Goal: Task Accomplishment & Management: Use online tool/utility

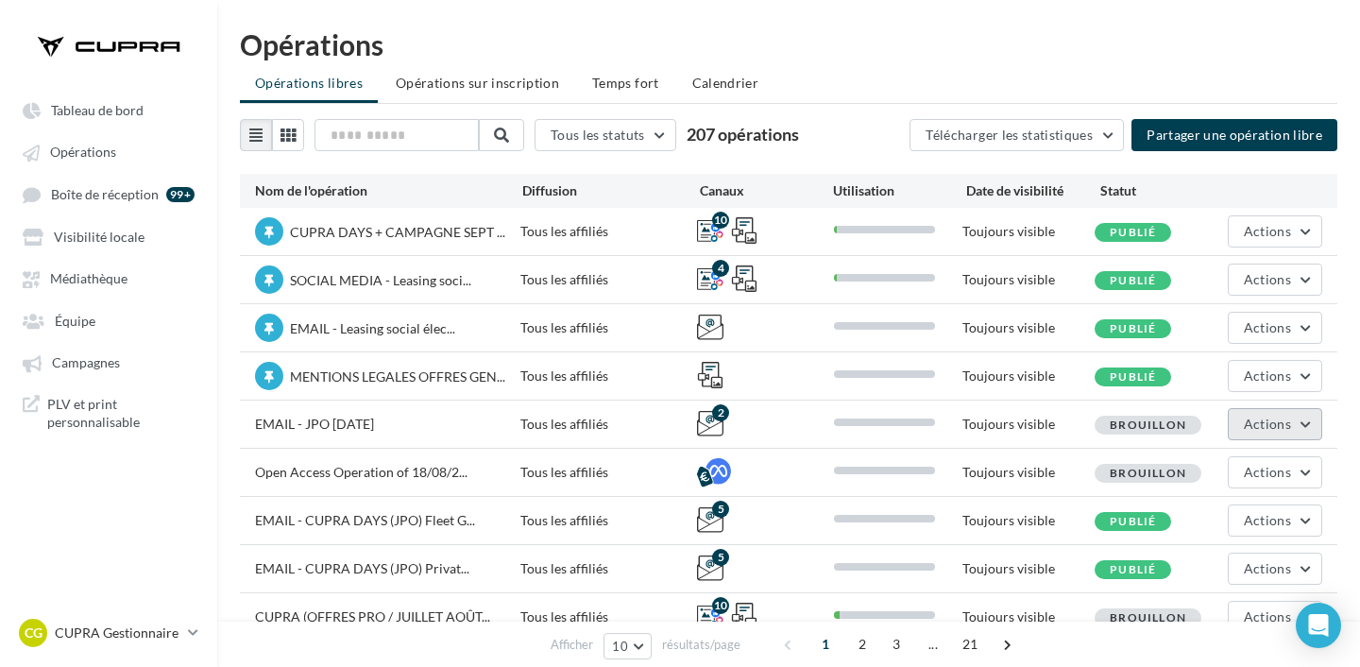
click at [1273, 428] on span "Actions" at bounding box center [1266, 423] width 47 height 16
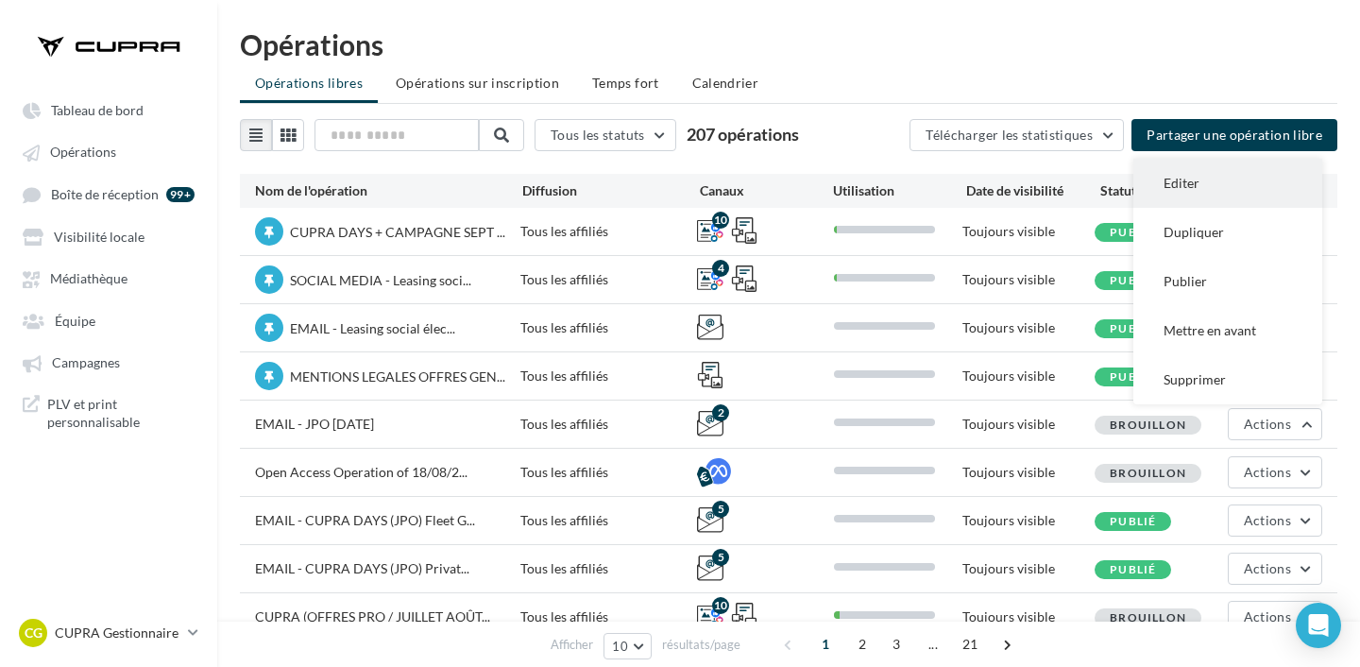
click at [1208, 182] on button "Editer" at bounding box center [1227, 183] width 189 height 49
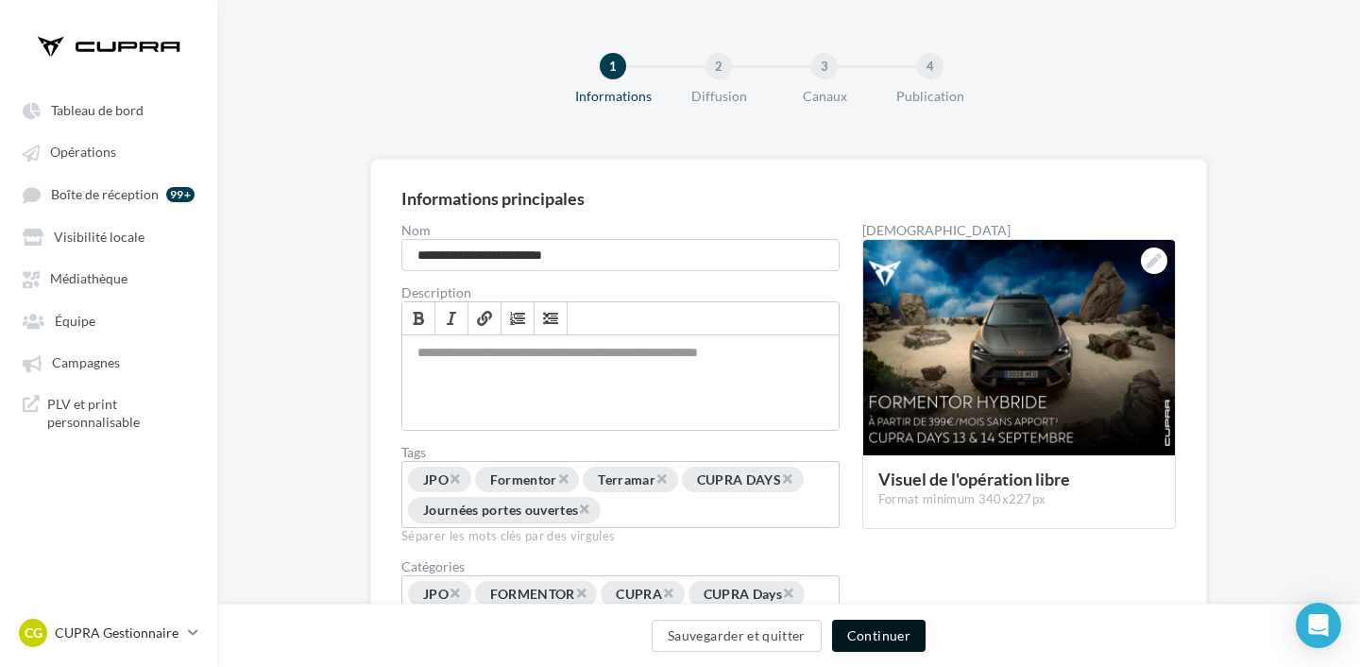
click at [895, 635] on button "Continuer" at bounding box center [878, 635] width 93 height 32
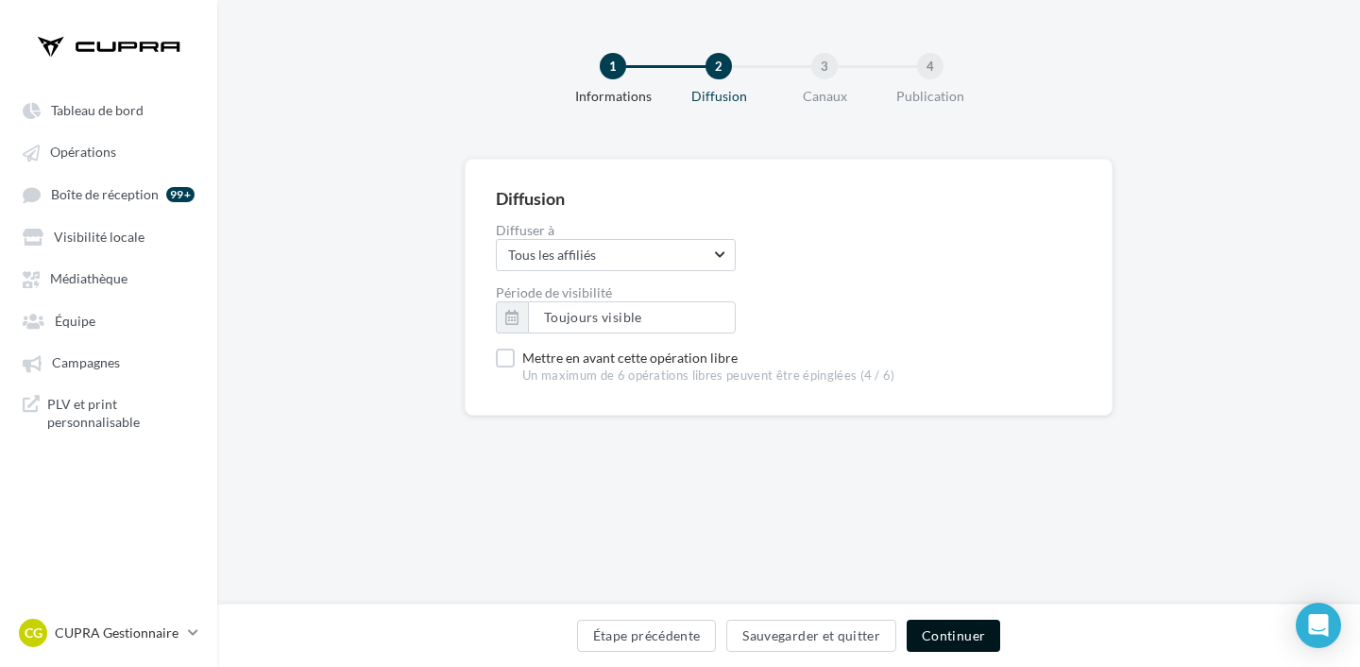
click at [963, 623] on button "Continuer" at bounding box center [952, 635] width 93 height 32
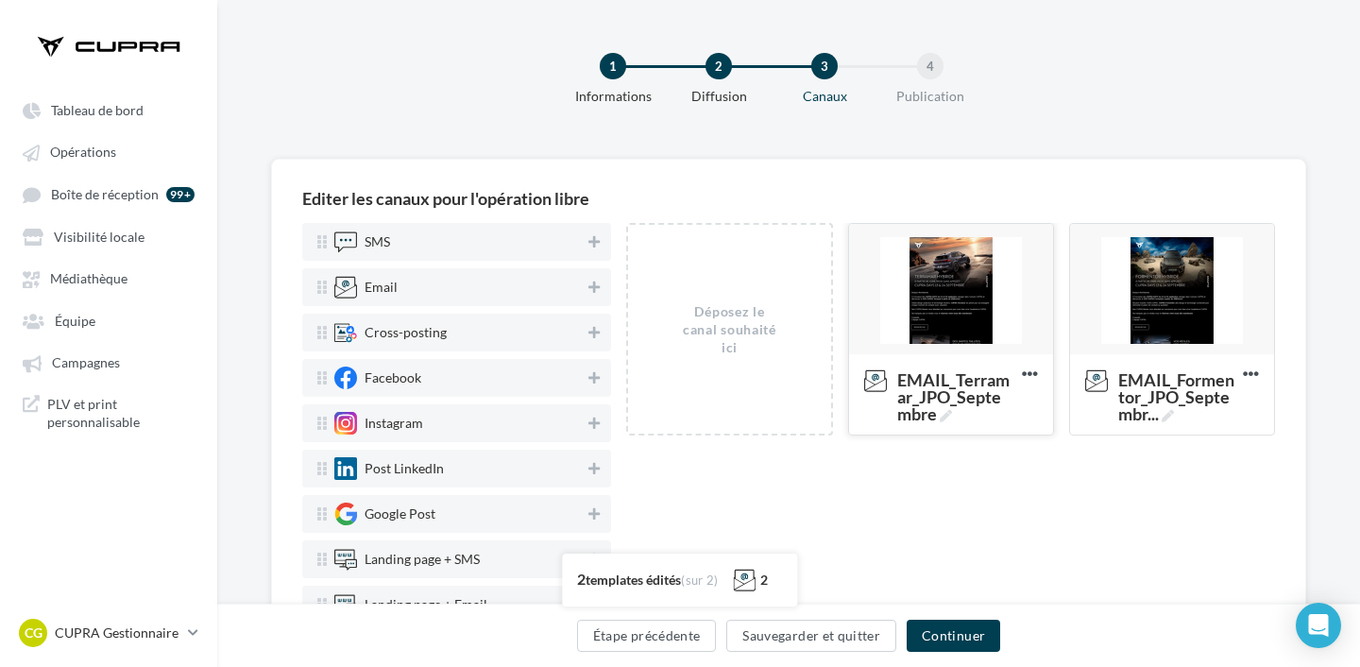
click at [926, 273] on div at bounding box center [951, 290] width 204 height 132
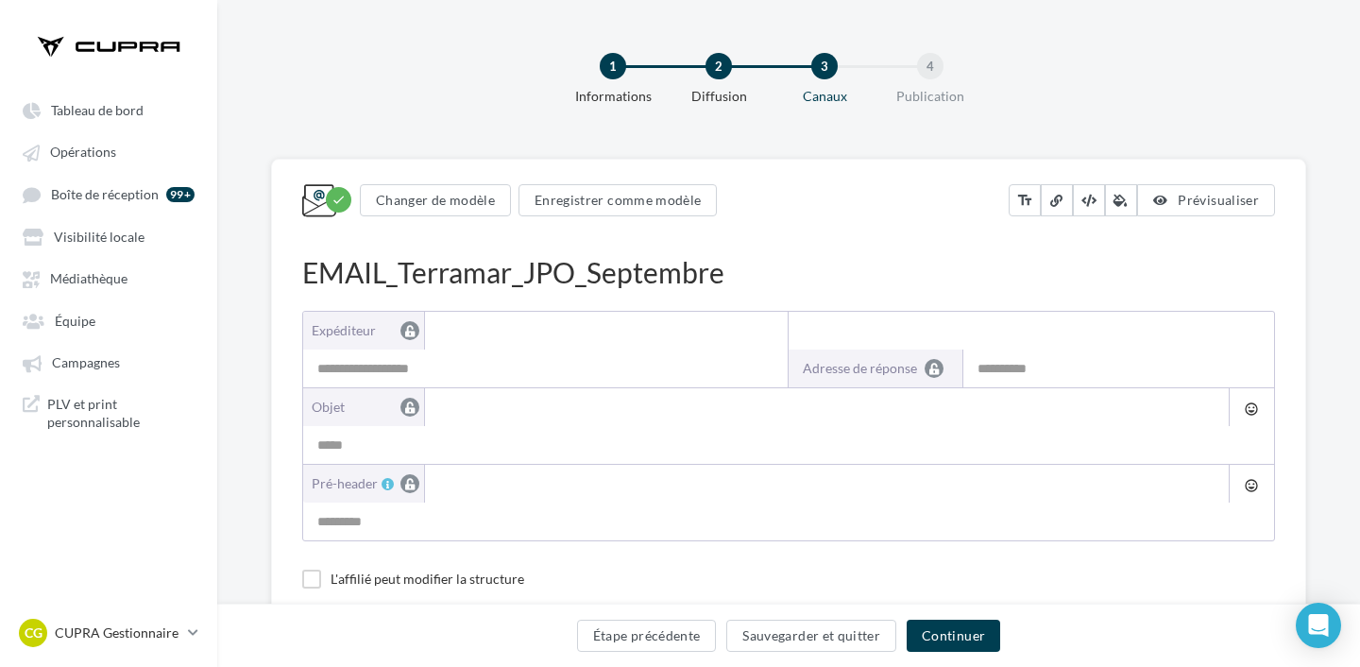
type input "**********"
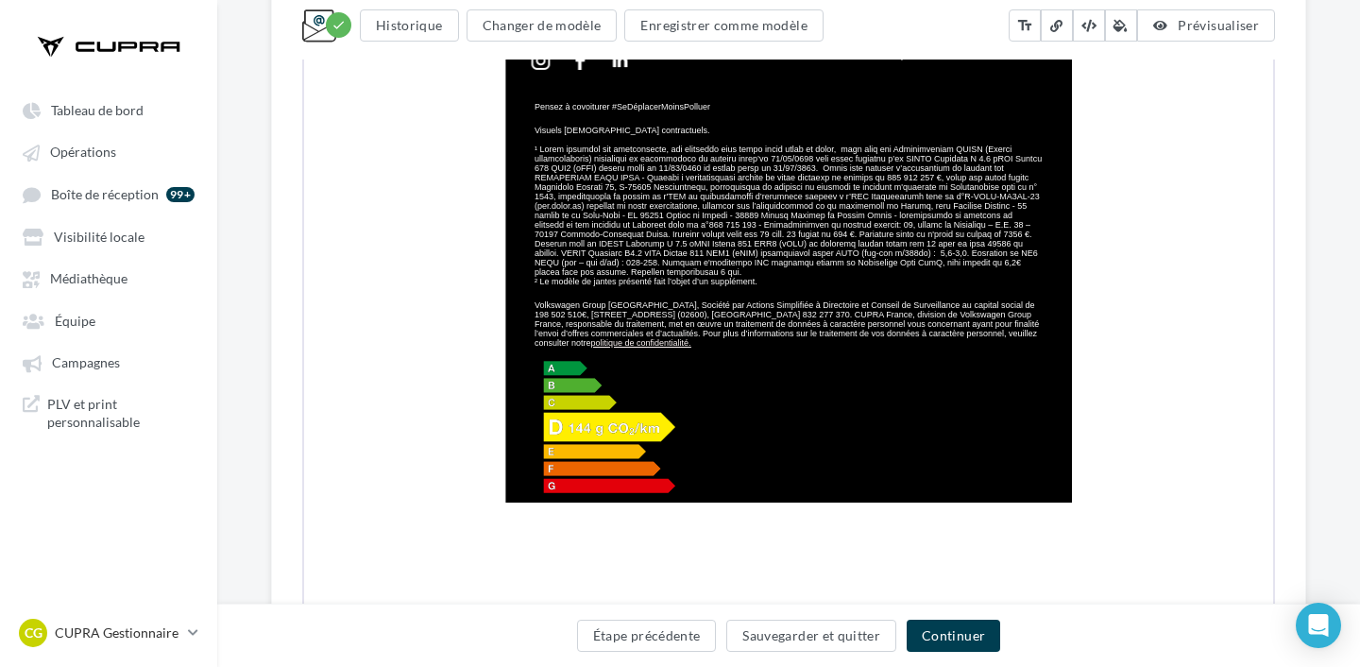
scroll to position [1898, 0]
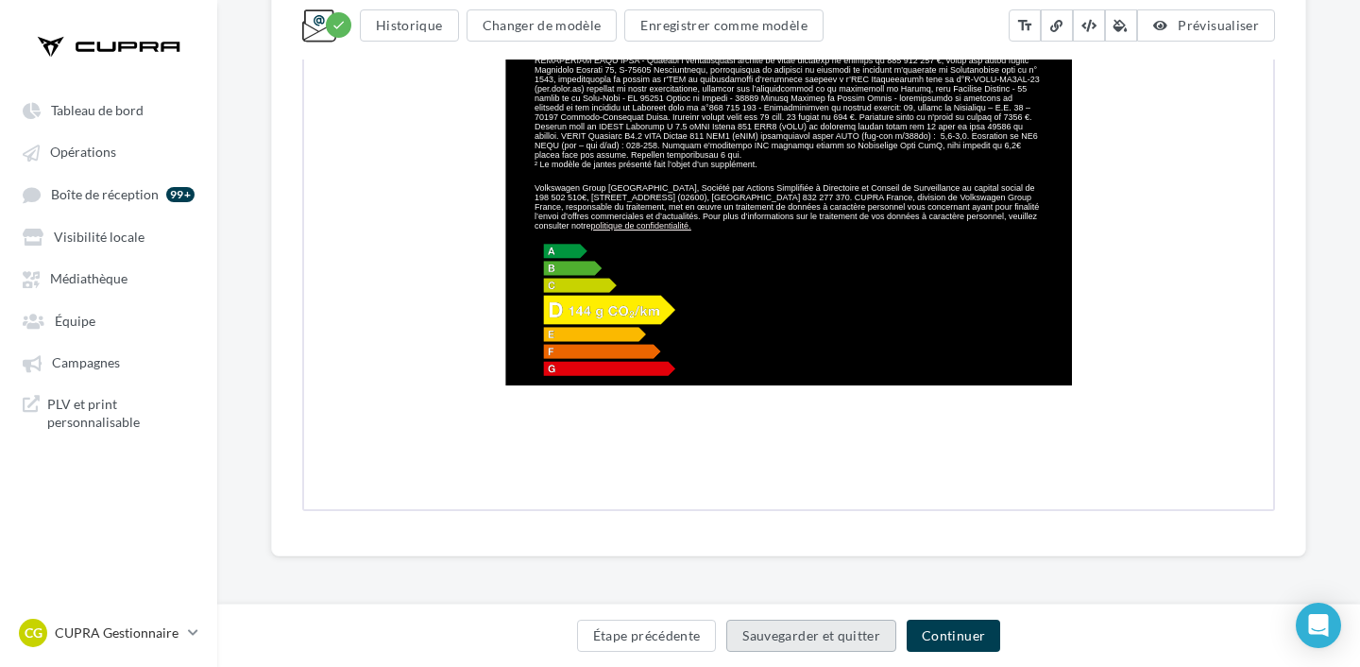
click at [770, 635] on button "Sauvegarder et quitter" at bounding box center [811, 635] width 170 height 32
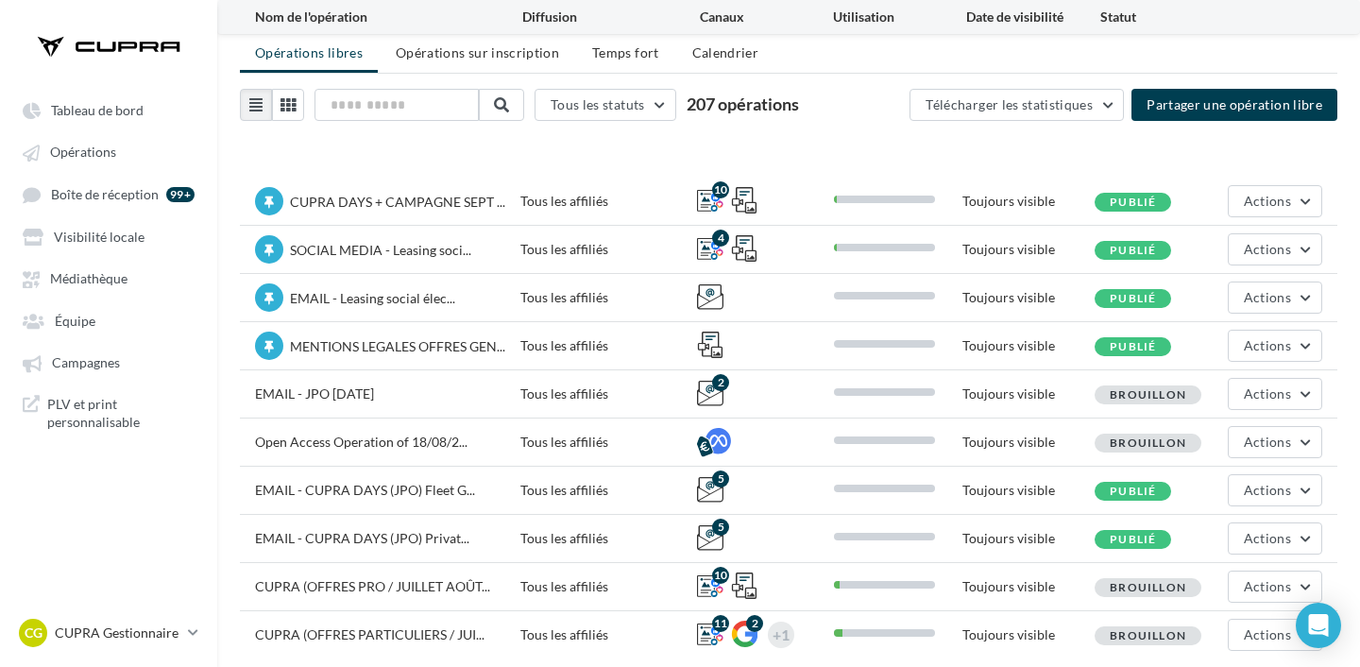
scroll to position [126, 0]
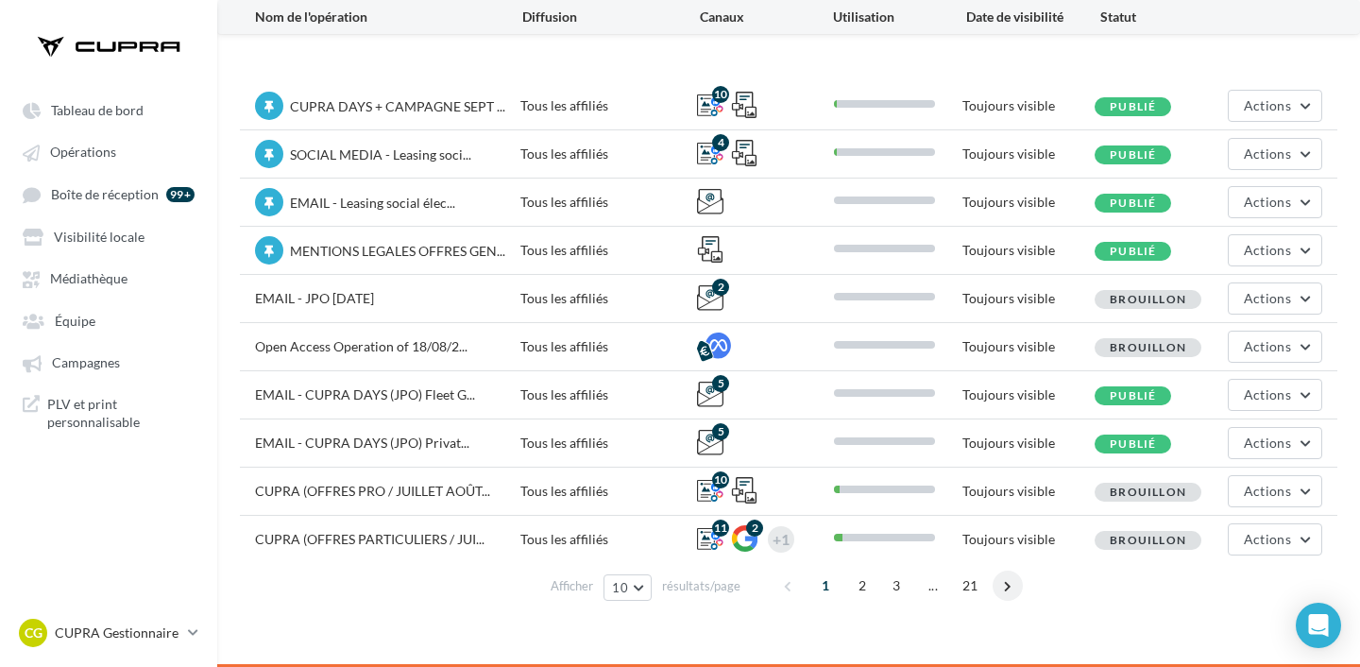
click at [1004, 593] on span at bounding box center [1007, 585] width 30 height 30
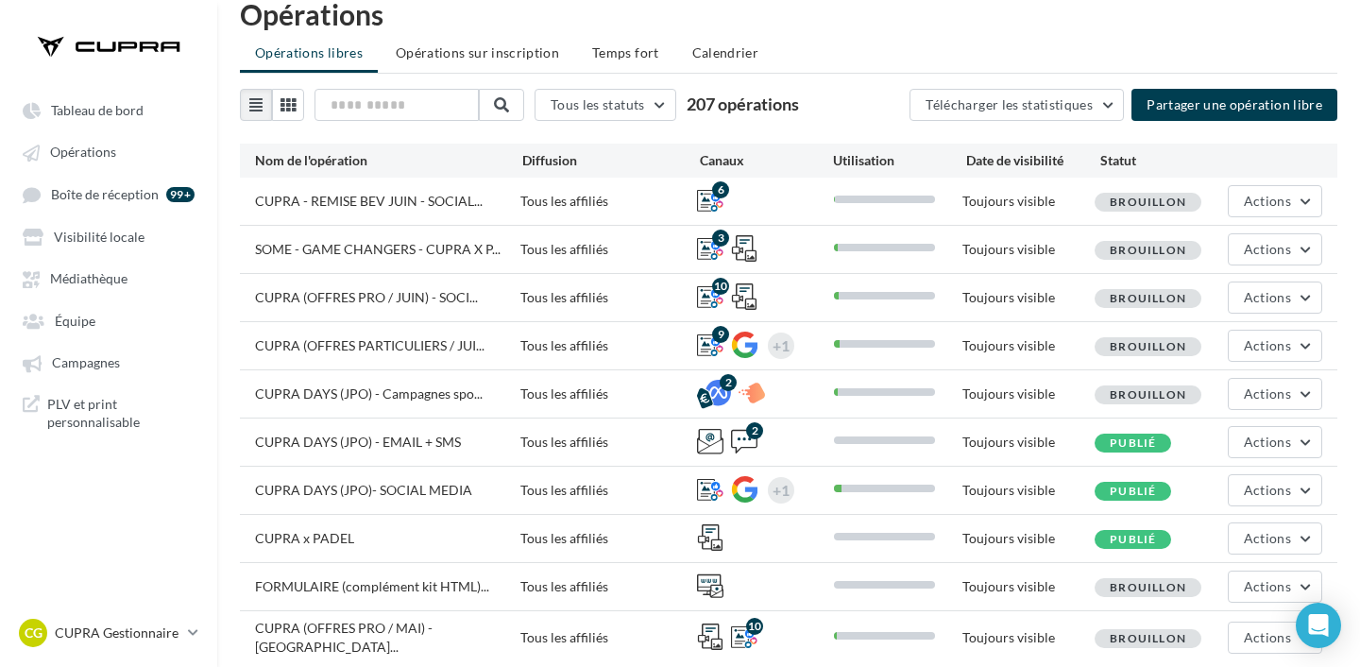
scroll to position [98, 0]
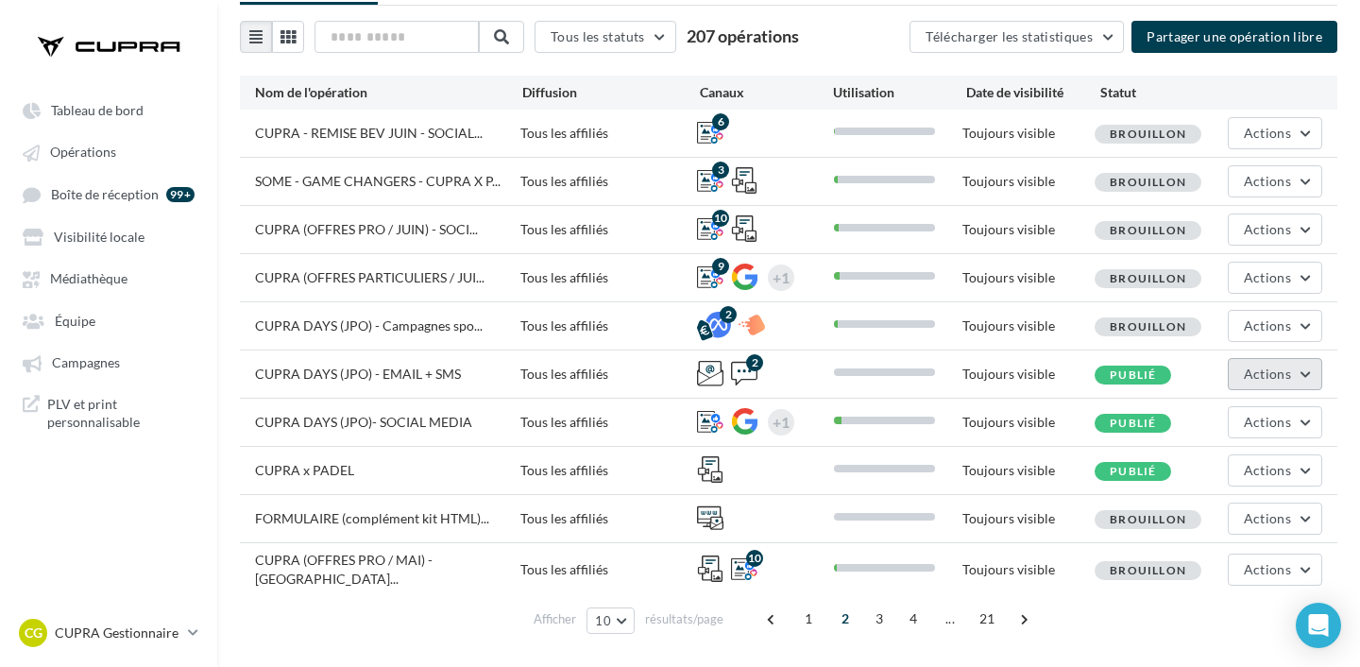
click at [1292, 372] on button "Actions" at bounding box center [1274, 374] width 94 height 32
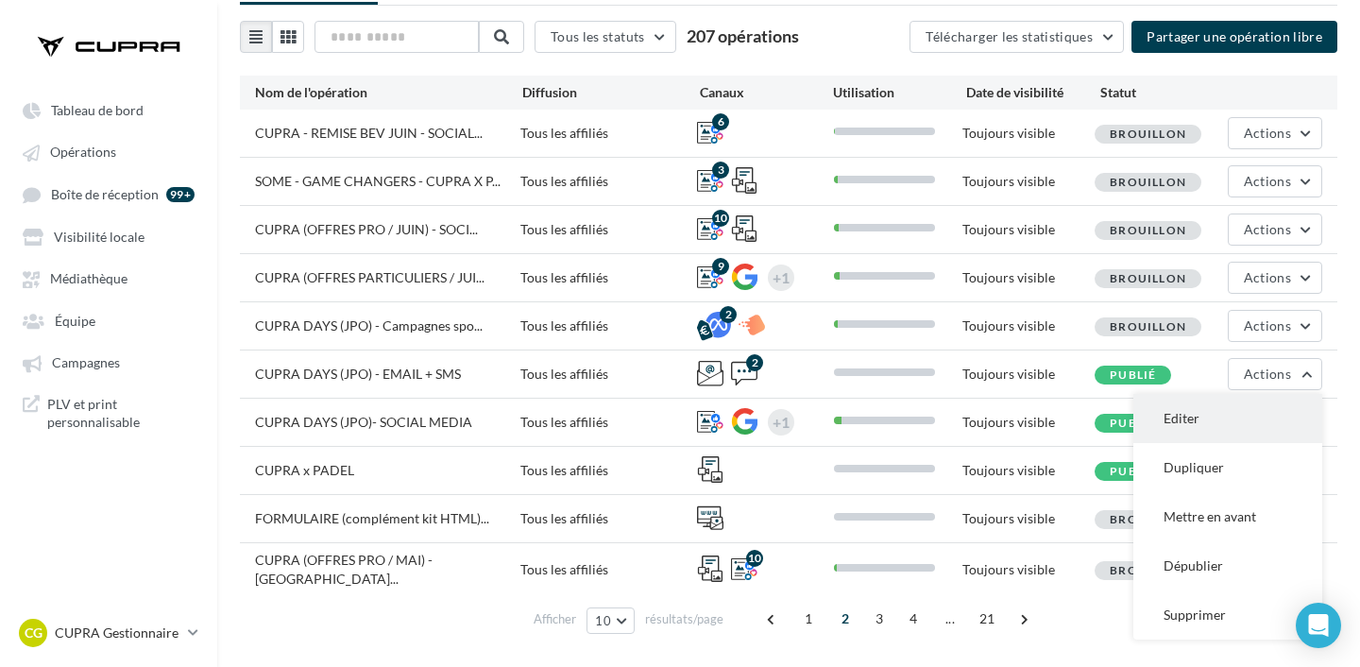
click at [1251, 407] on button "Editer" at bounding box center [1227, 418] width 189 height 49
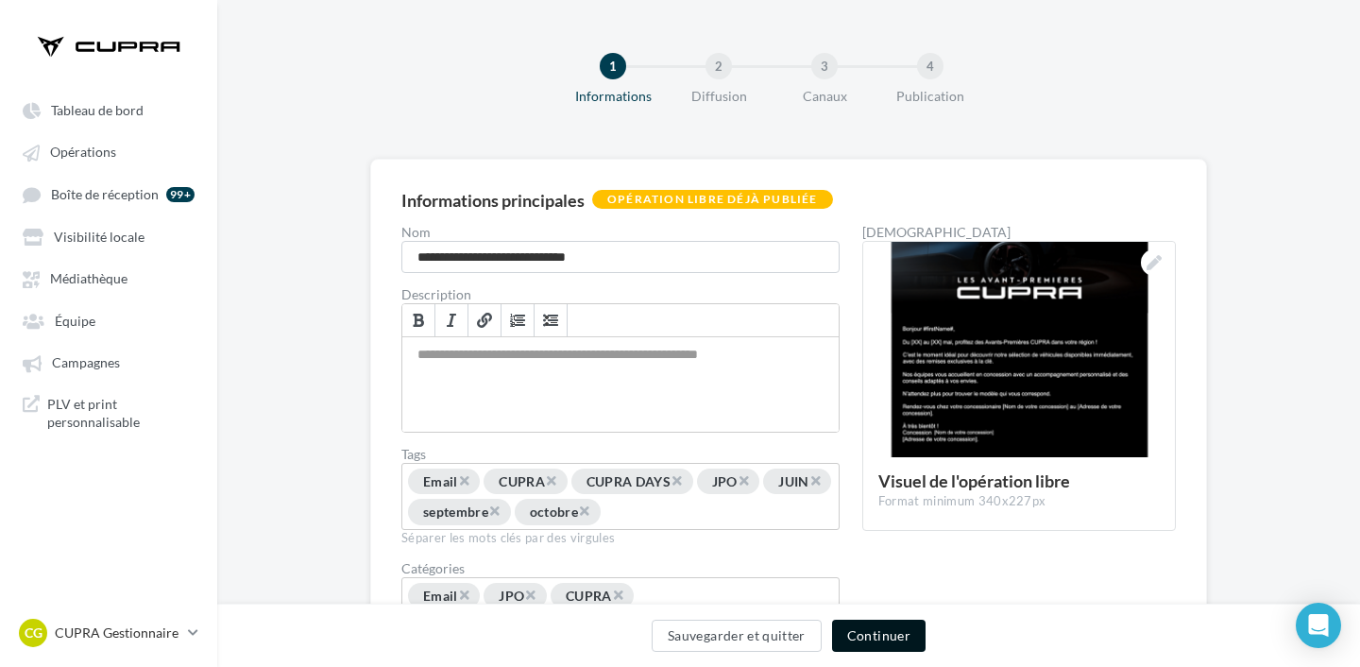
click at [903, 633] on button "Continuer" at bounding box center [878, 635] width 93 height 32
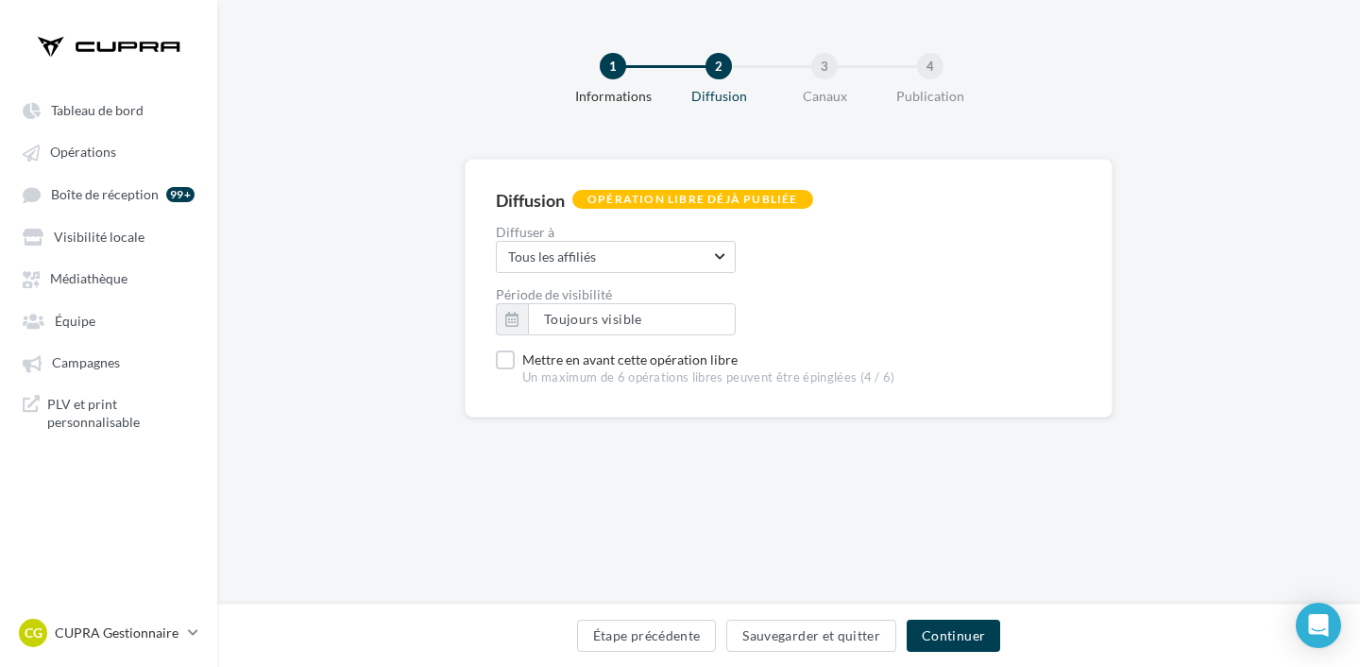
click at [985, 617] on div "Étape précédente Sauvegarder et quitter Continuer" at bounding box center [788, 634] width 1142 height 63
click at [967, 630] on button "Continuer" at bounding box center [952, 635] width 93 height 32
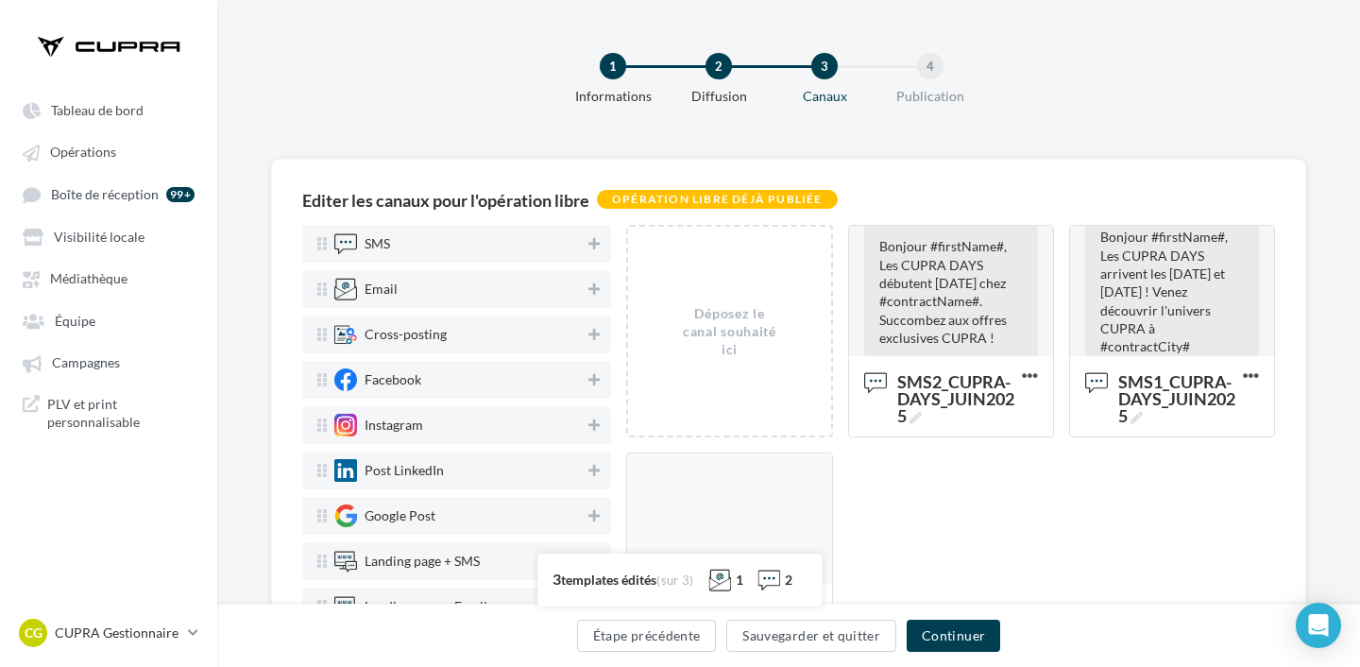
scroll to position [36, 0]
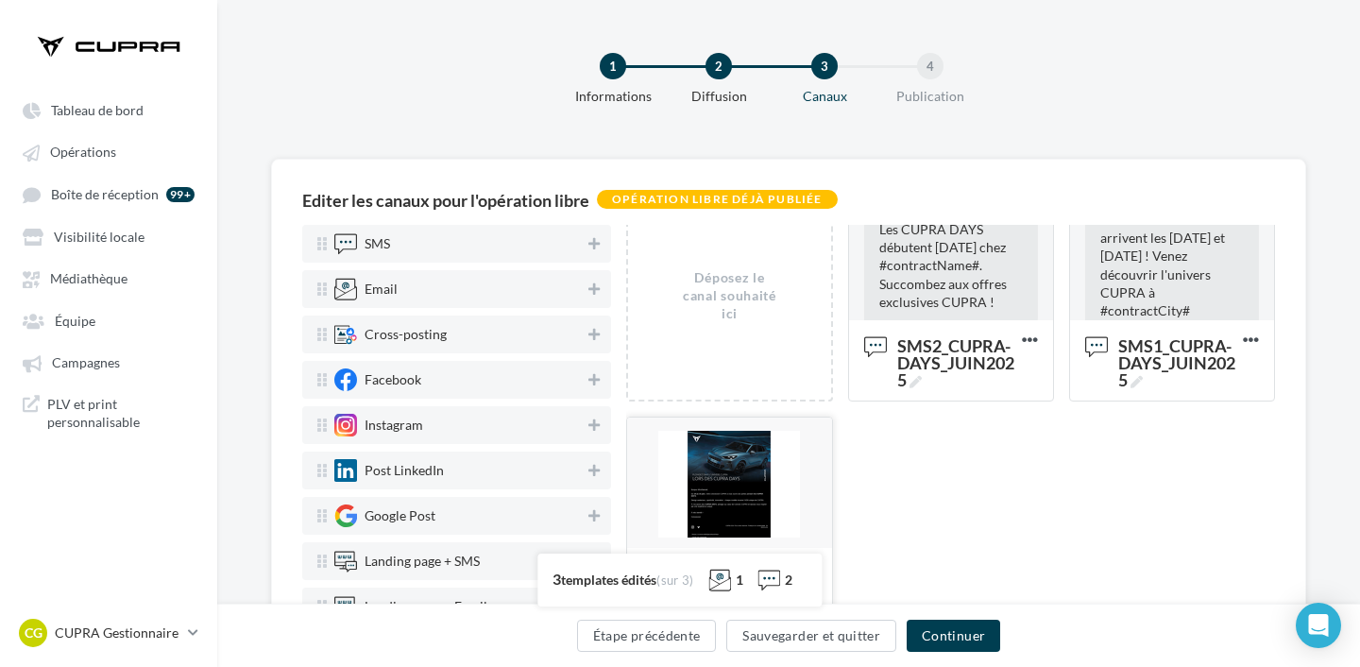
click at [737, 463] on div at bounding box center [729, 483] width 204 height 132
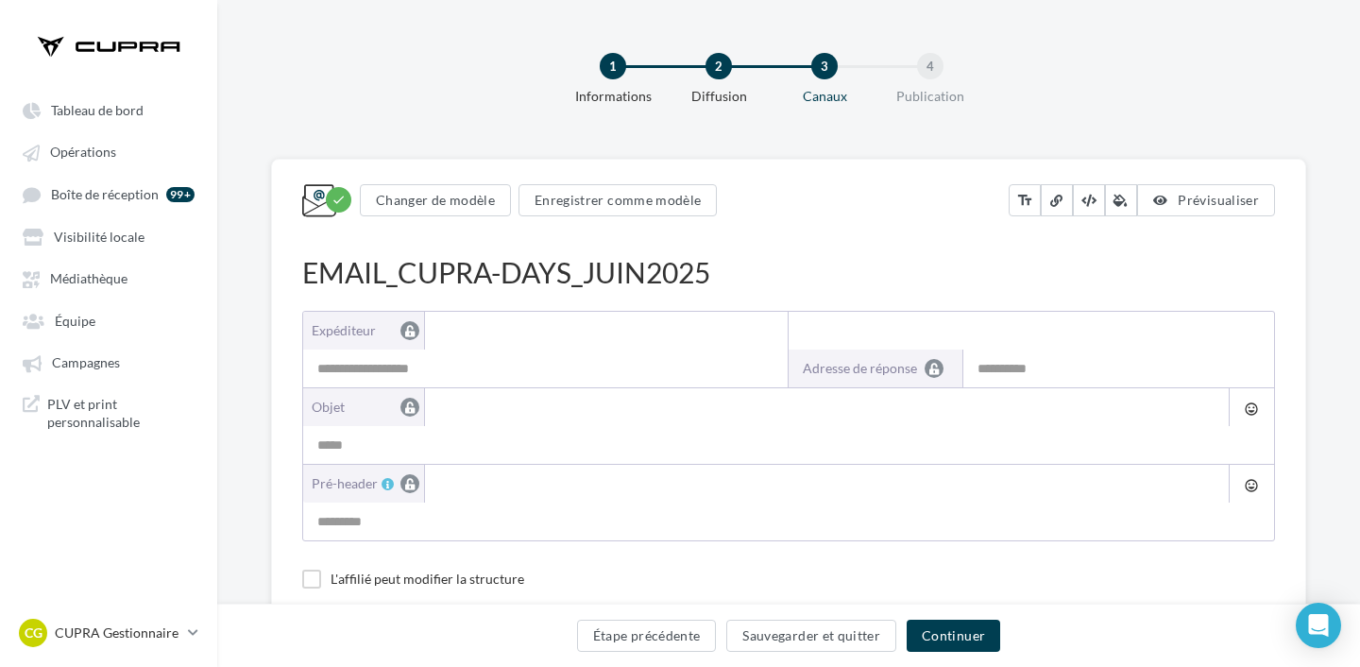
type input "**********"
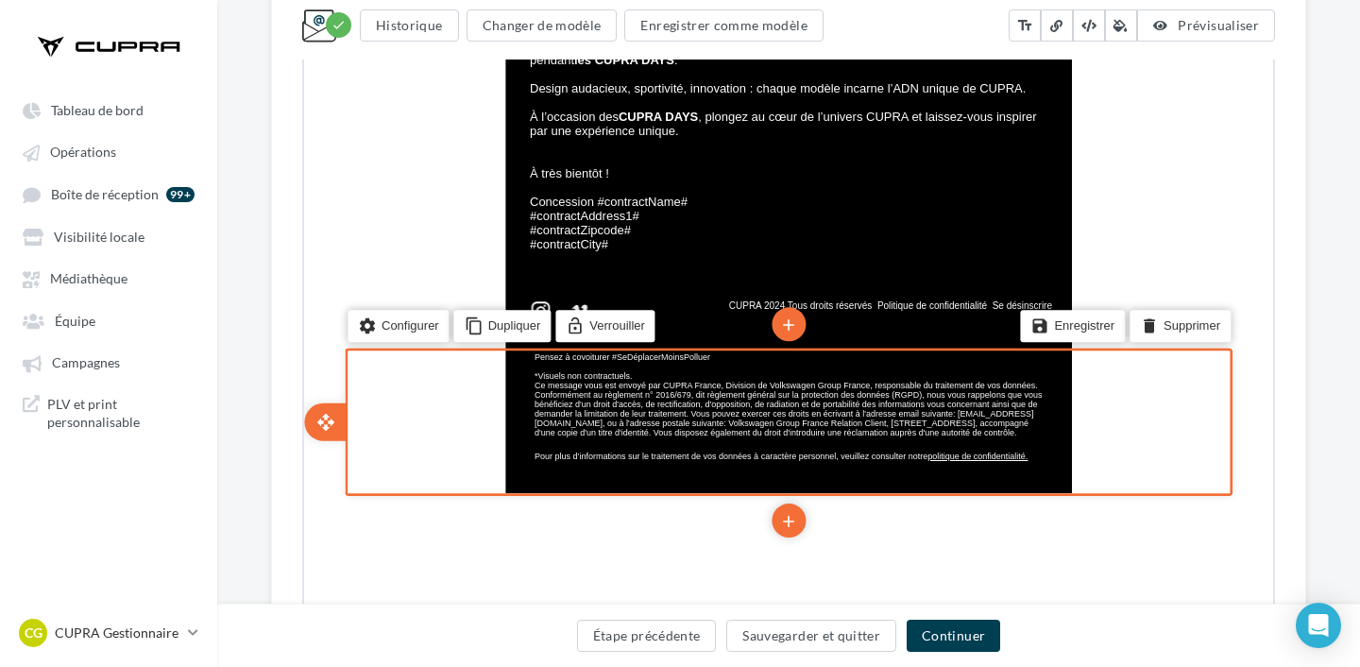
scroll to position [878, 0]
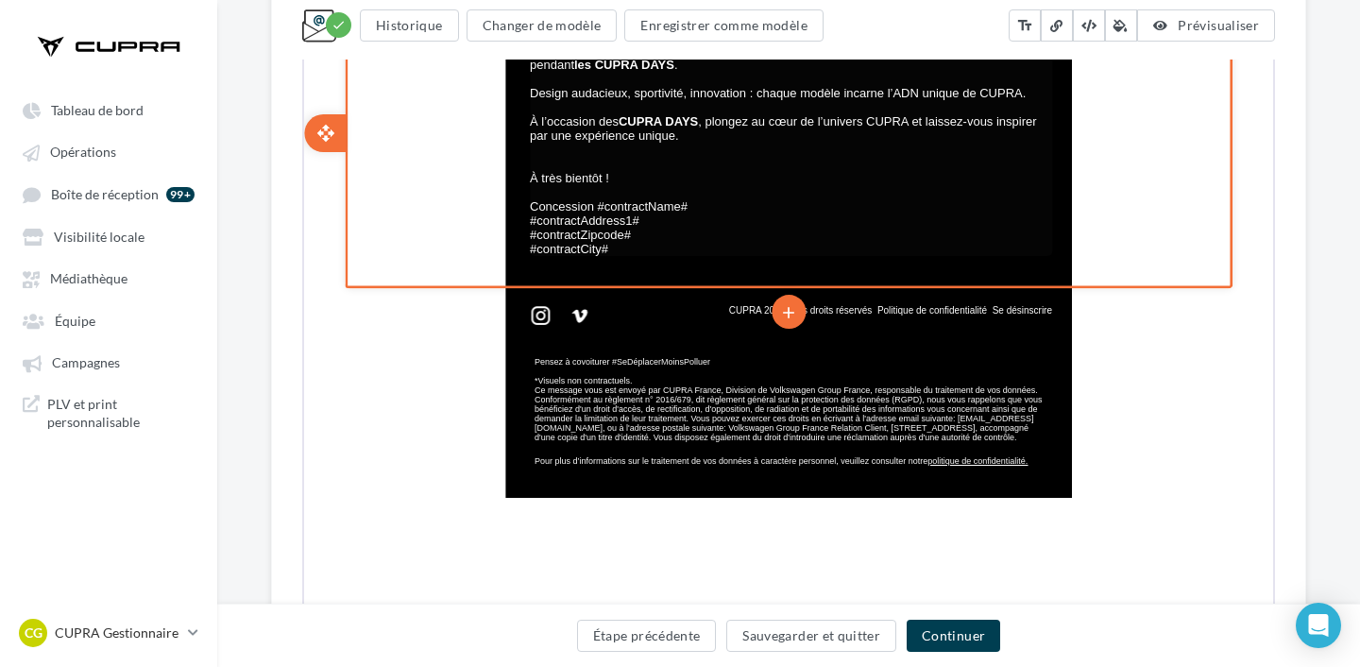
click at [615, 236] on span "#contractZipcode#" at bounding box center [578, 233] width 101 height 14
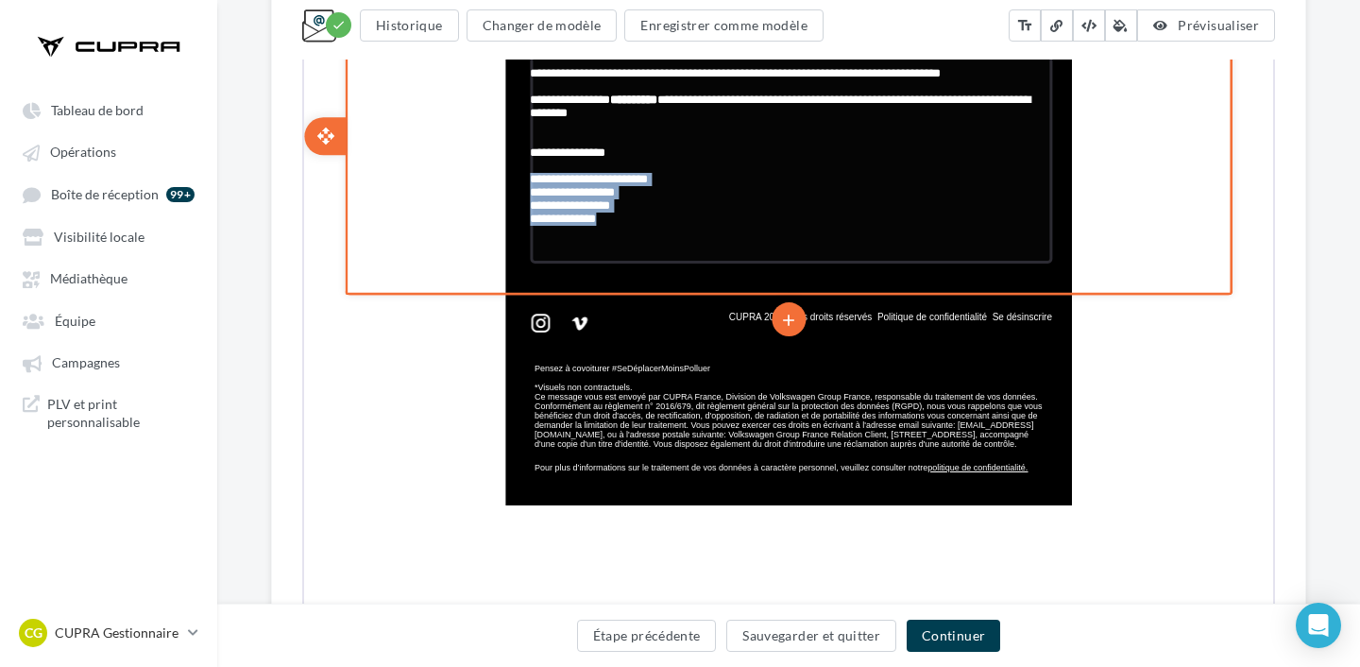
drag, startPoint x: 614, startPoint y: 256, endPoint x: 528, endPoint y: 212, distance: 96.3
click at [528, 212] on div "**********" at bounding box center [789, 130] width 522 height 262
copy div "**********"
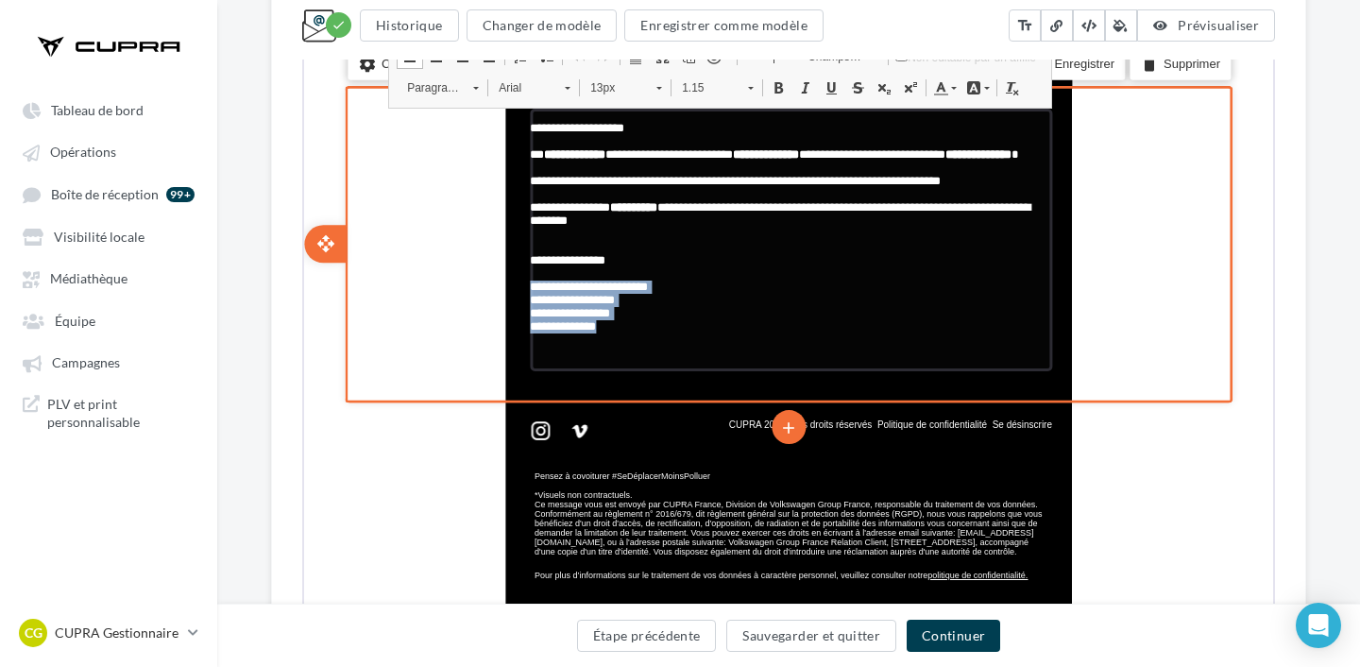
scroll to position [239, 0]
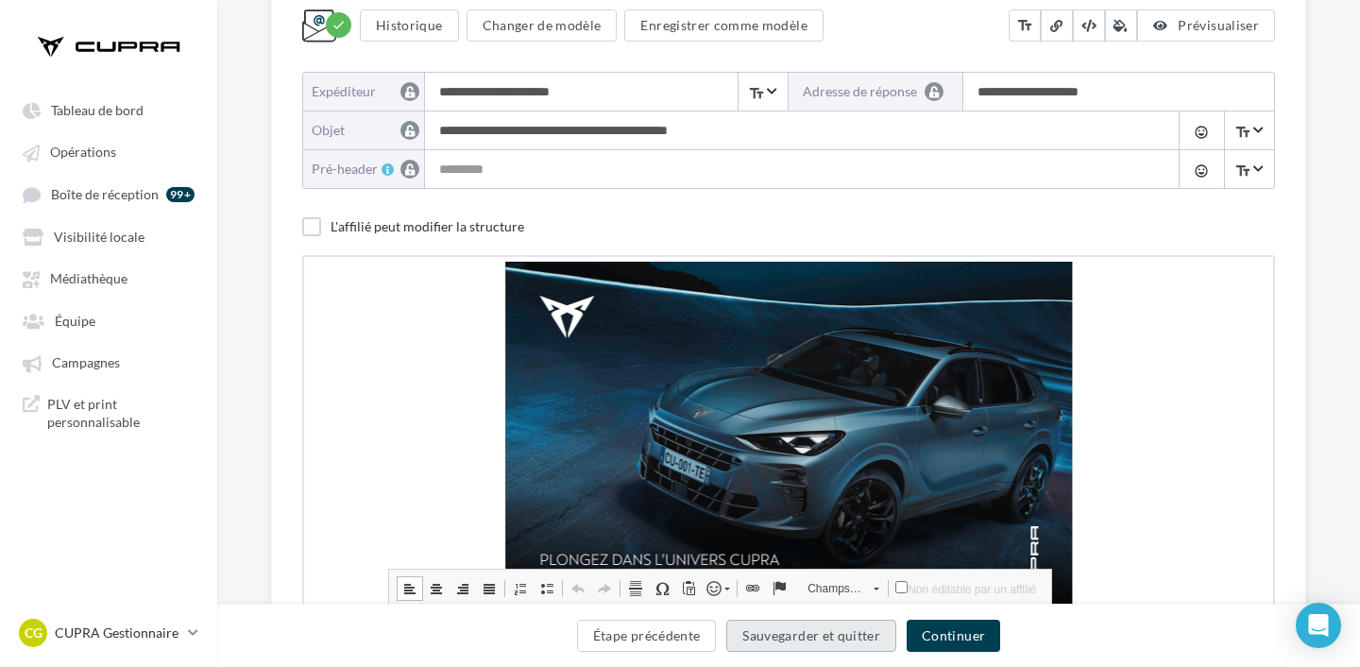
click at [750, 636] on button "Sauvegarder et quitter" at bounding box center [811, 635] width 170 height 32
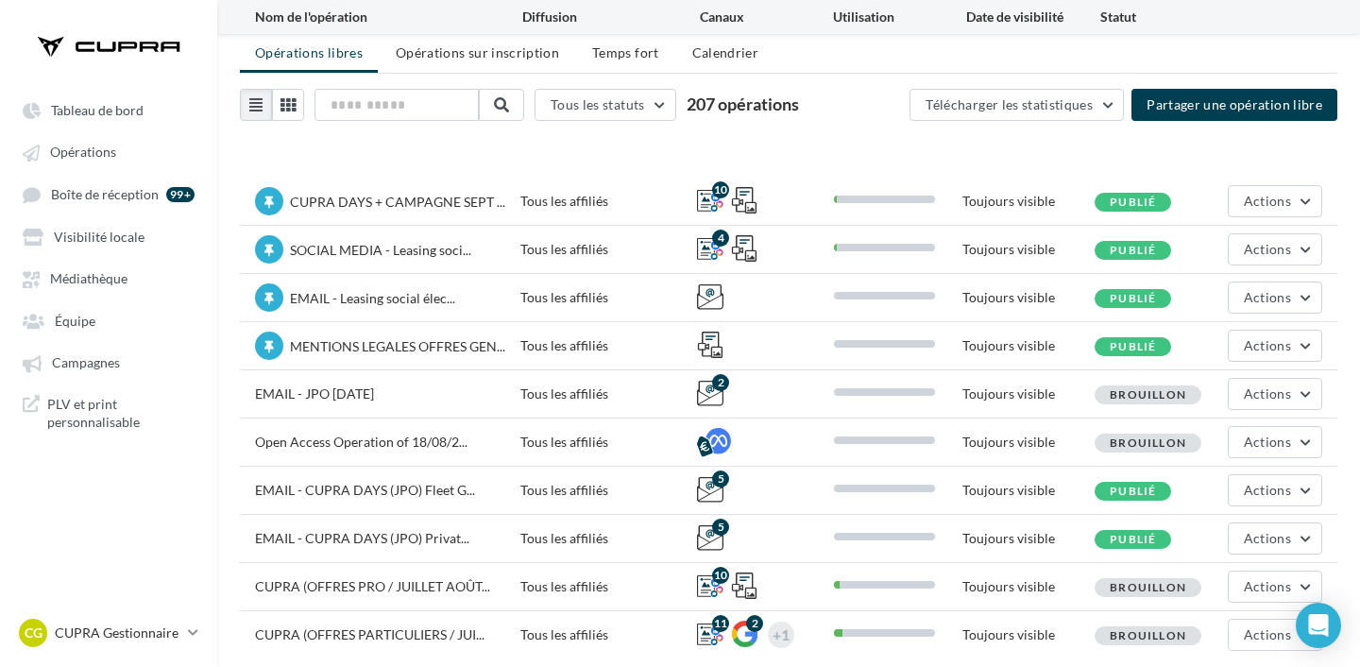
scroll to position [126, 0]
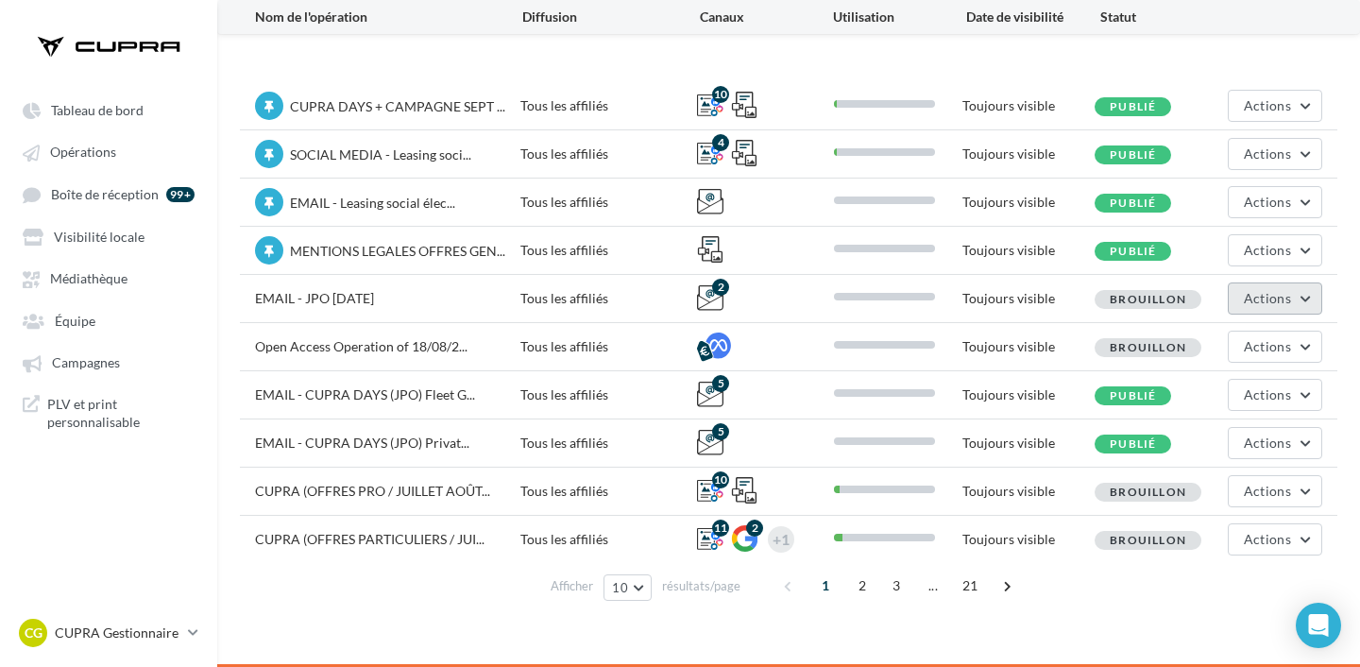
click at [1277, 284] on button "Actions" at bounding box center [1274, 298] width 94 height 32
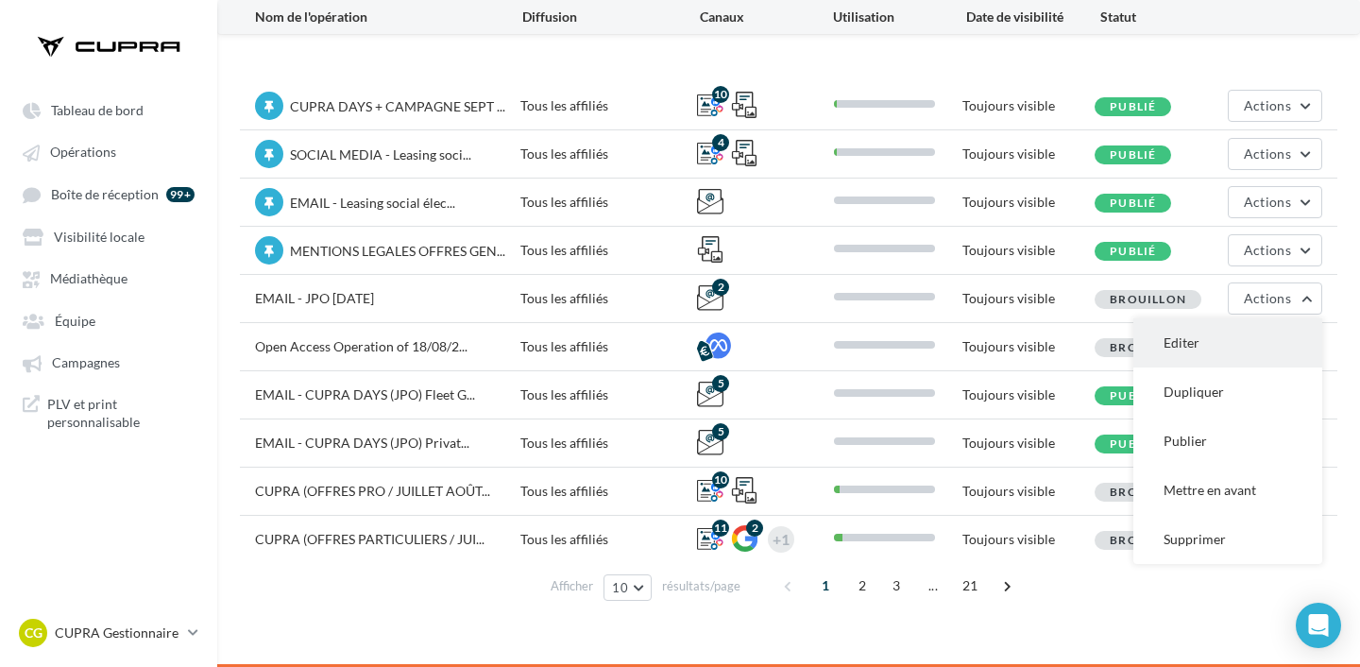
click at [1237, 331] on button "Editer" at bounding box center [1227, 342] width 189 height 49
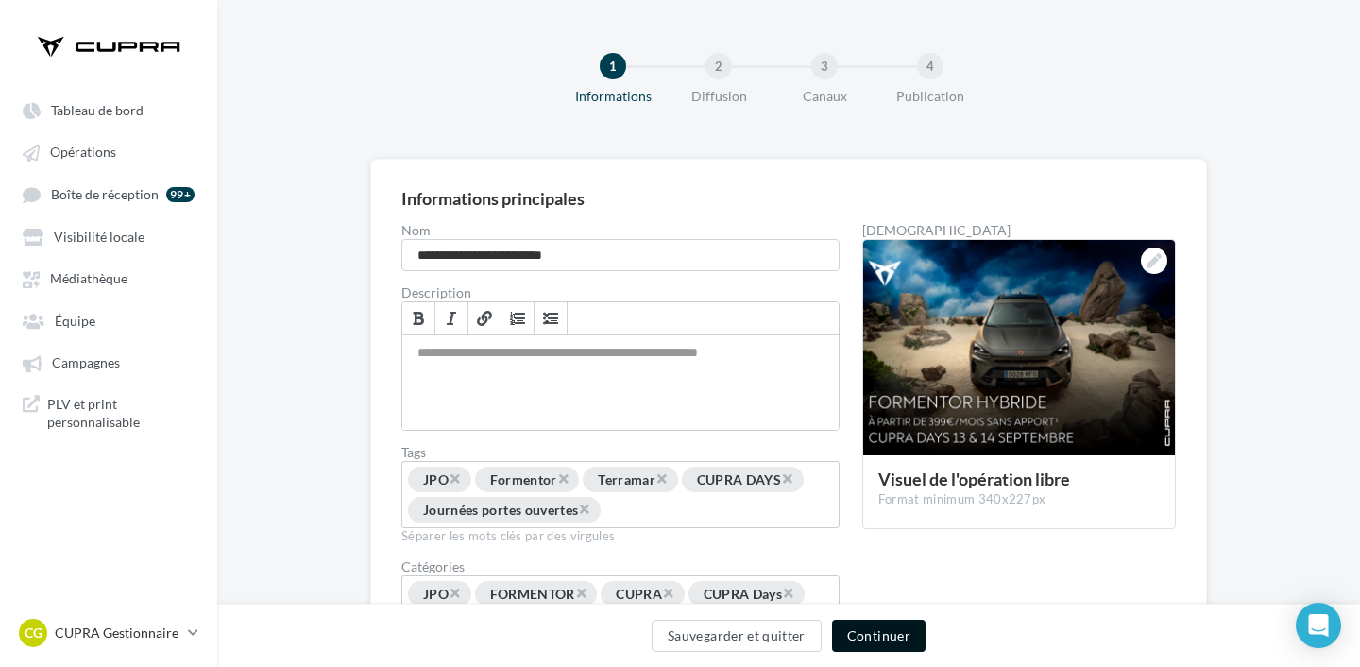
click at [902, 627] on button "Continuer" at bounding box center [878, 635] width 93 height 32
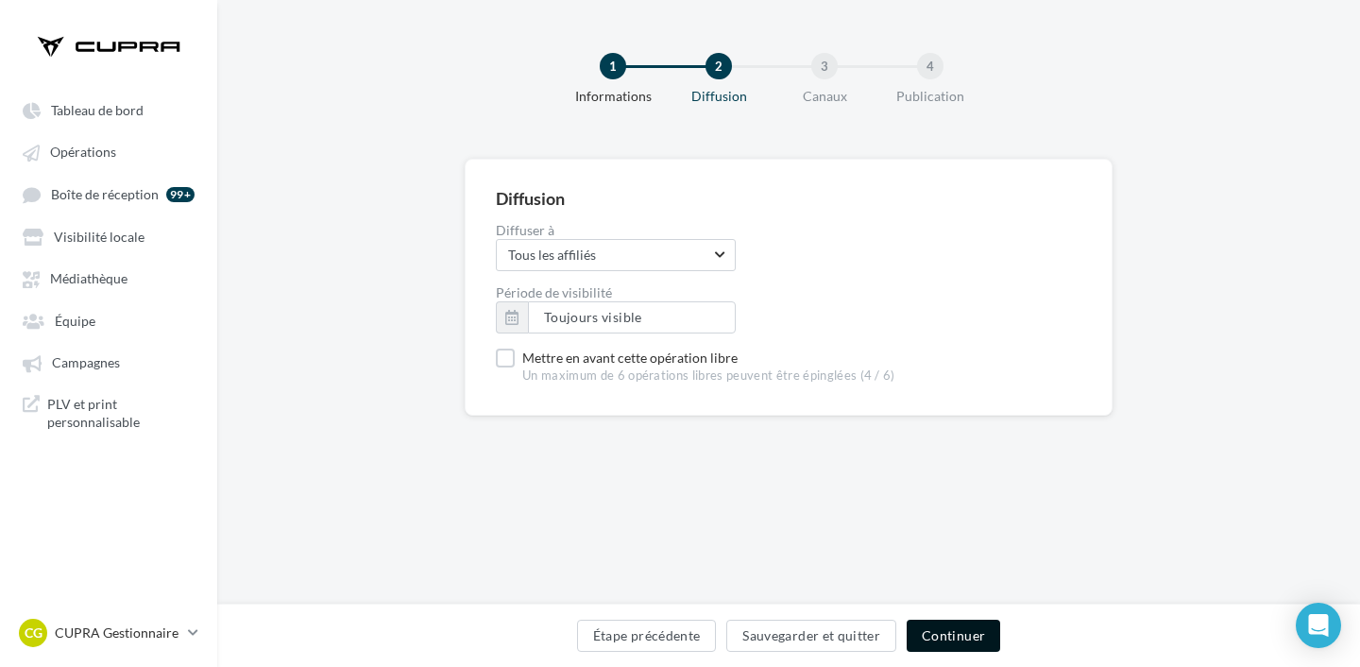
click at [954, 628] on button "Continuer" at bounding box center [952, 635] width 93 height 32
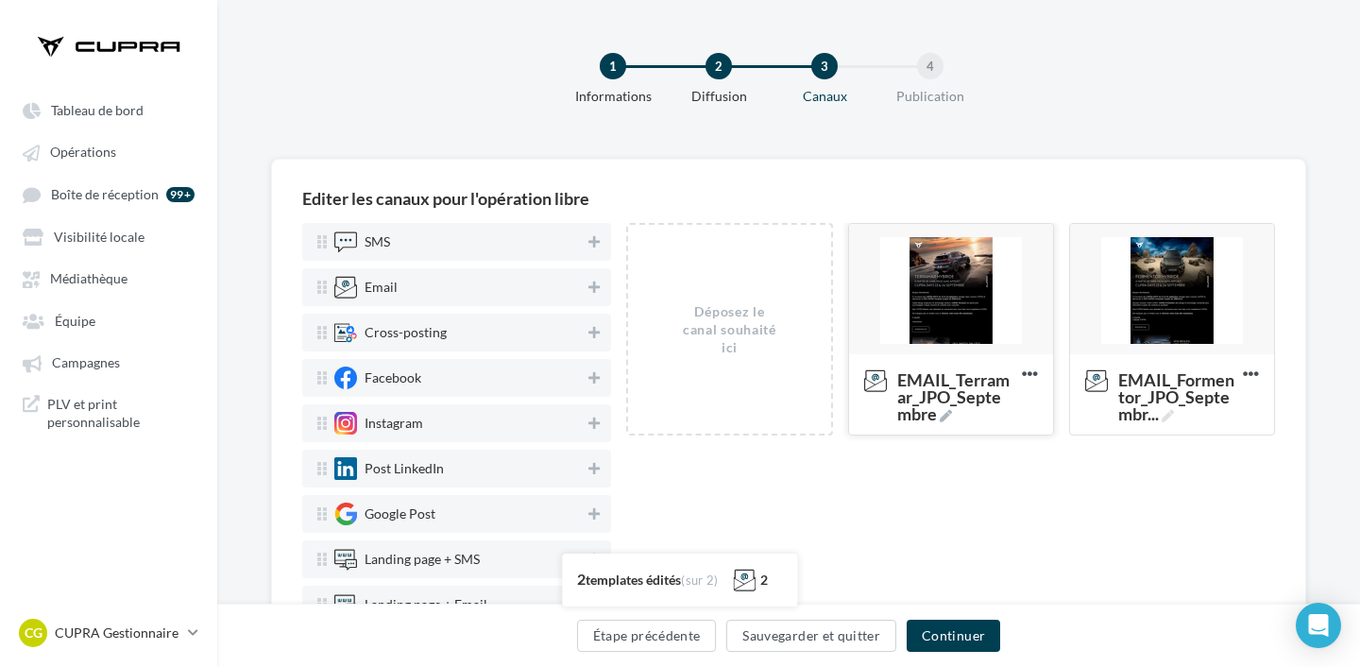
click at [958, 353] on div at bounding box center [951, 290] width 204 height 132
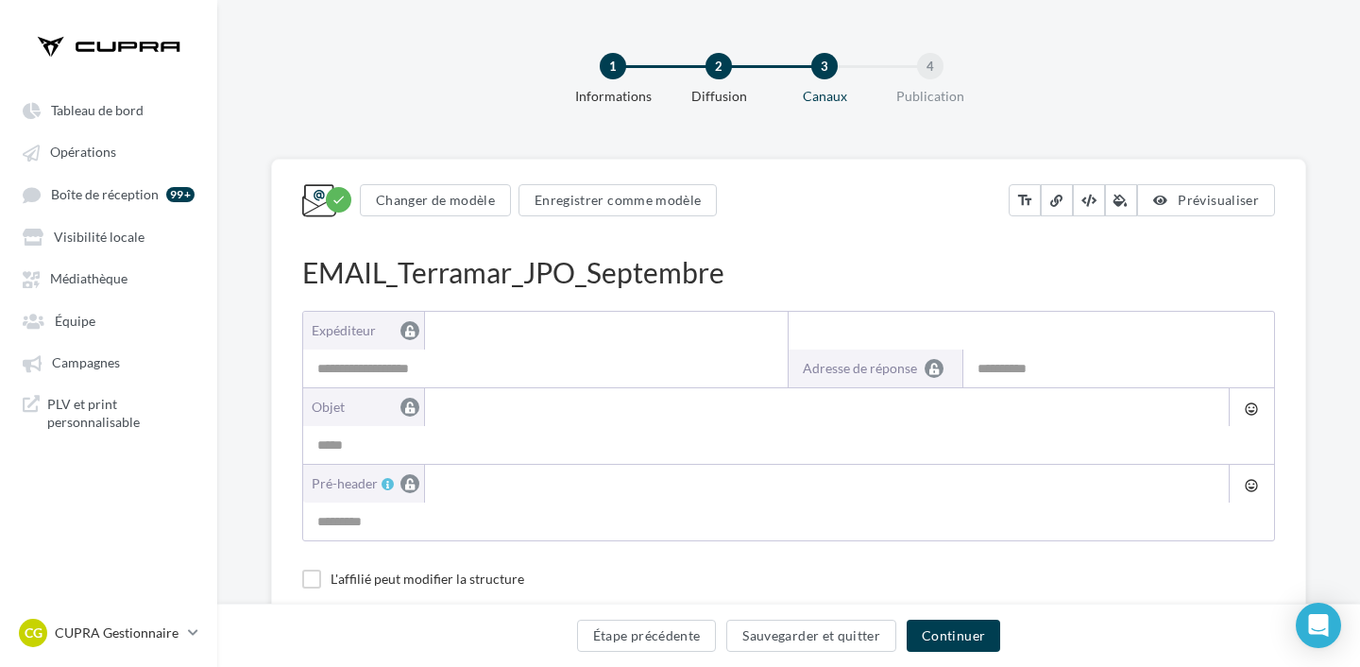
type input "**********"
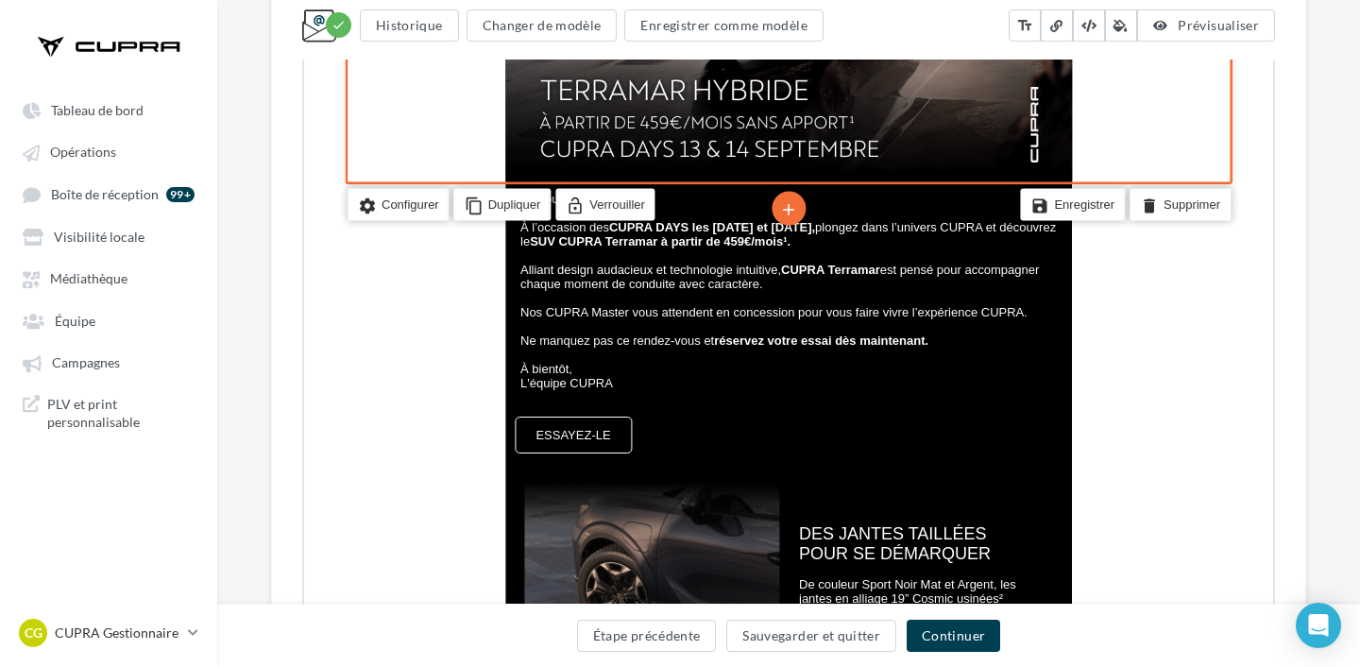
scroll to position [686, 0]
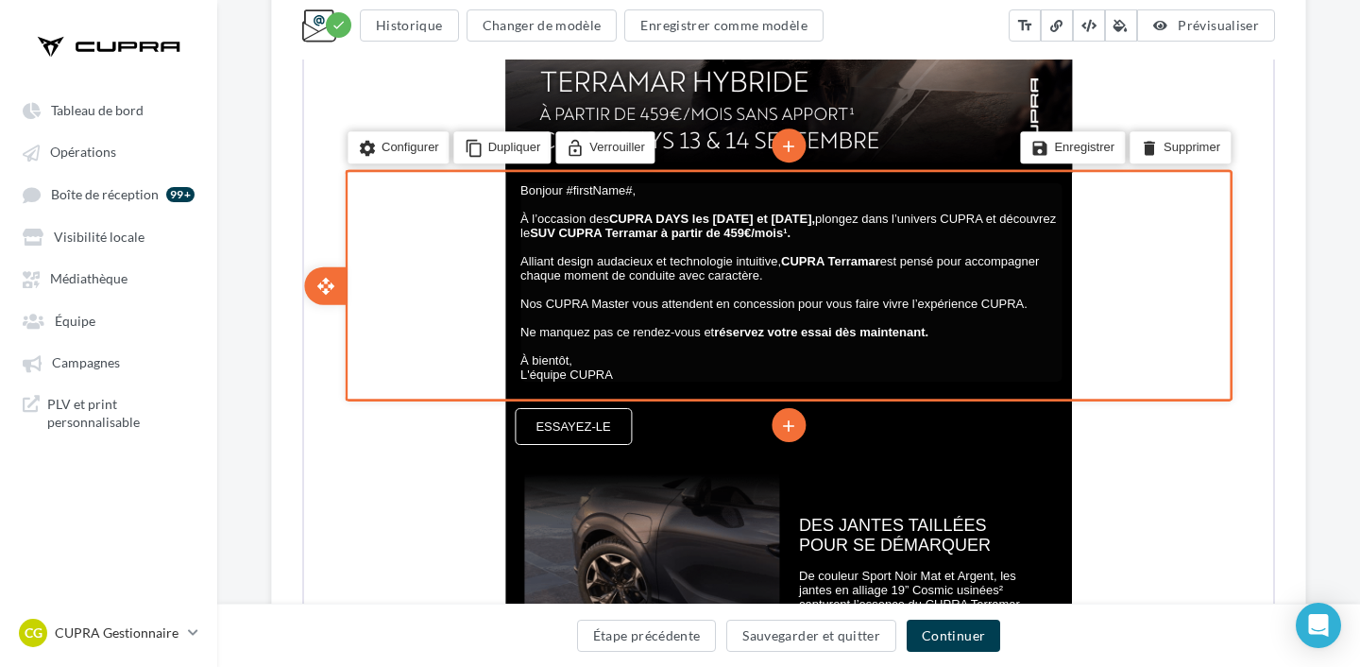
click at [599, 365] on p "À bientôt," at bounding box center [788, 358] width 541 height 14
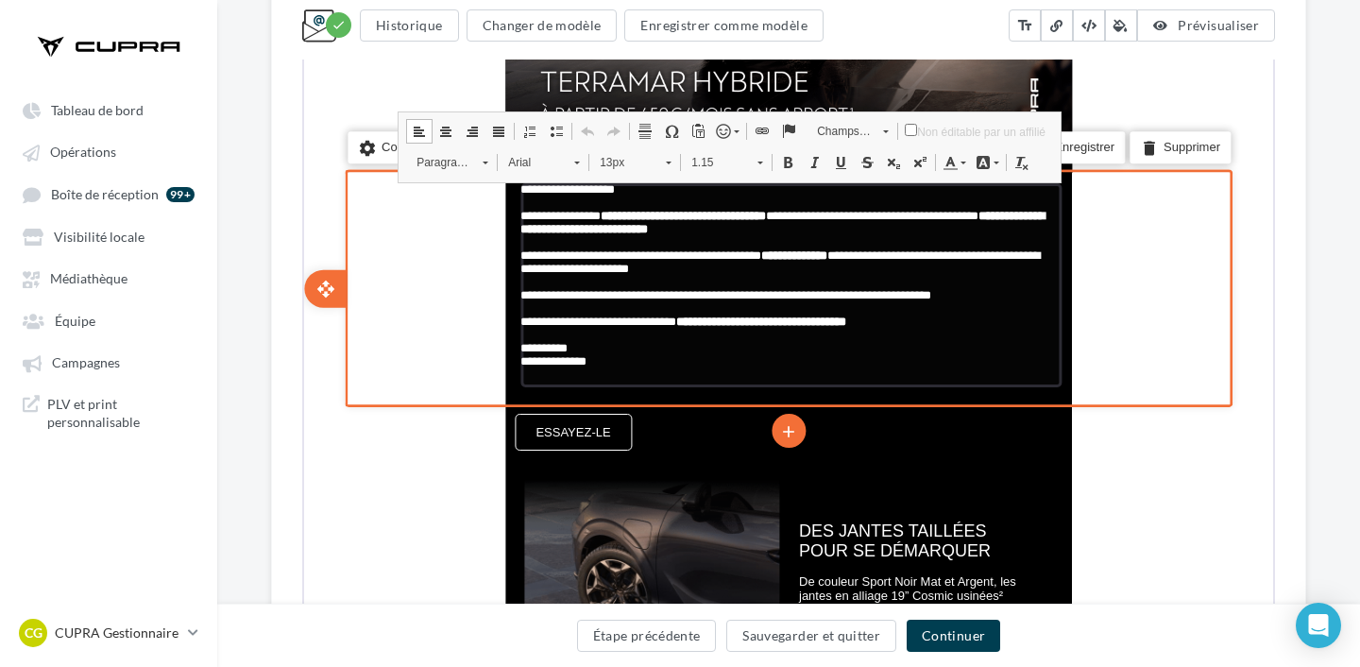
click at [632, 366] on p "**********" at bounding box center [788, 359] width 541 height 13
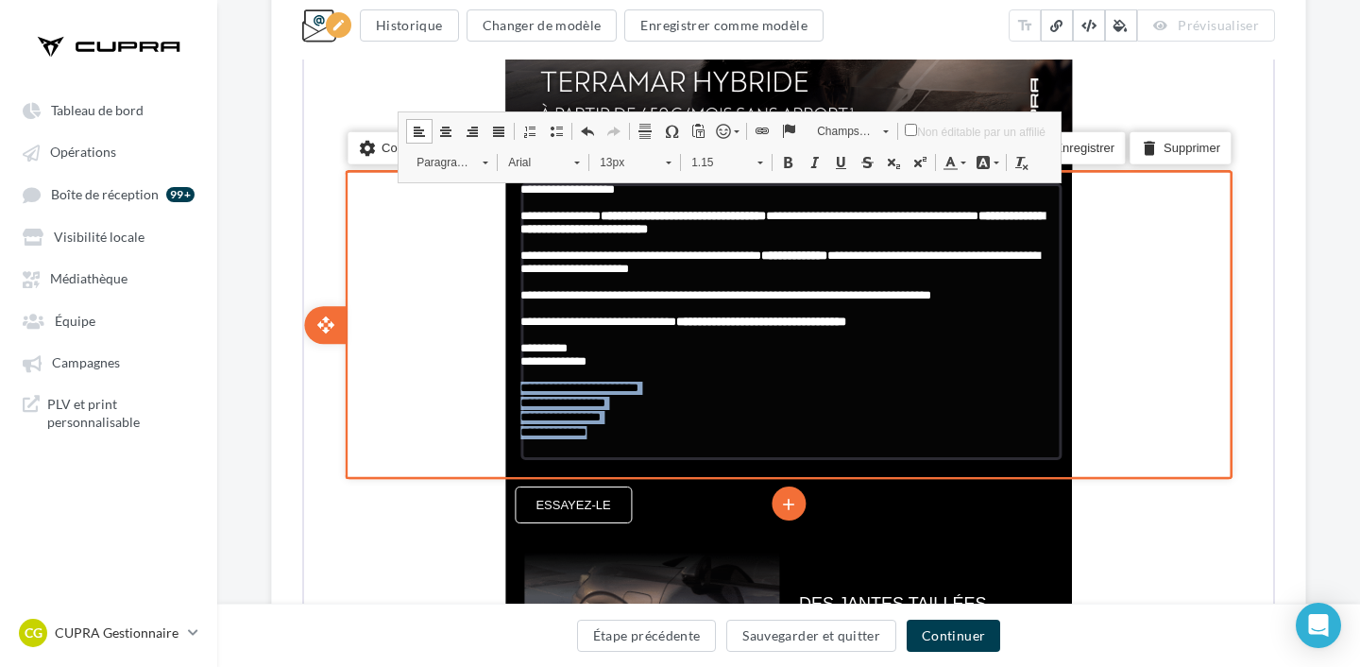
drag, startPoint x: 520, startPoint y: 402, endPoint x: 803, endPoint y: 455, distance: 287.2
click at [803, 455] on div "**********" at bounding box center [788, 319] width 541 height 277
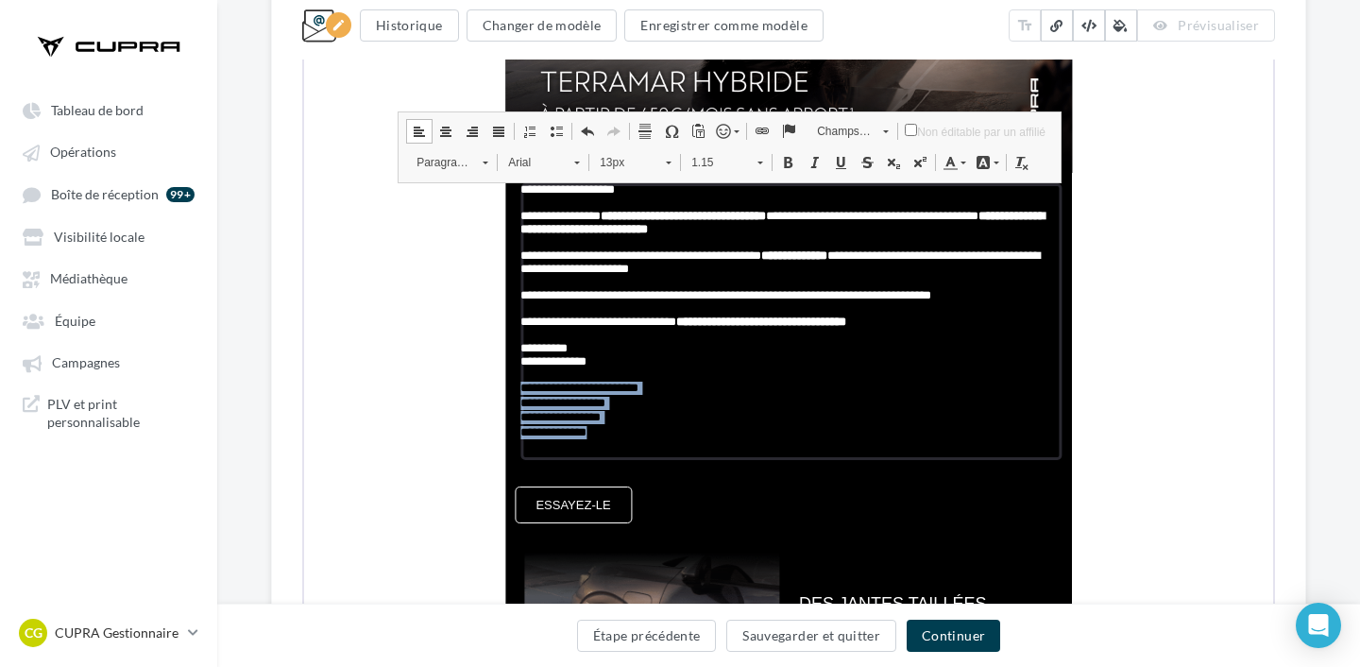
click at [953, 158] on link "Couleur du texte" at bounding box center [952, 160] width 33 height 25
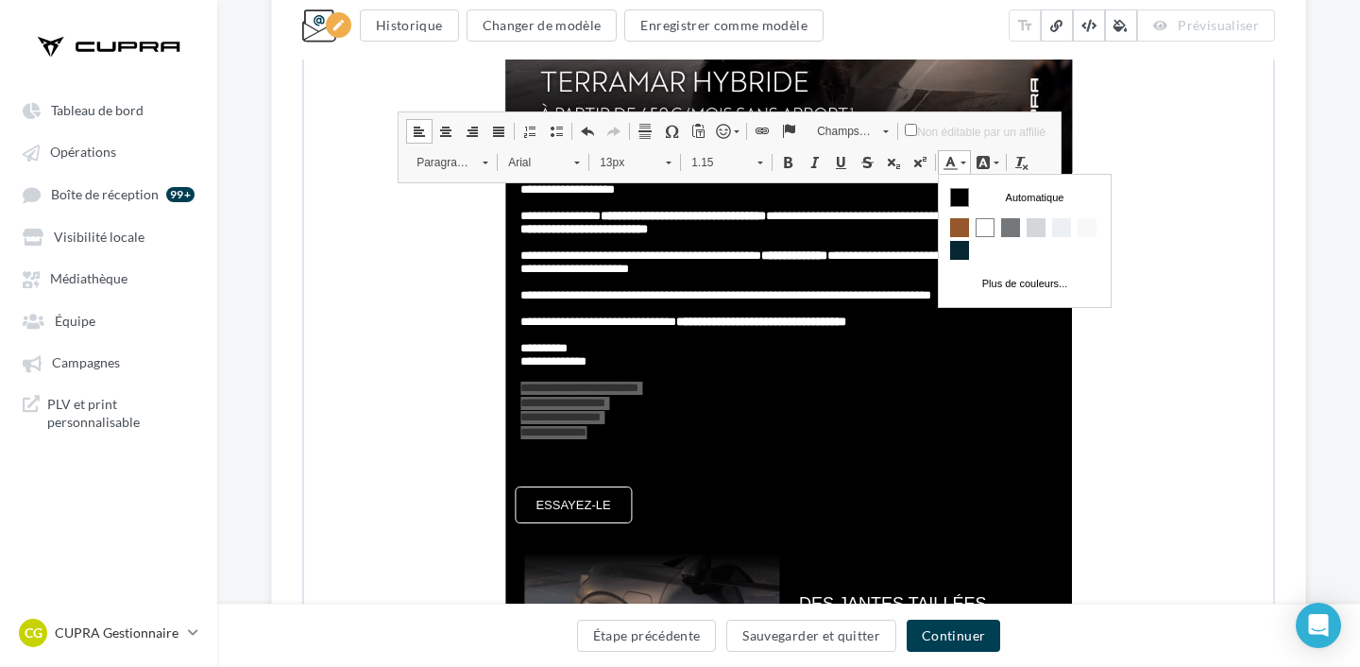
scroll to position [0, 0]
click at [985, 228] on span "Couleurs" at bounding box center [984, 226] width 19 height 19
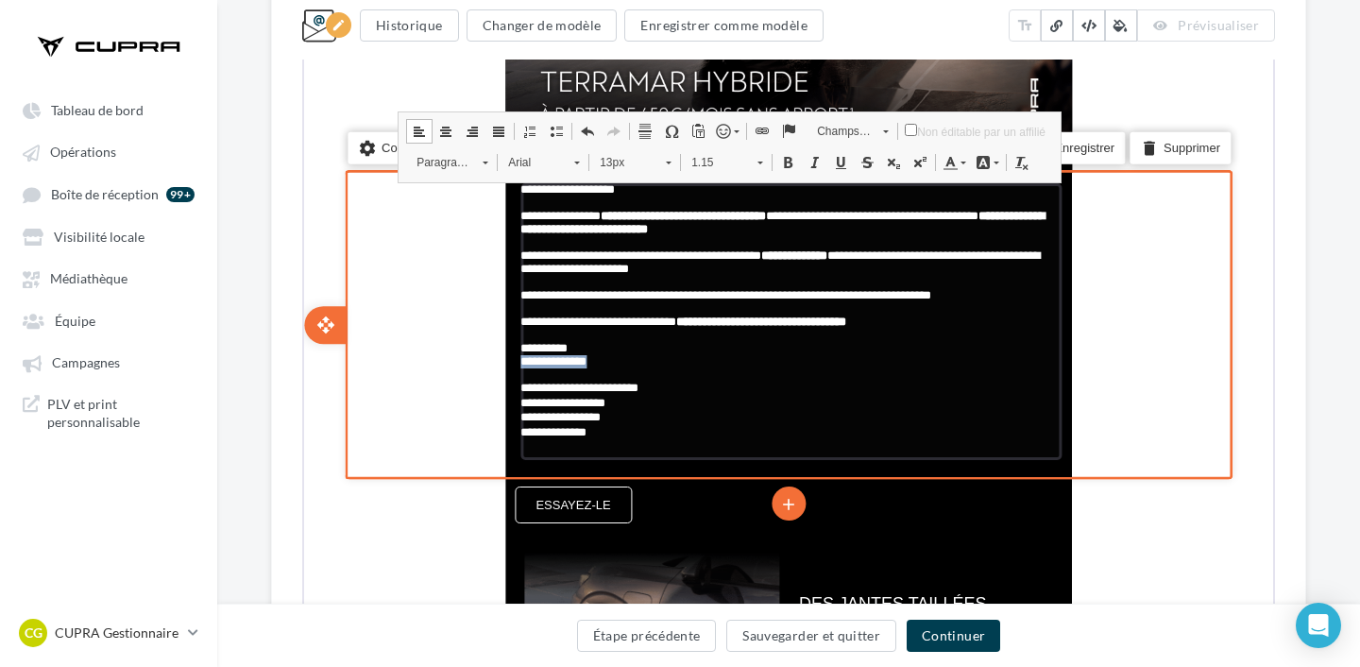
drag, startPoint x: 637, startPoint y: 373, endPoint x: 517, endPoint y: 373, distance: 119.9
click at [518, 366] on p "**********" at bounding box center [788, 359] width 541 height 13
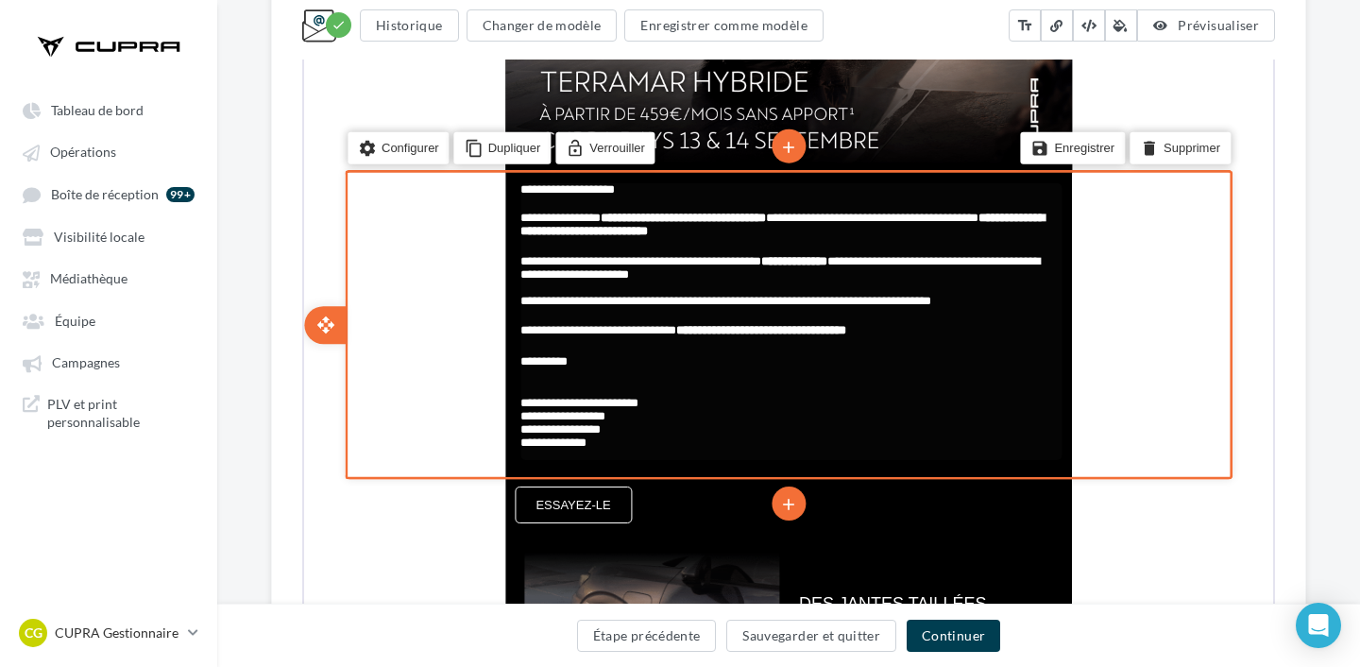
click at [568, 393] on p at bounding box center [788, 388] width 541 height 14
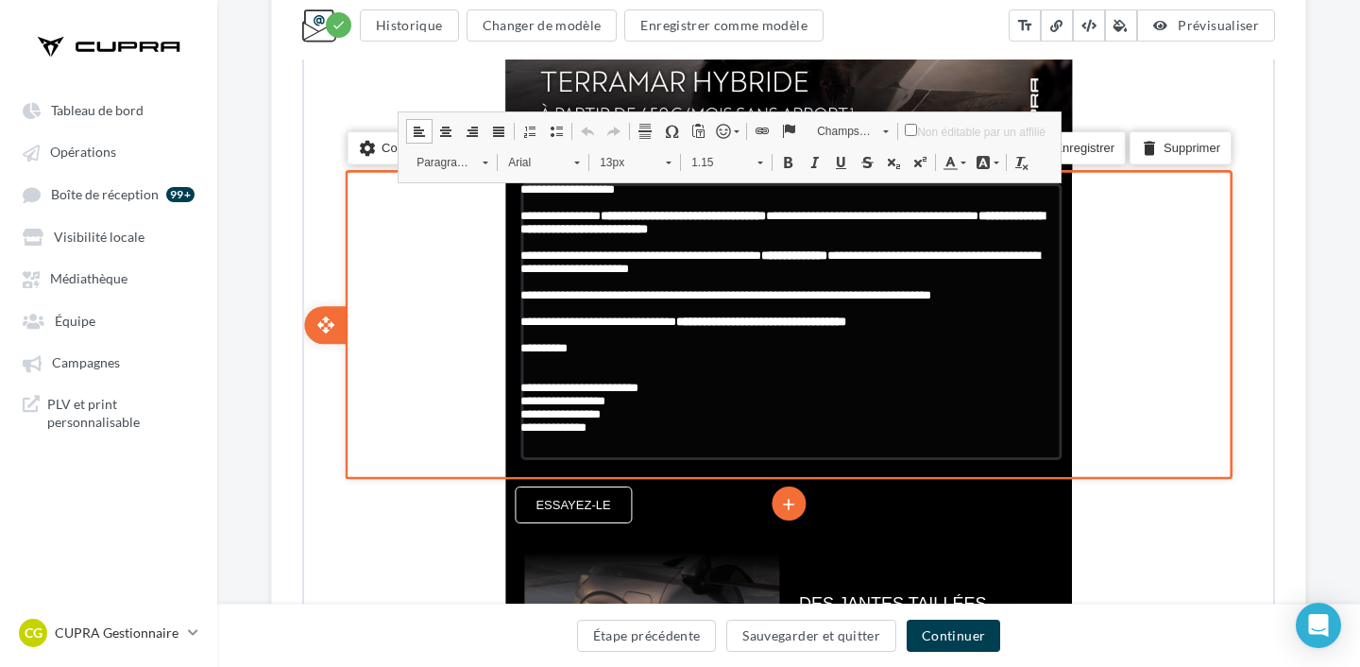
click at [561, 380] on p "false" at bounding box center [788, 372] width 541 height 13
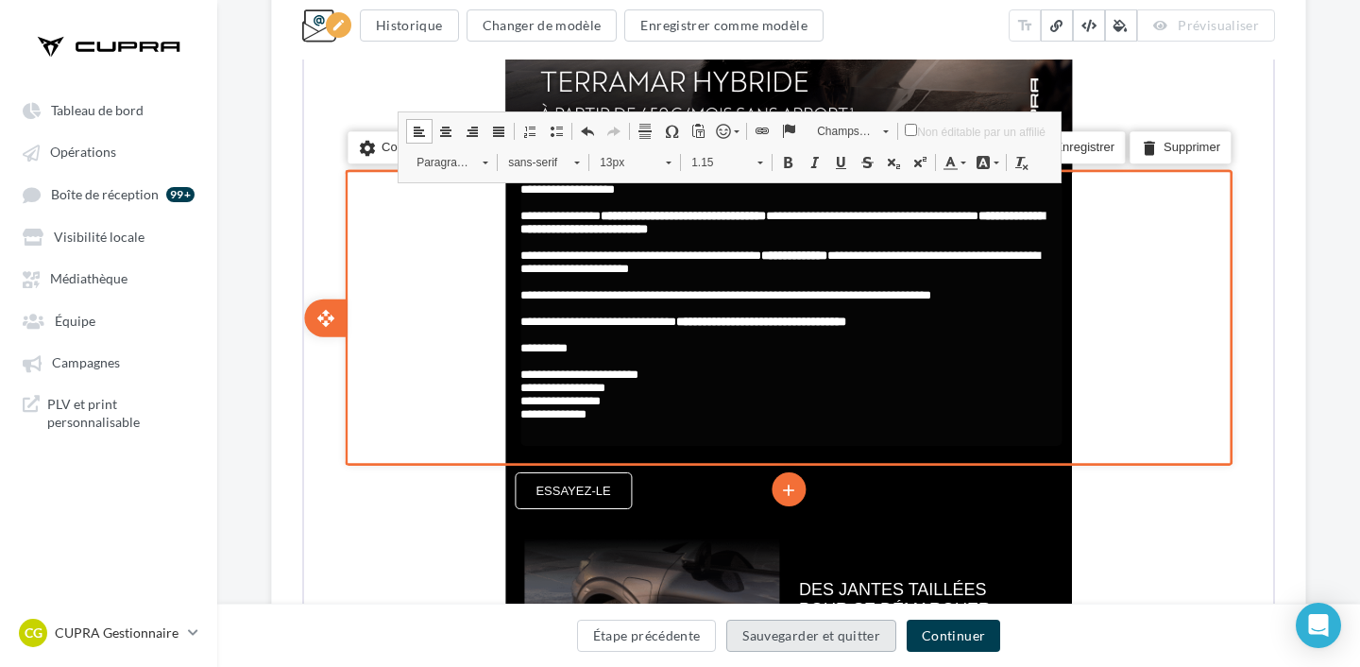
click at [808, 635] on button "Sauvegarder et quitter" at bounding box center [811, 635] width 170 height 32
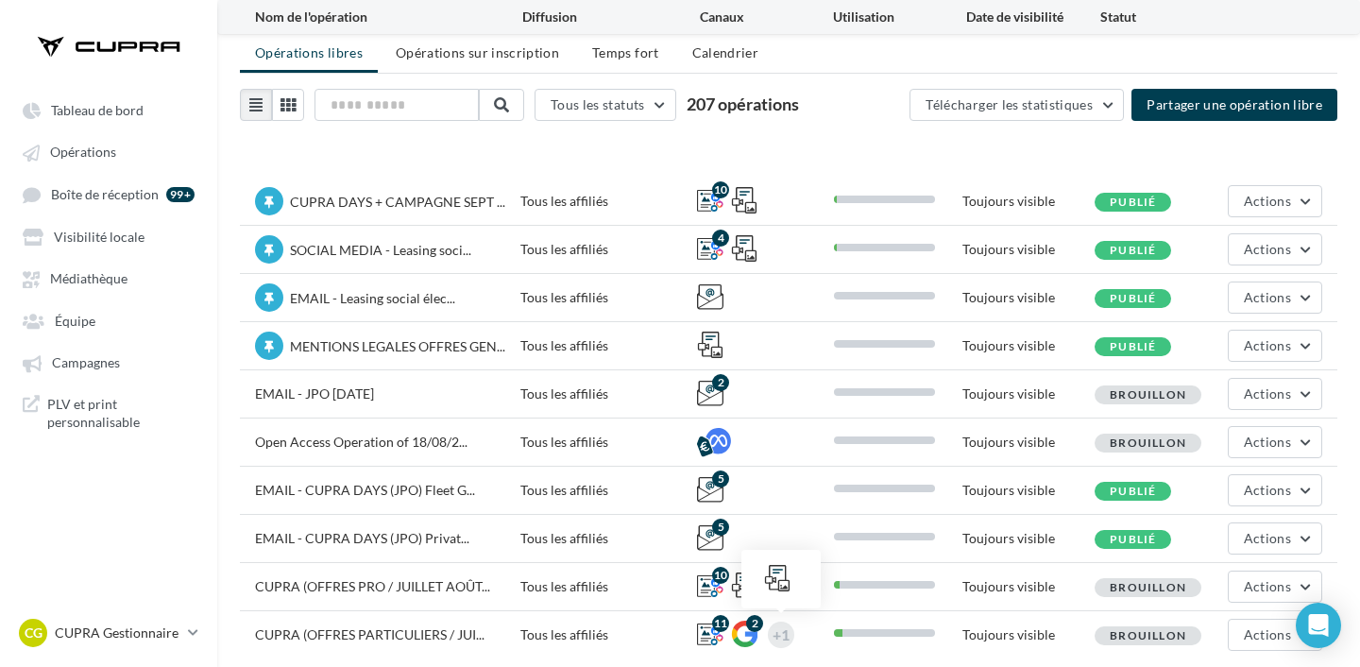
scroll to position [126, 0]
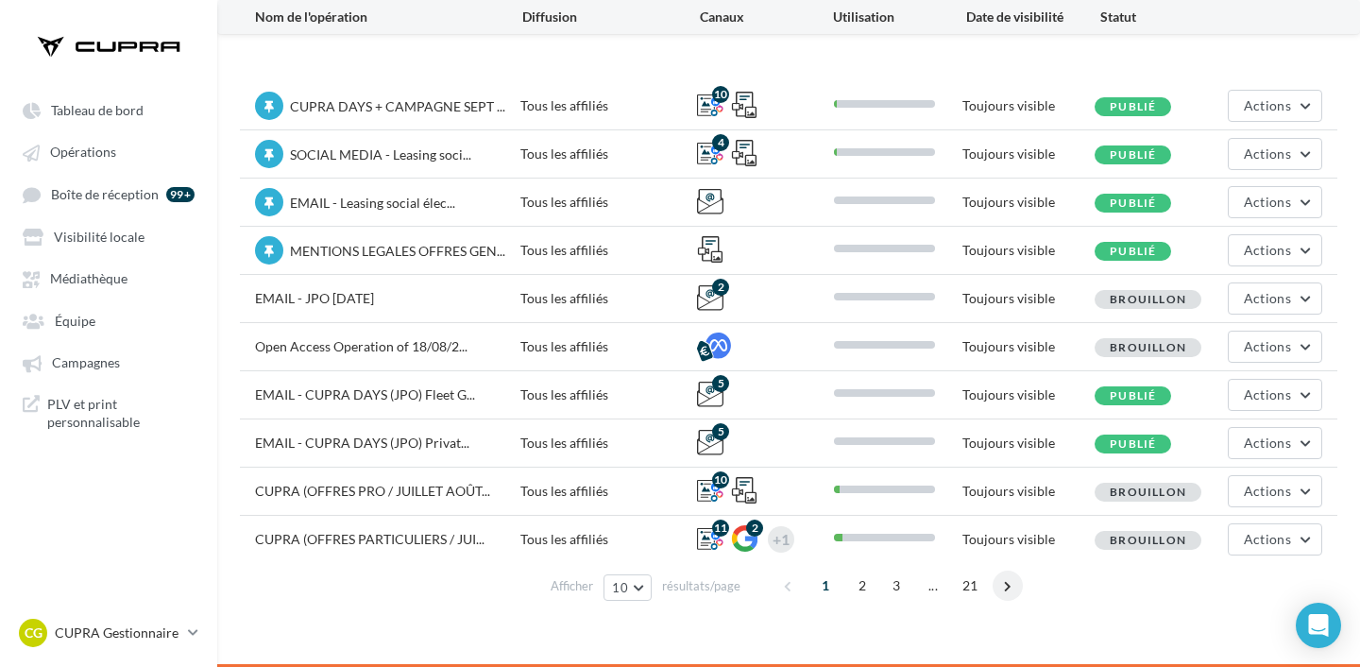
click at [1007, 589] on span at bounding box center [1007, 585] width 30 height 30
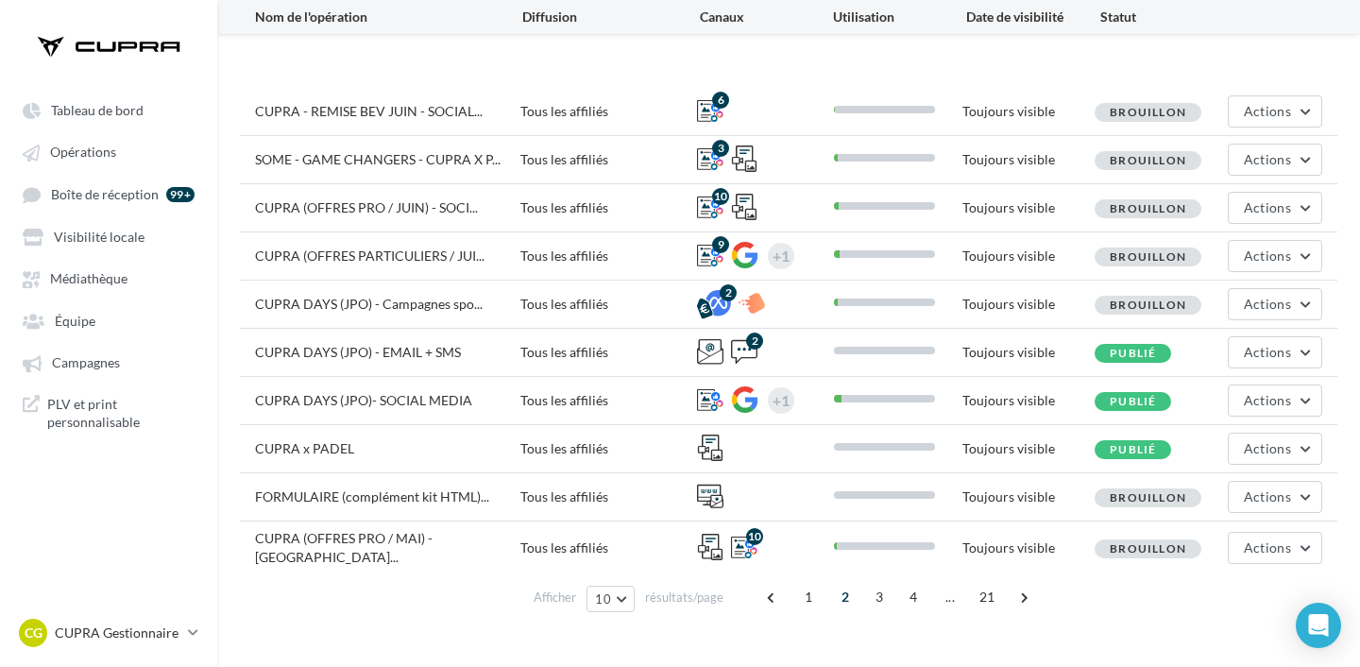
scroll to position [125, 0]
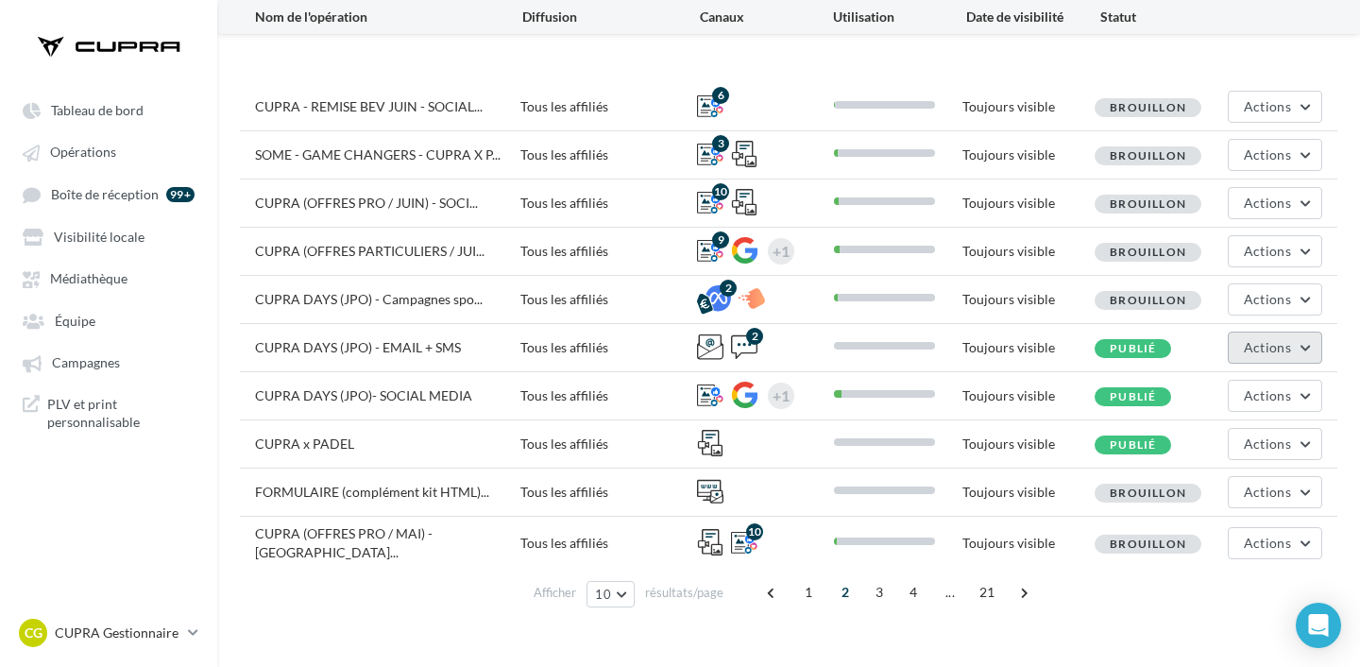
click at [1248, 347] on span "Actions" at bounding box center [1266, 347] width 47 height 16
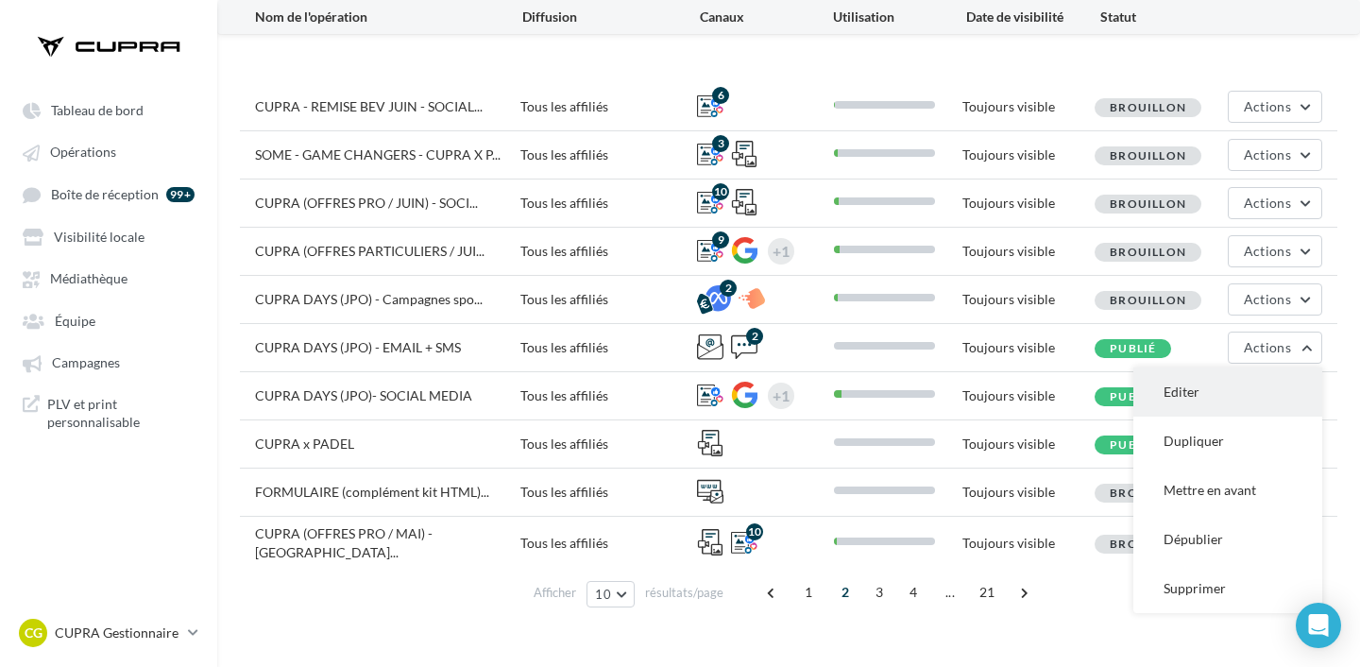
click at [1214, 392] on button "Editer" at bounding box center [1227, 391] width 189 height 49
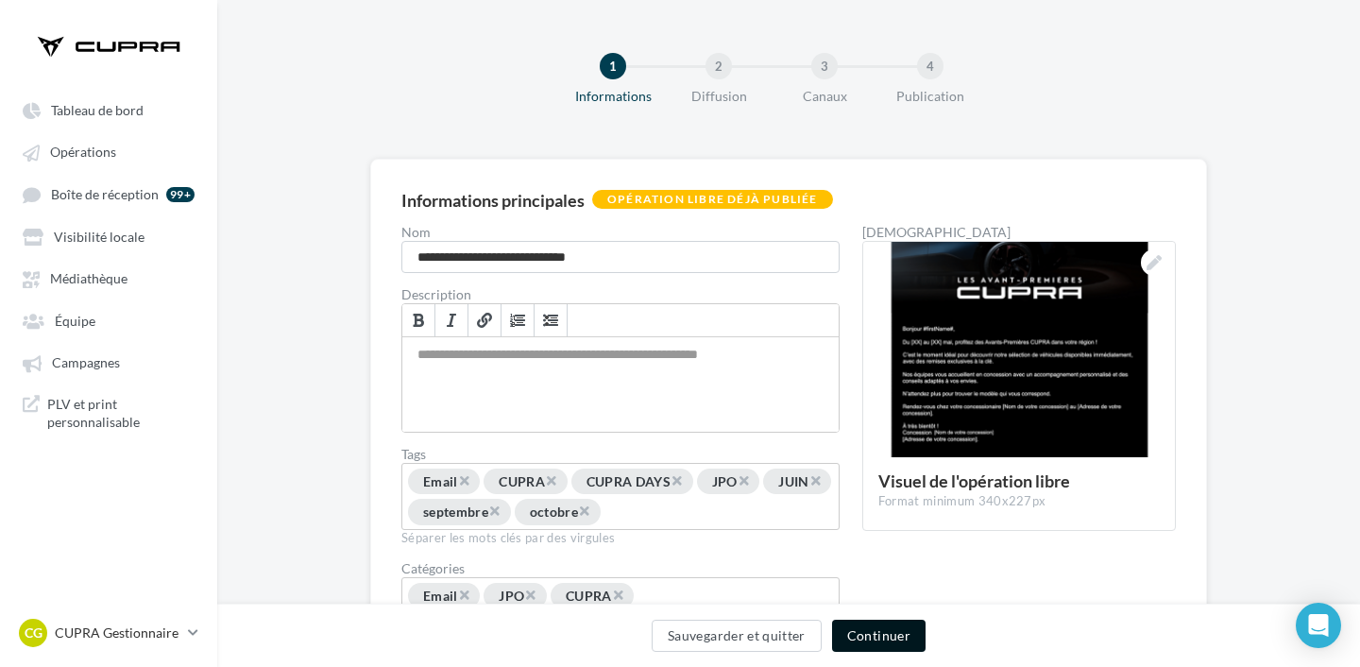
click at [873, 650] on button "Continuer" at bounding box center [878, 635] width 93 height 32
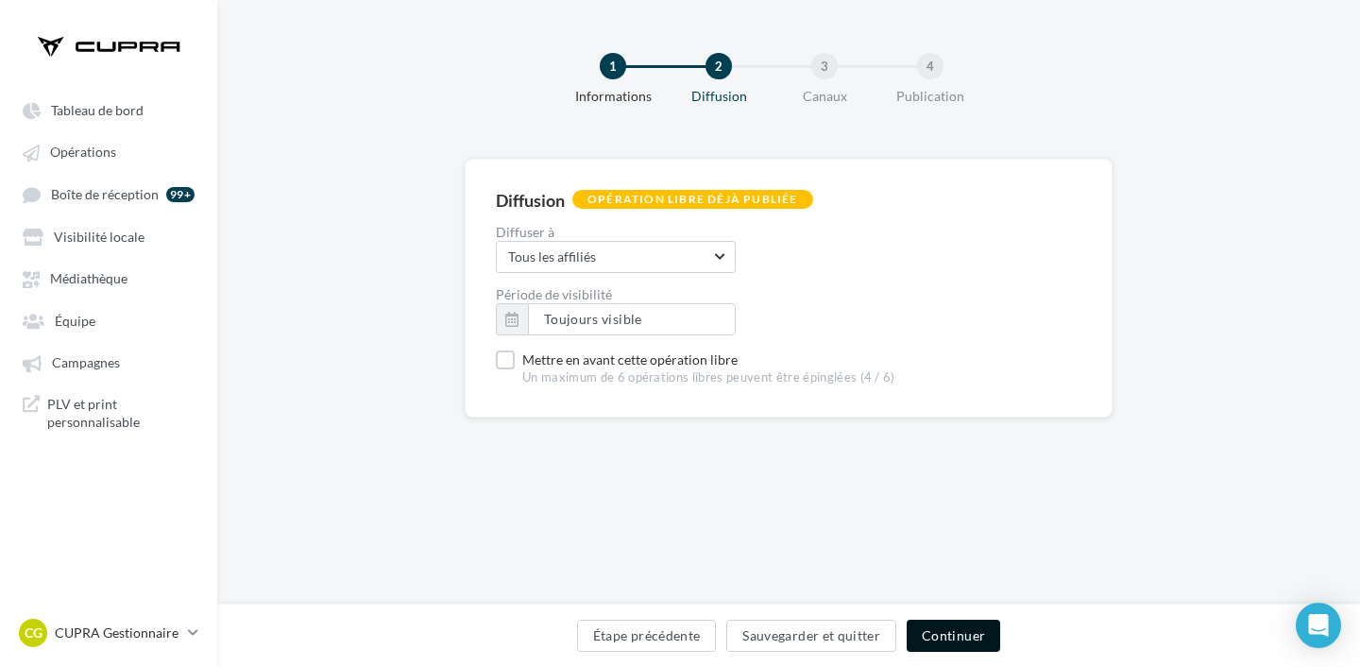
click at [939, 626] on button "Continuer" at bounding box center [952, 635] width 93 height 32
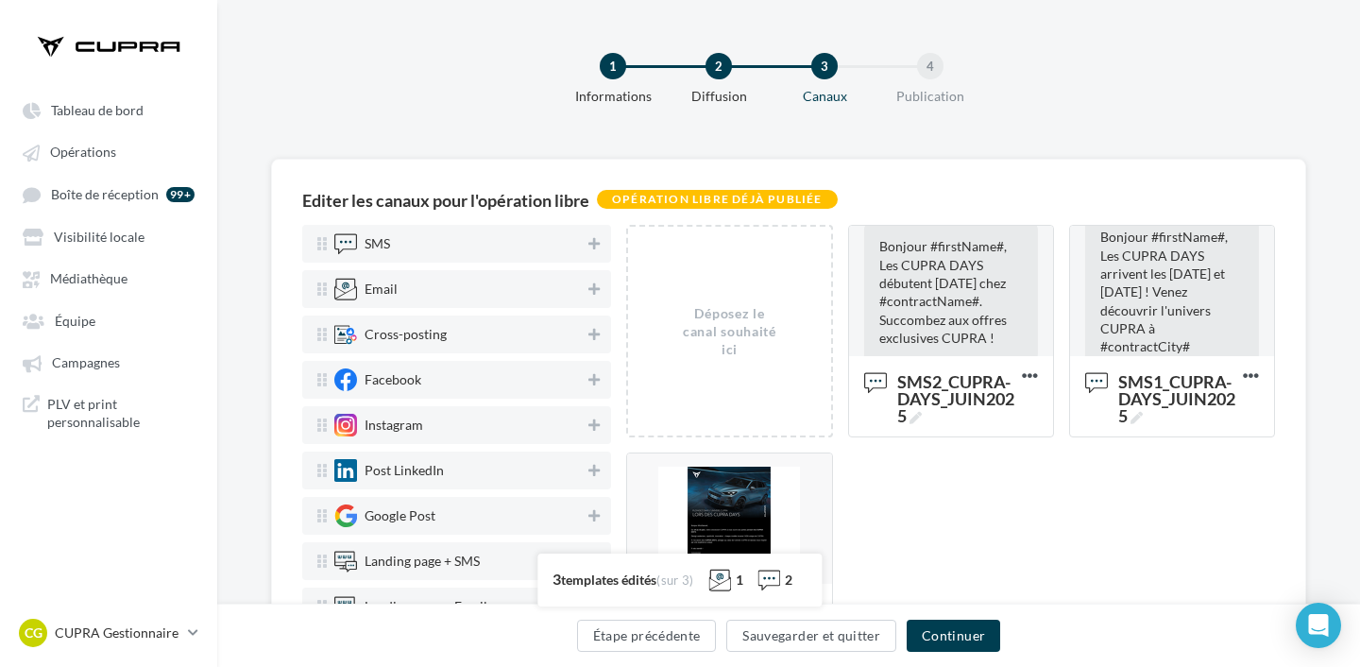
click at [743, 492] on div at bounding box center [729, 519] width 204 height 132
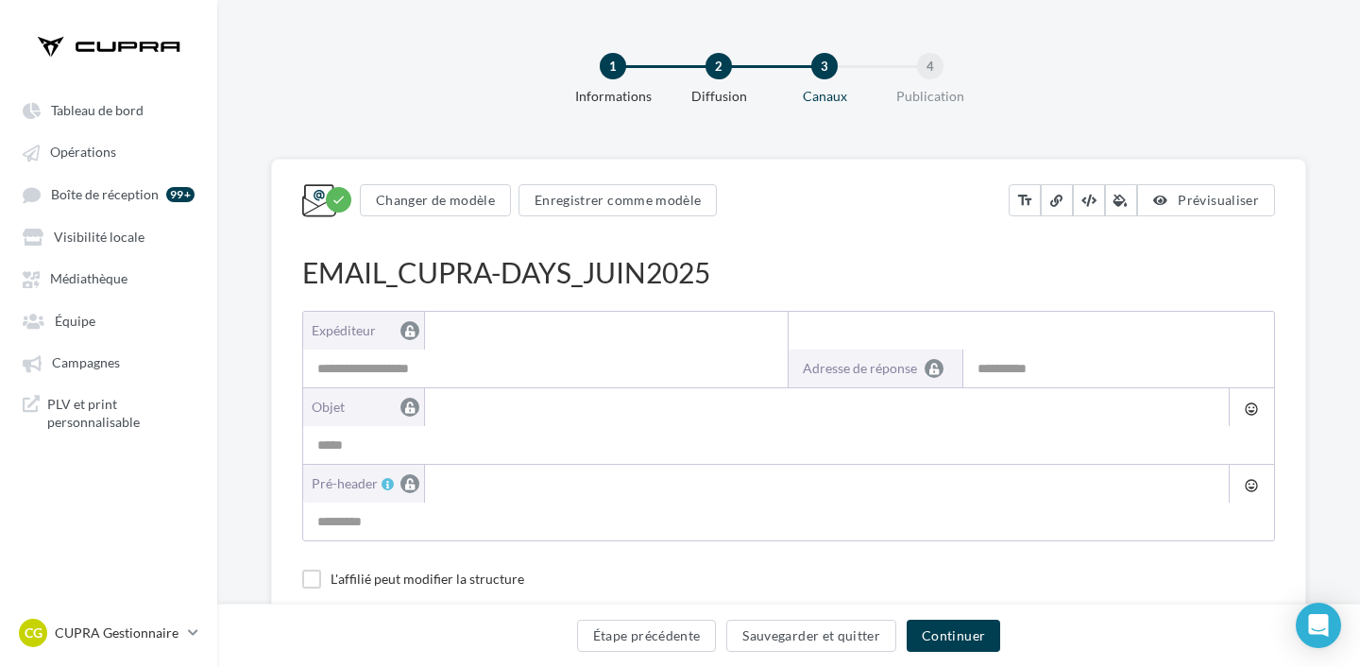
type input "**********"
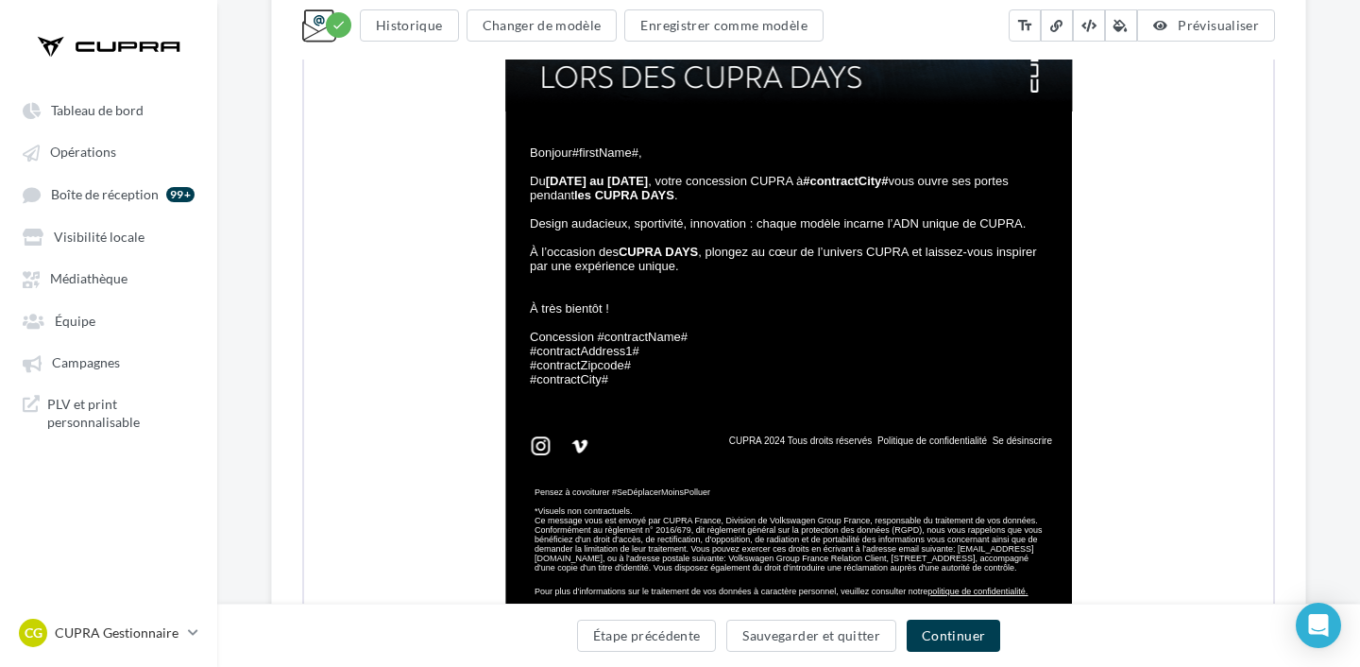
scroll to position [749, 0]
click at [663, 641] on button "Étape précédente" at bounding box center [647, 635] width 140 height 32
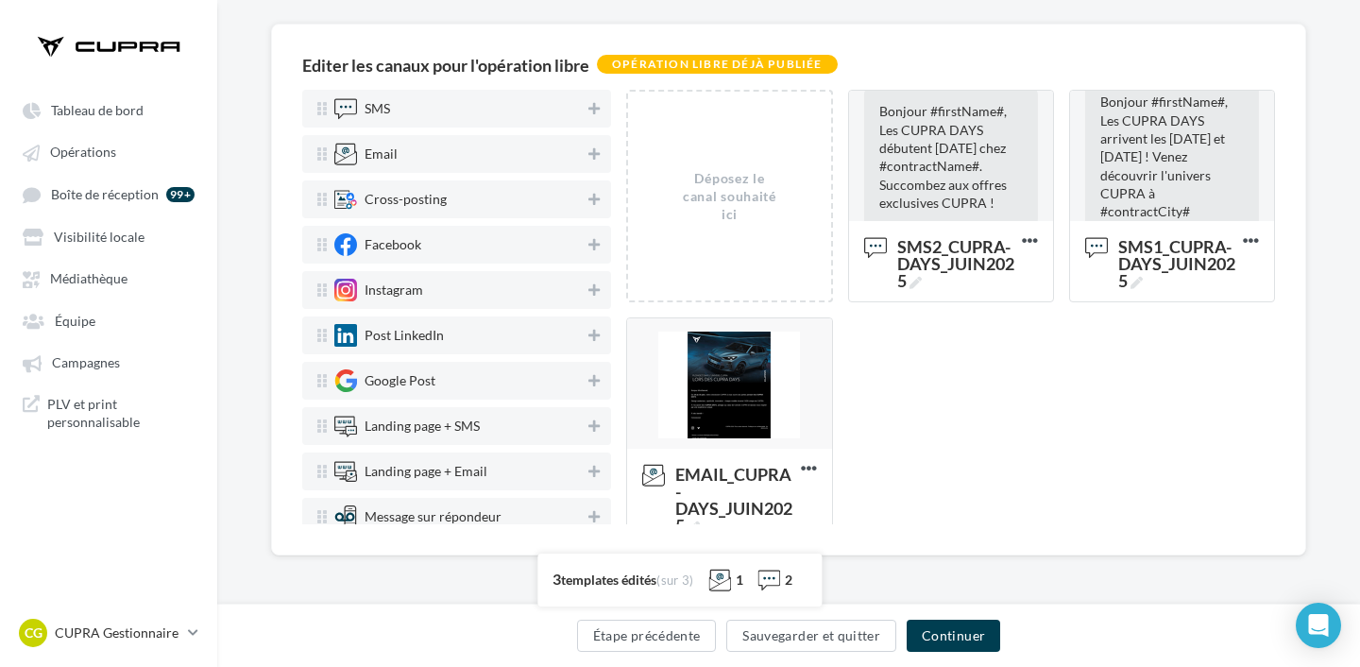
scroll to position [135, 0]
click at [668, 623] on button "Étape précédente" at bounding box center [647, 635] width 140 height 32
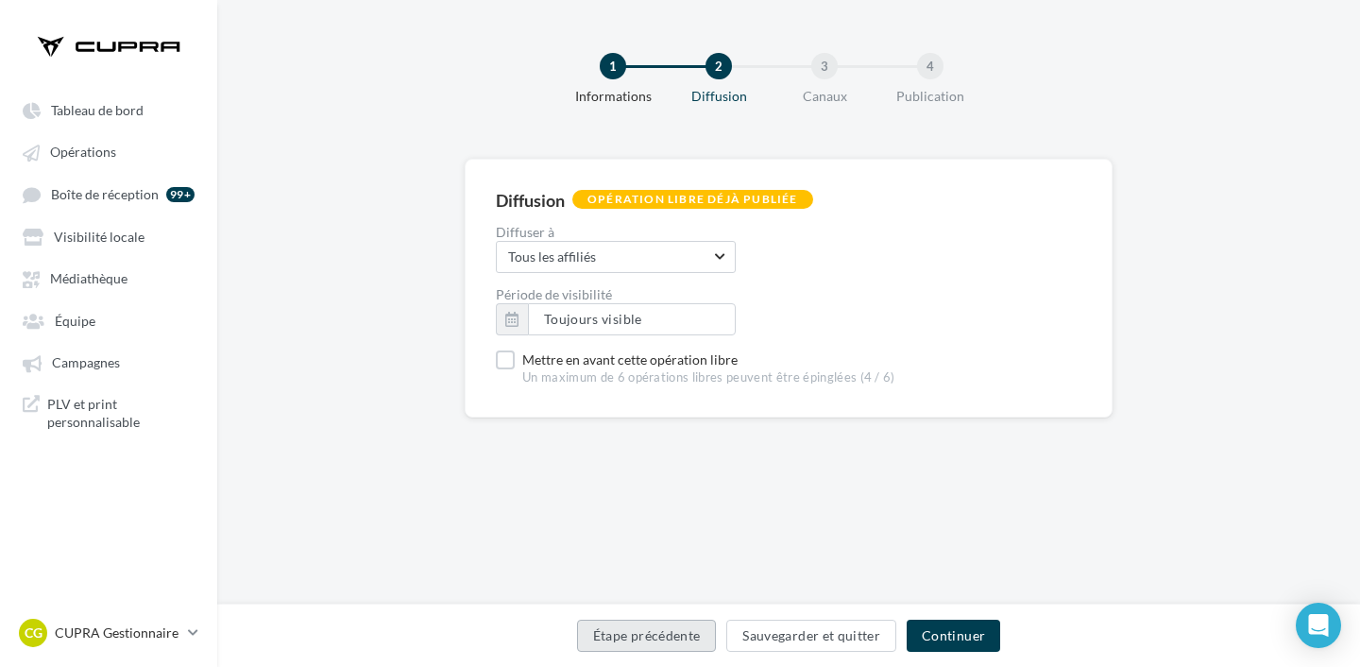
click at [668, 623] on button "Étape précédente" at bounding box center [647, 635] width 140 height 32
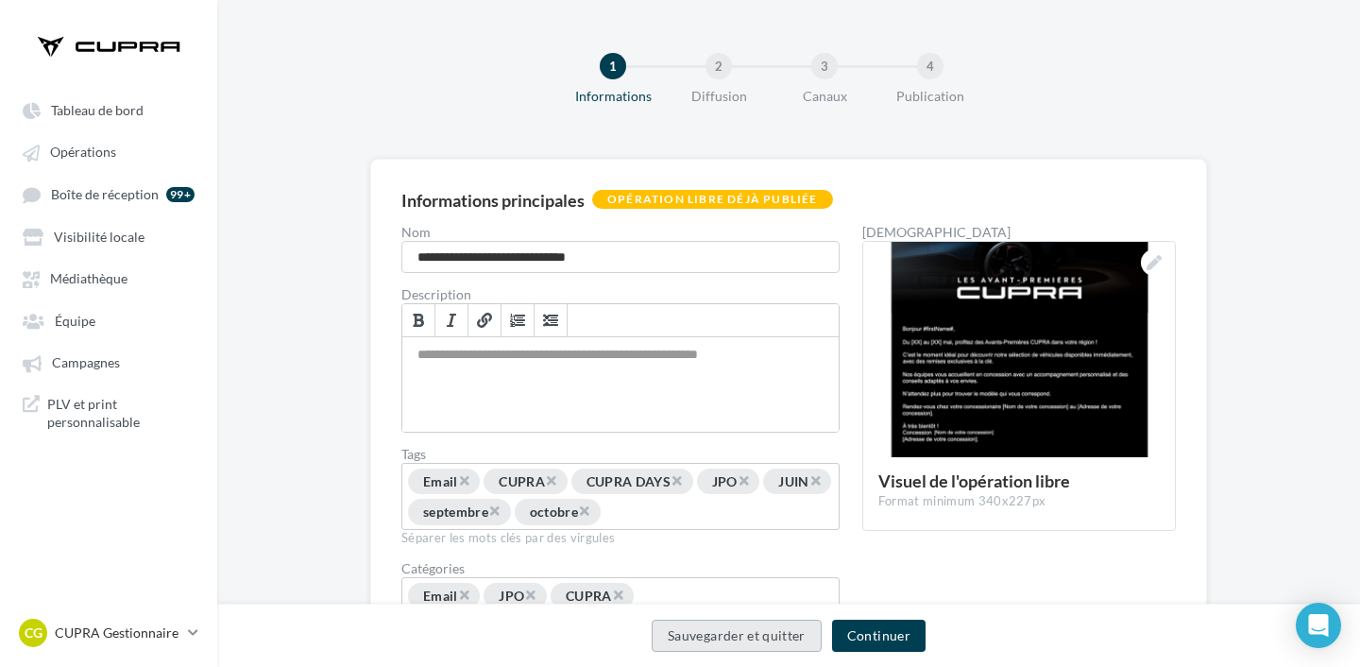
click at [668, 623] on button "Sauvegarder et quitter" at bounding box center [736, 635] width 170 height 32
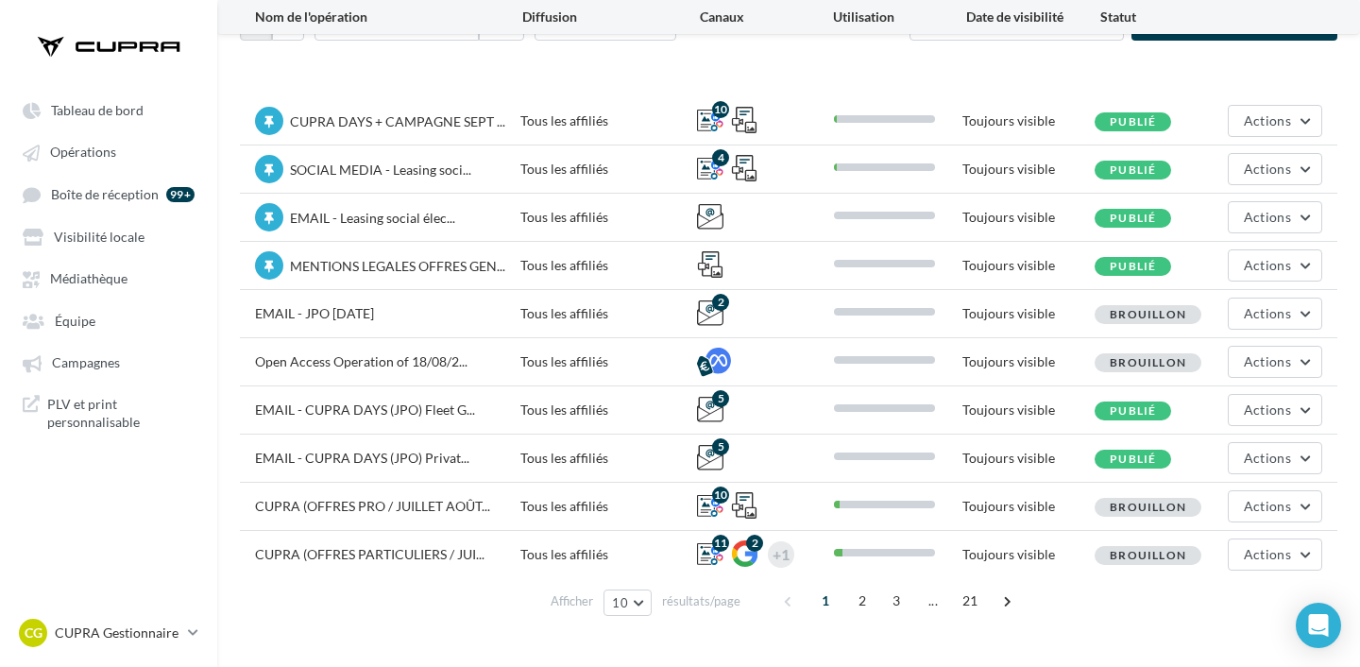
scroll to position [126, 0]
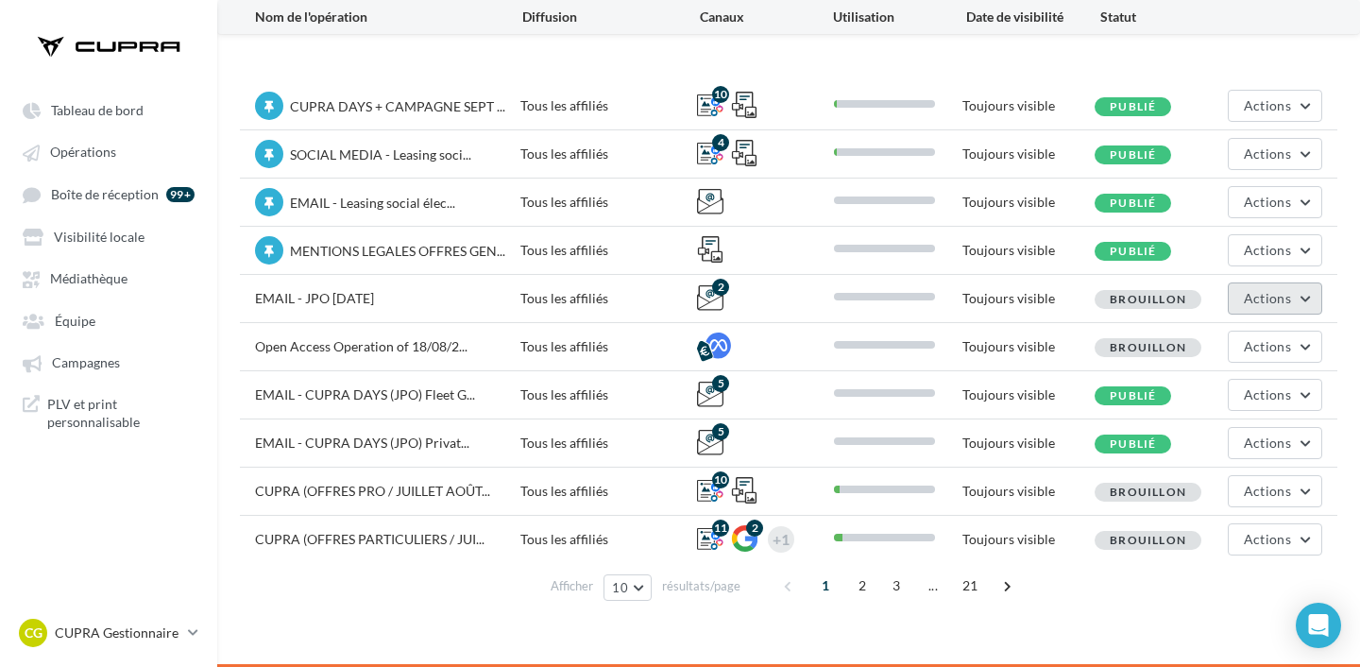
click at [1273, 294] on span "Actions" at bounding box center [1266, 298] width 47 height 16
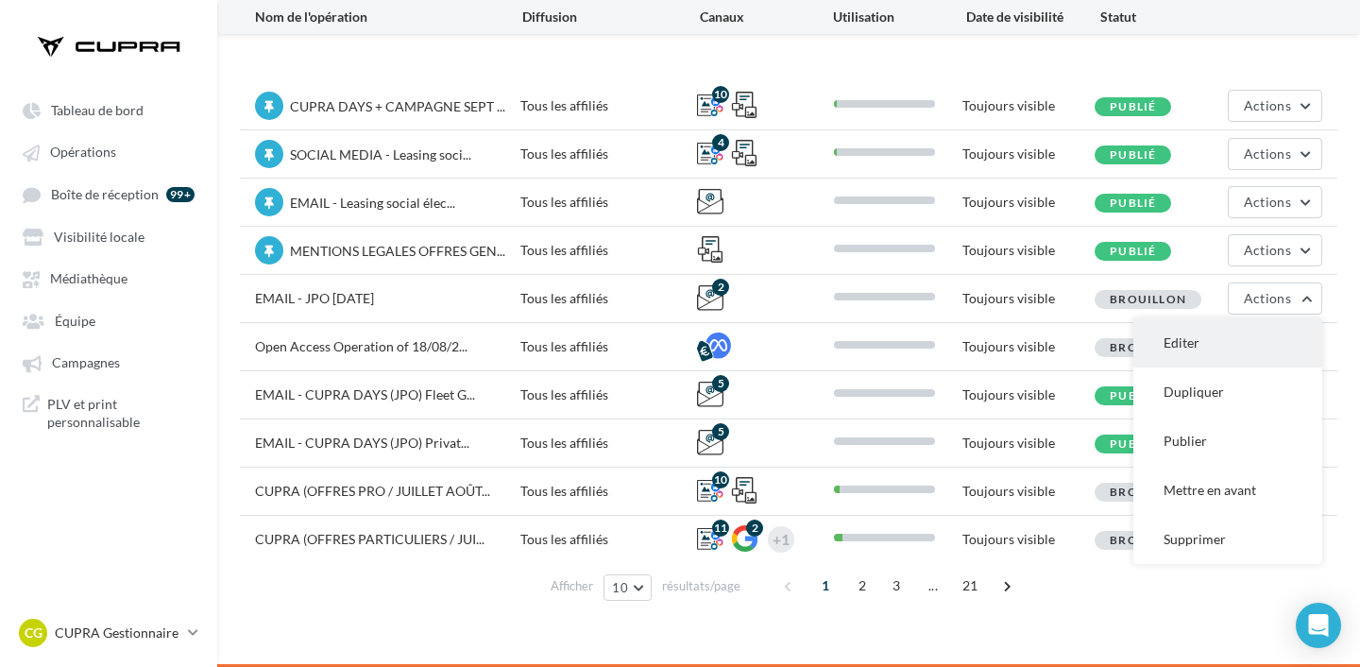
click at [1224, 333] on button "Editer" at bounding box center [1227, 342] width 189 height 49
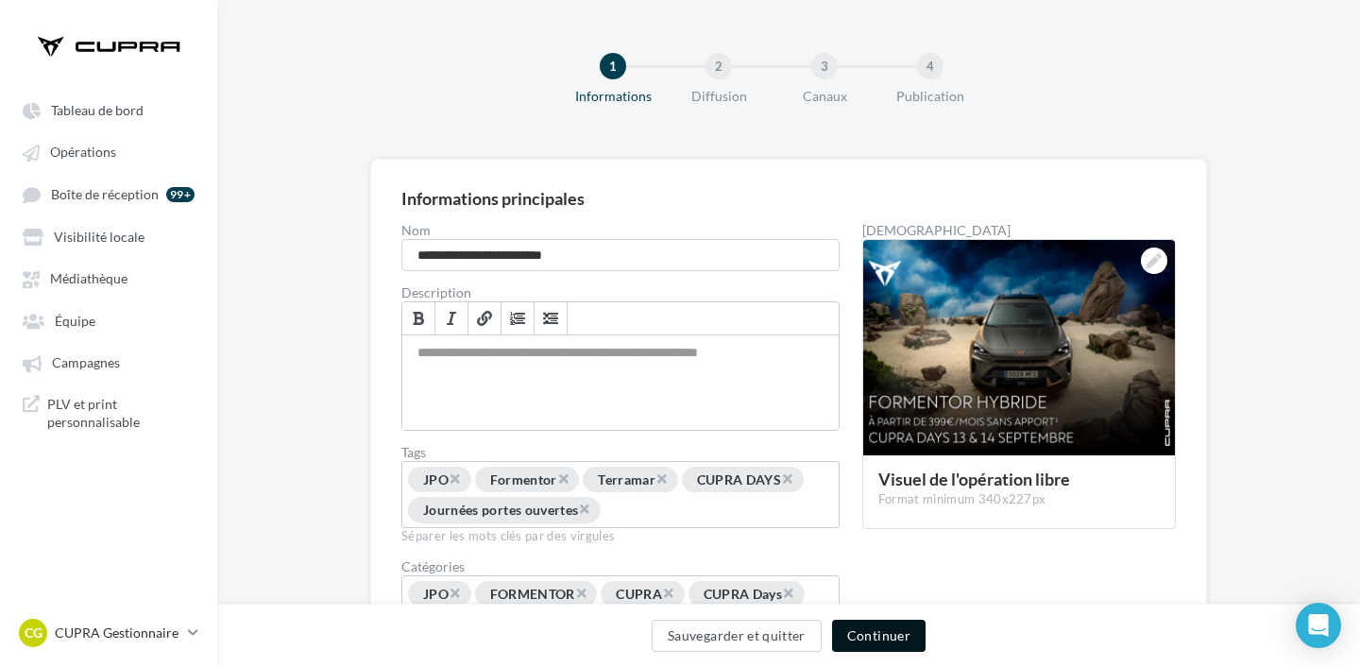
click at [857, 632] on button "Continuer" at bounding box center [878, 635] width 93 height 32
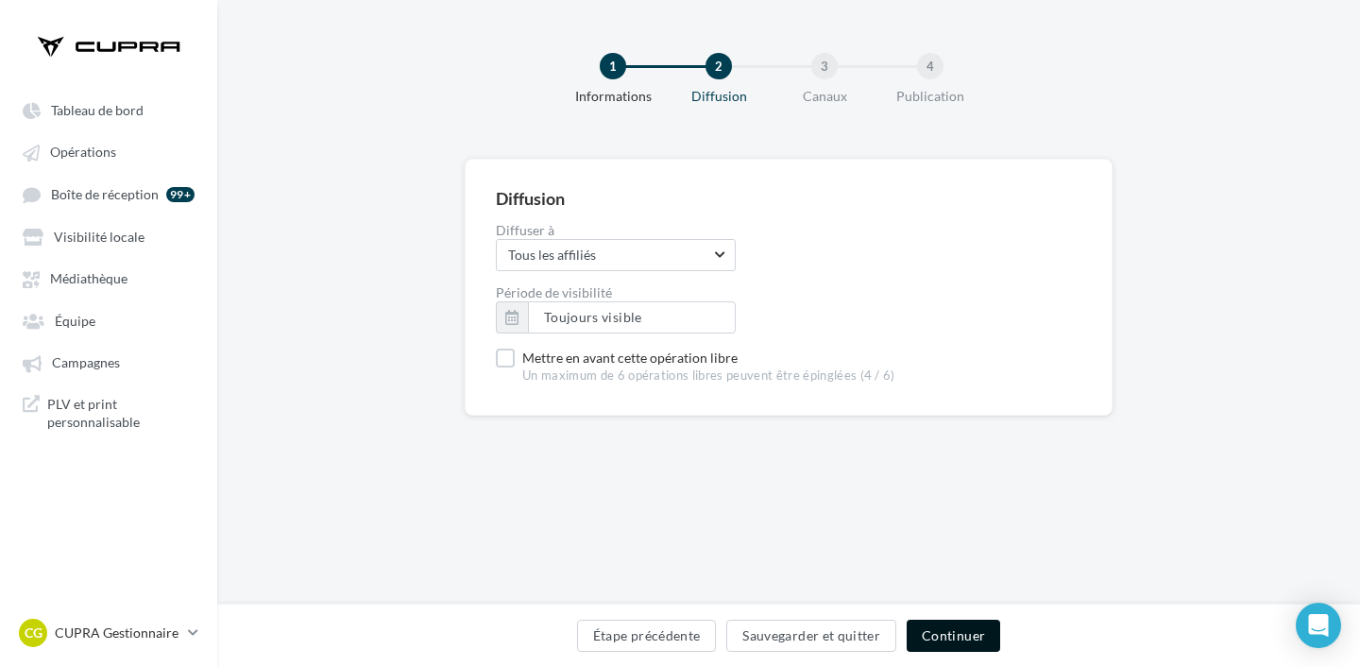
click at [959, 632] on button "Continuer" at bounding box center [952, 635] width 93 height 32
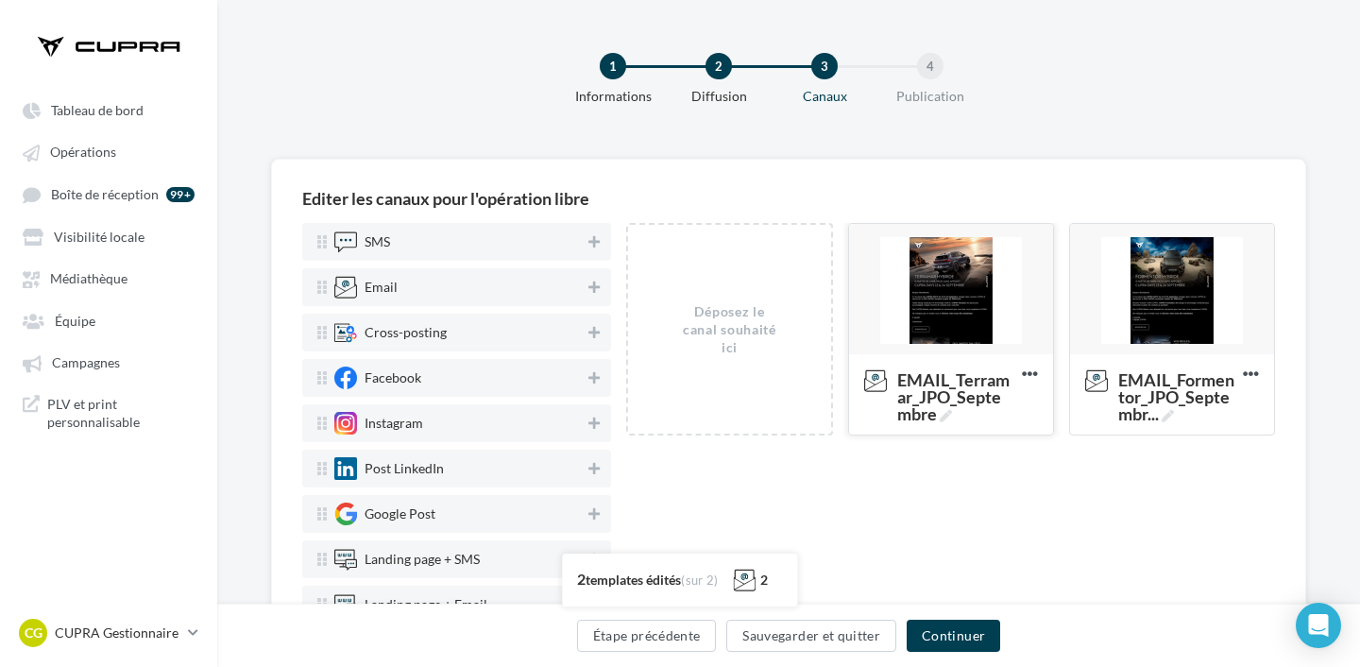
click at [970, 292] on div at bounding box center [951, 290] width 204 height 132
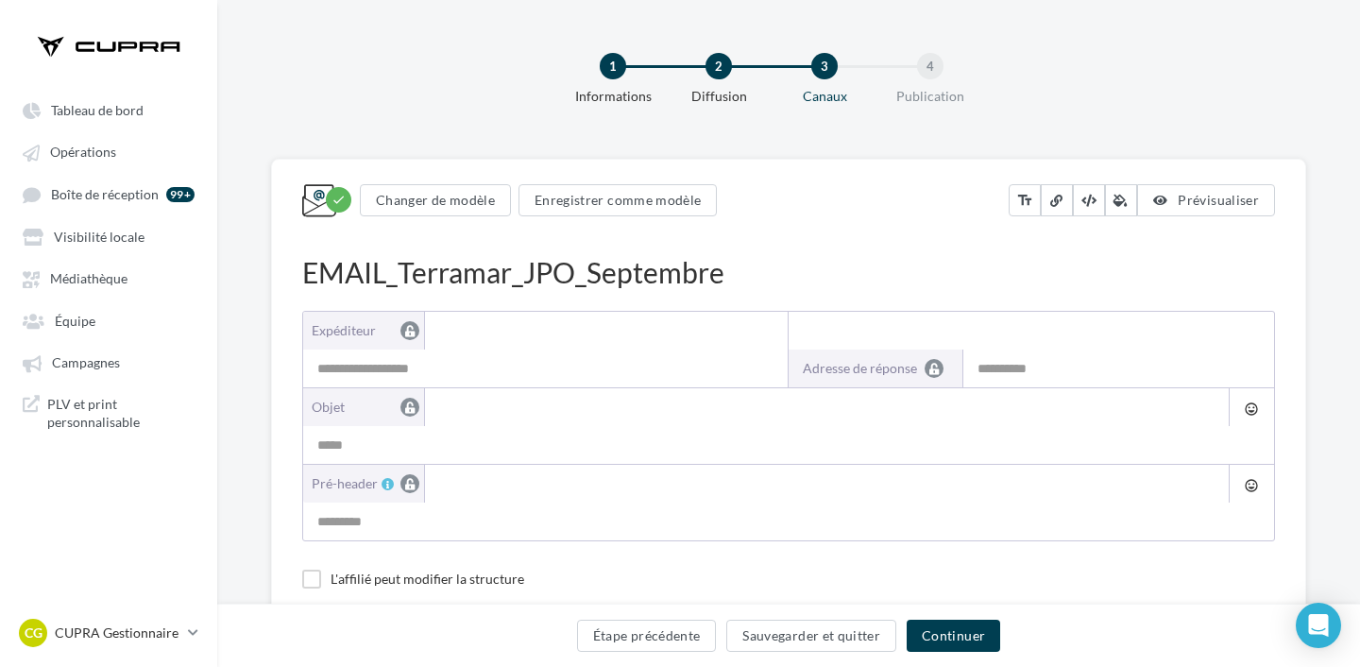
type input "**********"
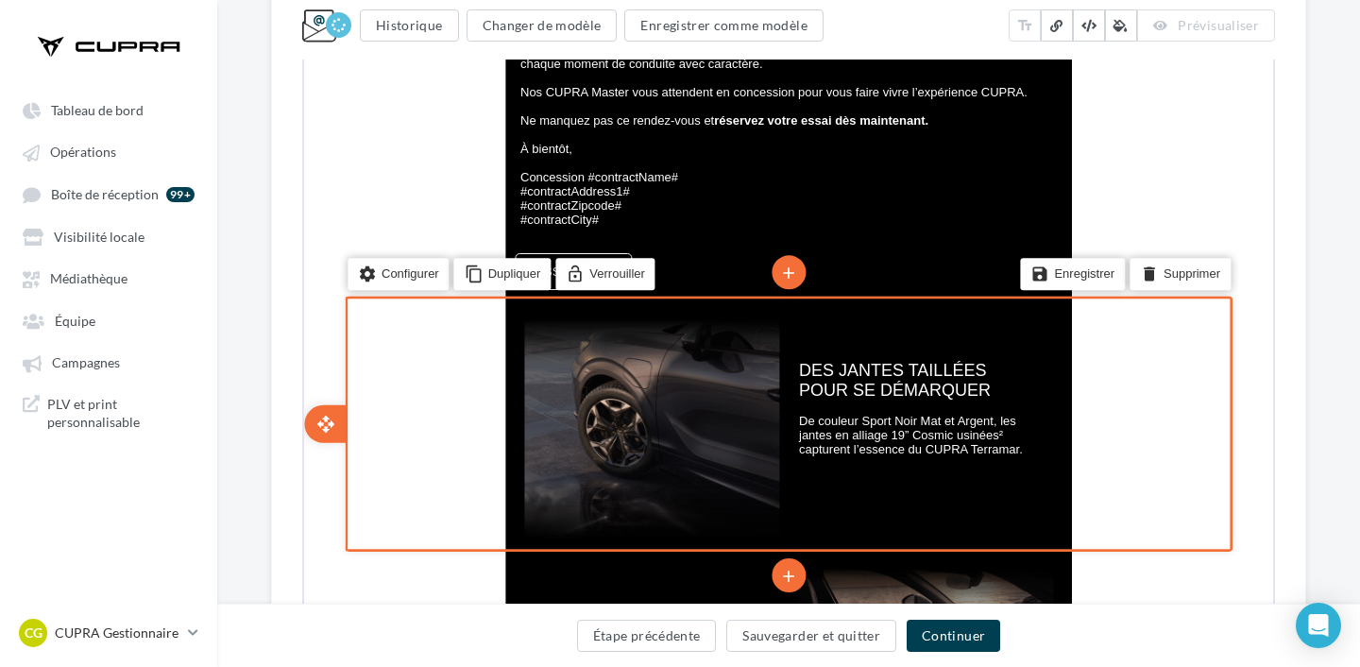
scroll to position [916, 0]
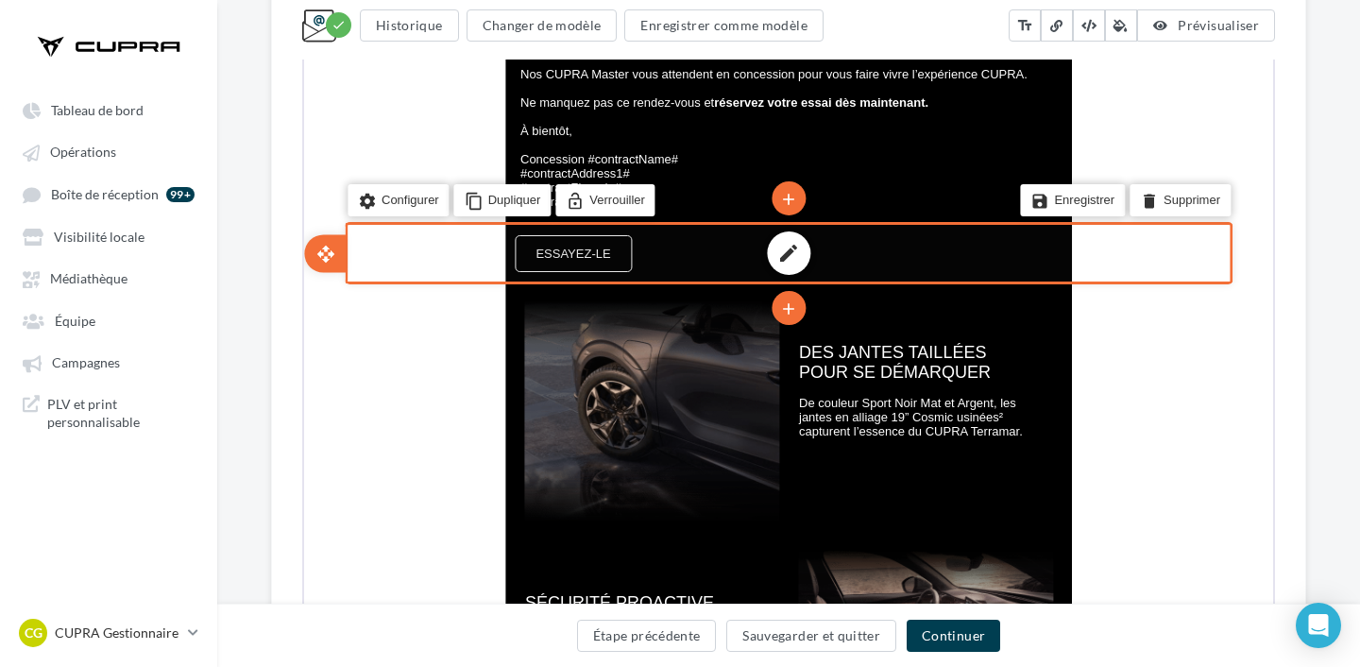
click at [662, 256] on div "edit" at bounding box center [786, 252] width 567 height 56
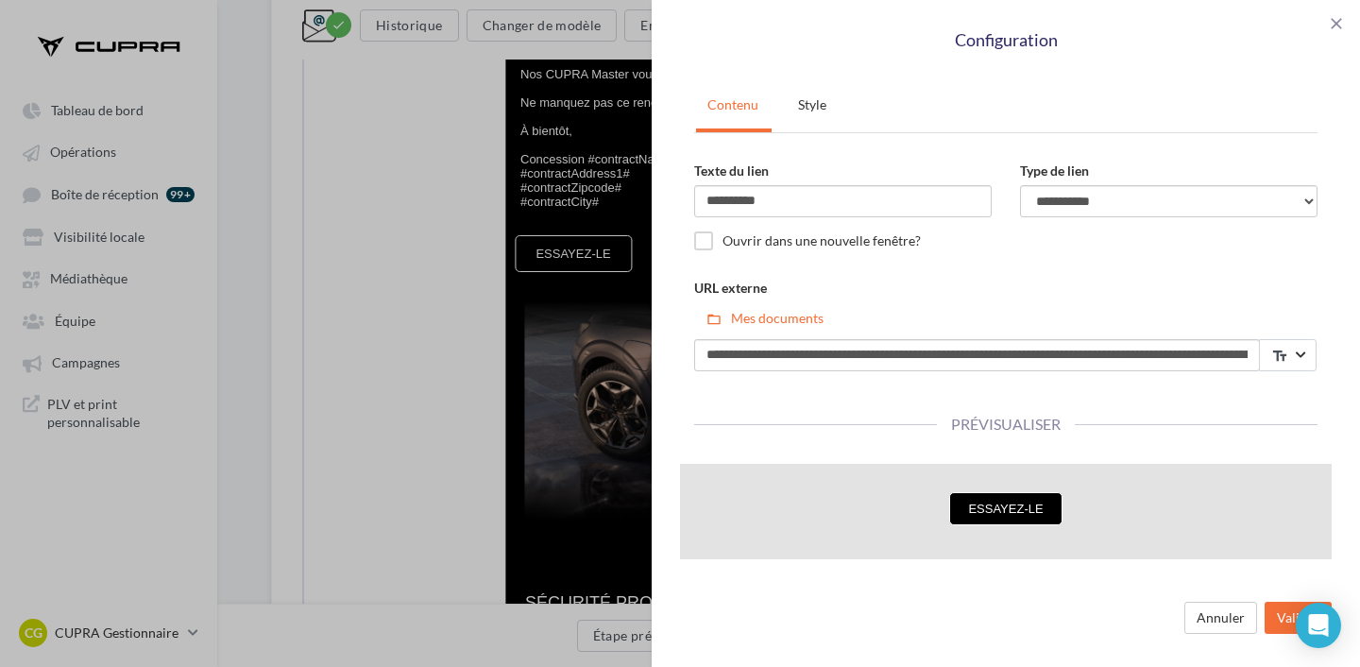
click at [368, 212] on div "**********" at bounding box center [680, 333] width 1360 height 667
click at [1340, 14] on span "close" at bounding box center [1336, 23] width 19 height 19
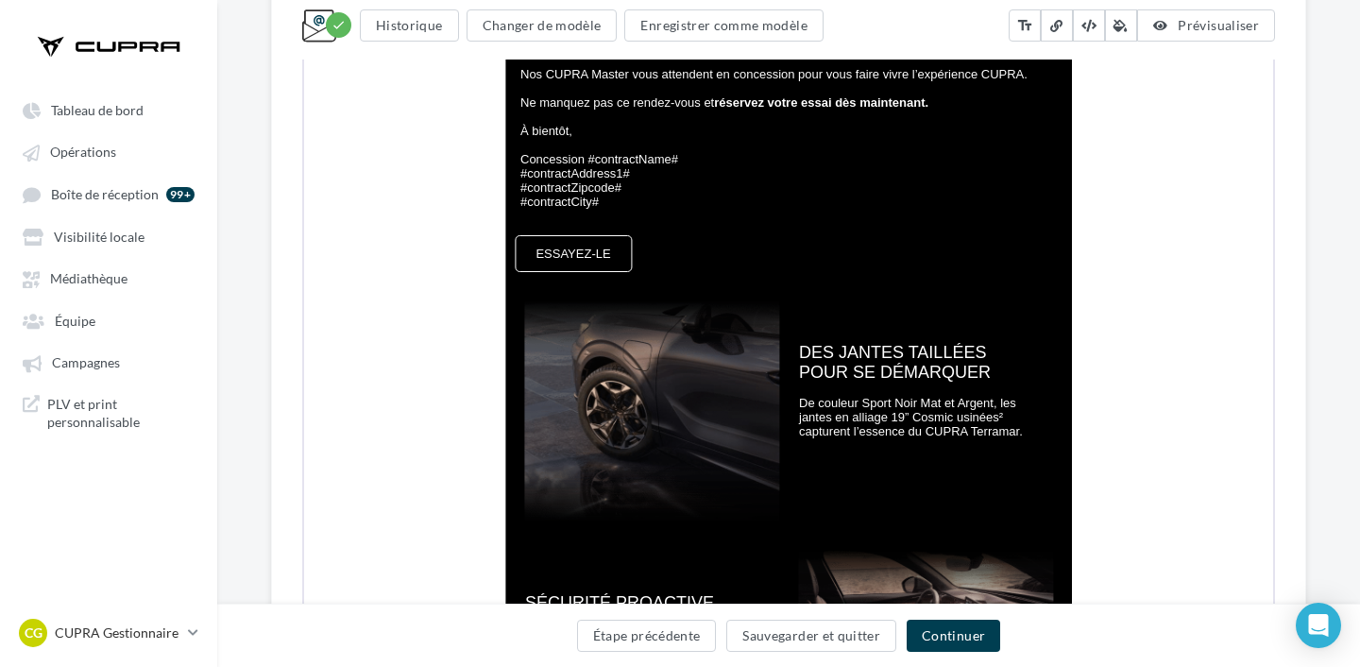
click at [555, 262] on div "**********" at bounding box center [680, 333] width 1360 height 667
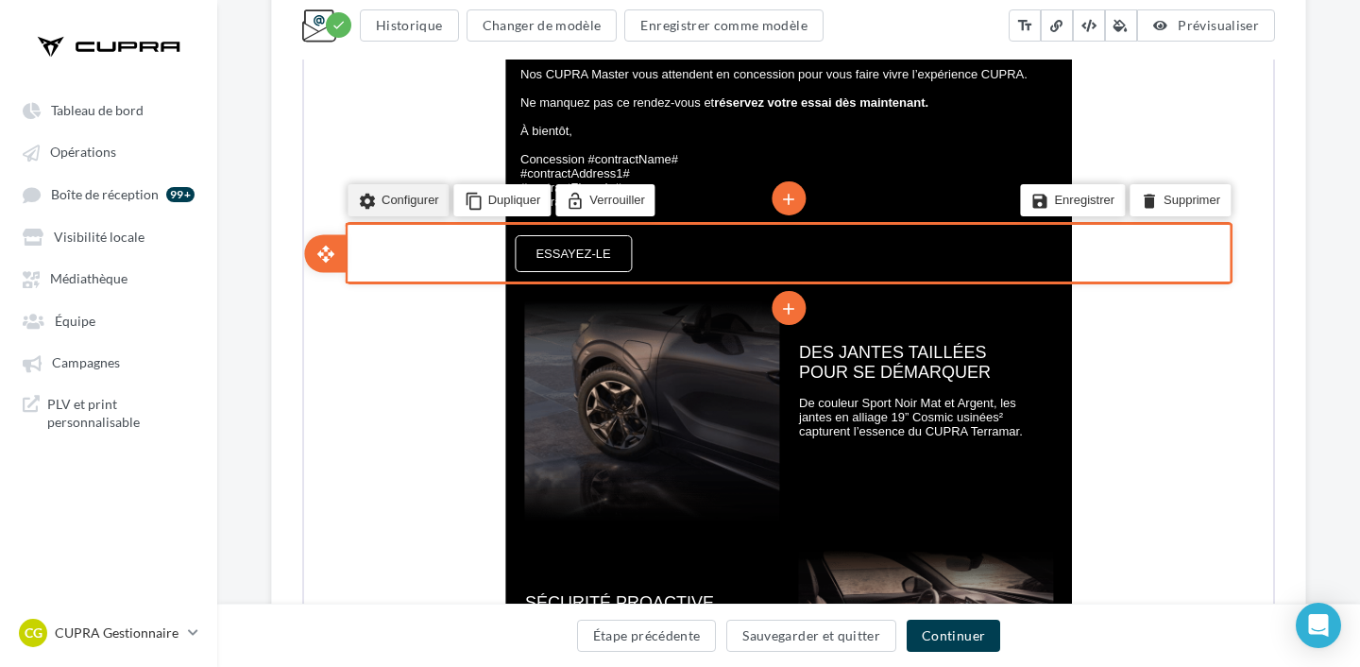
click at [370, 209] on icon "settings" at bounding box center [365, 199] width 19 height 26
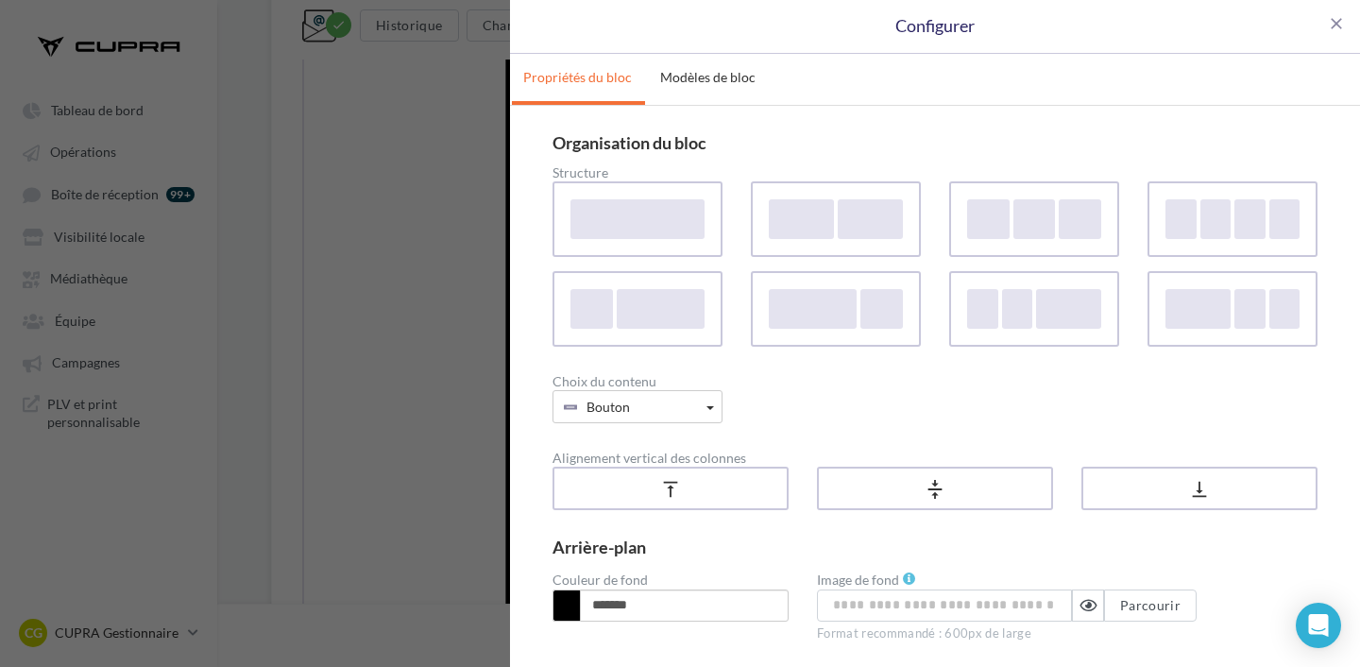
scroll to position [135, 0]
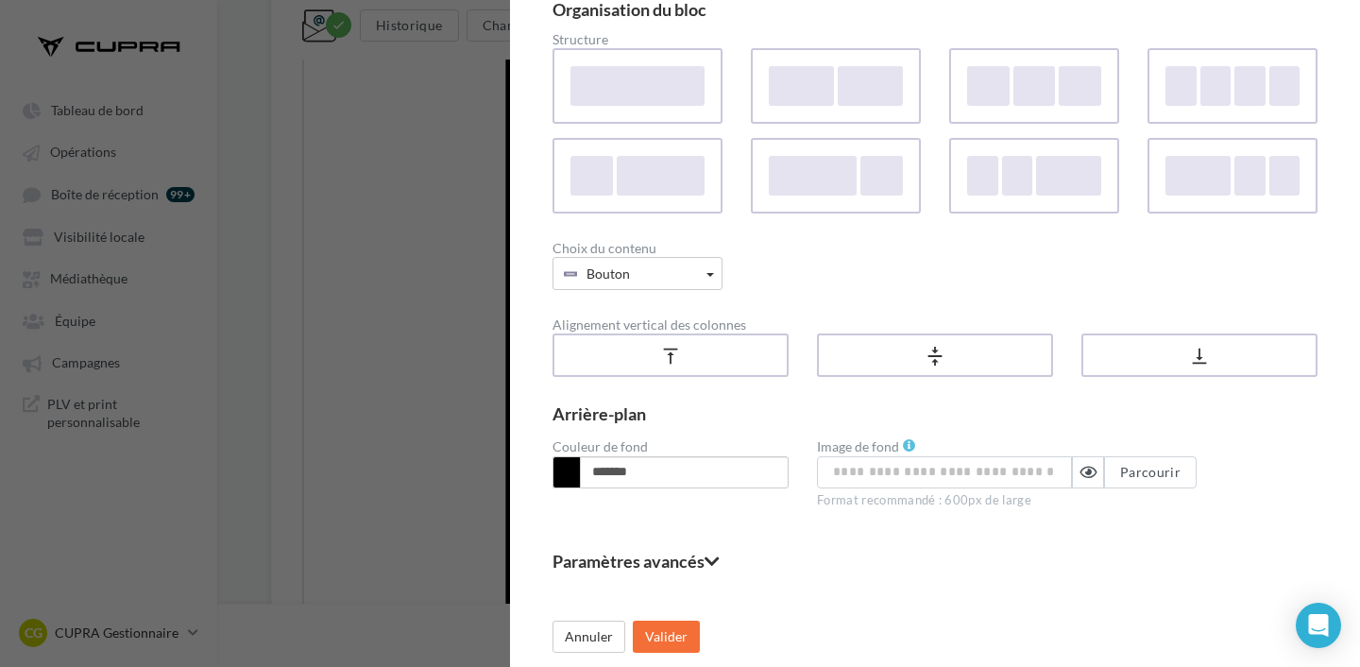
click at [666, 549] on div "Paramètres avancés Marges de la colonne 50px max Colonne 1 ** Appliquer à toute…" at bounding box center [934, 564] width 765 height 55
click at [666, 557] on fieldset "Paramètres avancés" at bounding box center [934, 560] width 765 height 17
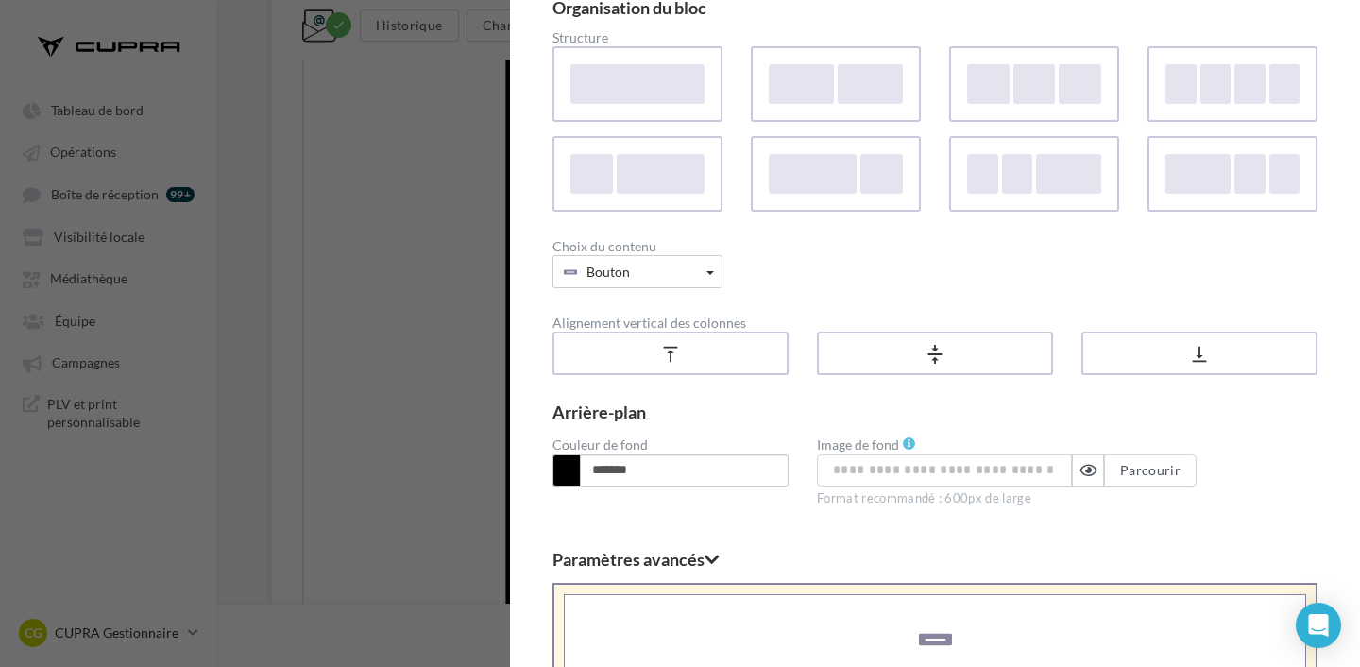
scroll to position [522, 0]
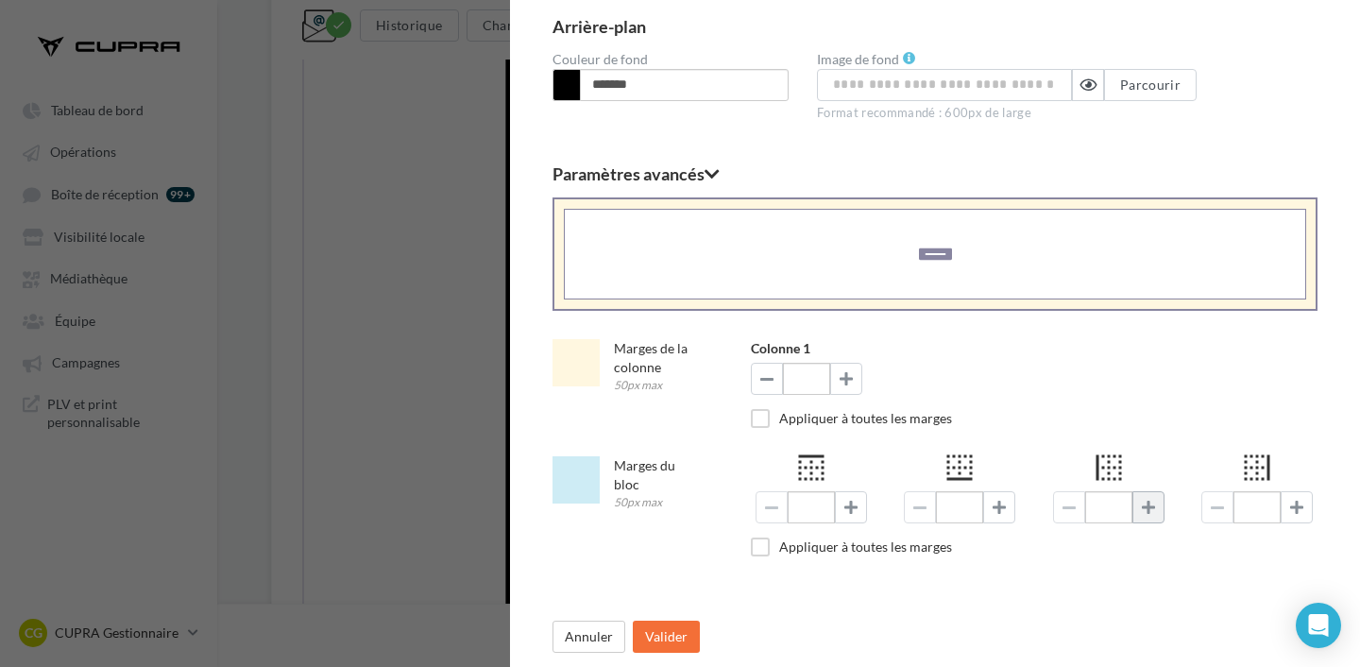
click at [1150, 502] on span at bounding box center [1148, 506] width 13 height 15
type input "**"
click at [677, 645] on button "Valider" at bounding box center [666, 636] width 67 height 32
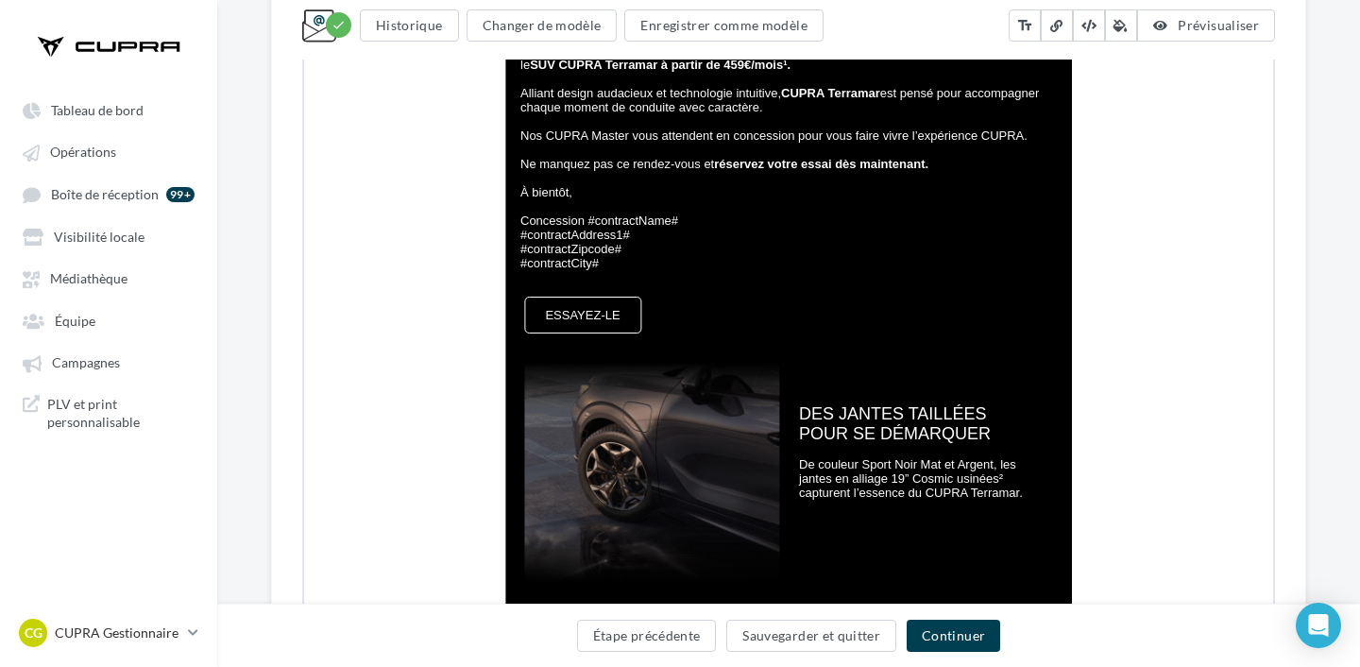
scroll to position [852, 0]
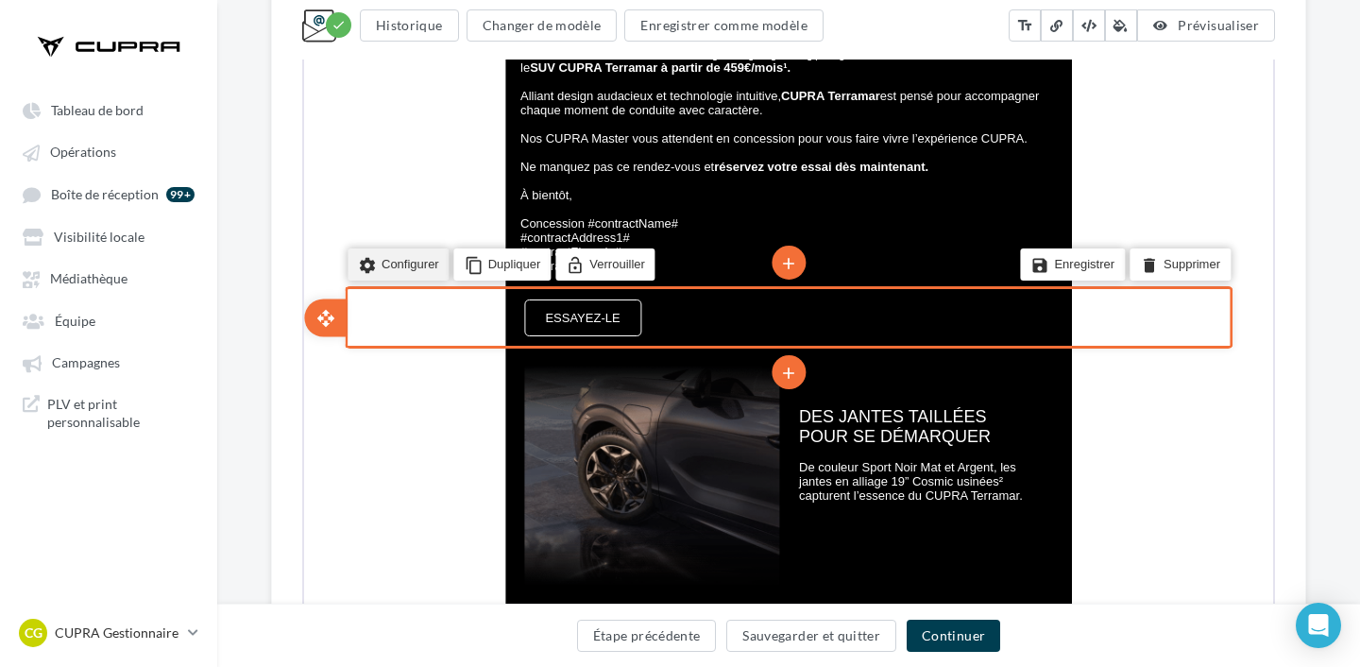
click at [383, 271] on li "settings Configurer" at bounding box center [397, 262] width 102 height 32
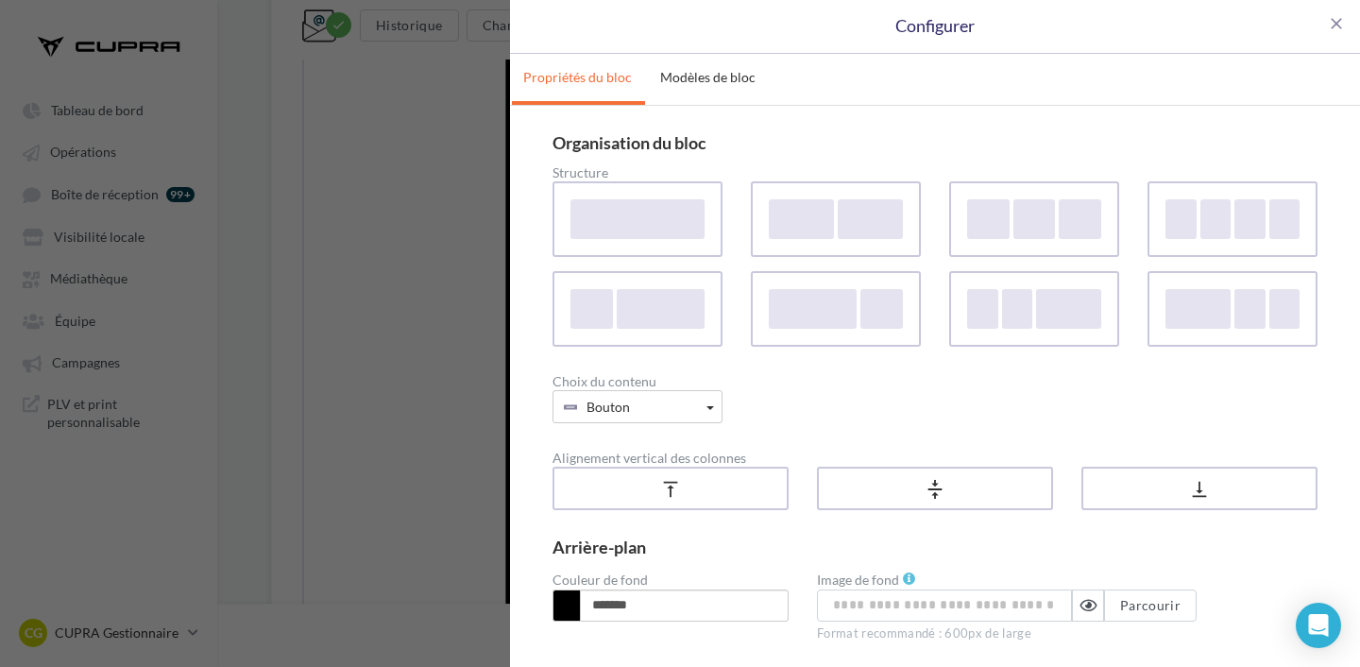
scroll to position [135, 0]
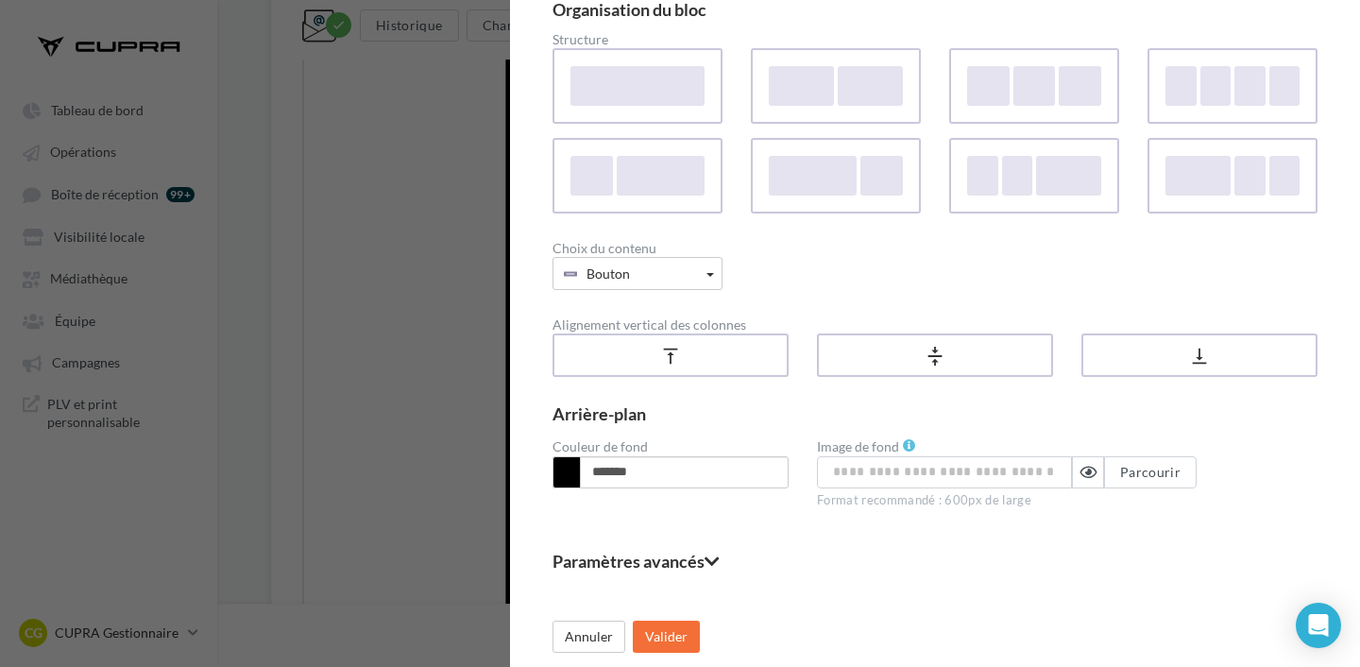
click at [582, 555] on fieldset "Paramètres avancés" at bounding box center [934, 560] width 765 height 17
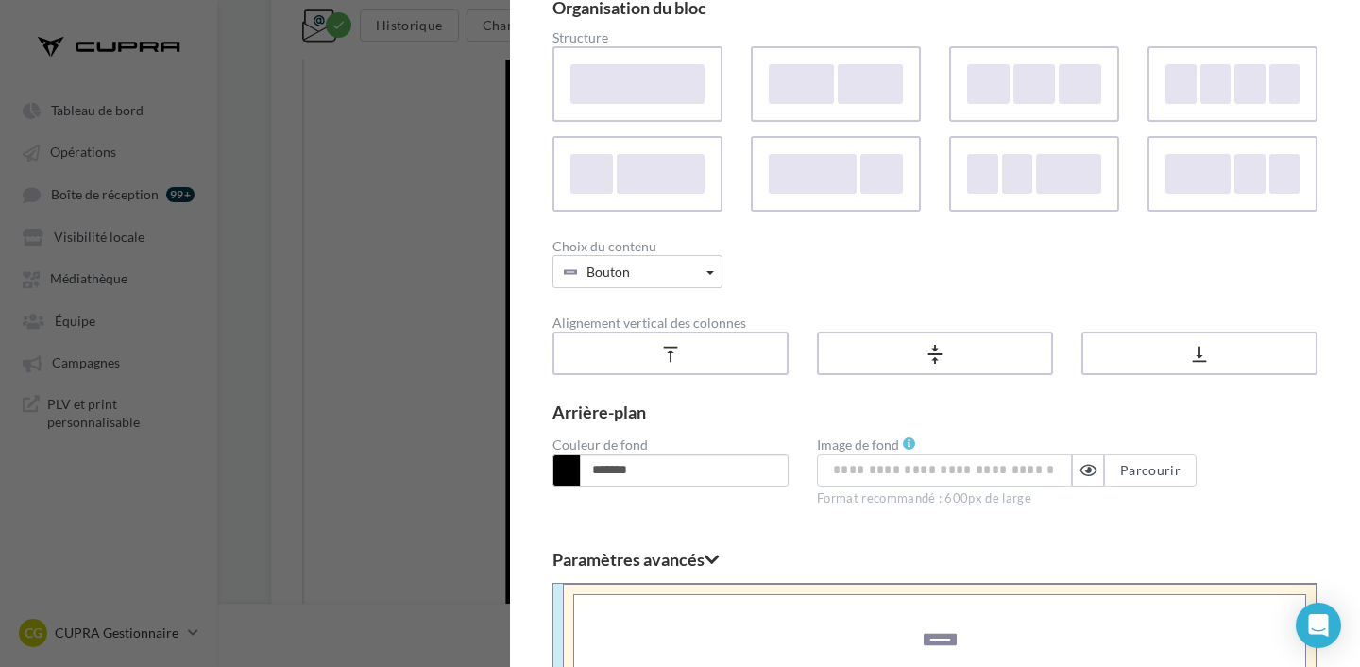
scroll to position [522, 0]
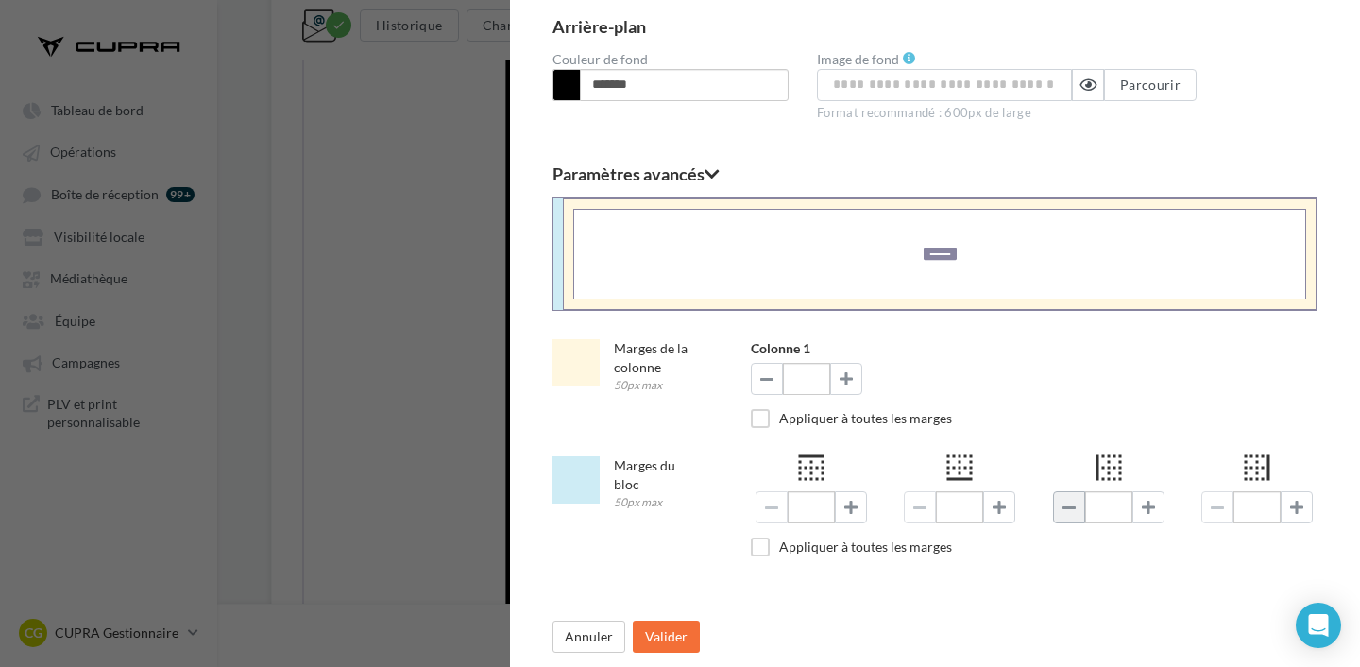
click at [1067, 509] on span at bounding box center [1068, 506] width 13 height 15
type input "*"
click at [668, 631] on button "Valider" at bounding box center [666, 636] width 67 height 32
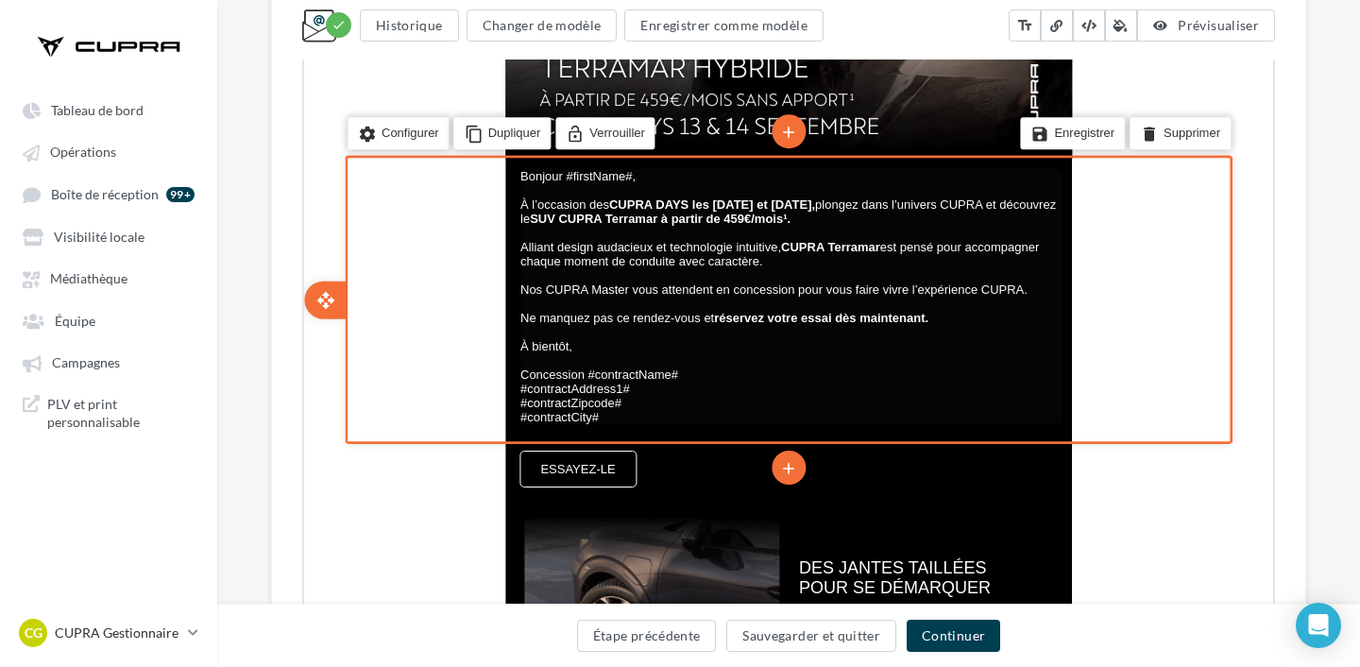
scroll to position [684, 0]
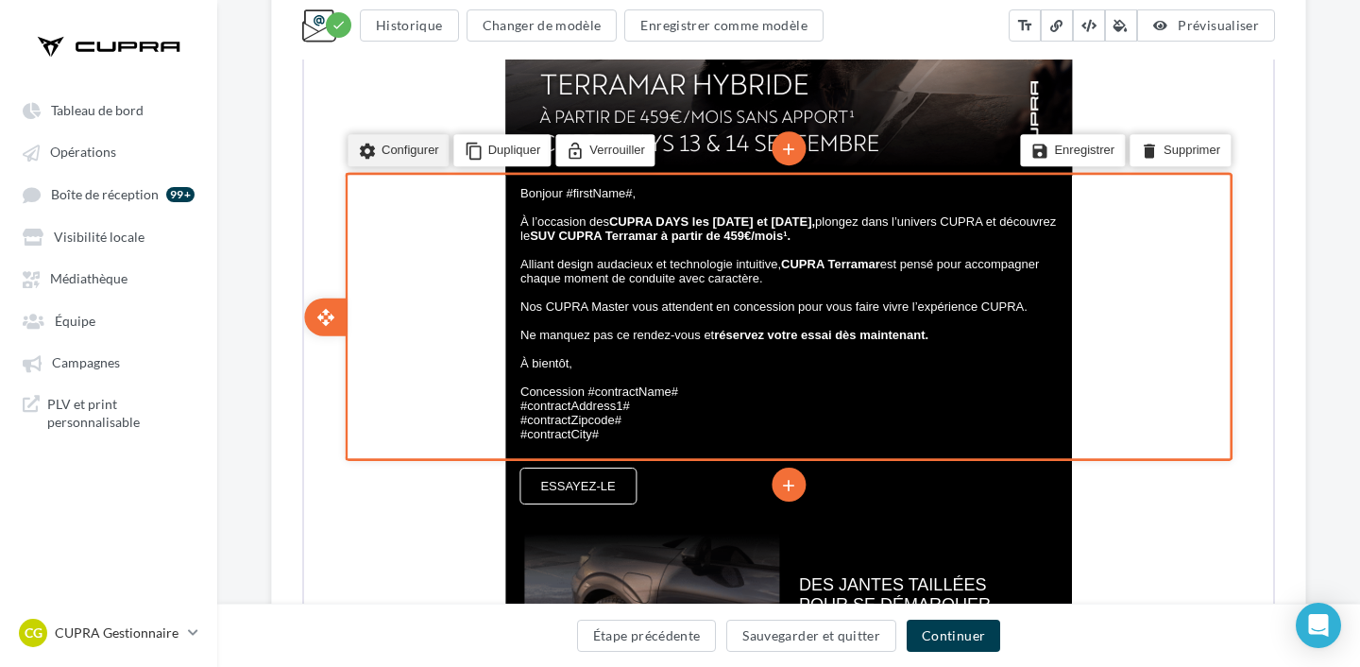
click at [398, 150] on li "settings Configurer" at bounding box center [397, 149] width 102 height 32
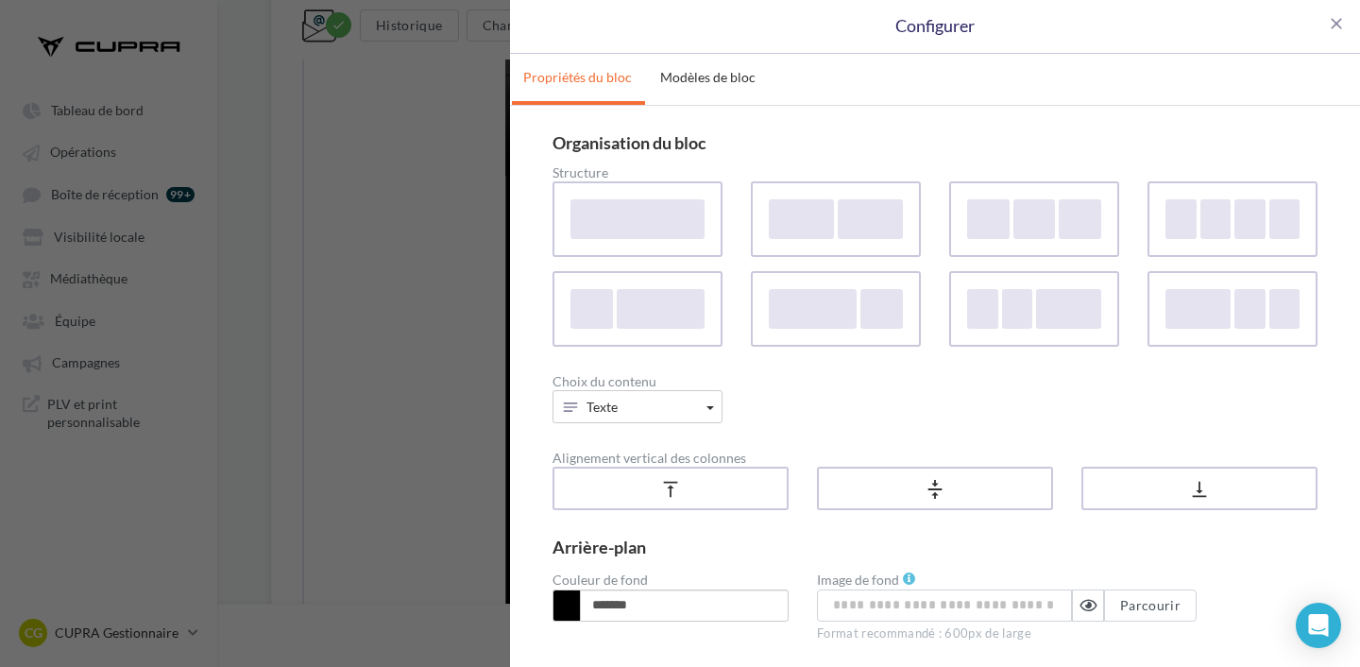
scroll to position [135, 0]
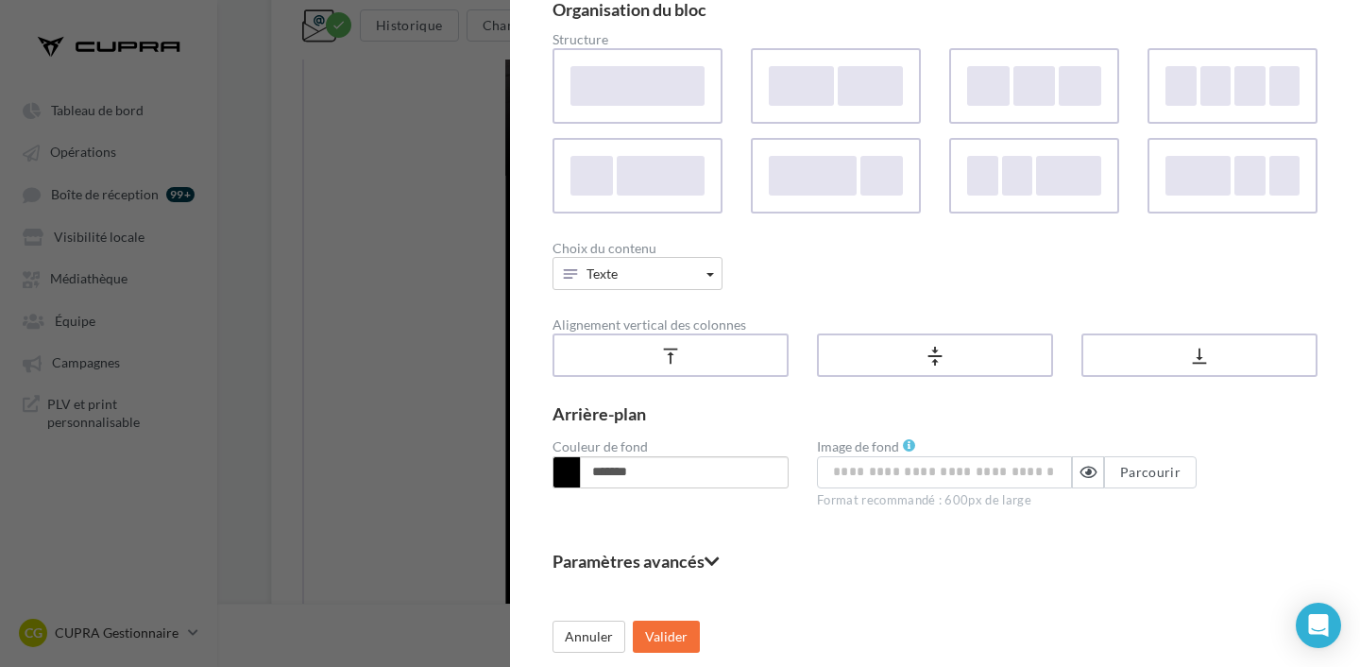
click at [644, 567] on fieldset "Paramètres avancés" at bounding box center [934, 560] width 765 height 17
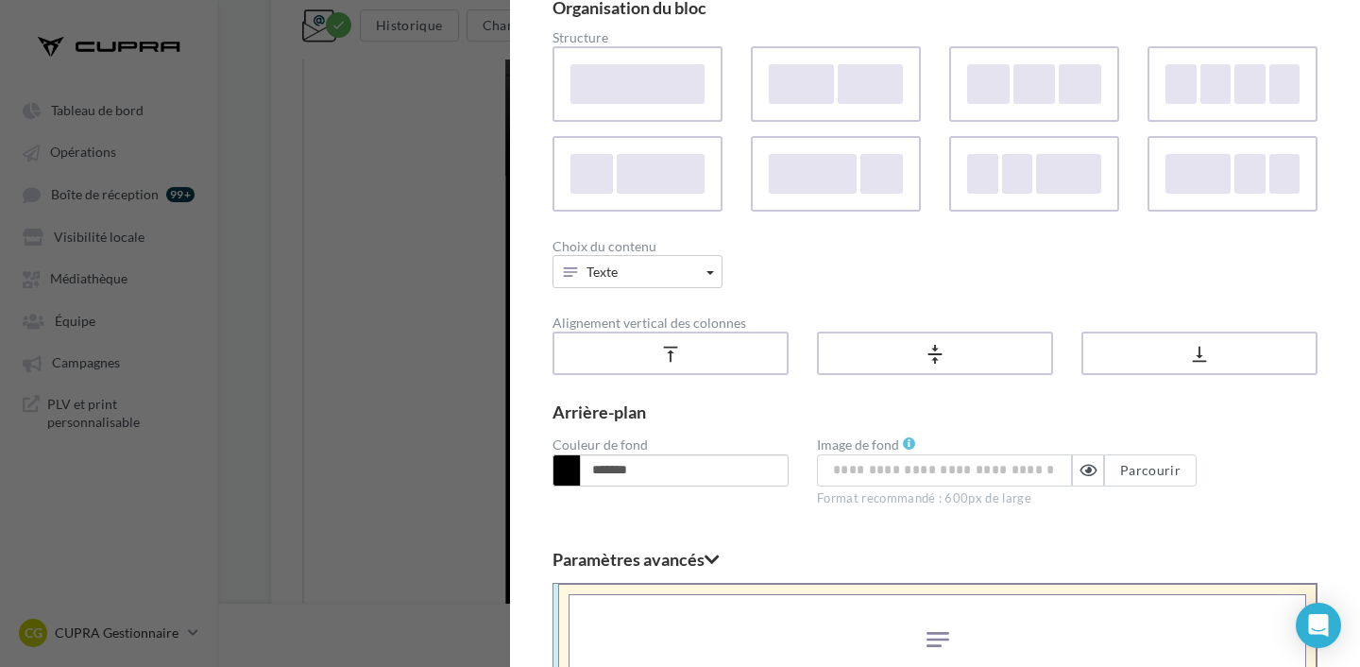
scroll to position [522, 0]
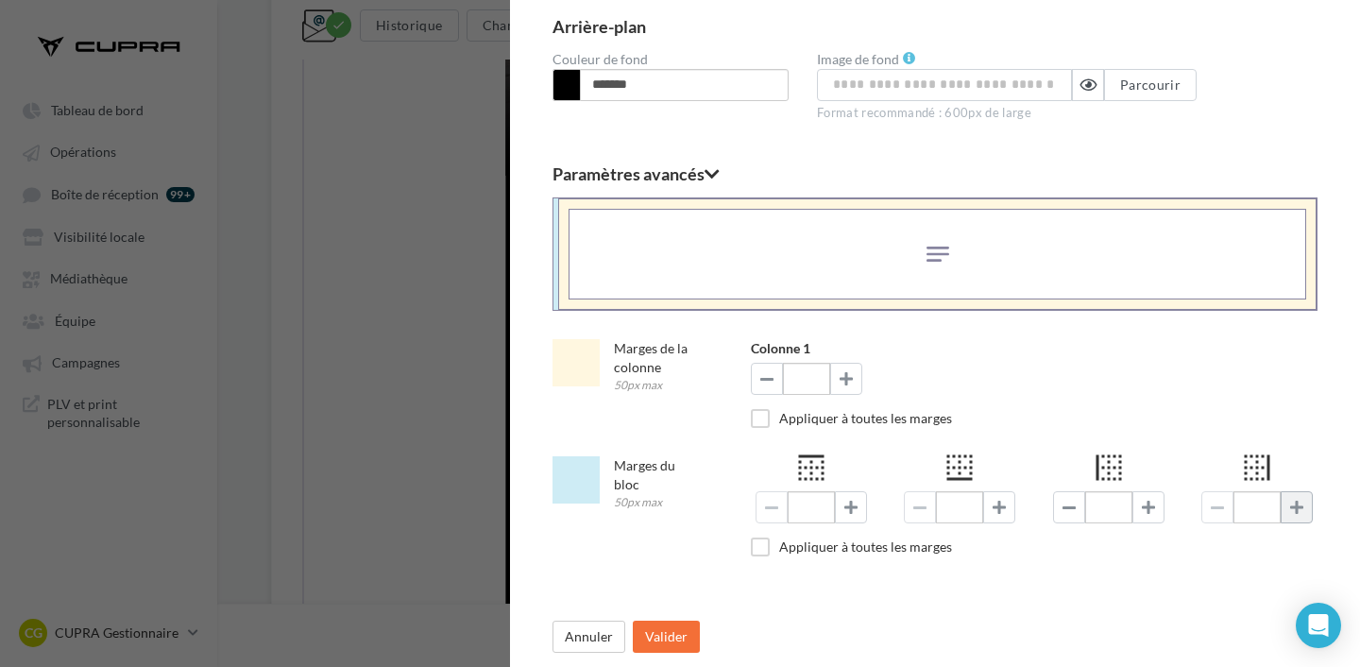
click at [1302, 510] on span at bounding box center [1296, 506] width 13 height 15
type input "*"
click at [1151, 508] on span at bounding box center [1148, 506] width 13 height 15
type input "**"
click at [1297, 503] on span at bounding box center [1296, 506] width 13 height 15
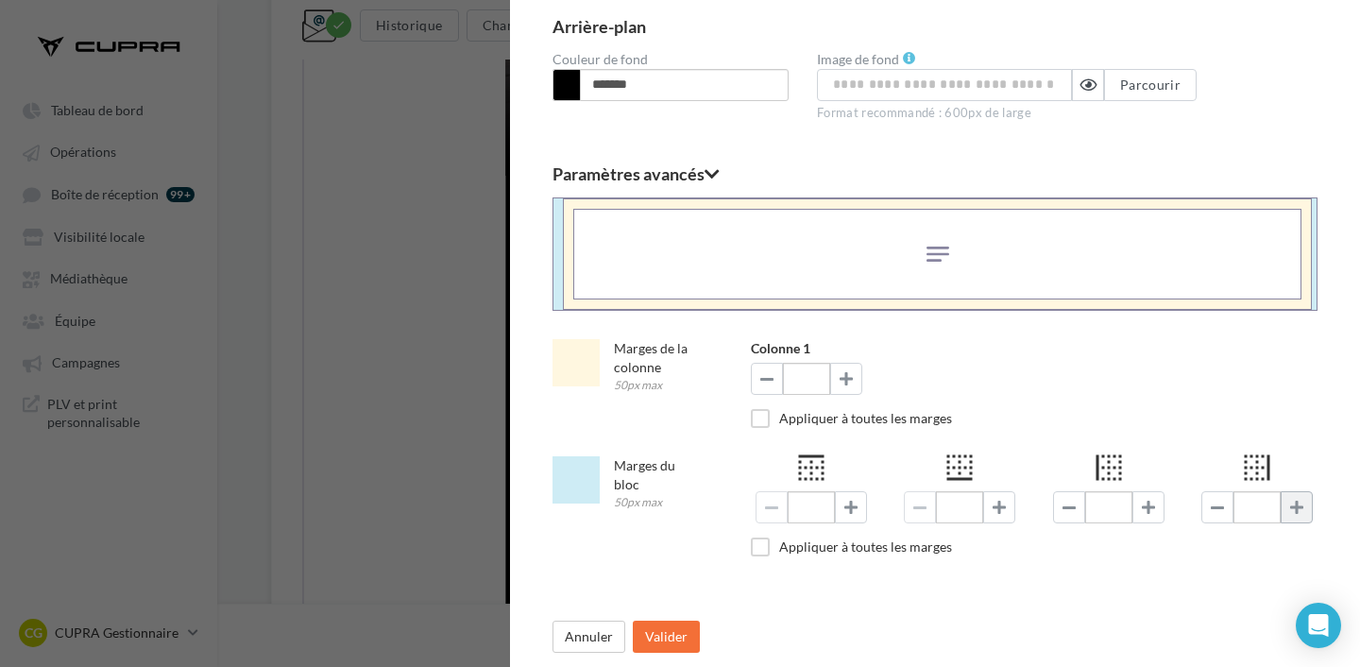
type input "**"
click at [670, 637] on button "Valider" at bounding box center [666, 636] width 67 height 32
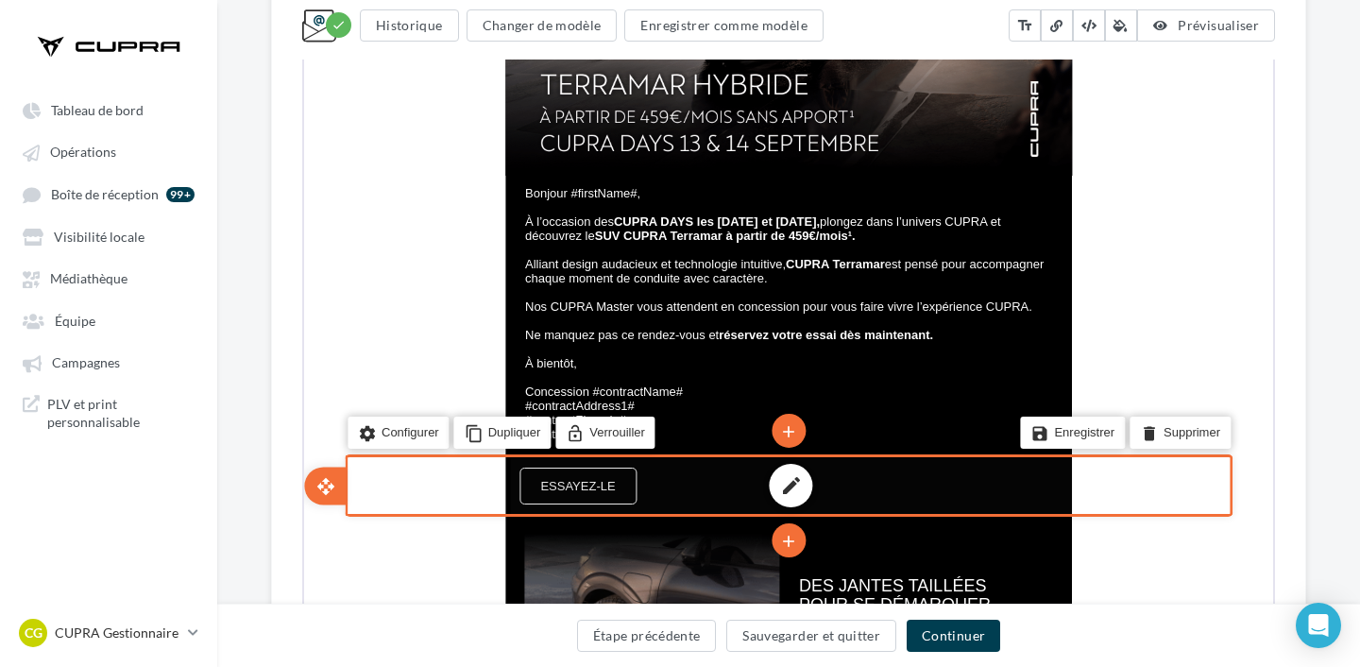
click at [730, 492] on div "edit" at bounding box center [789, 484] width 562 height 56
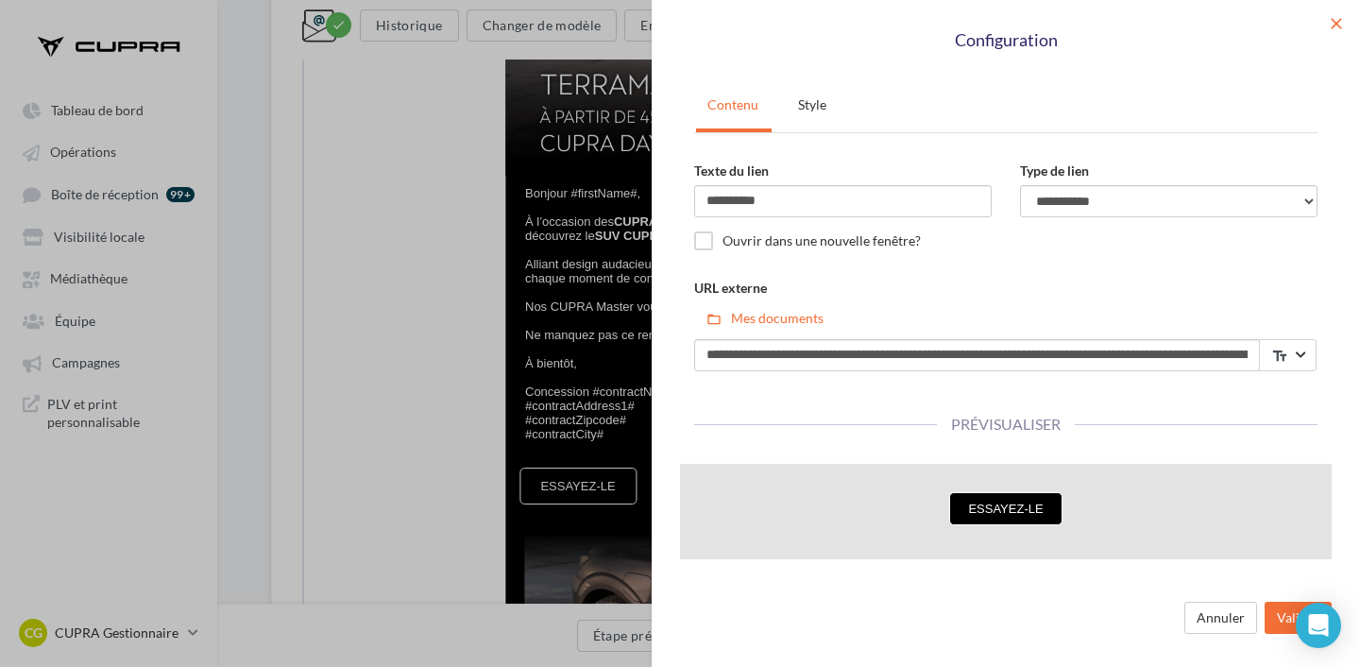
click at [1332, 17] on span "close" at bounding box center [1336, 23] width 19 height 19
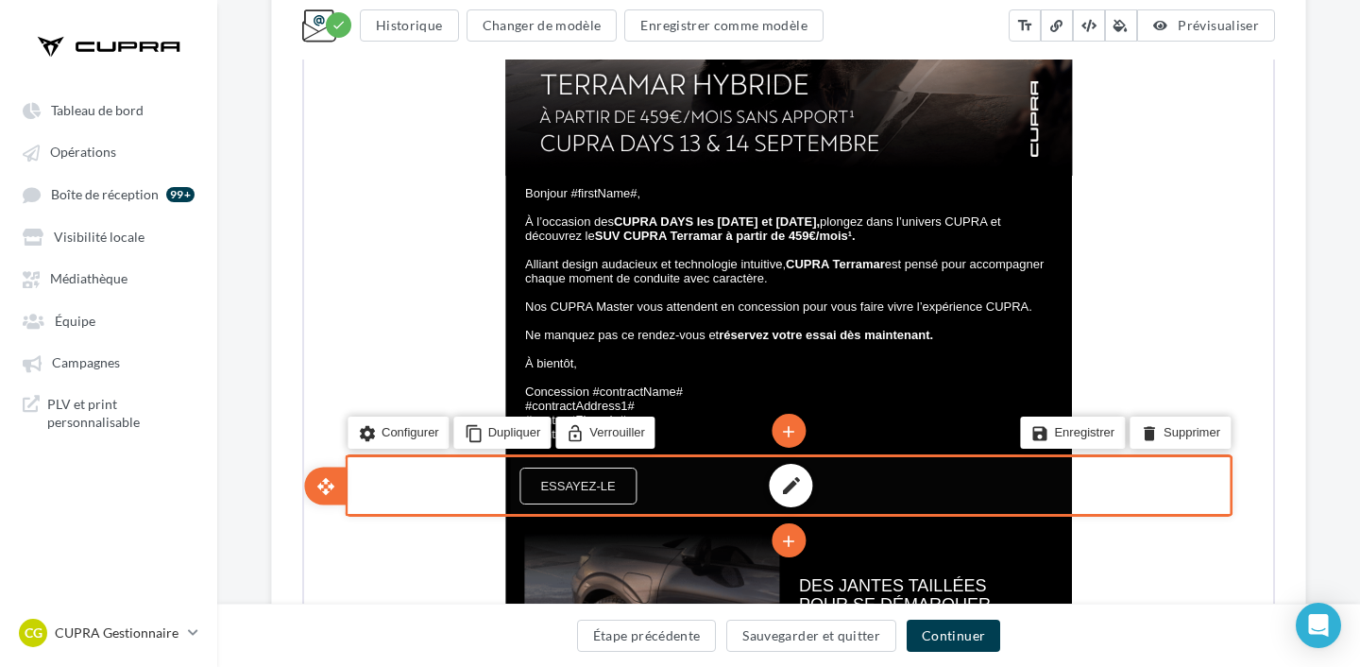
click at [541, 496] on div "edit" at bounding box center [789, 484] width 562 height 56
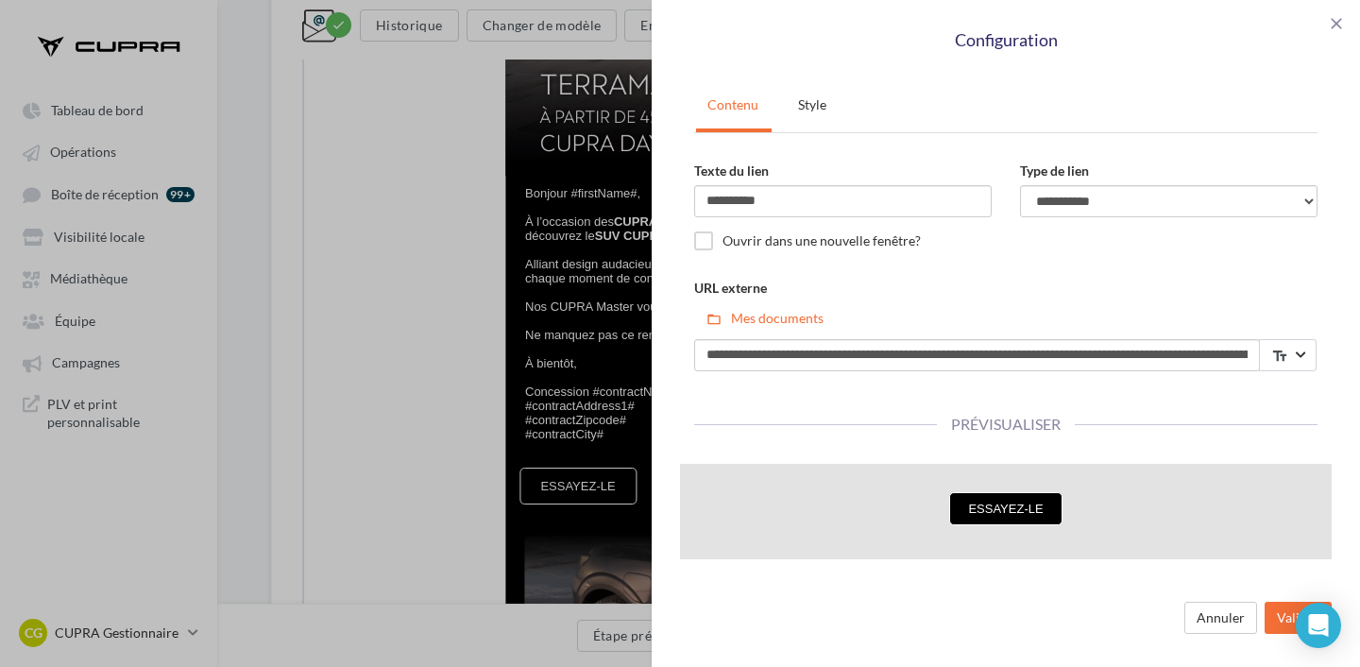
click at [412, 486] on div "**********" at bounding box center [680, 333] width 1360 height 667
click at [1345, 38] on div "close Configuration" at bounding box center [1005, 33] width 708 height 67
click at [1341, 32] on span "close" at bounding box center [1336, 23] width 19 height 19
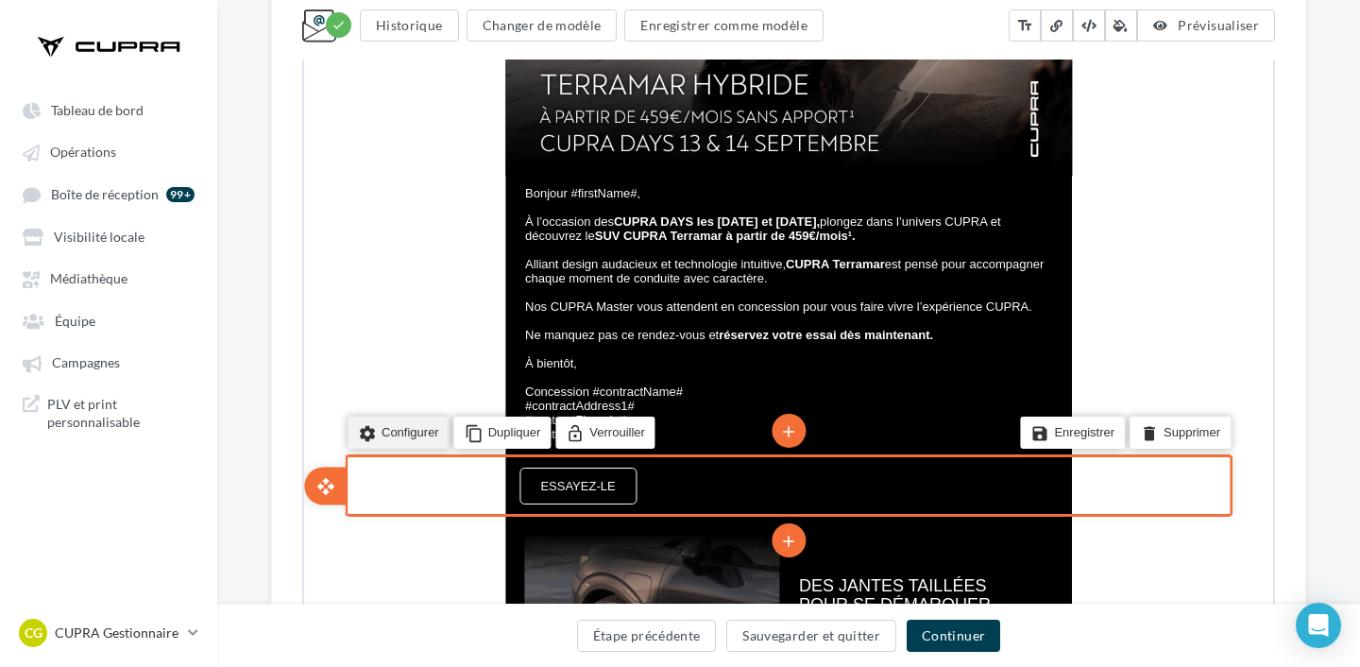
click at [356, 443] on icon "settings" at bounding box center [365, 431] width 19 height 26
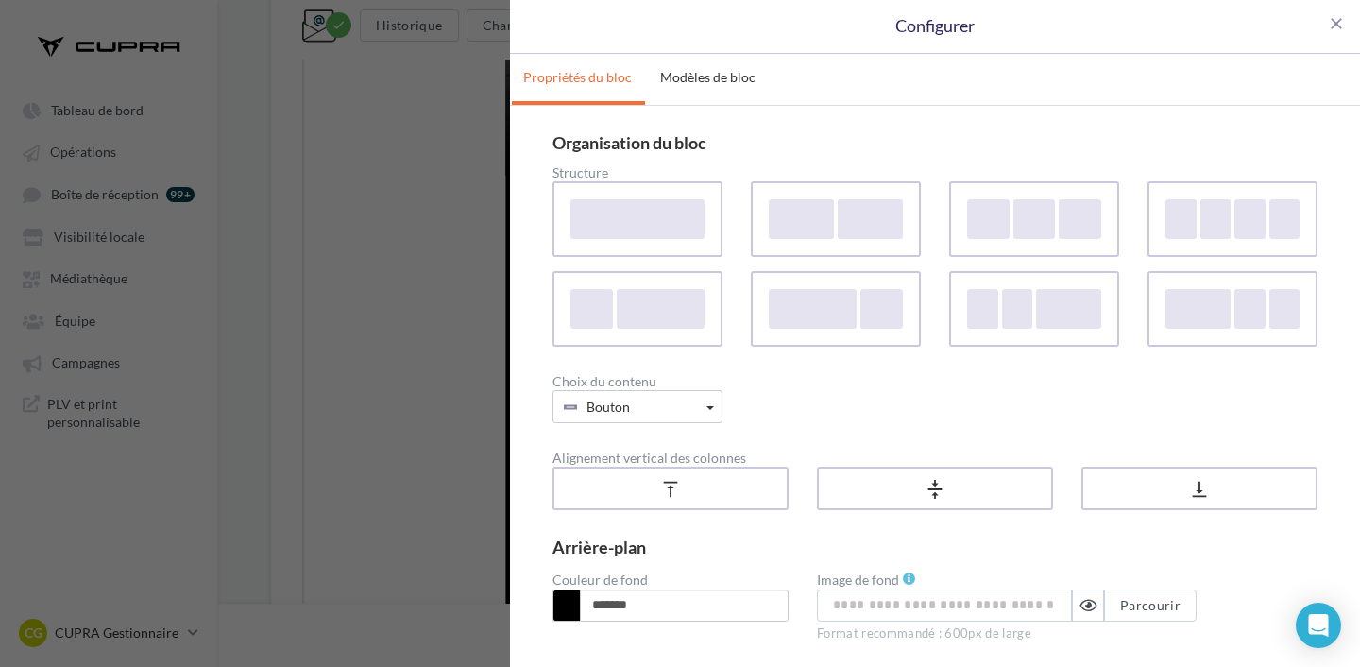
scroll to position [135, 0]
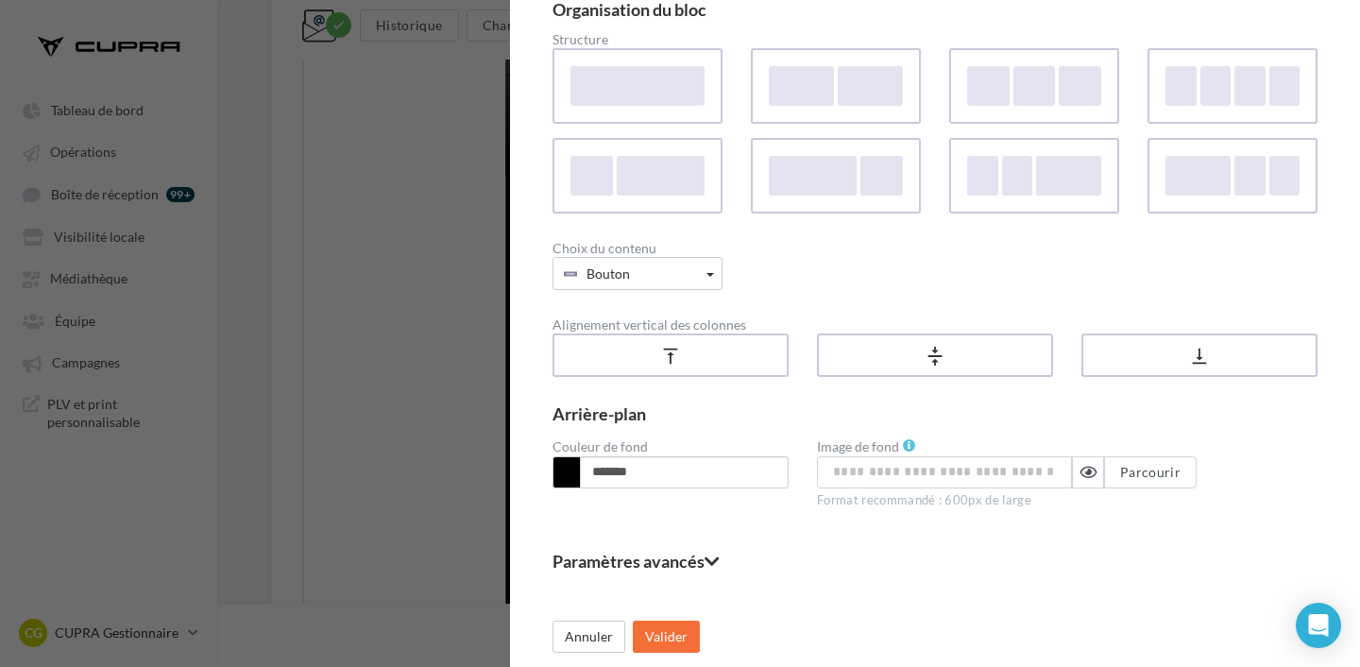
click at [660, 552] on fieldset "Paramètres avancés" at bounding box center [934, 560] width 765 height 17
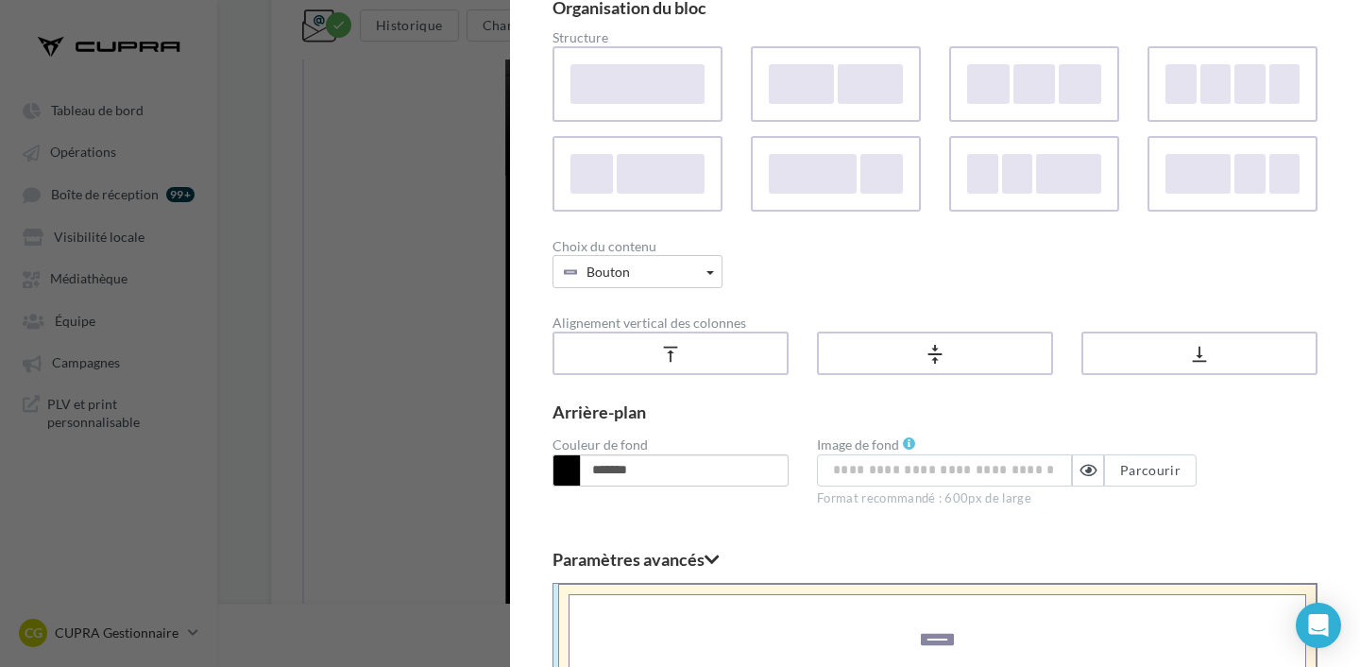
scroll to position [522, 0]
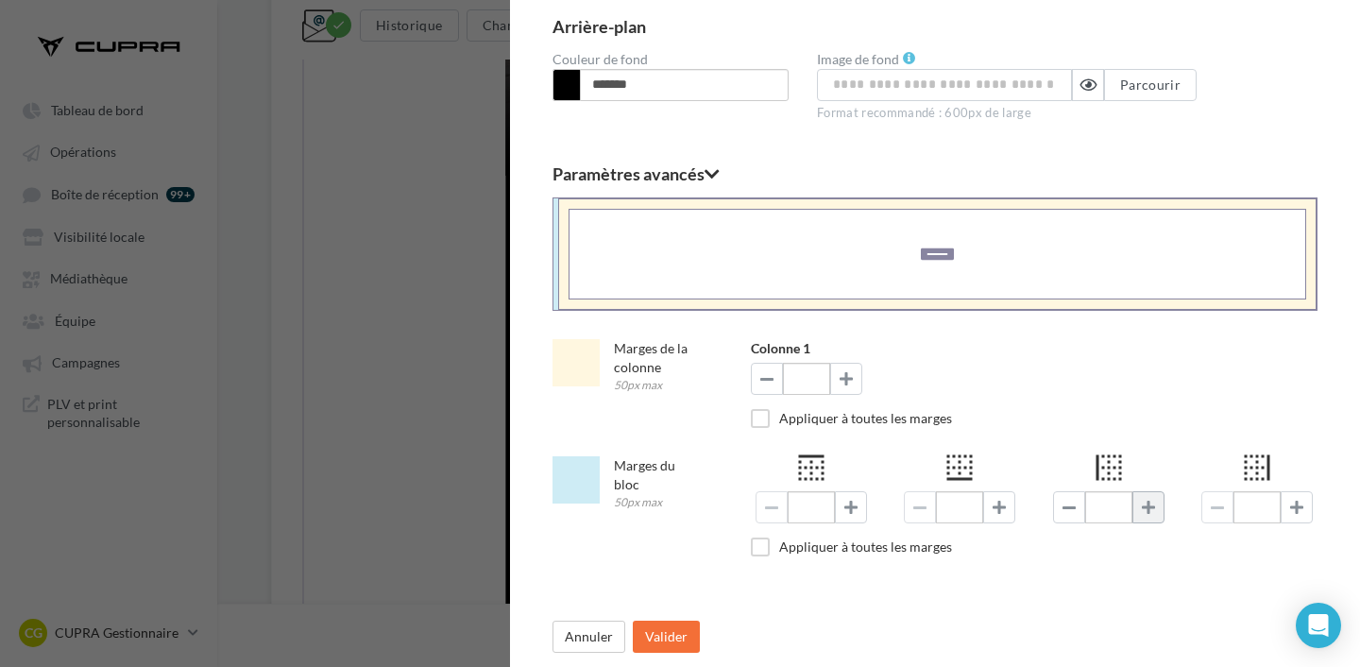
click at [1144, 508] on span at bounding box center [1148, 506] width 13 height 15
type input "**"
click at [664, 635] on button "Valider" at bounding box center [666, 636] width 67 height 32
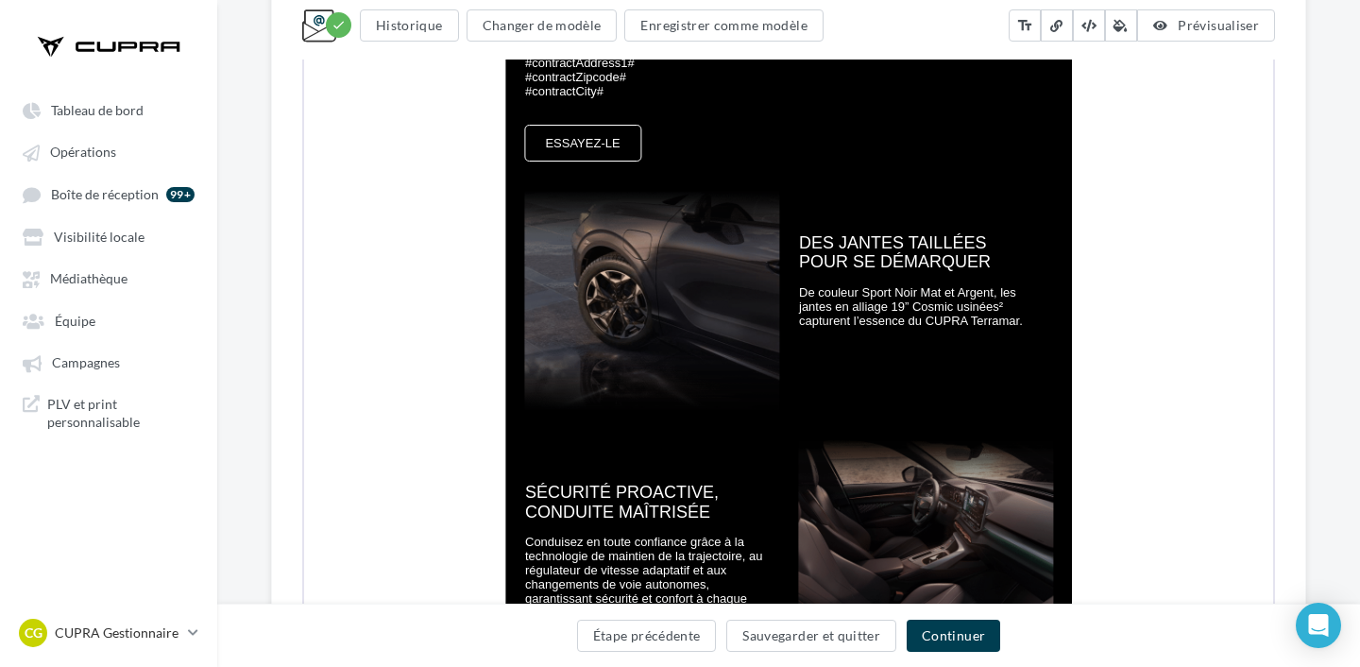
scroll to position [1027, 0]
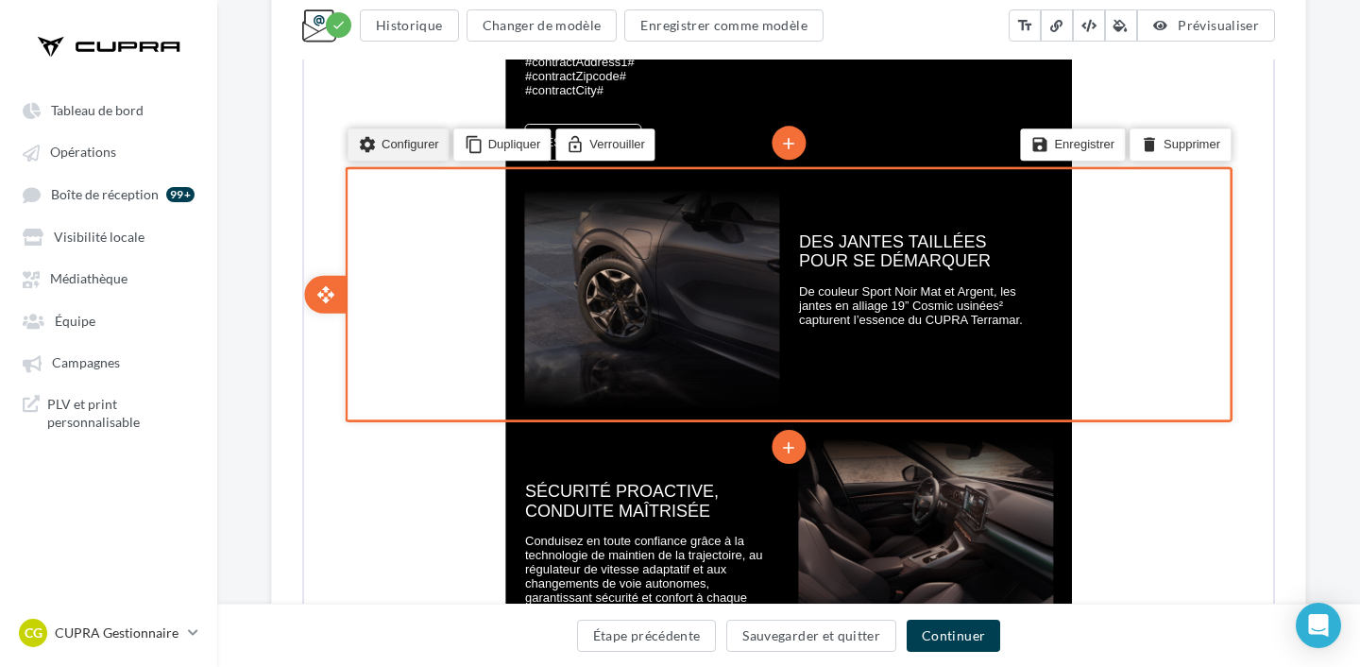
click at [381, 142] on li "settings Configurer" at bounding box center [397, 143] width 102 height 32
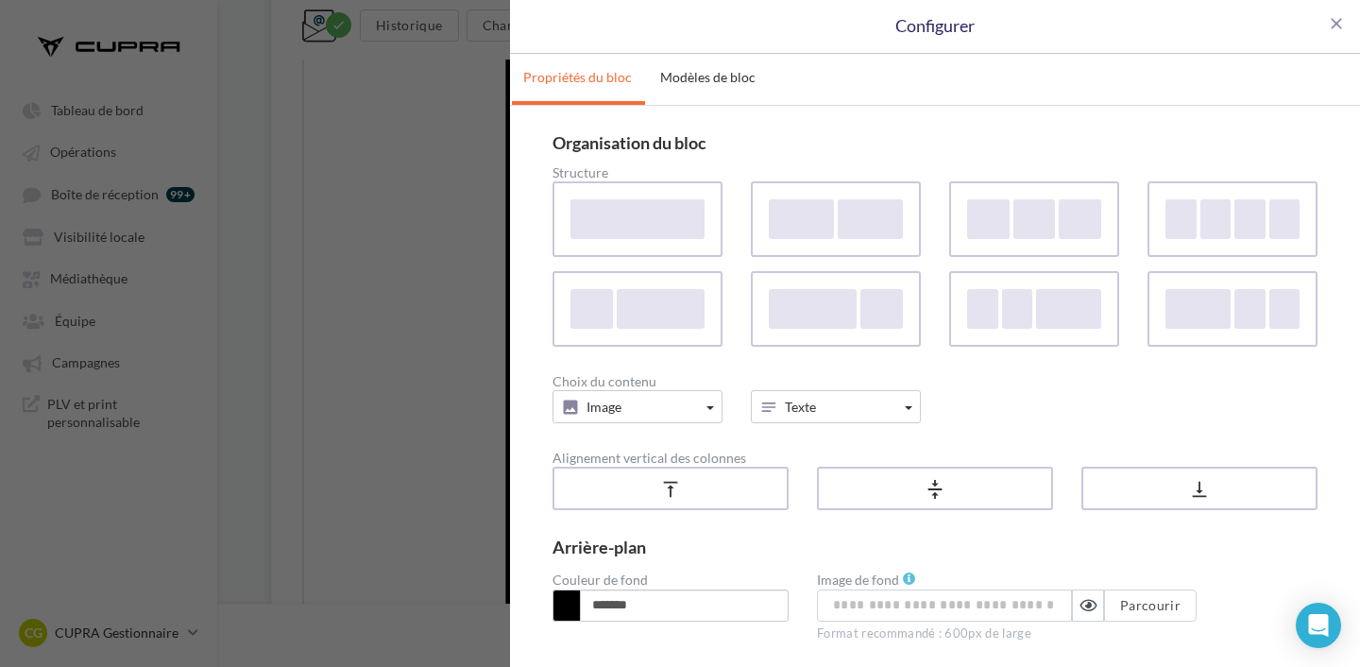
scroll to position [135, 0]
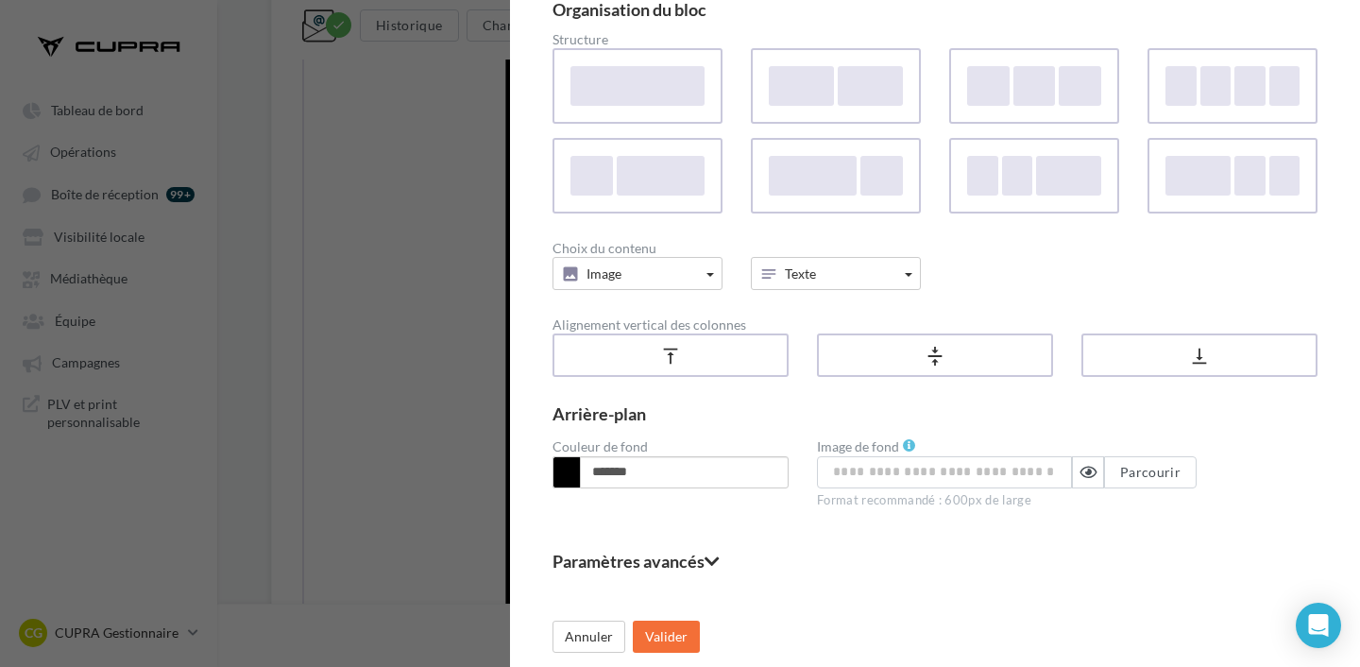
click at [691, 549] on div "Paramètres avancés Marges de la colonne 50px max Colonne 1 ** Colonne 2 ** Appl…" at bounding box center [934, 564] width 765 height 55
click at [688, 560] on fieldset "Paramètres avancés" at bounding box center [934, 560] width 765 height 17
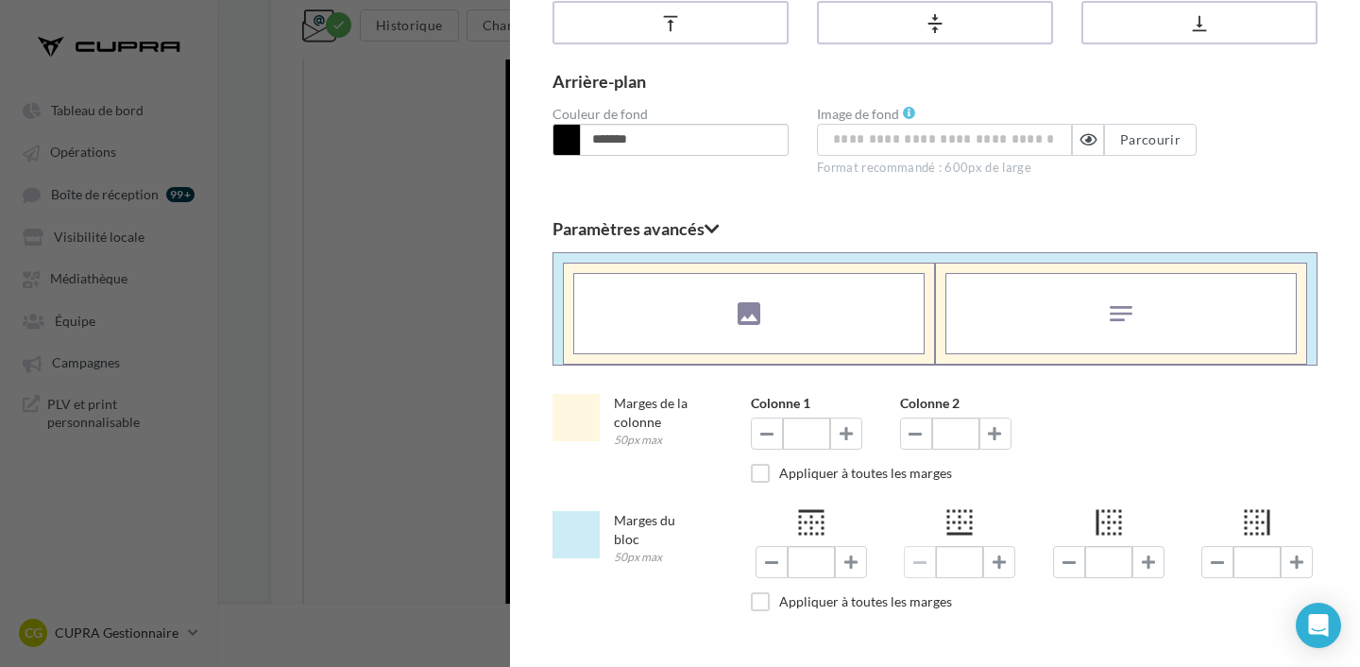
scroll to position [522, 0]
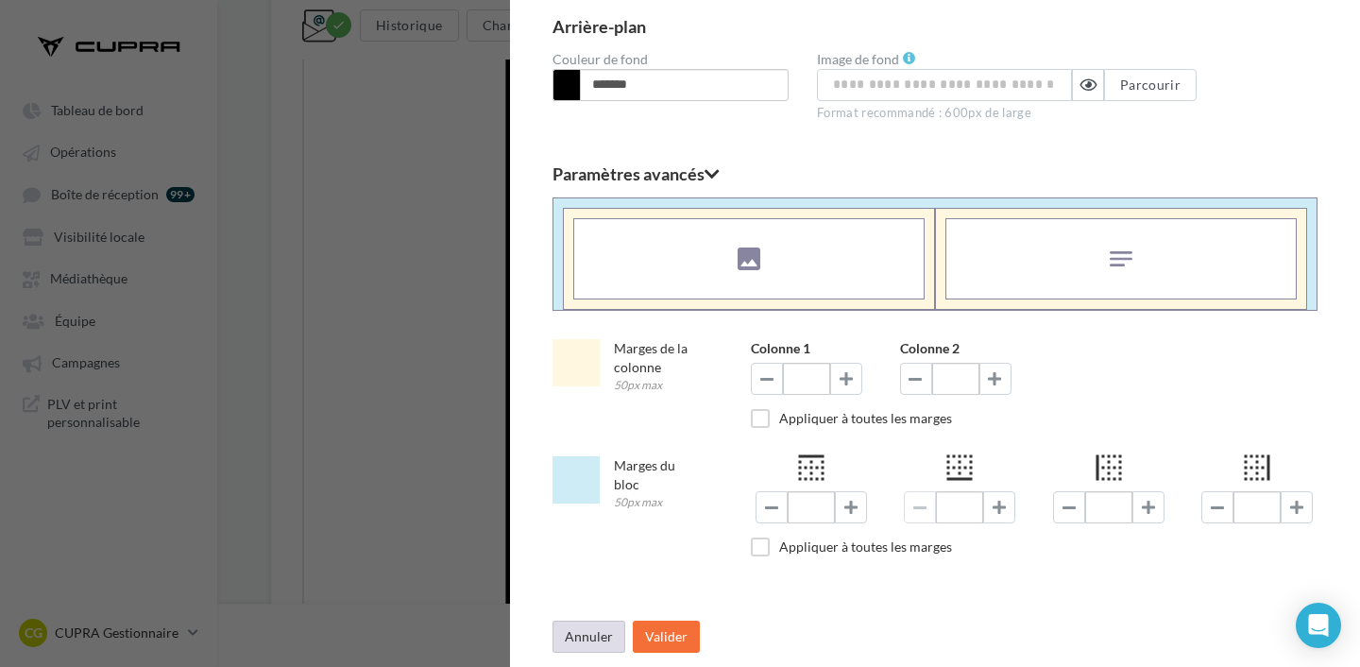
click at [573, 630] on button "Annuler" at bounding box center [588, 636] width 73 height 32
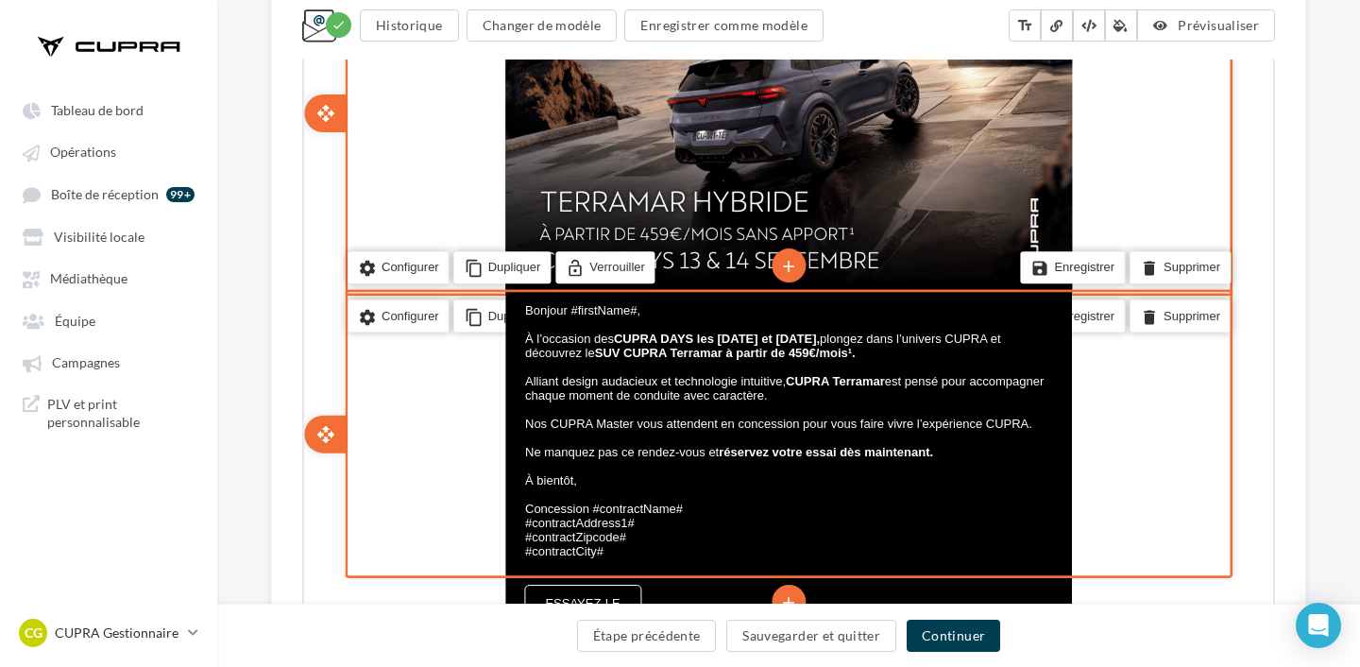
scroll to position [559, 0]
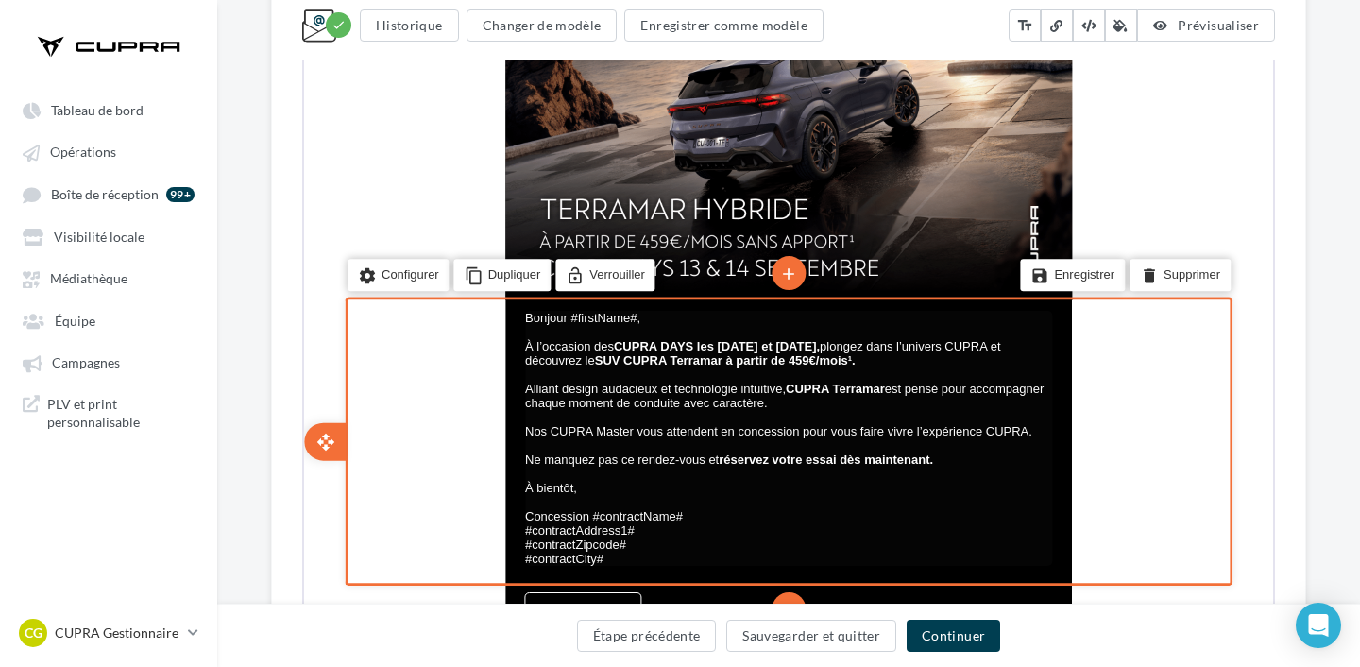
click at [593, 541] on span "#contractZipcode#" at bounding box center [573, 542] width 101 height 14
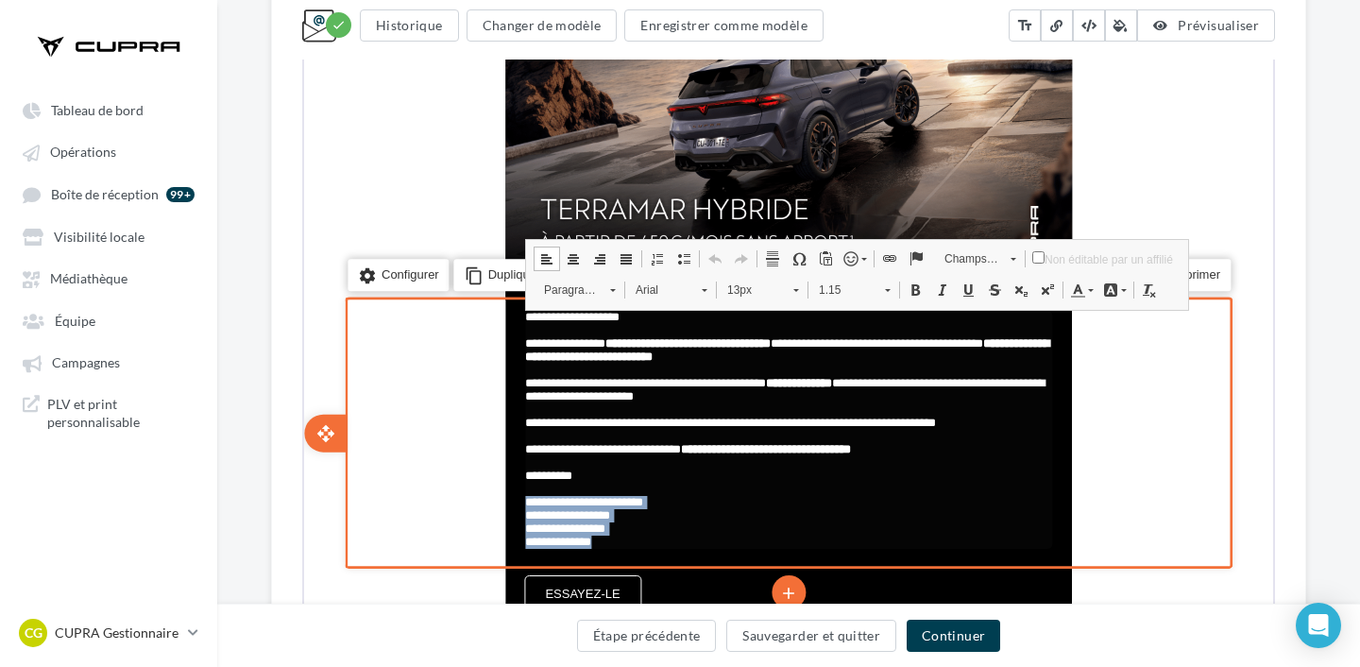
drag, startPoint x: 618, startPoint y: 558, endPoint x: 526, endPoint y: 522, distance: 99.2
click at [526, 522] on div "**********" at bounding box center [786, 428] width 527 height 238
copy div "**********"
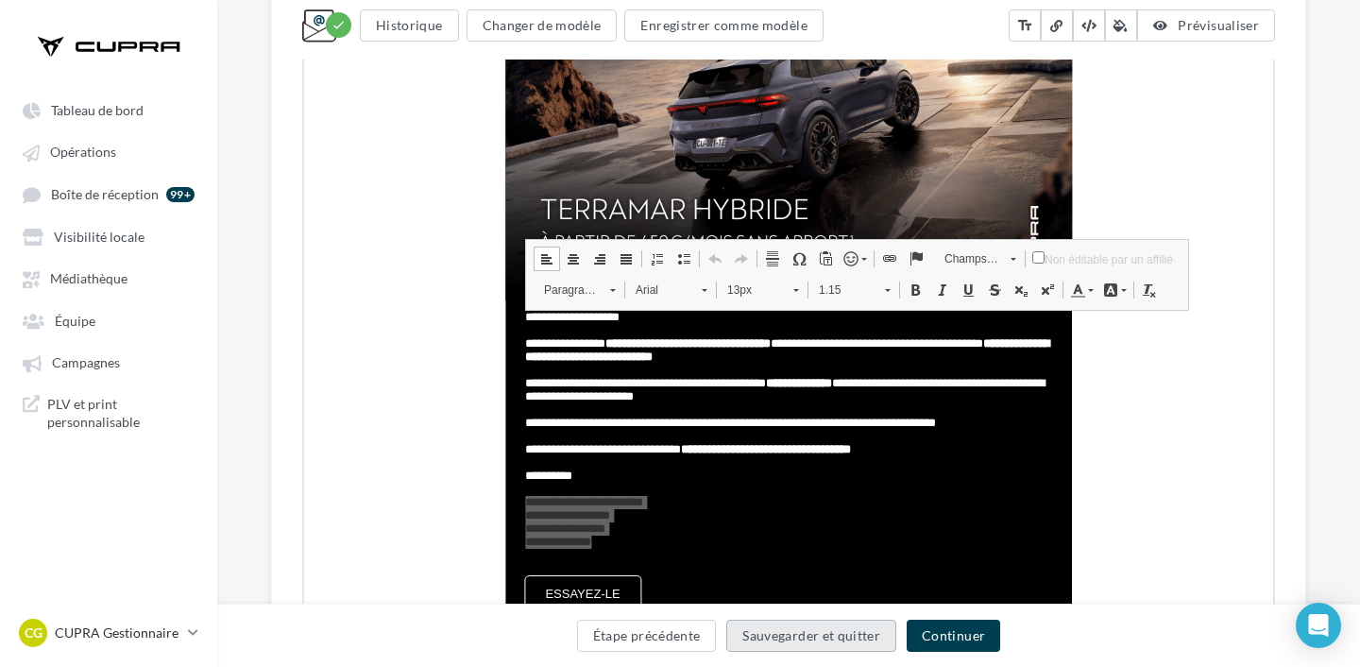
click at [811, 624] on button "Sauvegarder et quitter" at bounding box center [811, 635] width 170 height 32
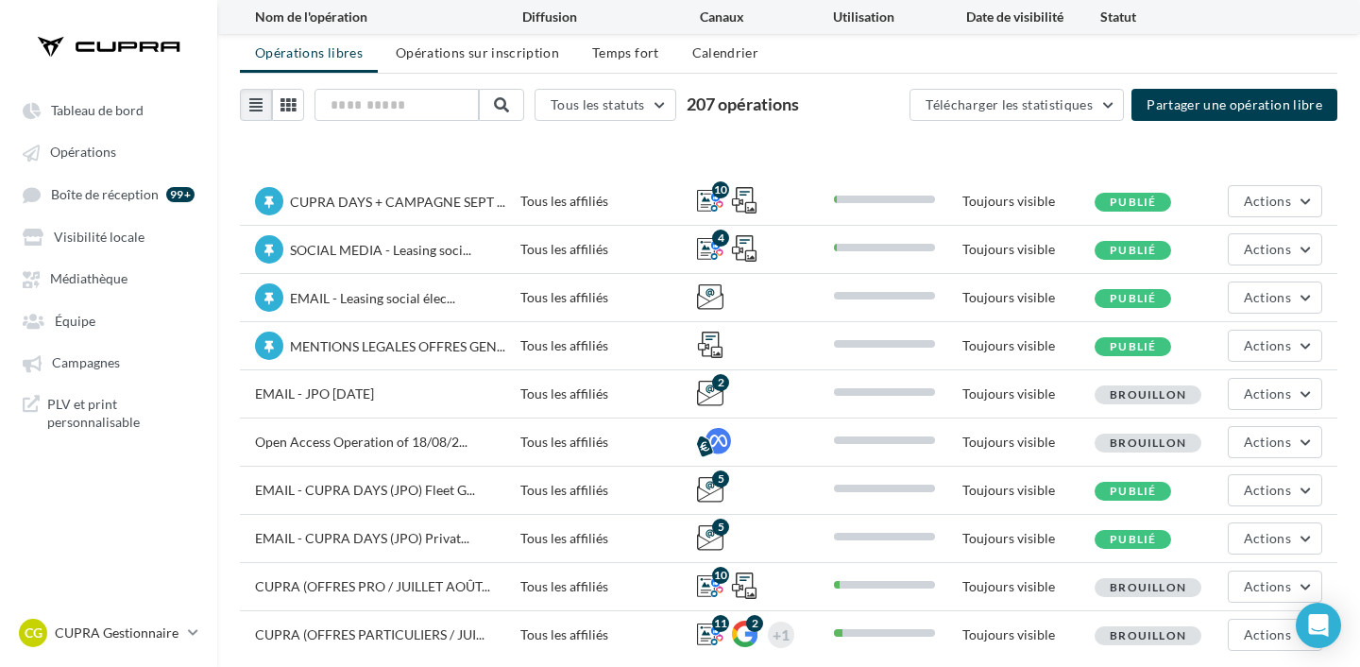
scroll to position [126, 0]
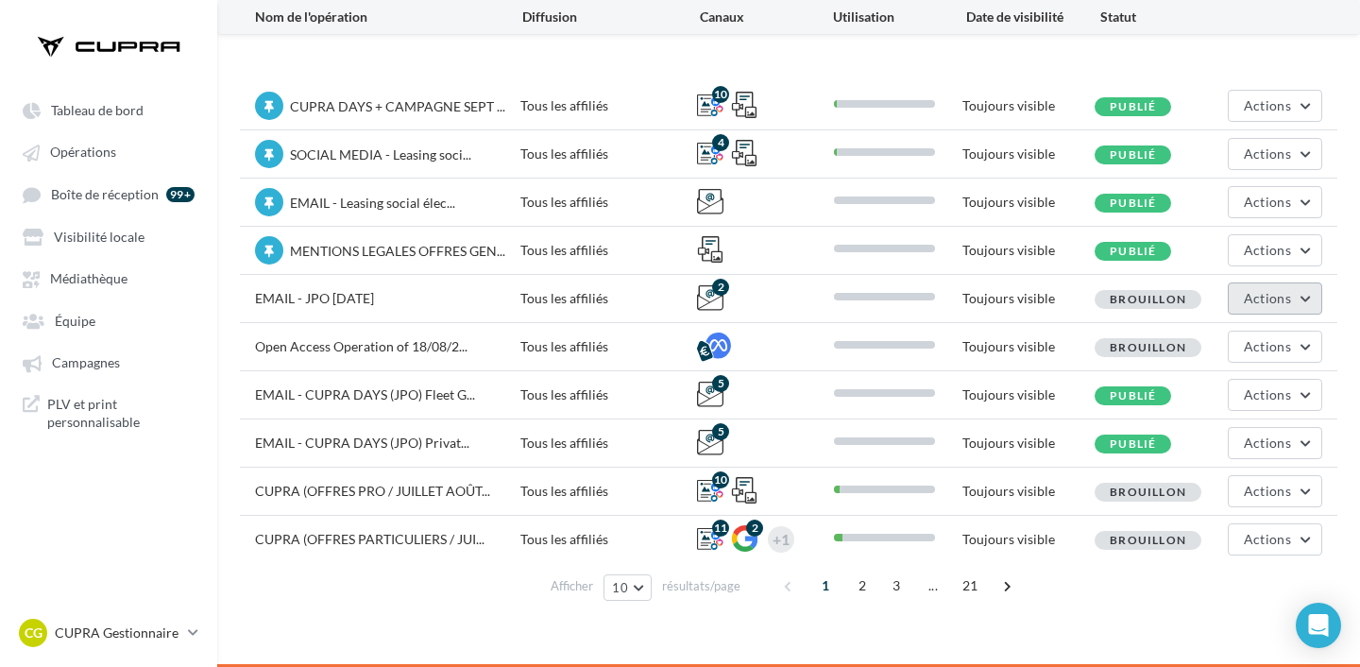
click at [1267, 293] on span "Actions" at bounding box center [1266, 298] width 47 height 16
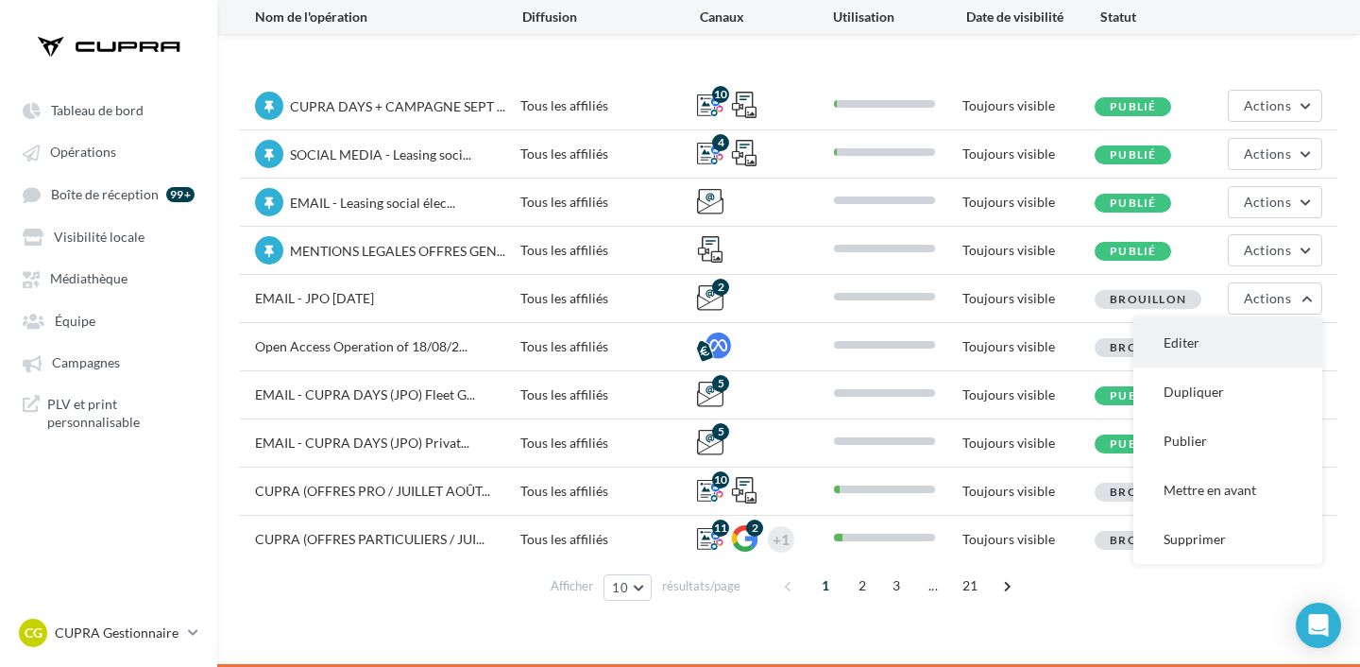
click at [1248, 342] on button "Editer" at bounding box center [1227, 342] width 189 height 49
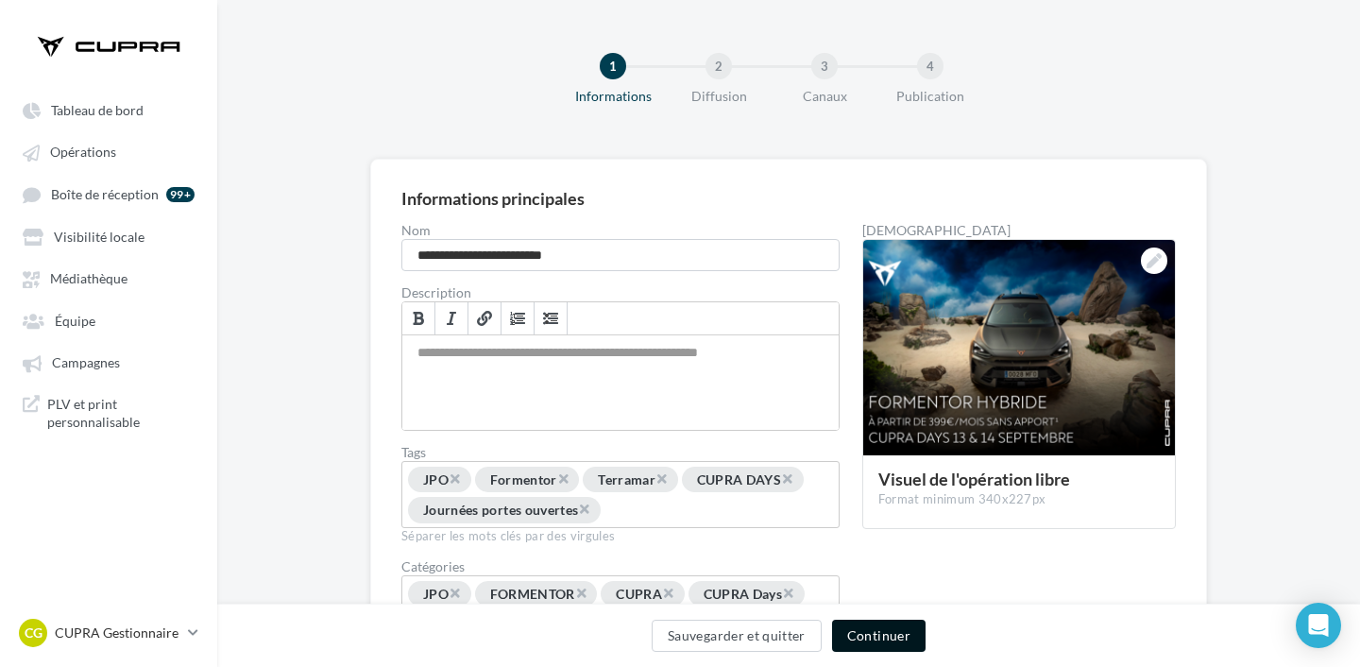
click at [860, 638] on button "Continuer" at bounding box center [878, 635] width 93 height 32
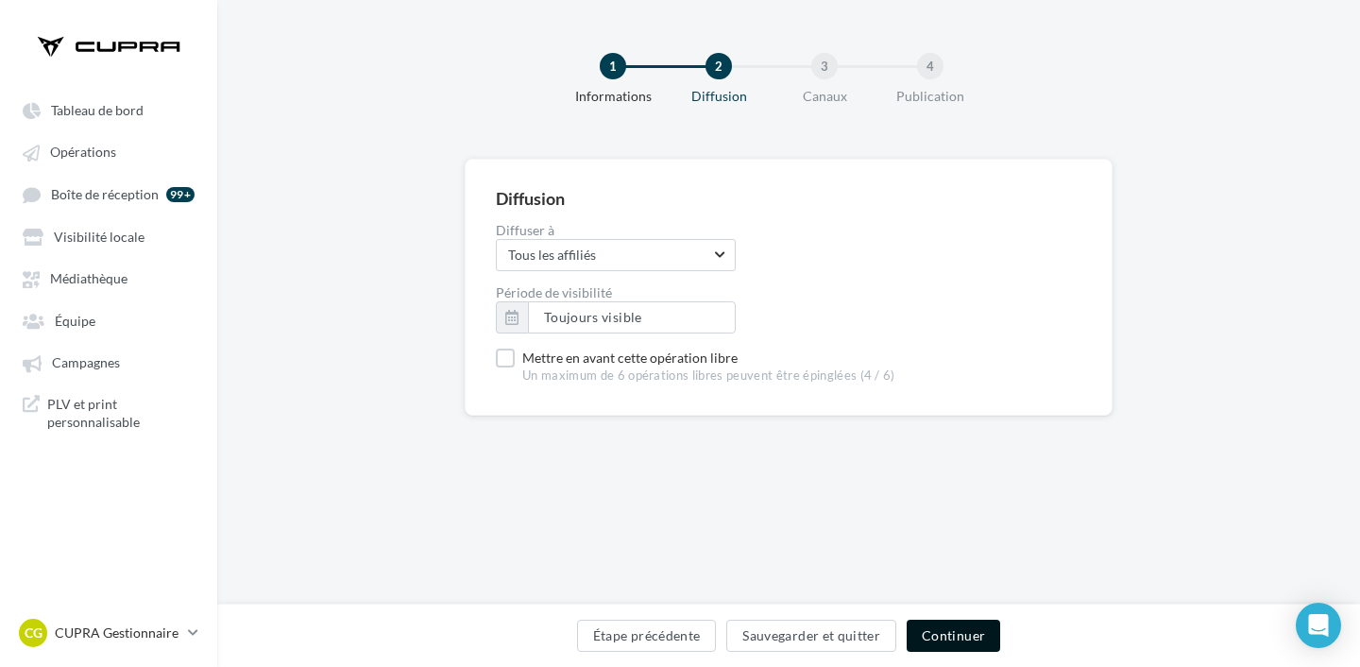
click at [956, 633] on button "Continuer" at bounding box center [952, 635] width 93 height 32
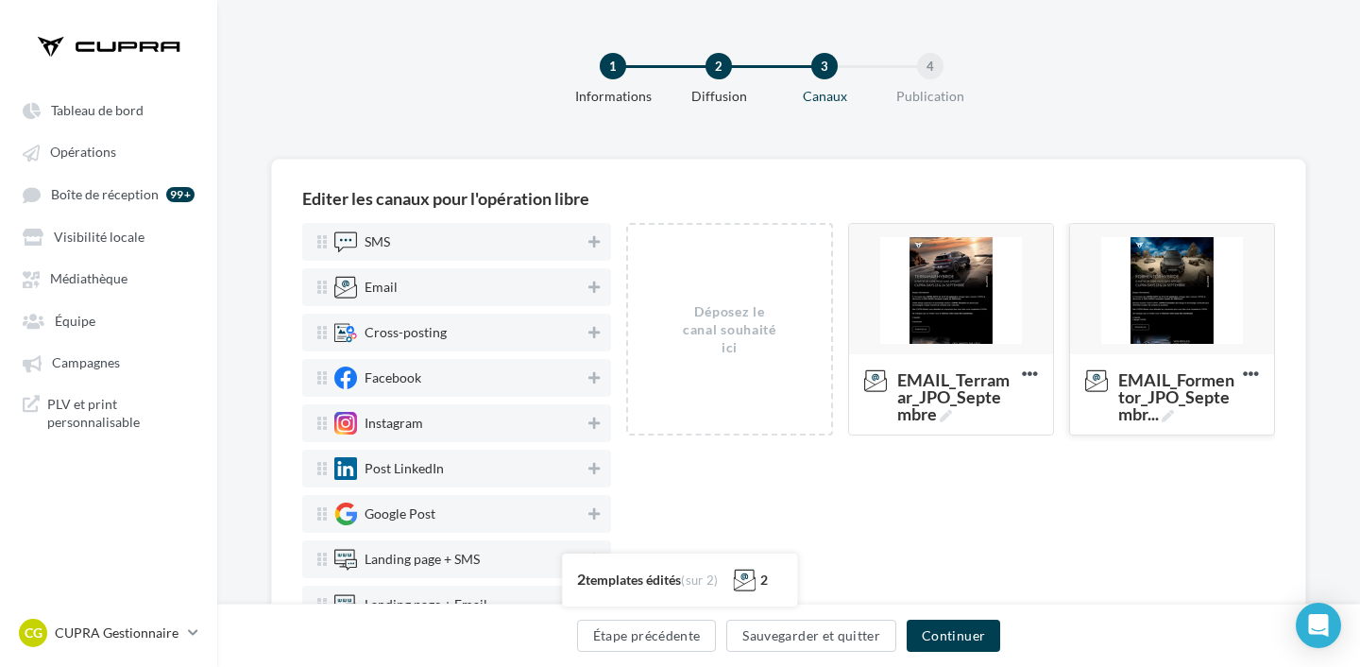
click at [1183, 313] on div at bounding box center [1172, 290] width 204 height 132
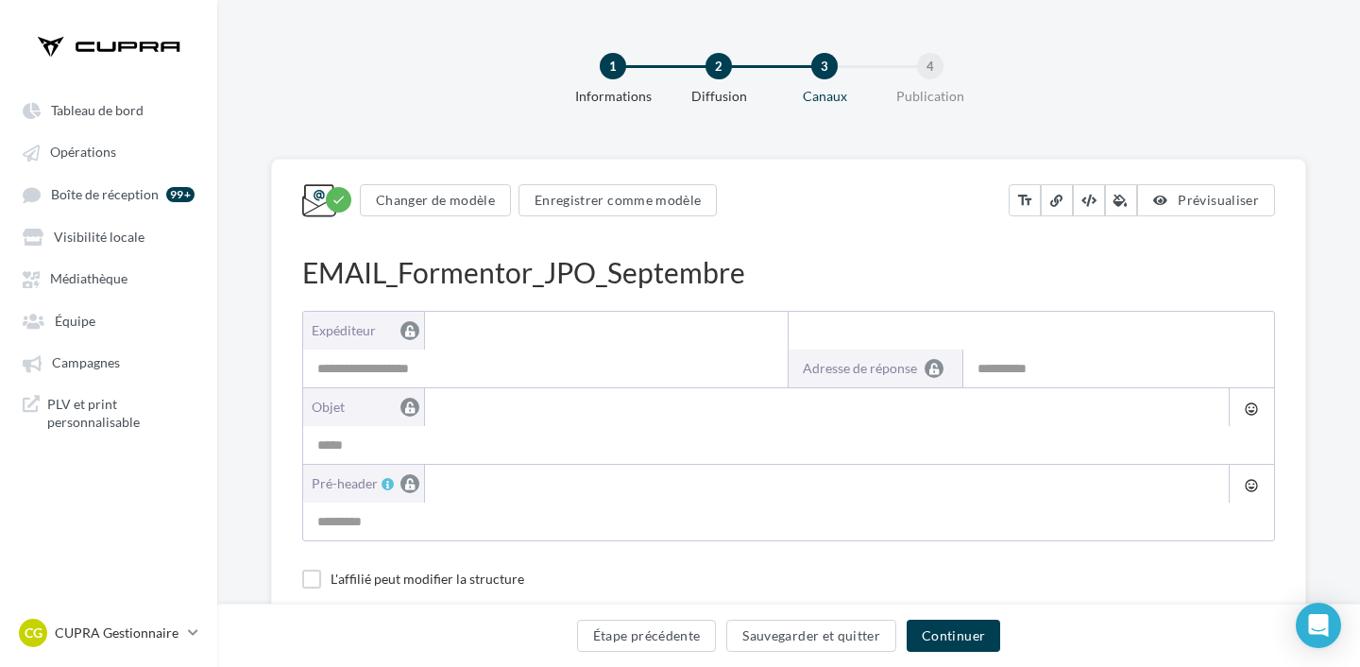
type input "**********"
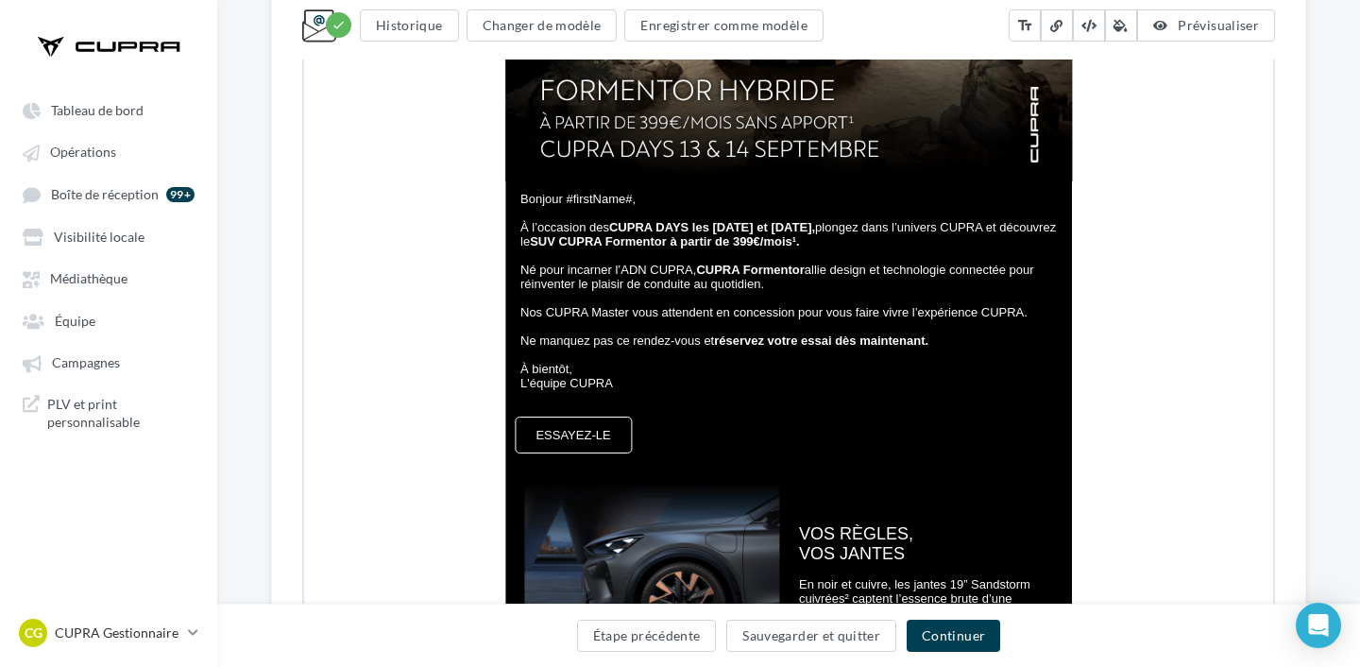
scroll to position [585, 0]
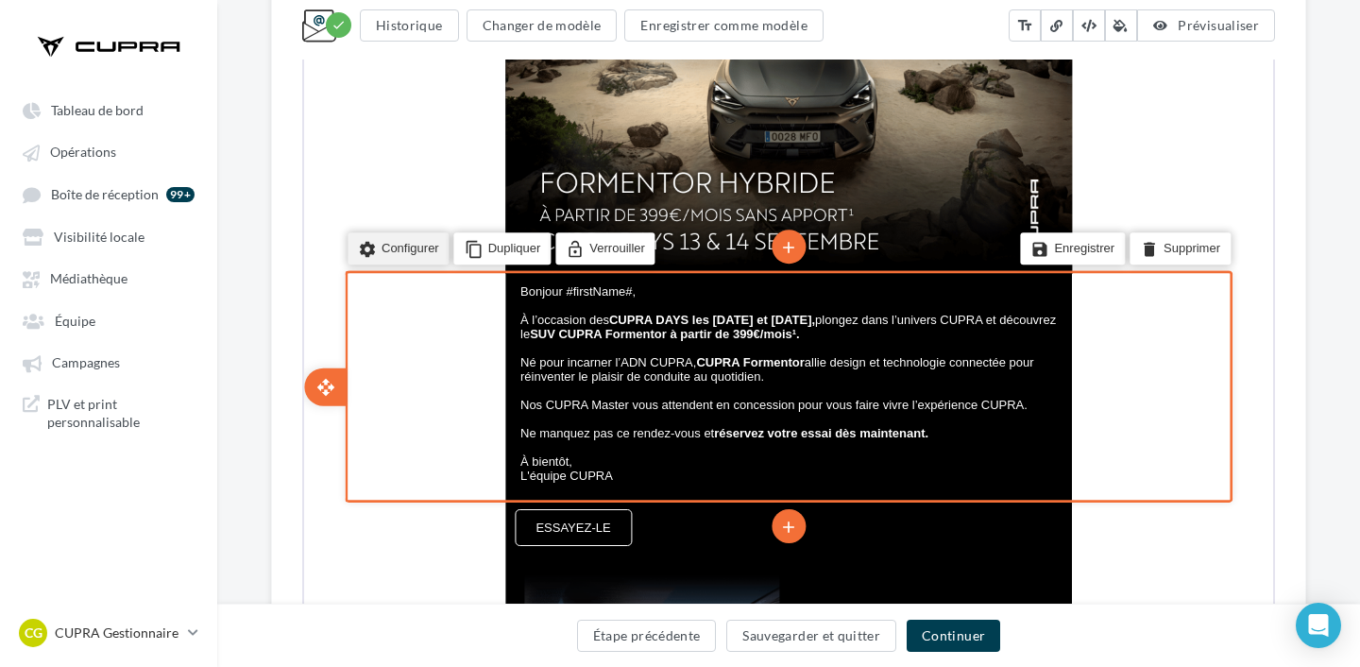
click at [396, 245] on li "settings Configurer" at bounding box center [397, 247] width 102 height 32
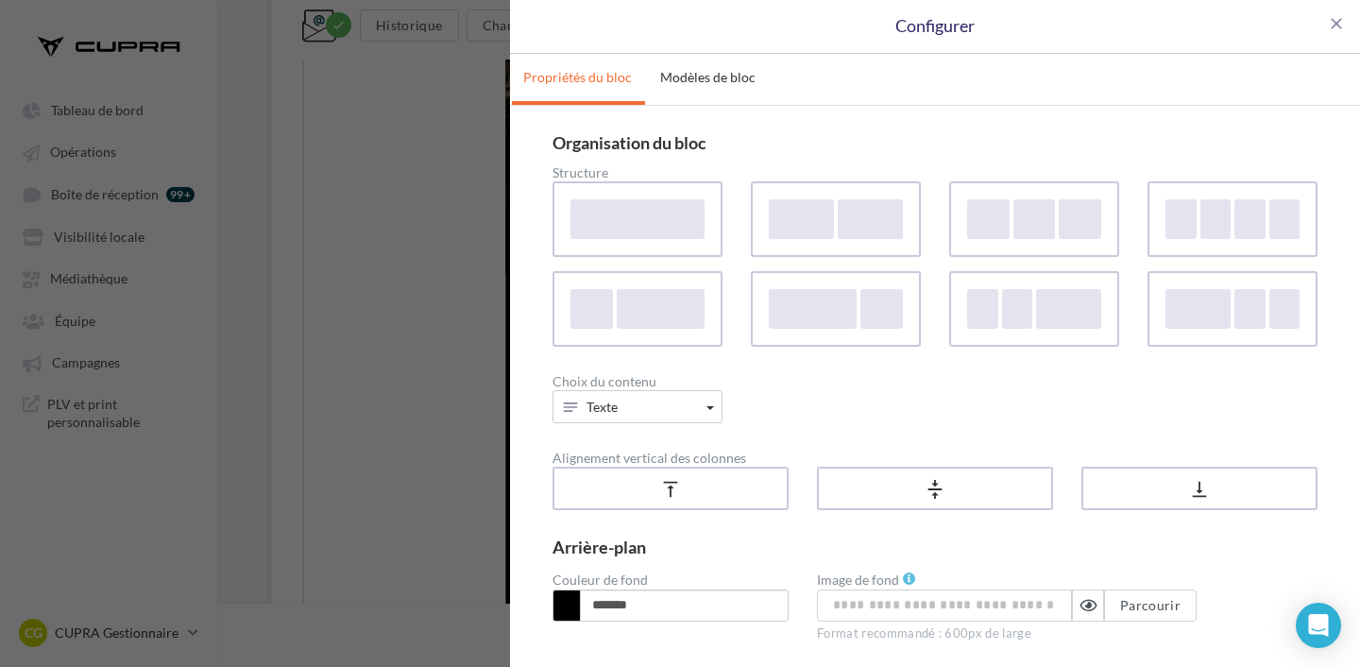
scroll to position [135, 0]
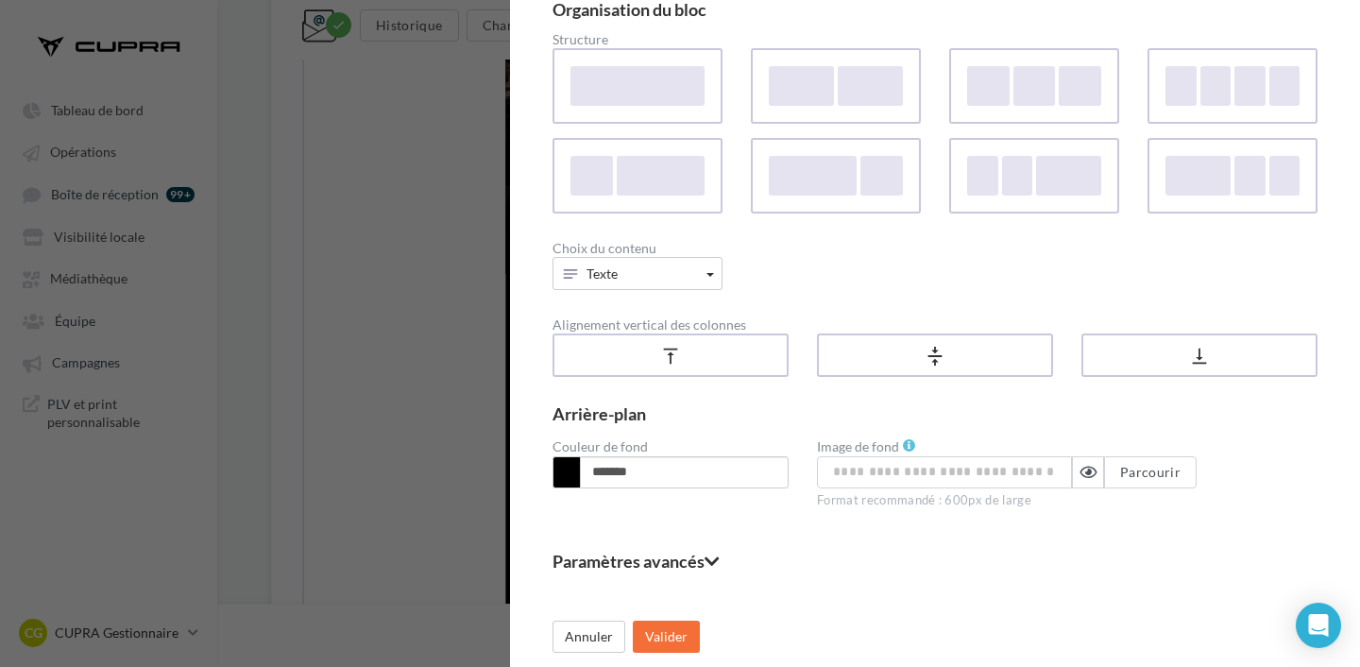
click at [685, 560] on fieldset "Paramètres avancés" at bounding box center [934, 560] width 765 height 17
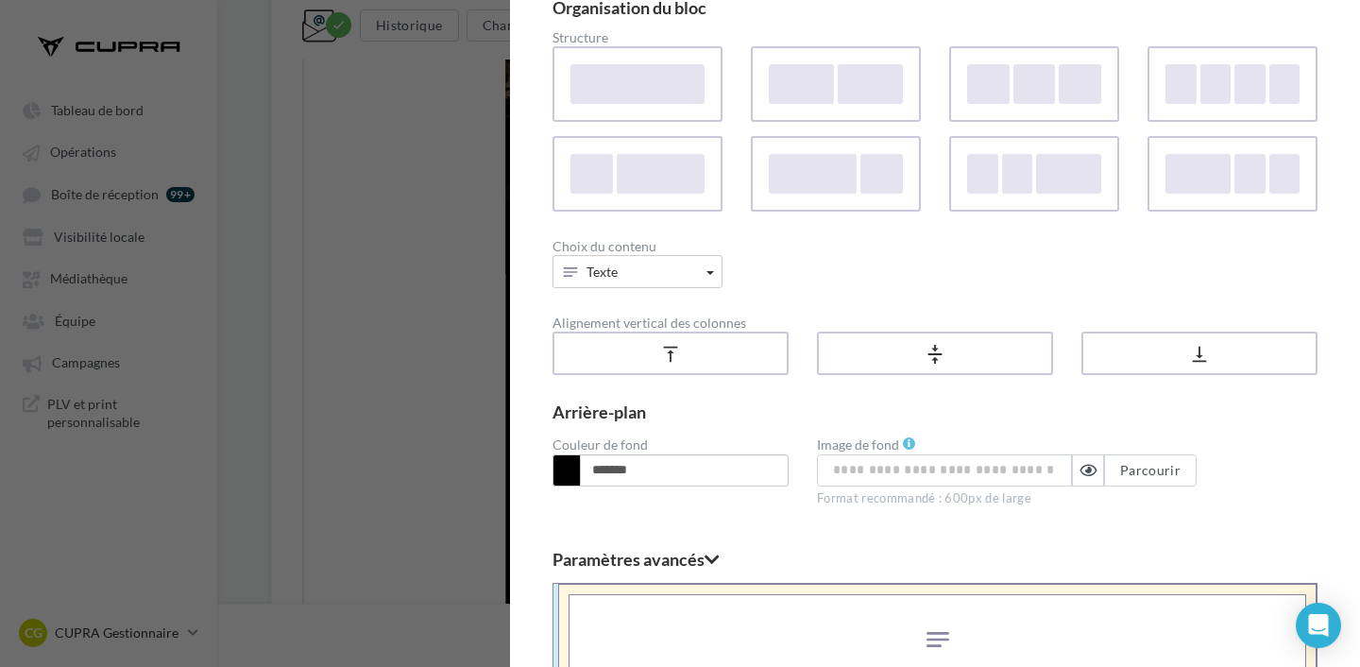
scroll to position [522, 0]
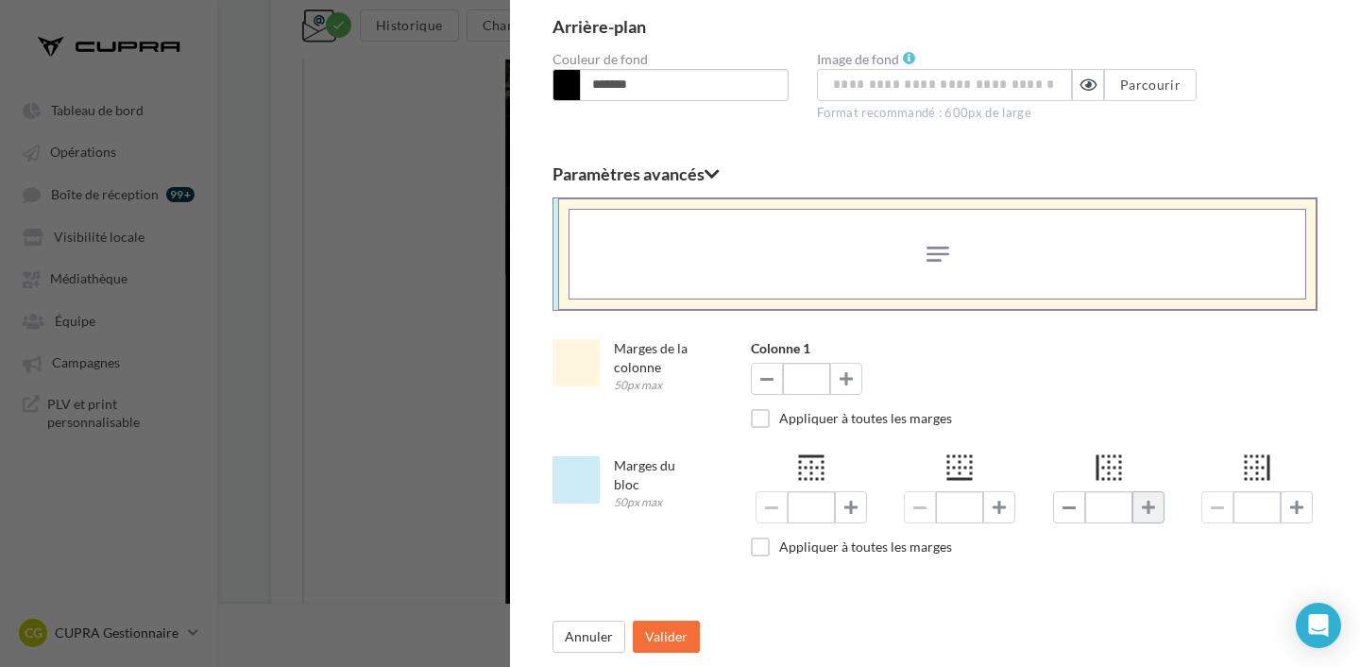
click at [1151, 503] on span at bounding box center [1148, 506] width 13 height 15
type input "**"
click at [1307, 509] on button at bounding box center [1296, 507] width 32 height 32
type input "**"
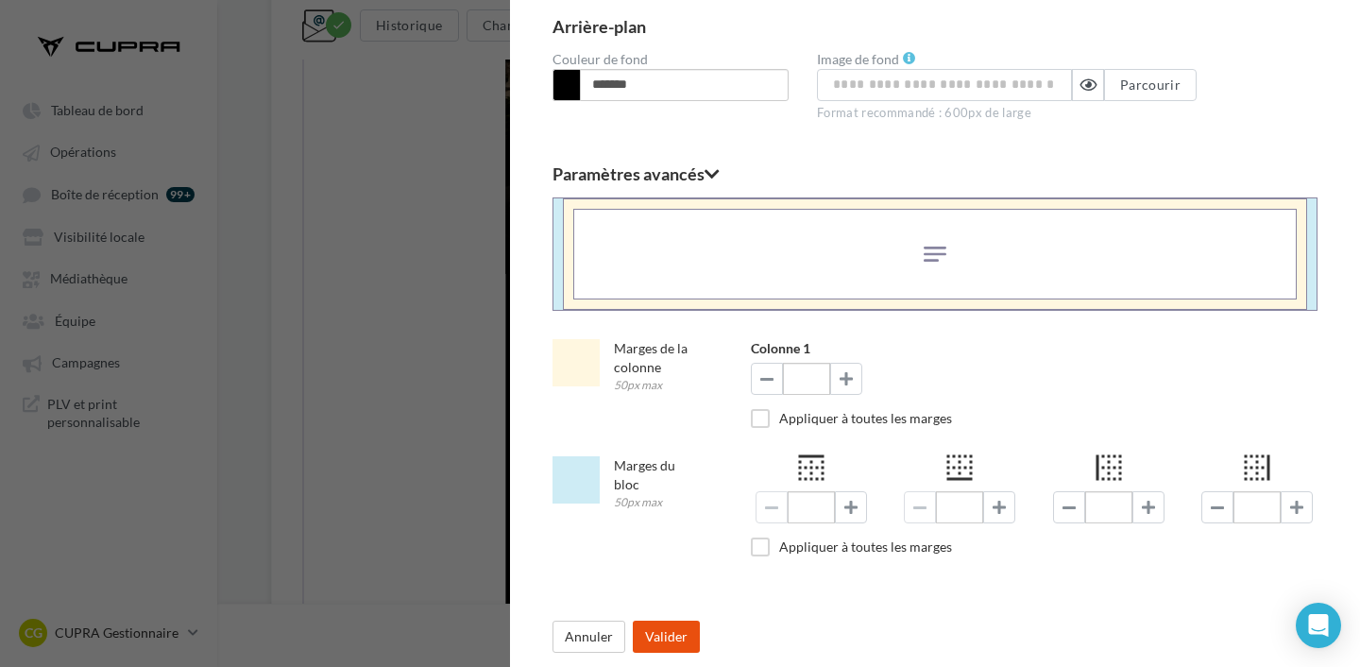
click at [662, 641] on button "Valider" at bounding box center [666, 636] width 67 height 32
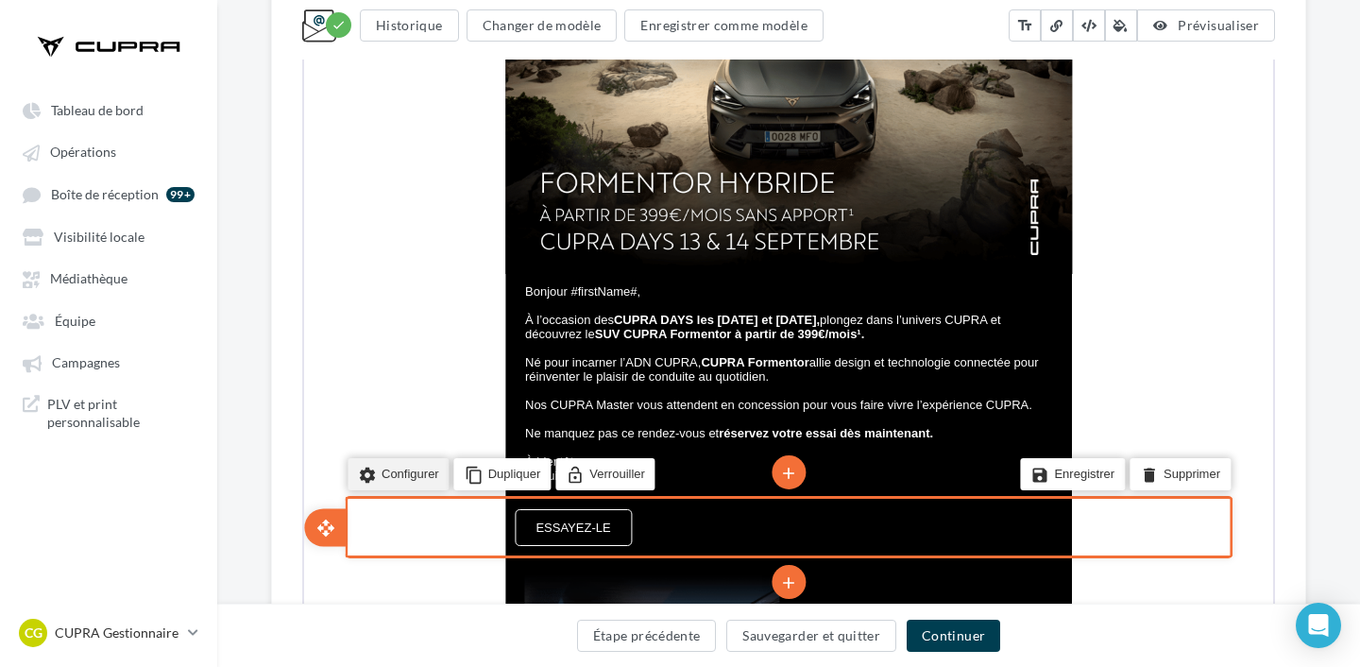
click at [419, 473] on li "settings Configurer" at bounding box center [397, 472] width 102 height 32
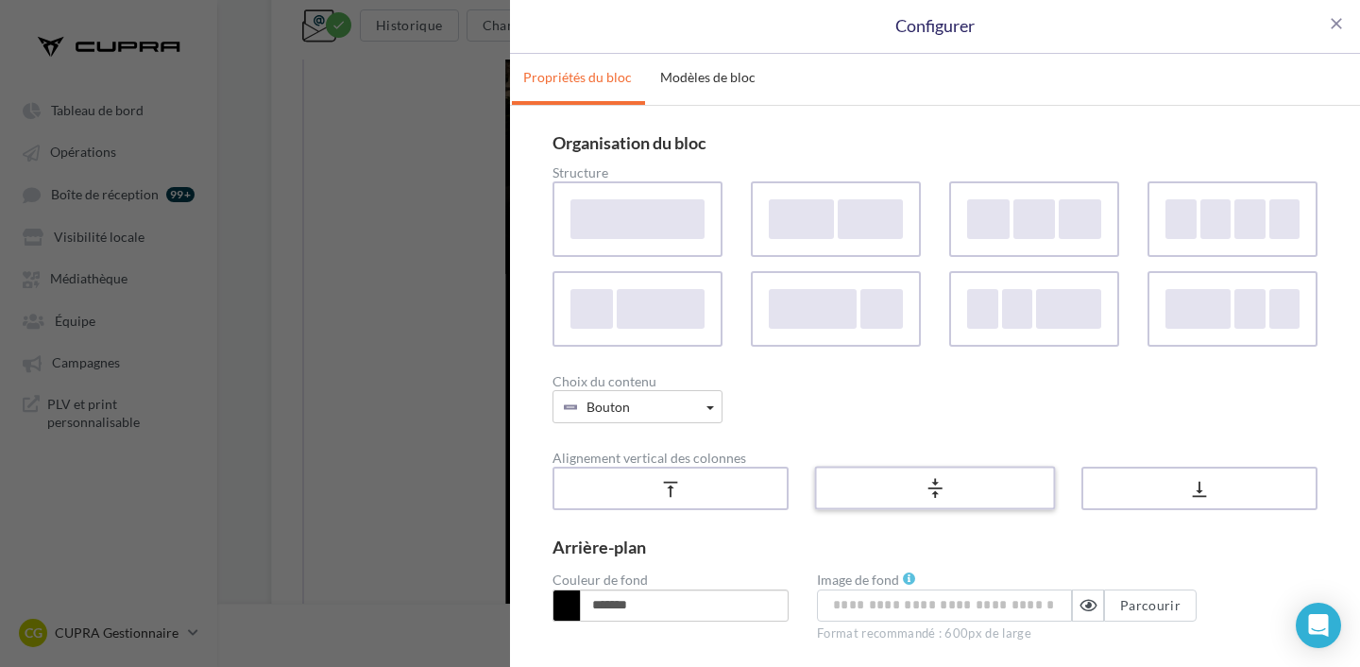
scroll to position [135, 0]
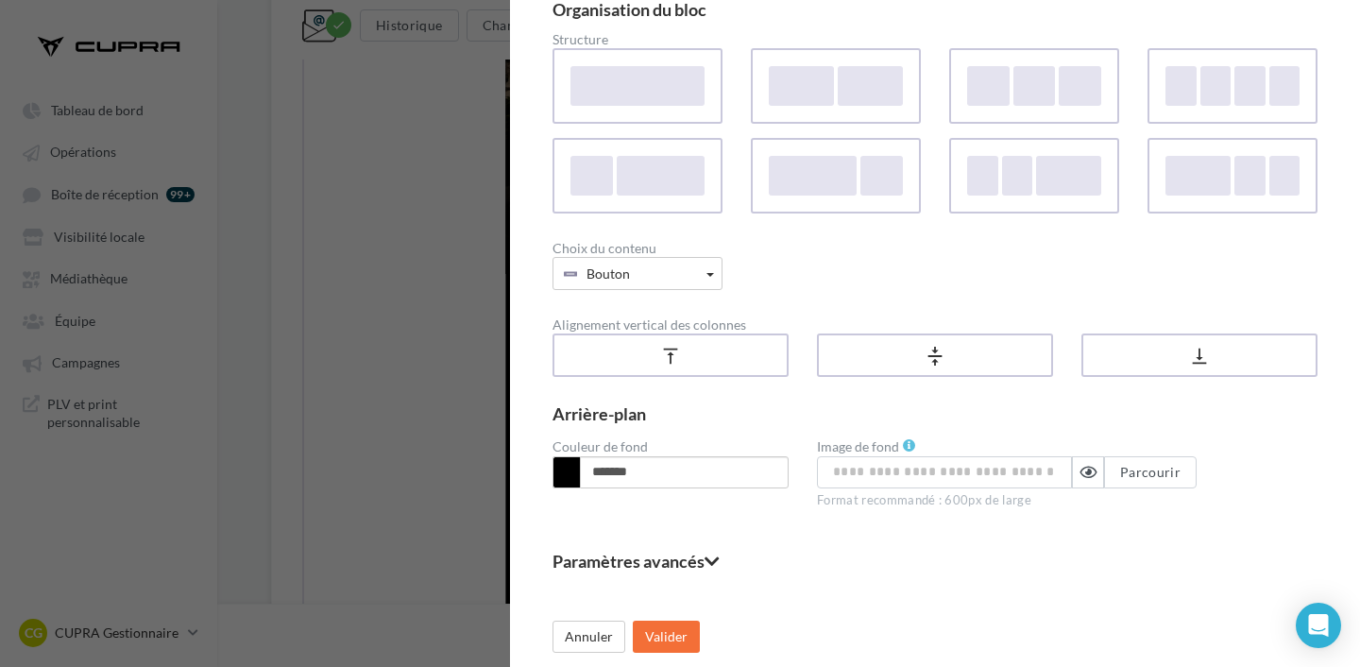
click at [702, 557] on fieldset "Paramètres avancés" at bounding box center [934, 560] width 765 height 17
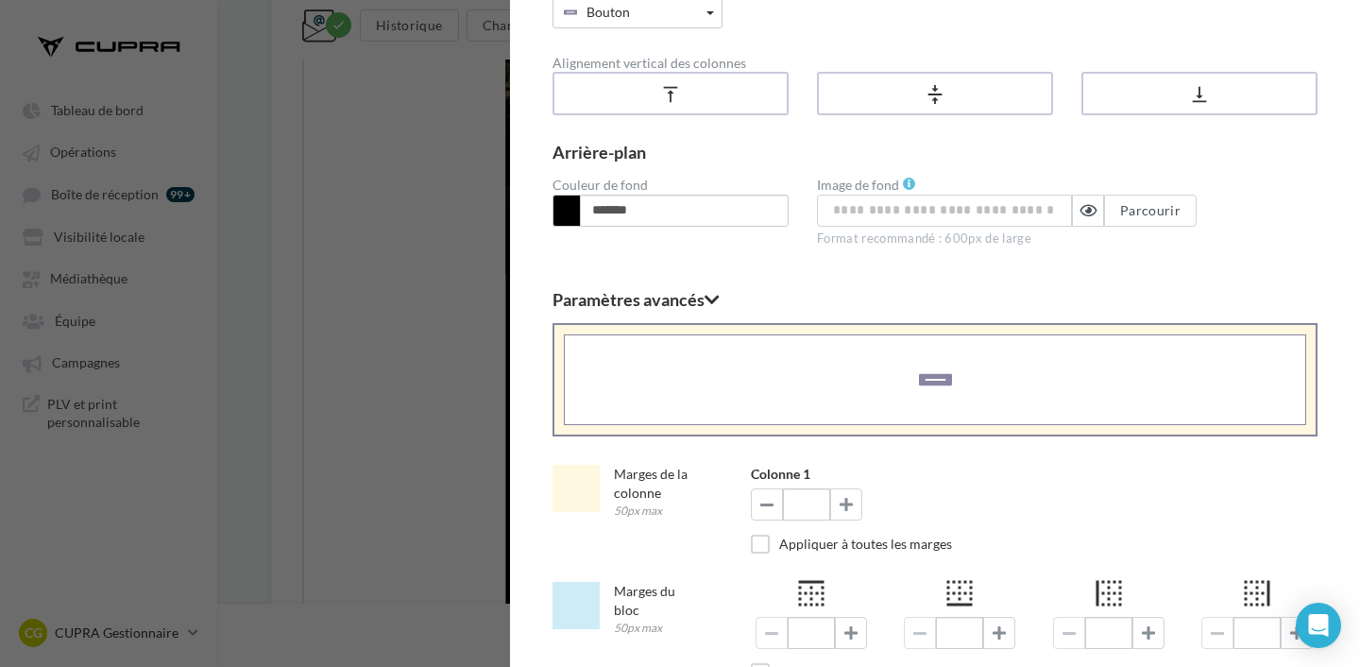
scroll to position [522, 0]
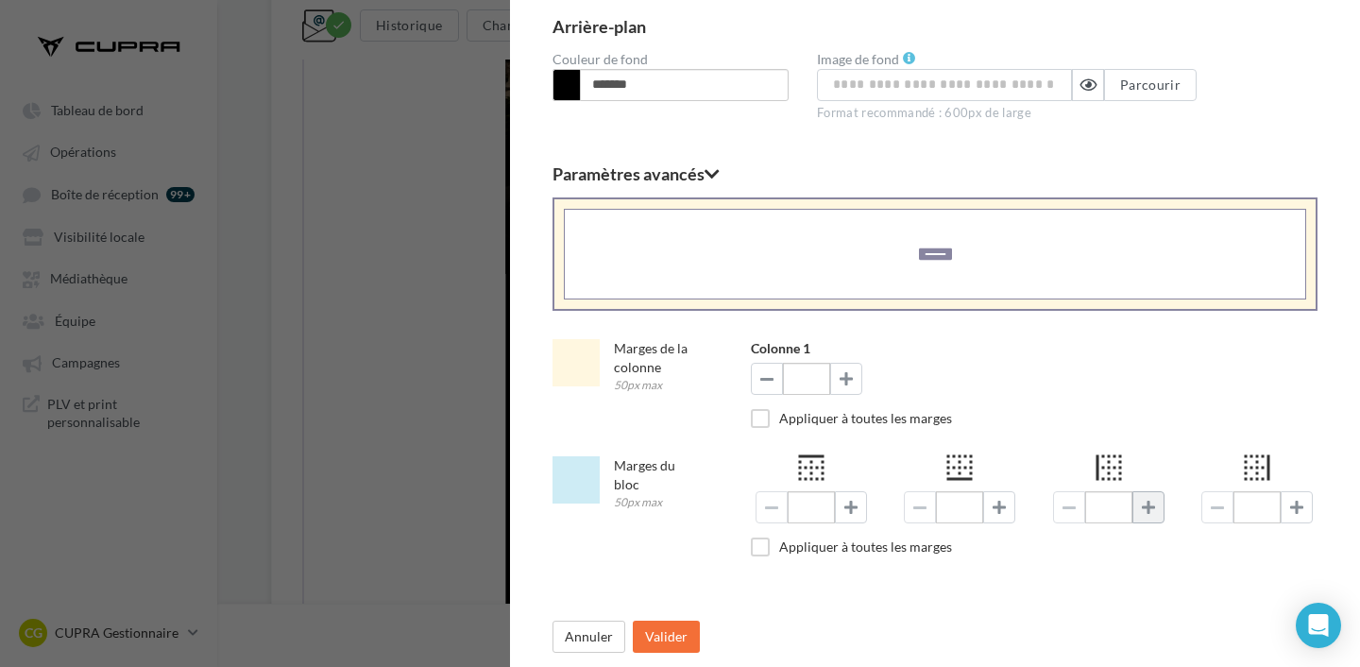
click at [1133, 507] on button at bounding box center [1148, 507] width 32 height 32
type input "**"
click at [680, 635] on button "Valider" at bounding box center [666, 636] width 67 height 32
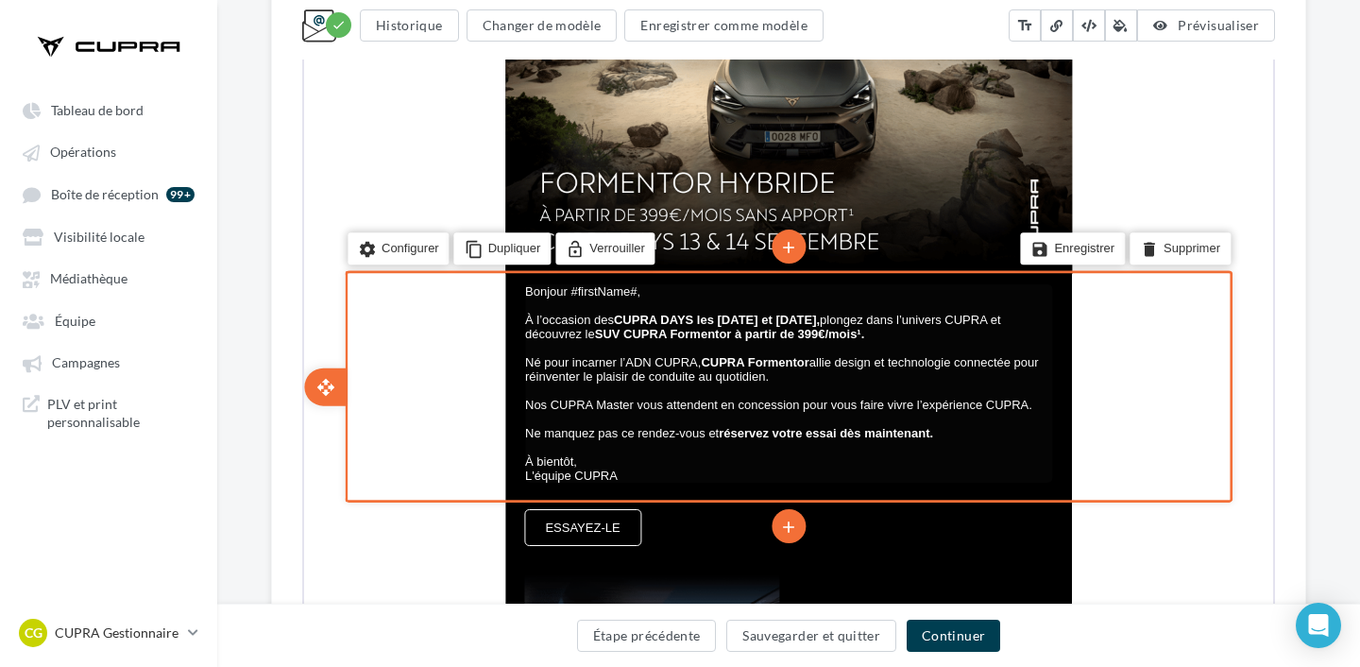
click at [606, 481] on span "L'équipe CUPRA" at bounding box center [569, 473] width 93 height 14
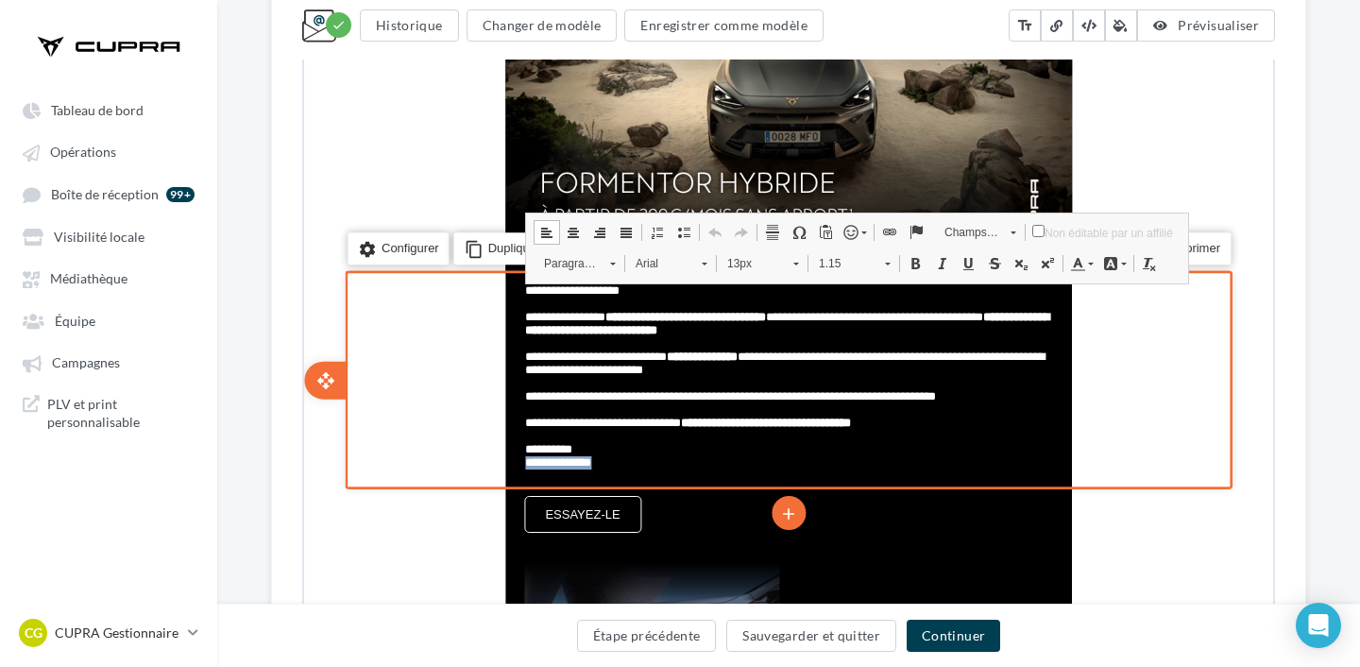
drag, startPoint x: 632, startPoint y: 479, endPoint x: 521, endPoint y: 476, distance: 110.5
click at [522, 475] on td "**********" at bounding box center [786, 378] width 529 height 194
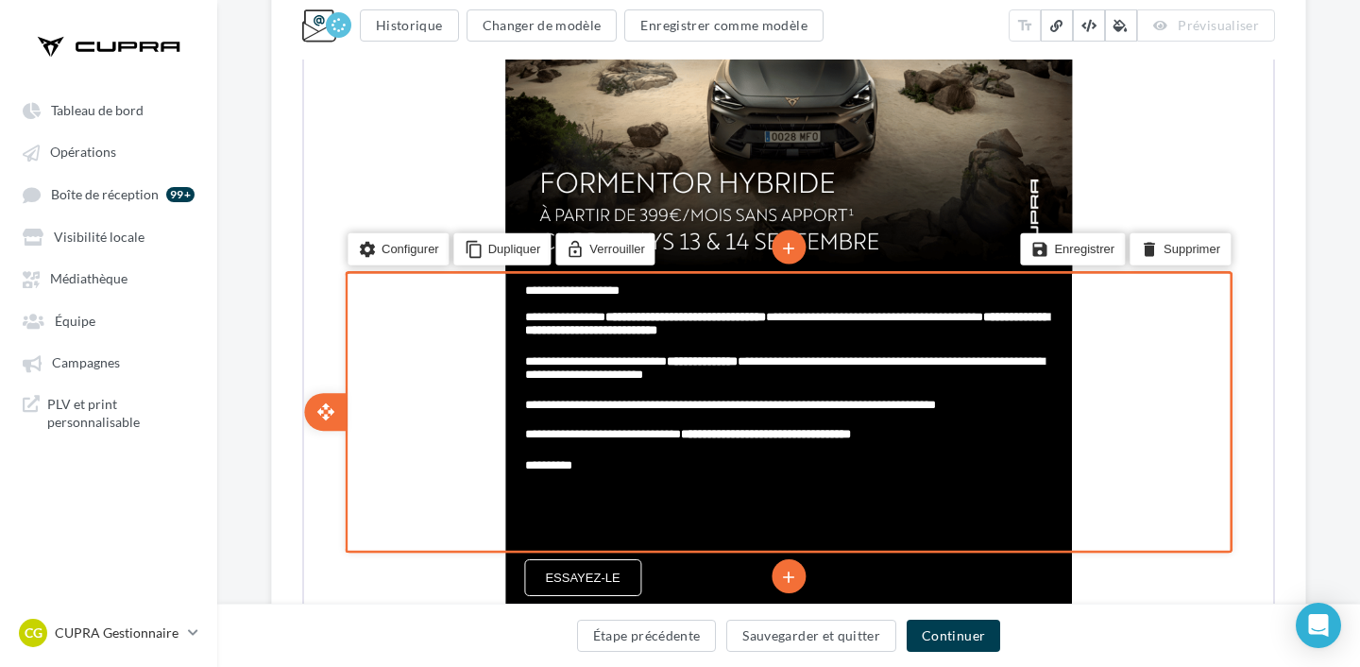
click at [522, 481] on td "**********" at bounding box center [786, 409] width 529 height 257
click at [559, 480] on p "**********" at bounding box center [786, 477] width 527 height 15
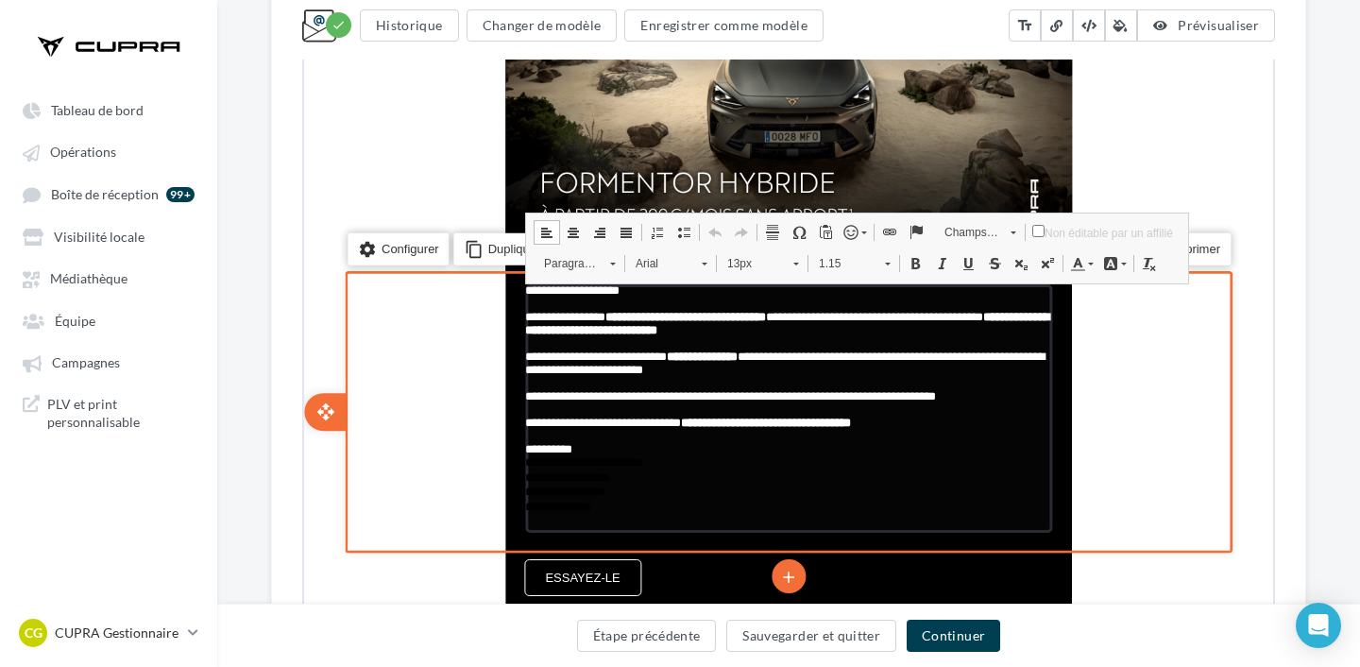
click at [587, 454] on p "**********" at bounding box center [786, 447] width 527 height 13
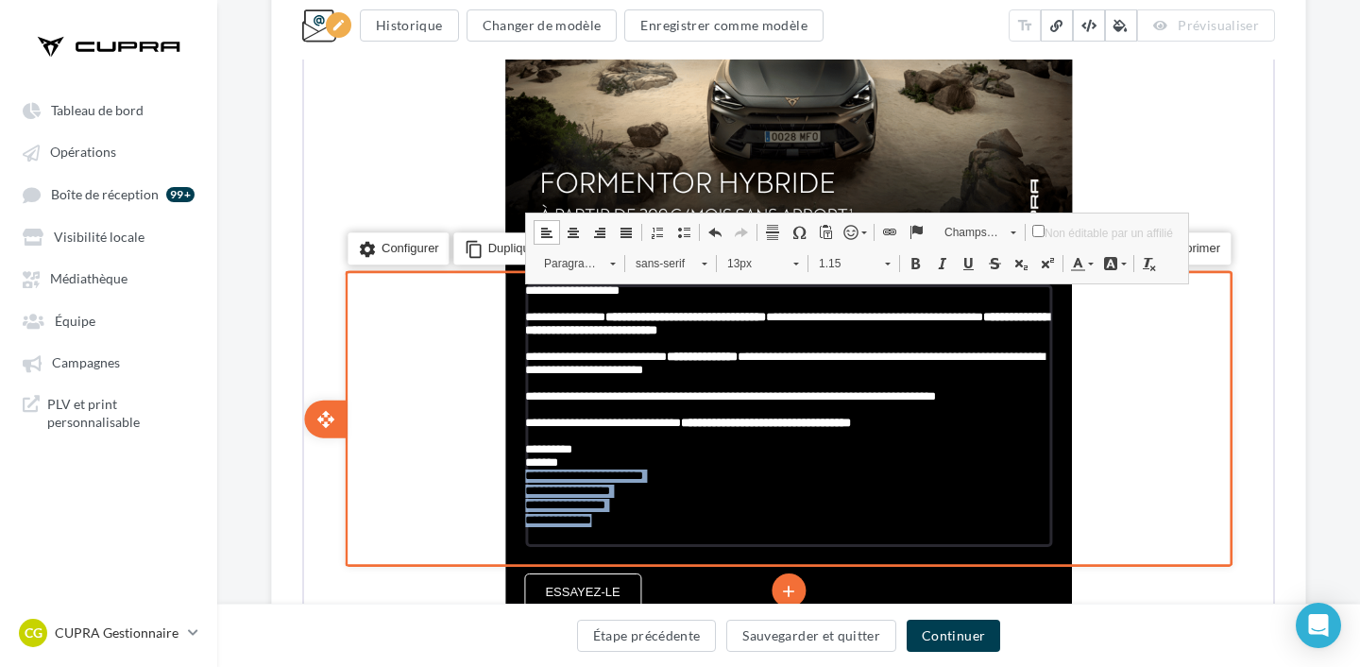
drag, startPoint x: 523, startPoint y: 486, endPoint x: 773, endPoint y: 568, distance: 263.3
click at [773, 562] on div "**********" at bounding box center [786, 417] width 1631 height 290
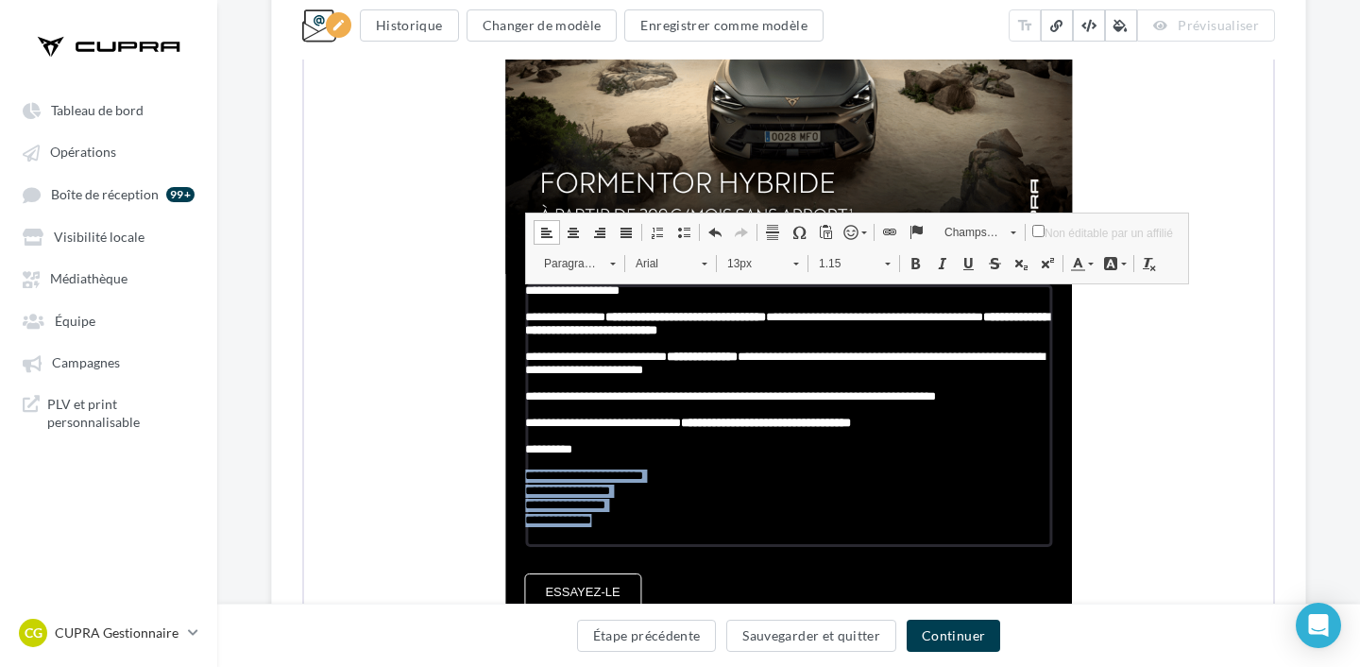
click at [1084, 261] on link "Couleur du texte" at bounding box center [1079, 261] width 33 height 25
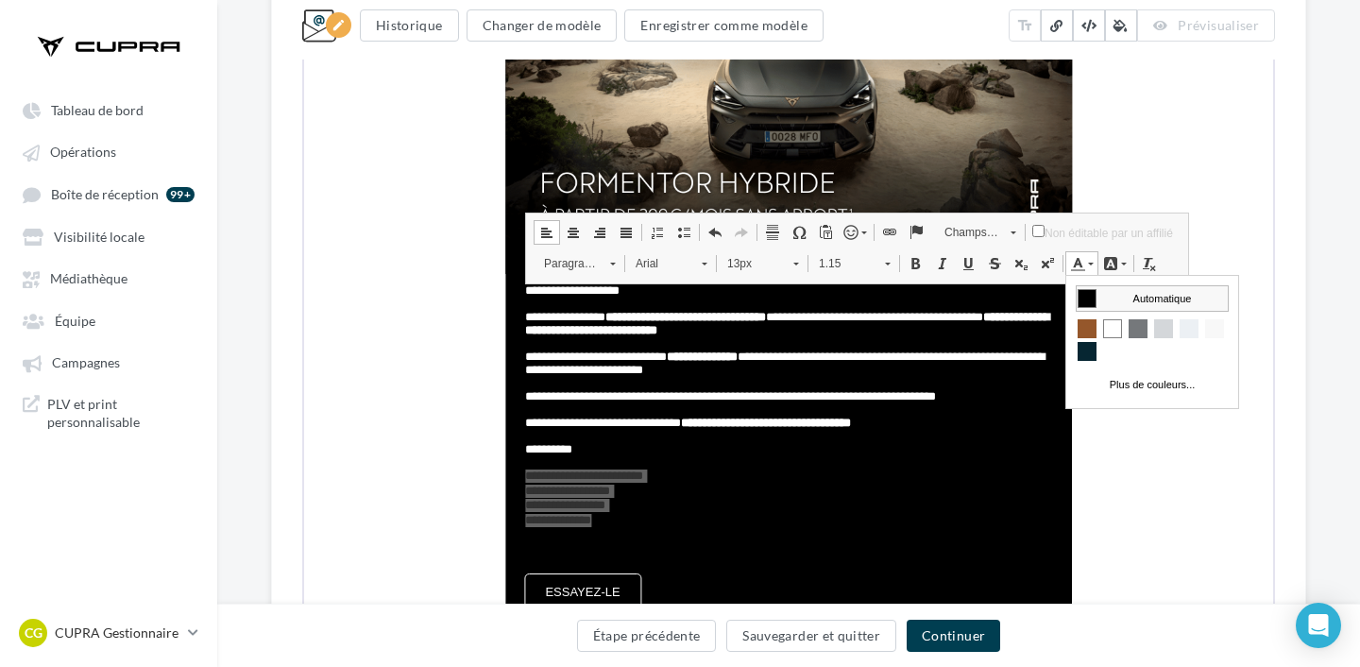
scroll to position [0, 0]
click at [1108, 328] on span "Couleurs" at bounding box center [1111, 327] width 19 height 19
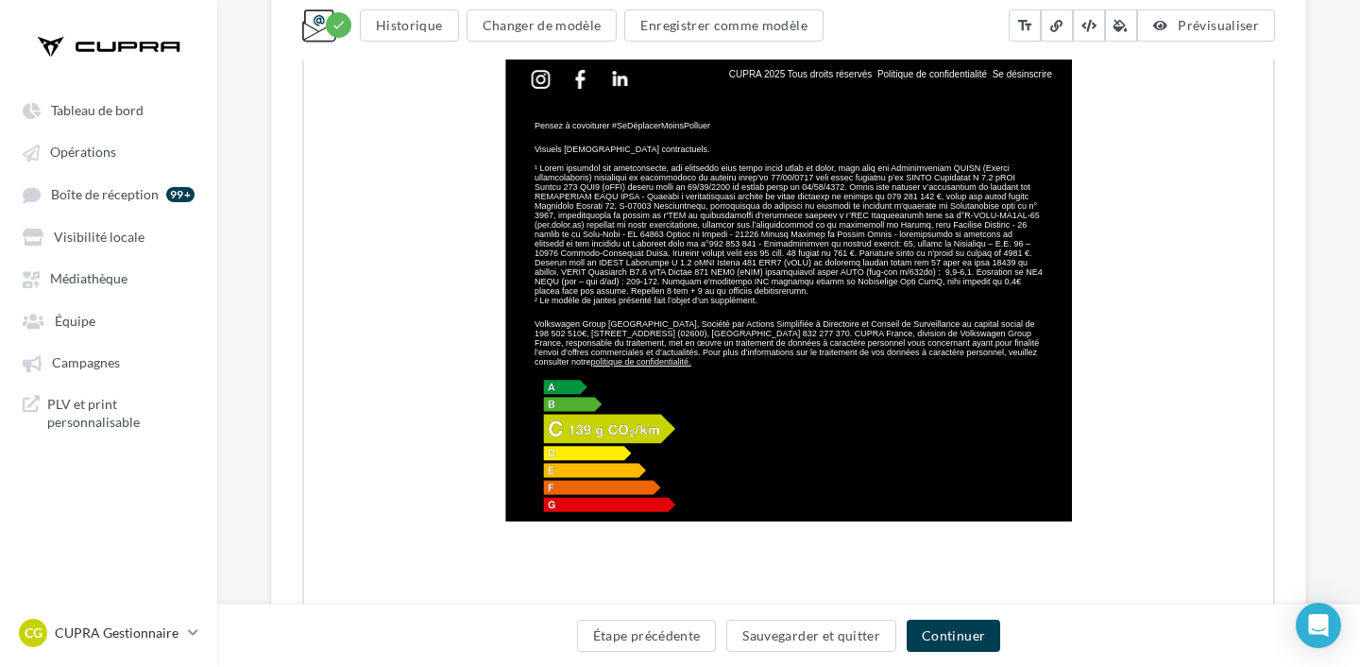
scroll to position [1798, 0]
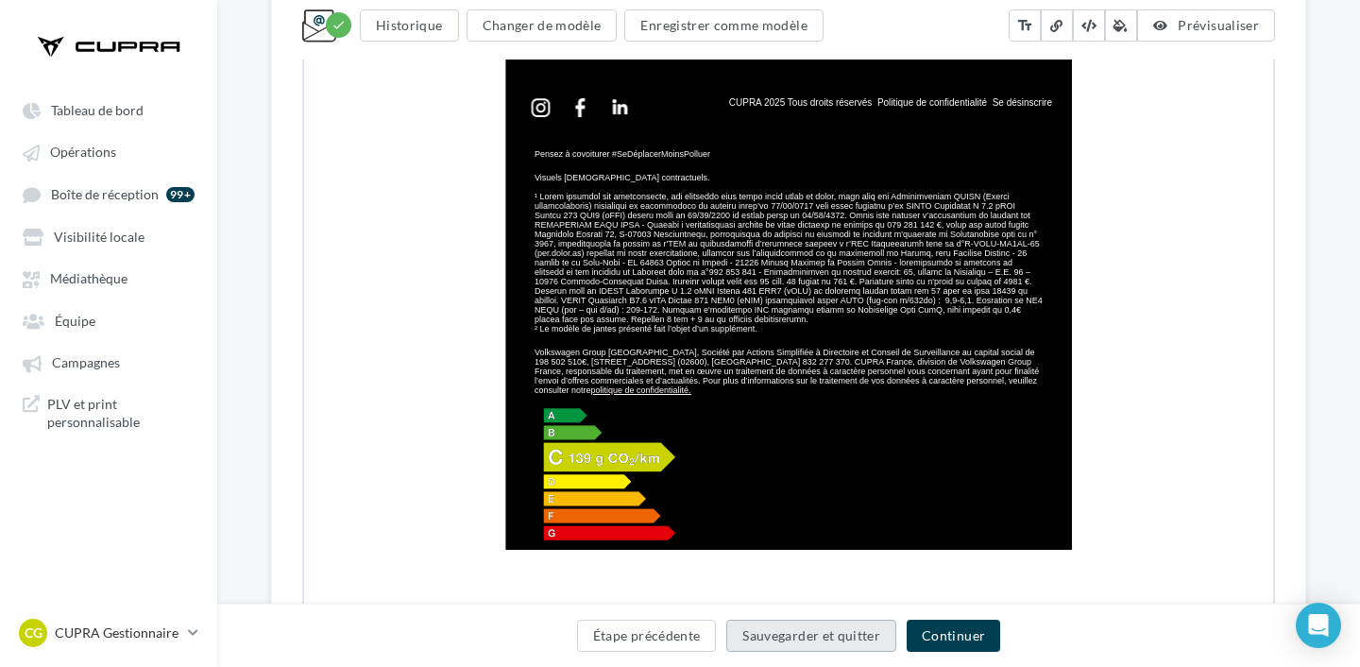
click at [799, 633] on button "Sauvegarder et quitter" at bounding box center [811, 635] width 170 height 32
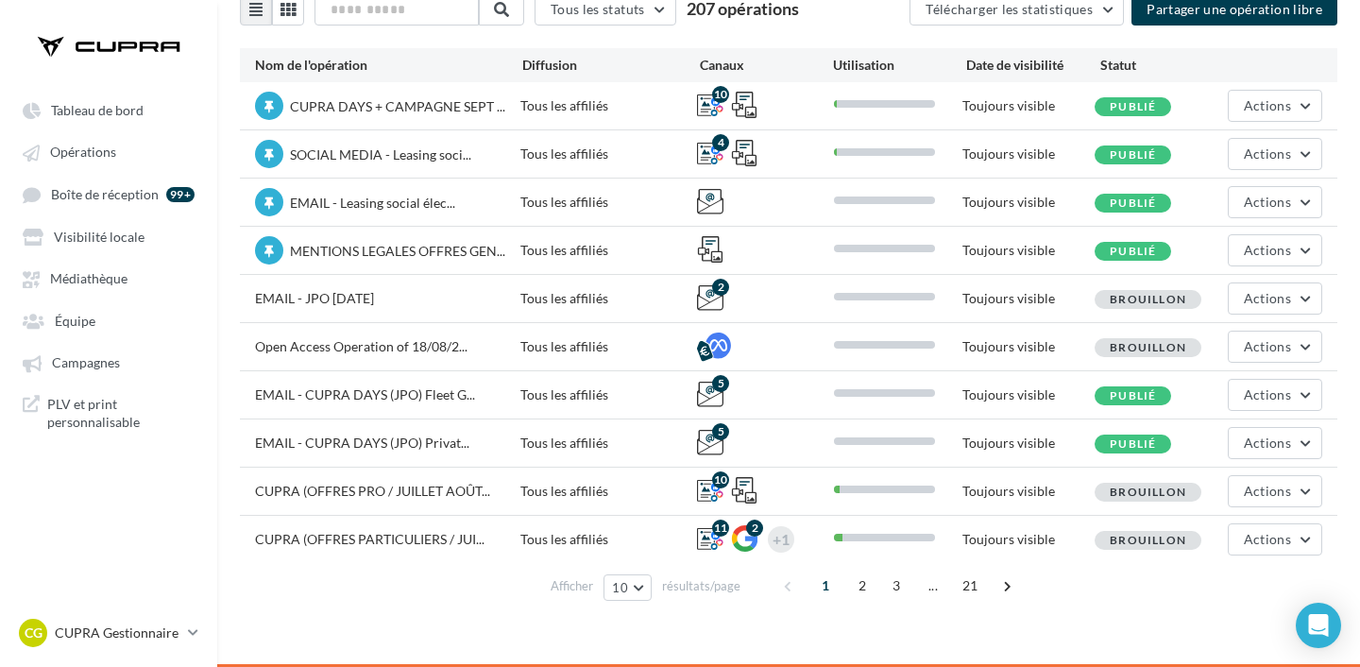
scroll to position [126, 0]
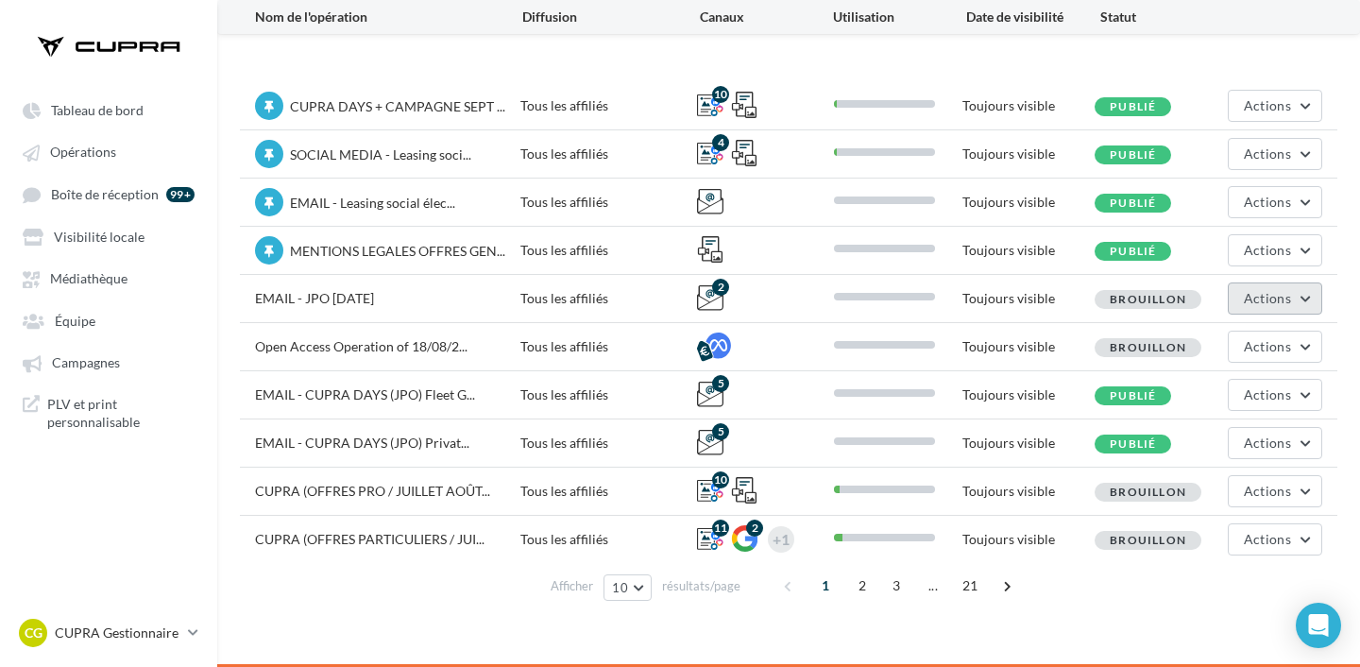
click at [1249, 302] on span "Actions" at bounding box center [1266, 298] width 47 height 16
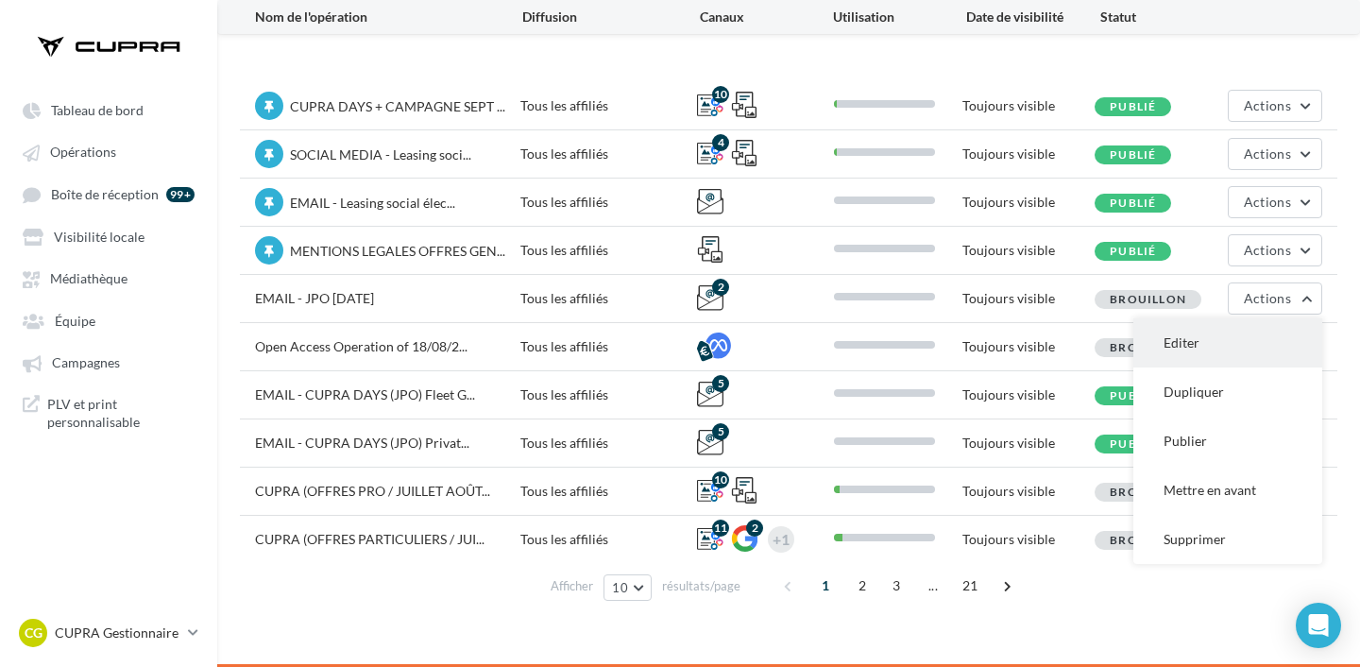
click at [1273, 339] on button "Editer" at bounding box center [1227, 342] width 189 height 49
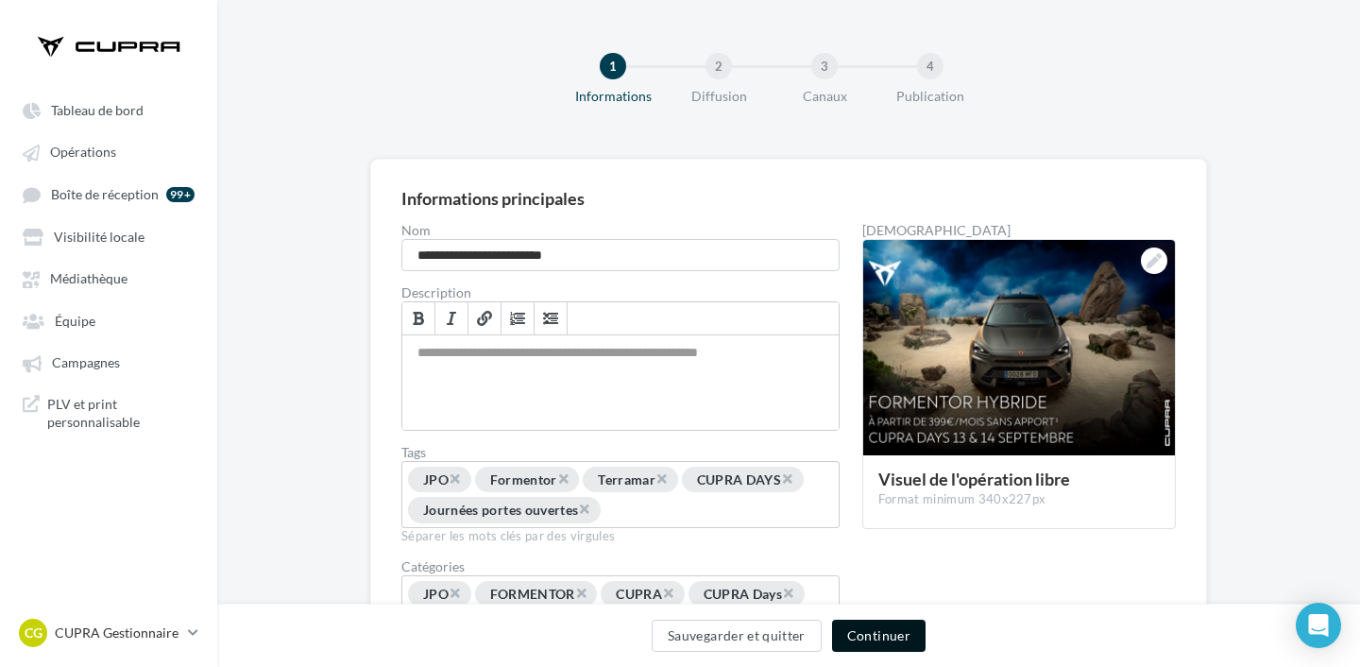
click at [879, 632] on button "Continuer" at bounding box center [878, 635] width 93 height 32
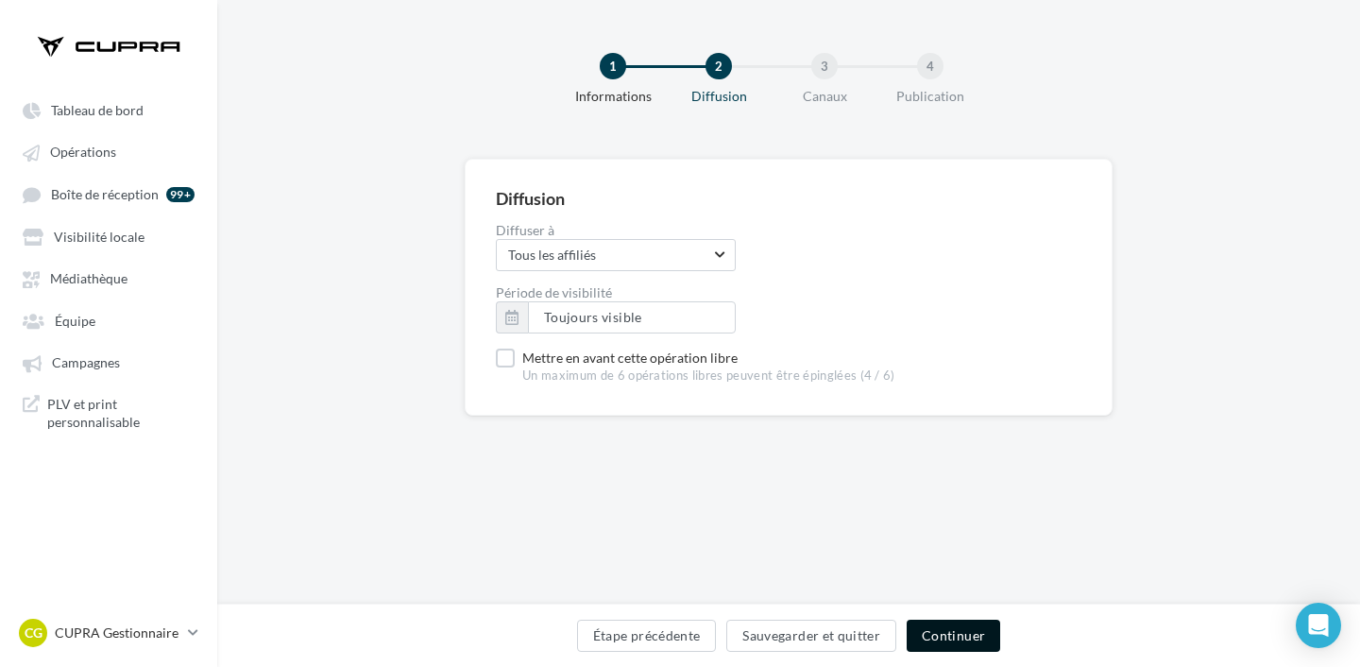
click at [940, 630] on button "Continuer" at bounding box center [952, 635] width 93 height 32
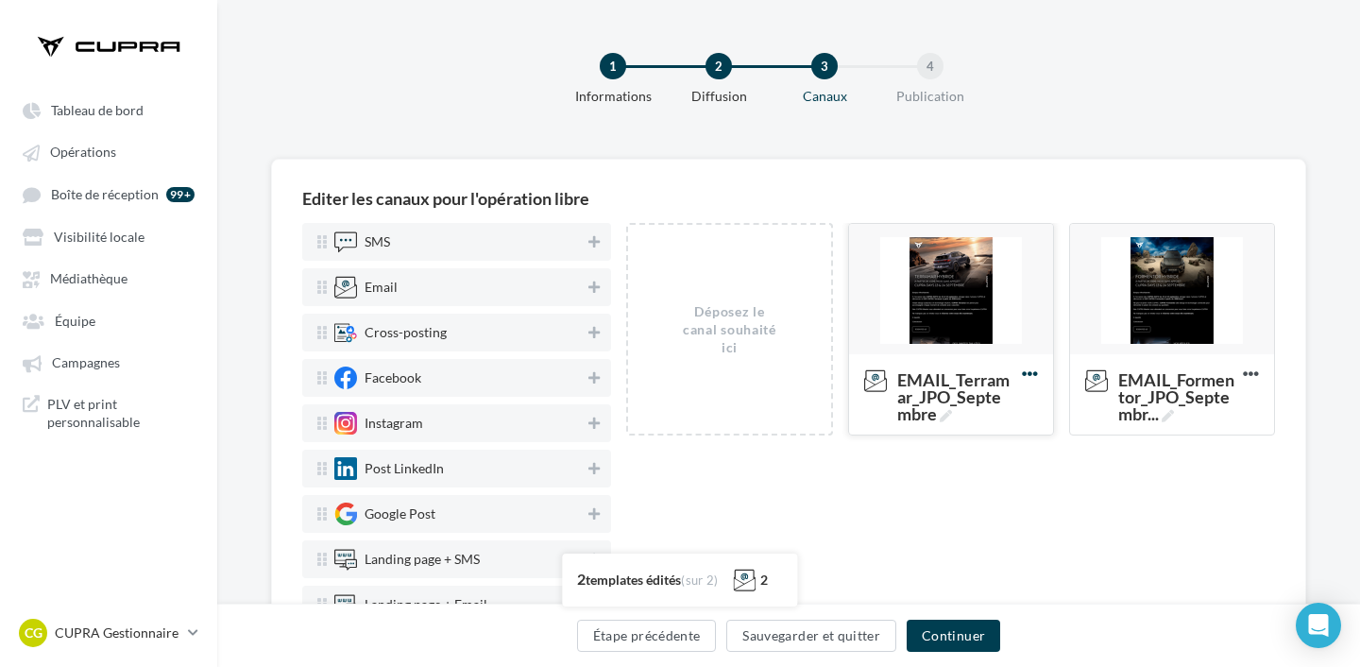
click at [1025, 374] on icon at bounding box center [1029, 373] width 46 height 46
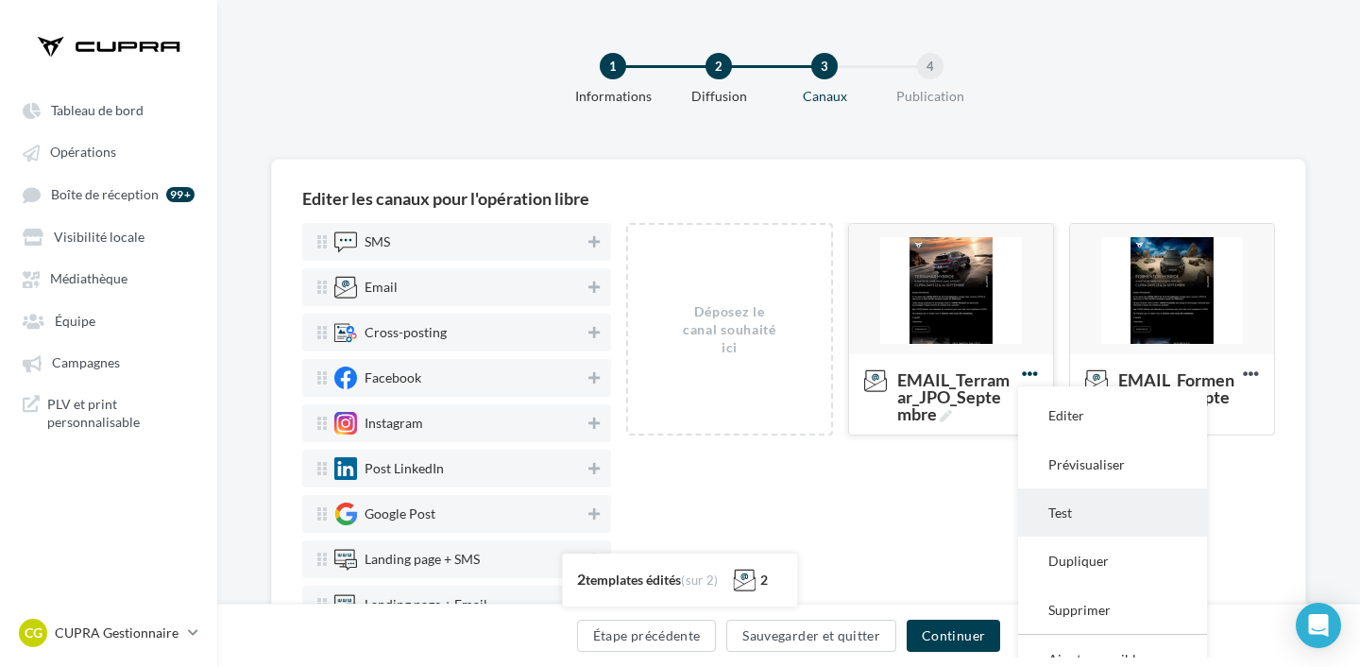
click at [1058, 493] on button "Test" at bounding box center [1112, 512] width 189 height 48
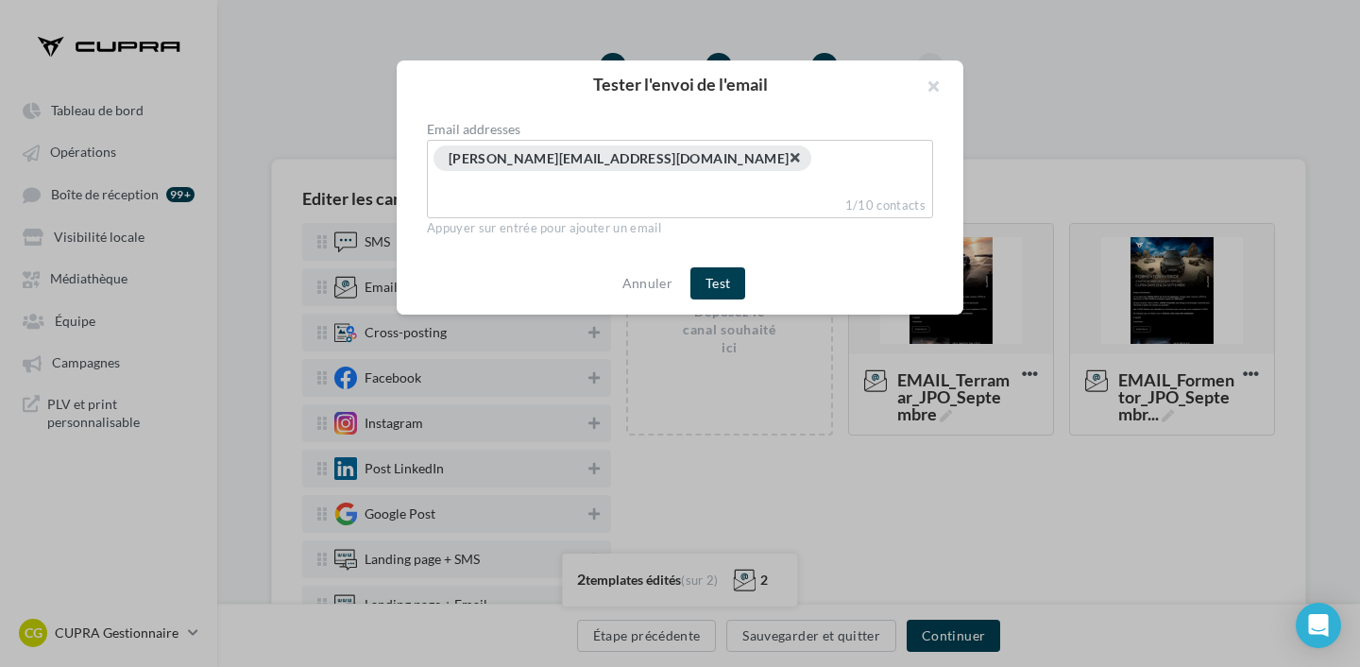
click at [788, 160] on span "×" at bounding box center [793, 157] width 11 height 18
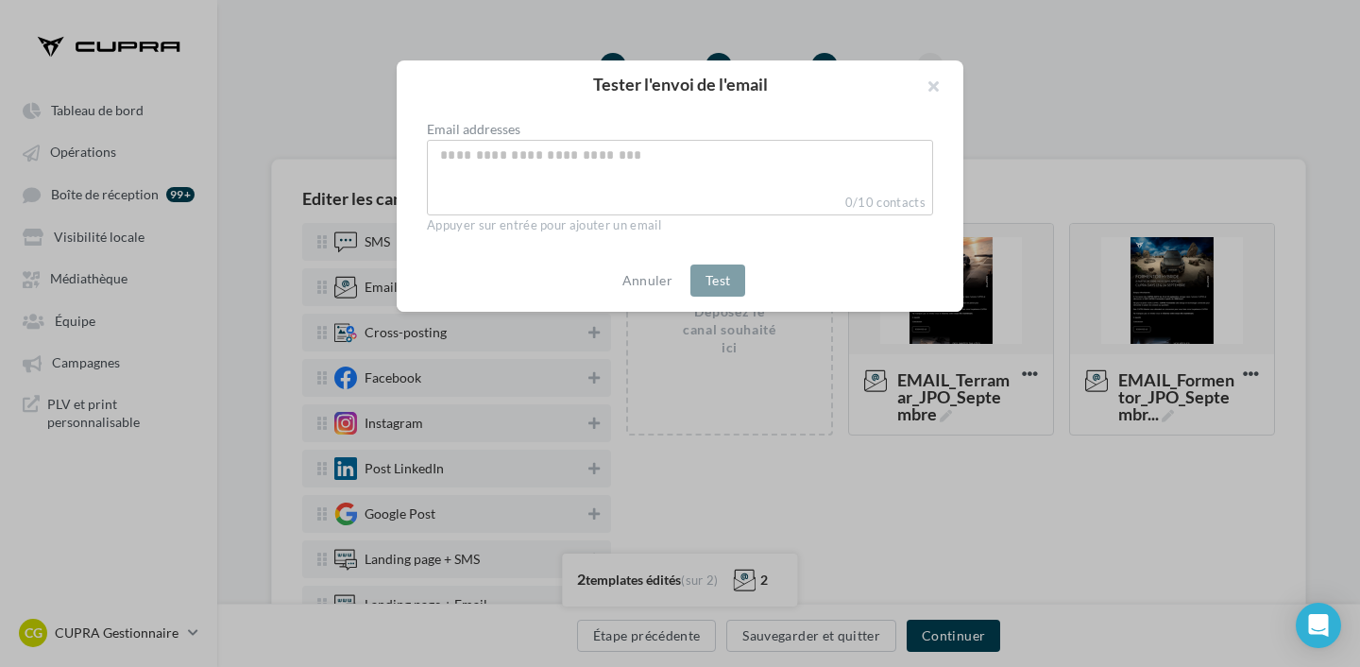
click at [609, 160] on input "Select box" at bounding box center [679, 155] width 497 height 22
type input "**********"
click at [714, 278] on button "Test" at bounding box center [717, 280] width 55 height 32
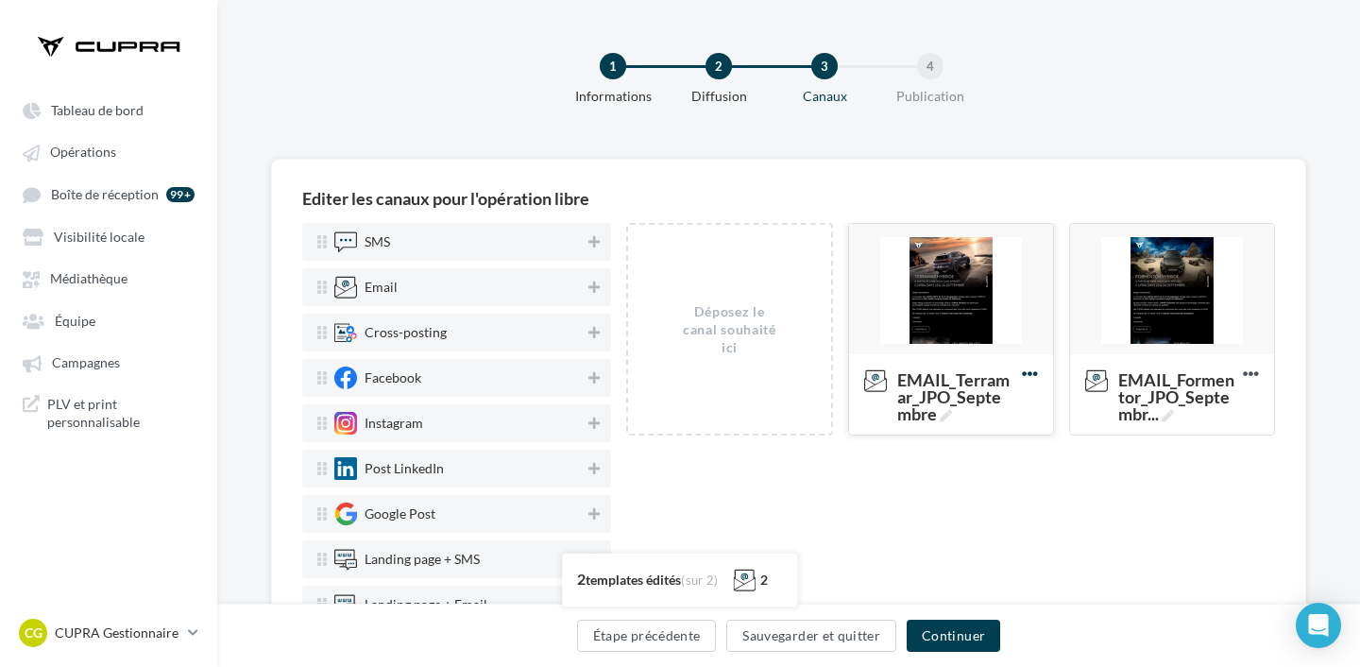
click at [1029, 374] on icon at bounding box center [1029, 373] width 46 height 46
click at [1043, 415] on button "Editer" at bounding box center [1112, 415] width 189 height 48
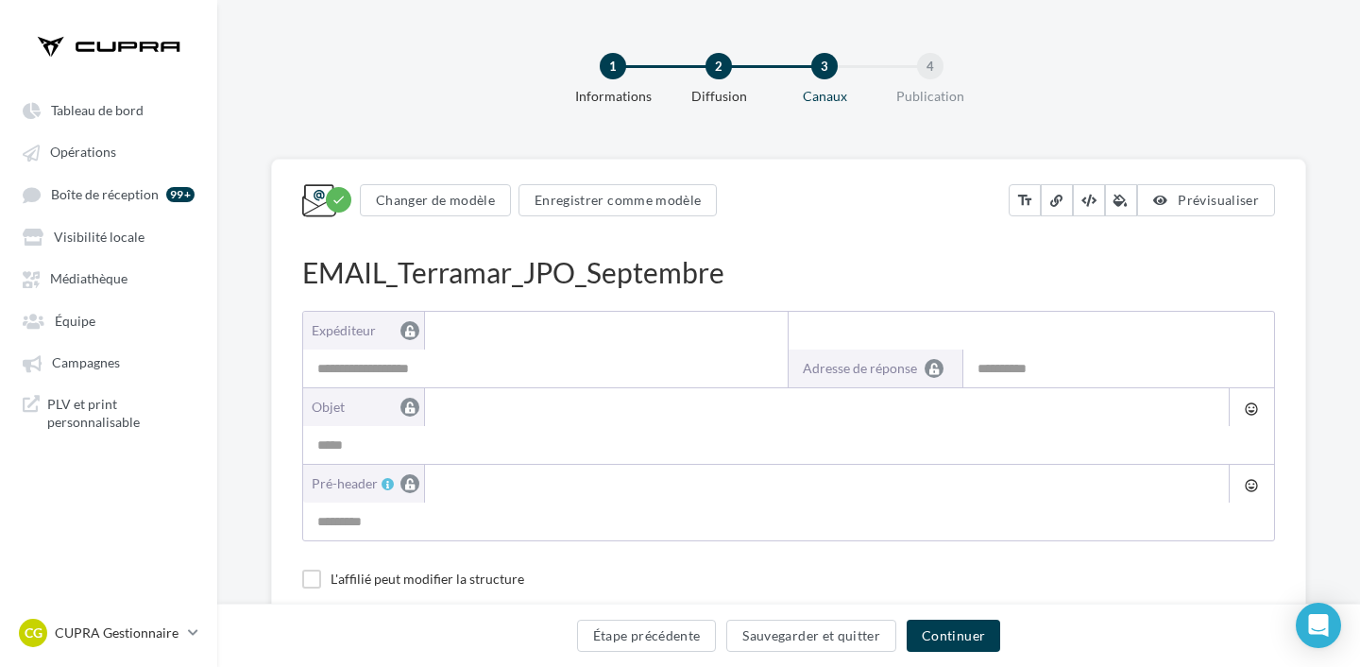
type input "**********"
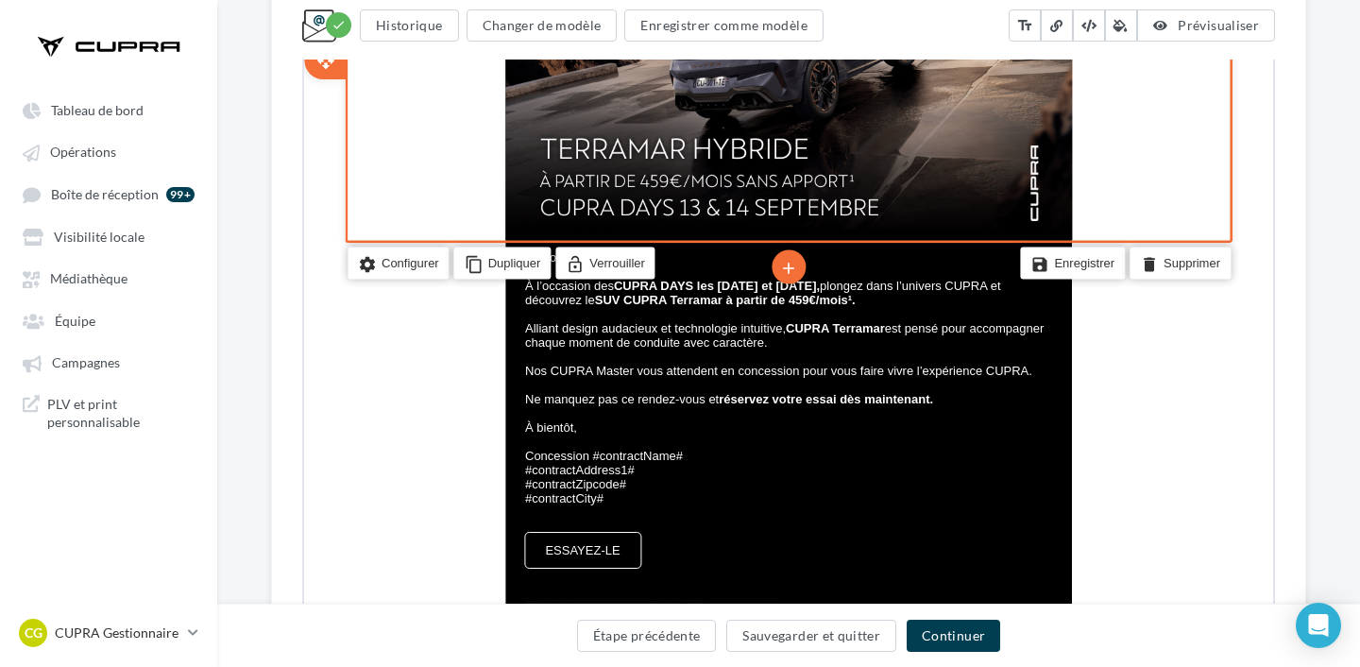
scroll to position [618, 0]
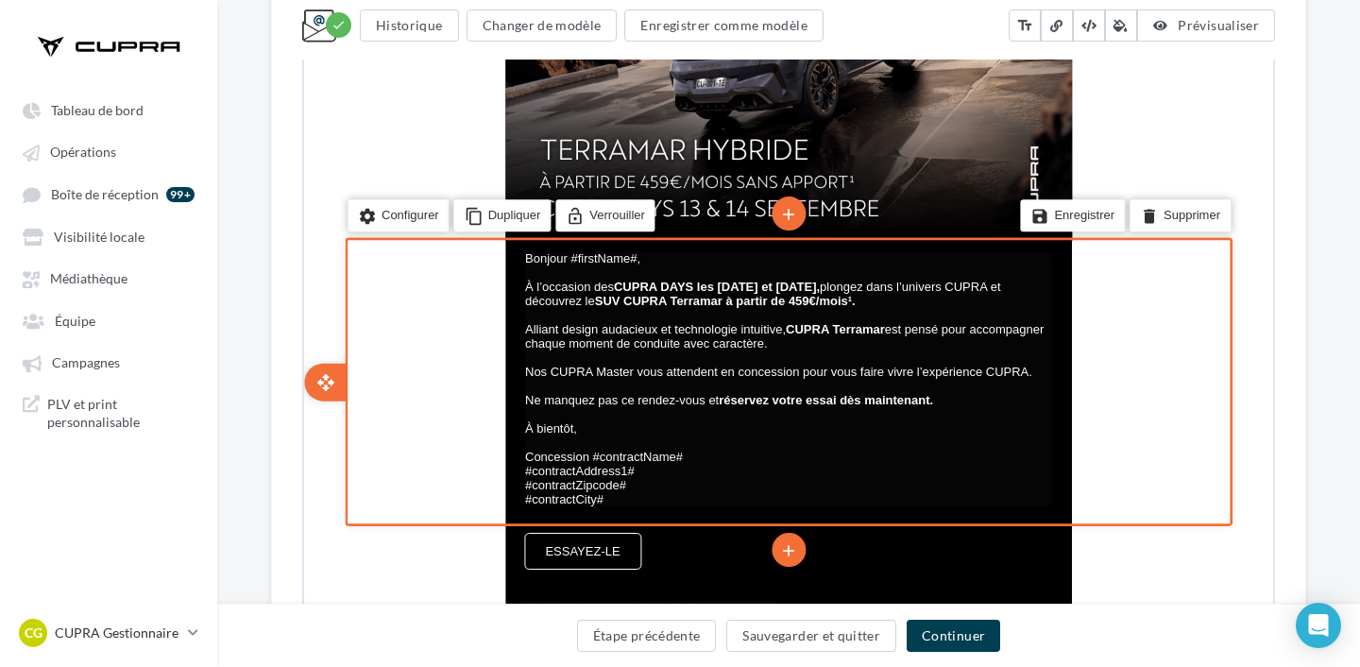
click at [615, 260] on span "Bonjour #firstName#," at bounding box center [580, 256] width 115 height 14
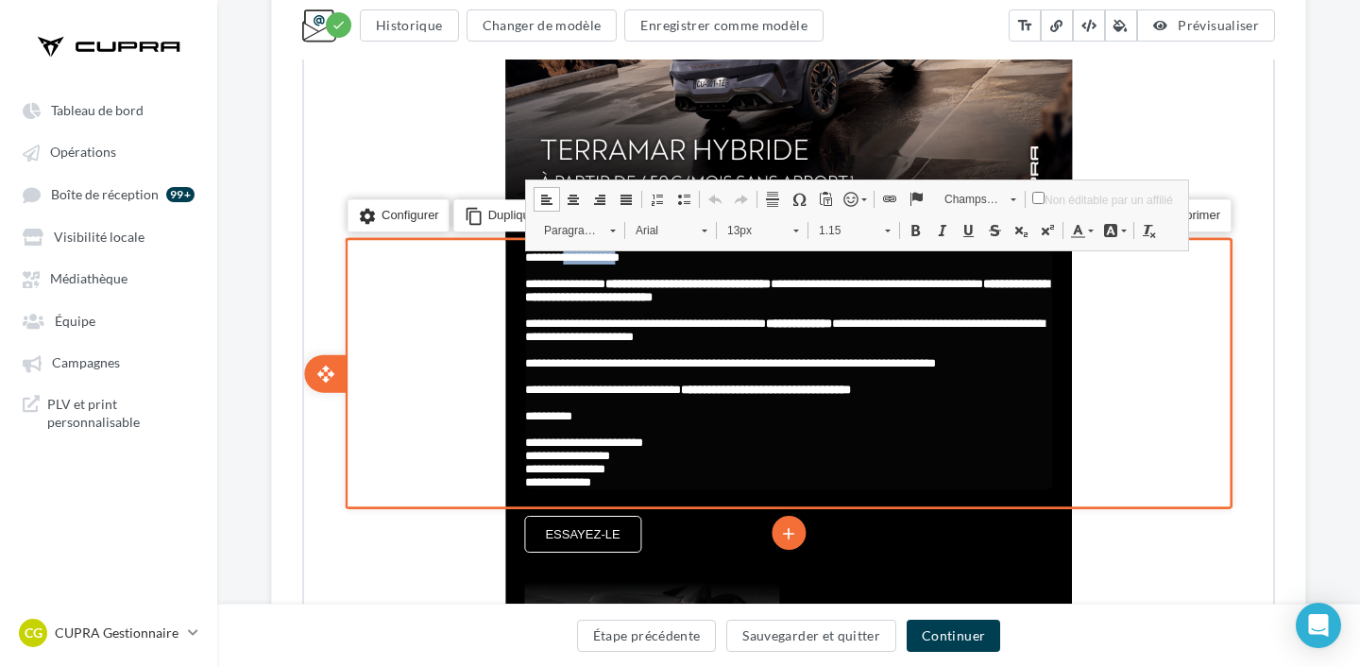
drag, startPoint x: 571, startPoint y: 259, endPoint x: 632, endPoint y: 260, distance: 60.4
click at [617, 260] on span "**********" at bounding box center [570, 255] width 94 height 12
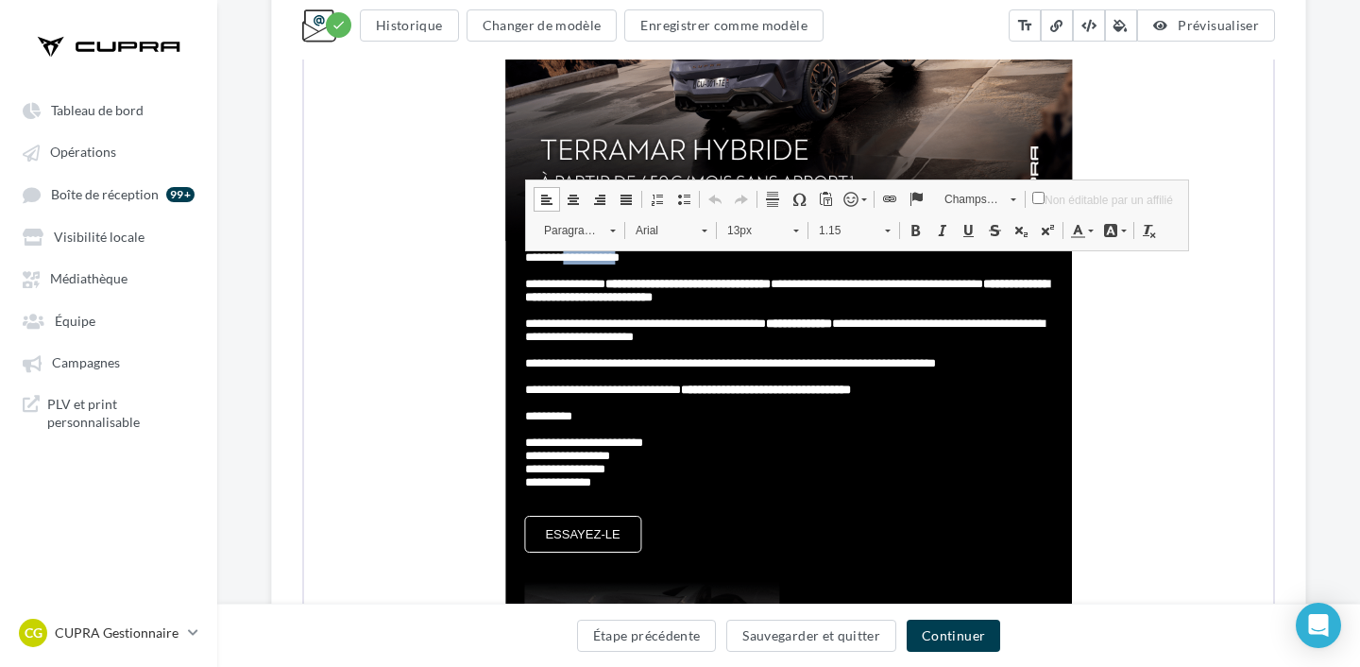
click at [938, 192] on span "Champs personnalisés" at bounding box center [966, 197] width 66 height 25
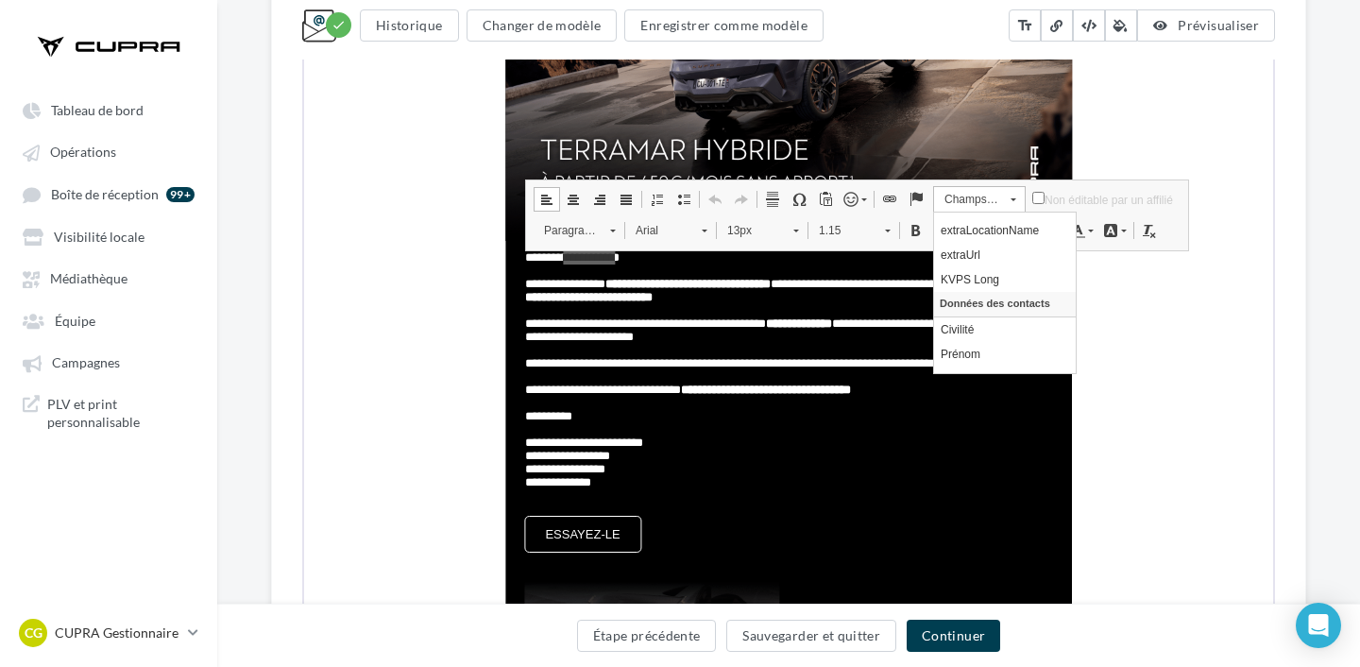
scroll to position [767, 0]
click at [975, 338] on link "Prénom" at bounding box center [1004, 342] width 142 height 25
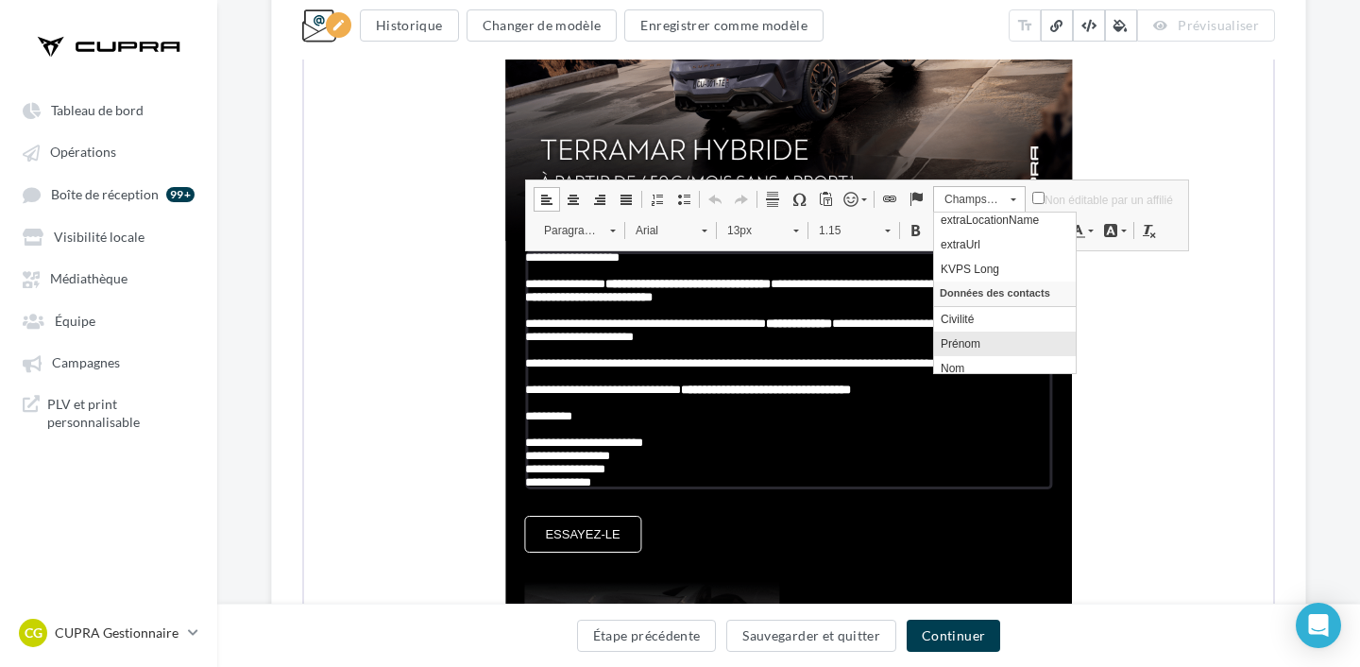
scroll to position [0, 0]
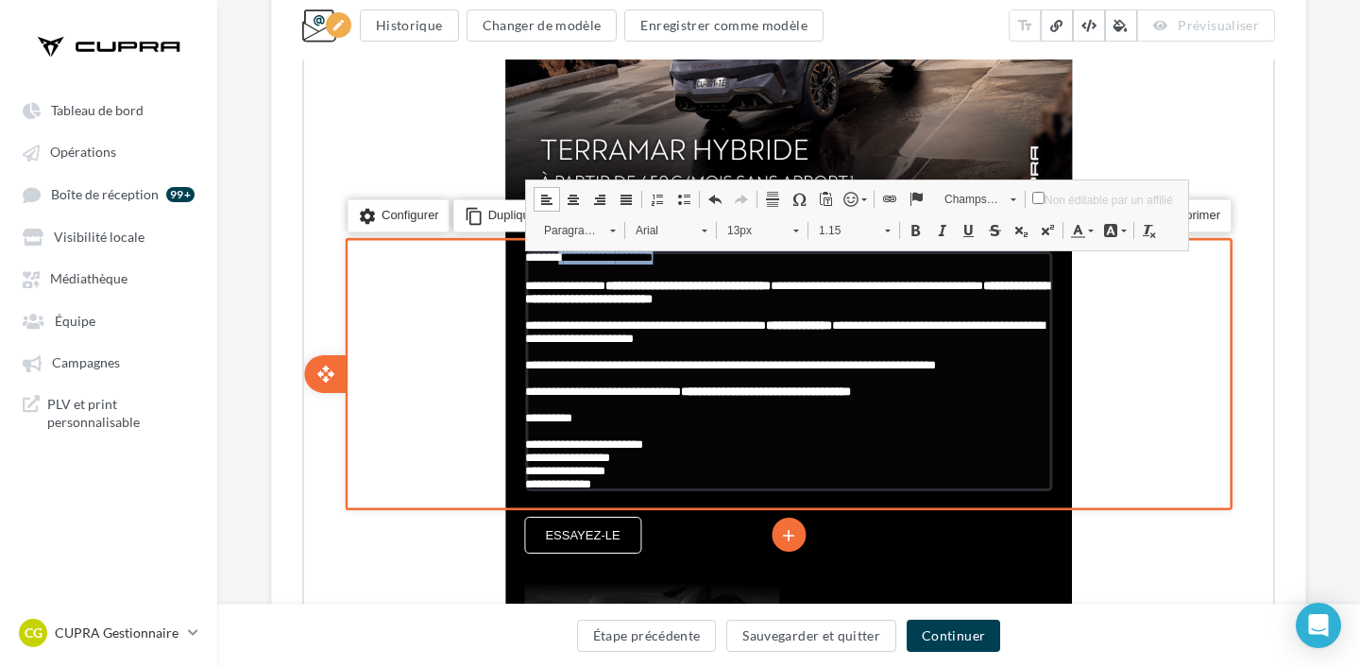
drag, startPoint x: 565, startPoint y: 259, endPoint x: 661, endPoint y: 262, distance: 96.3
click at [661, 262] on p "**********" at bounding box center [786, 256] width 527 height 15
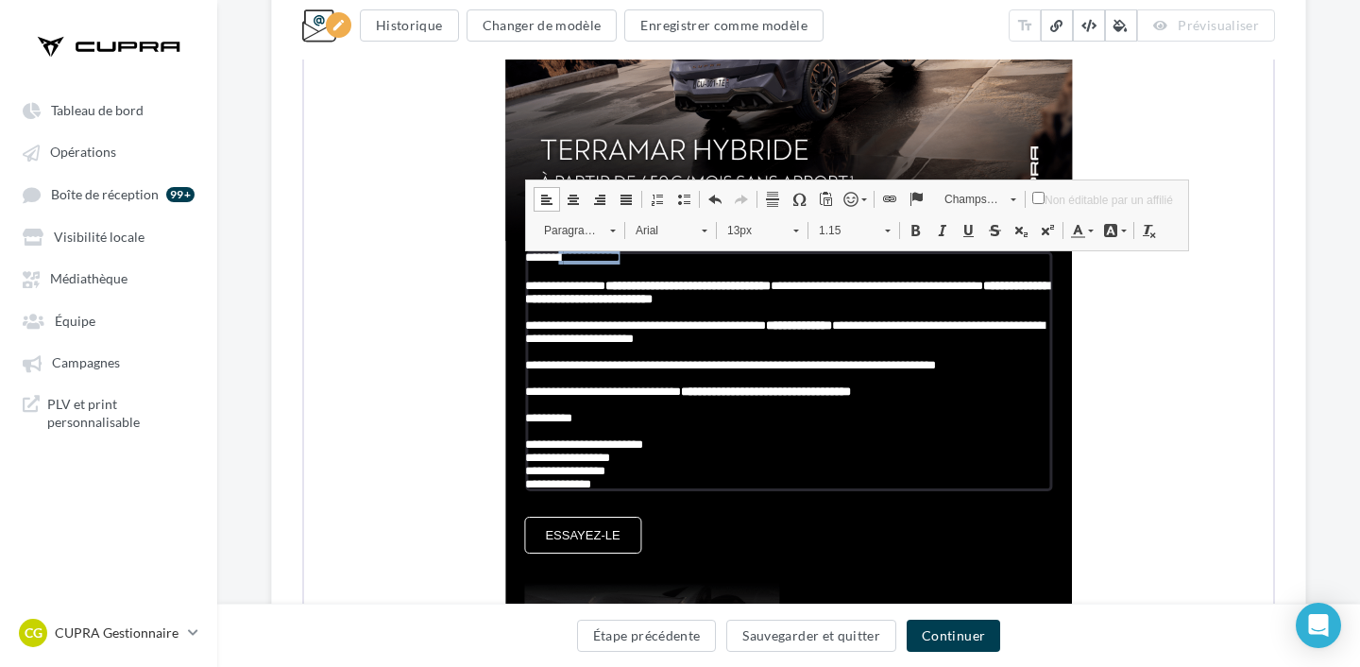
click at [1090, 228] on span at bounding box center [1089, 229] width 6 height 3
click at [1117, 290] on span "Couleurs" at bounding box center [1111, 294] width 19 height 19
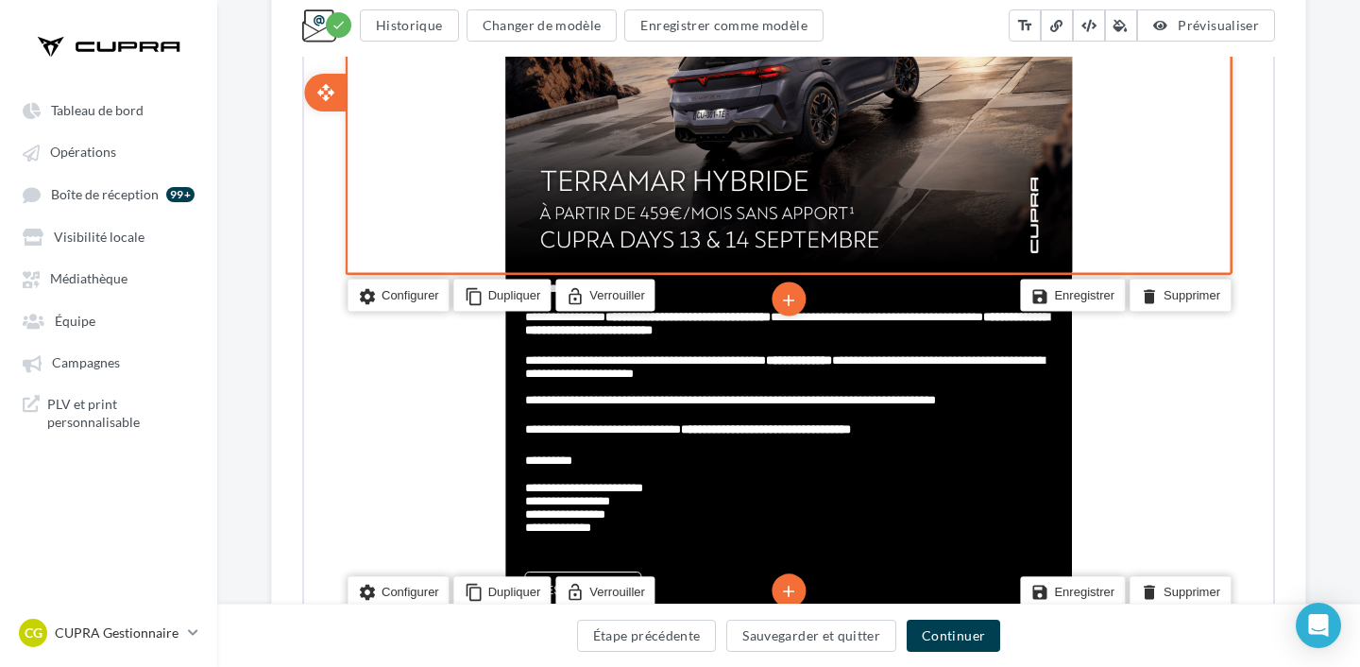
scroll to position [810, 0]
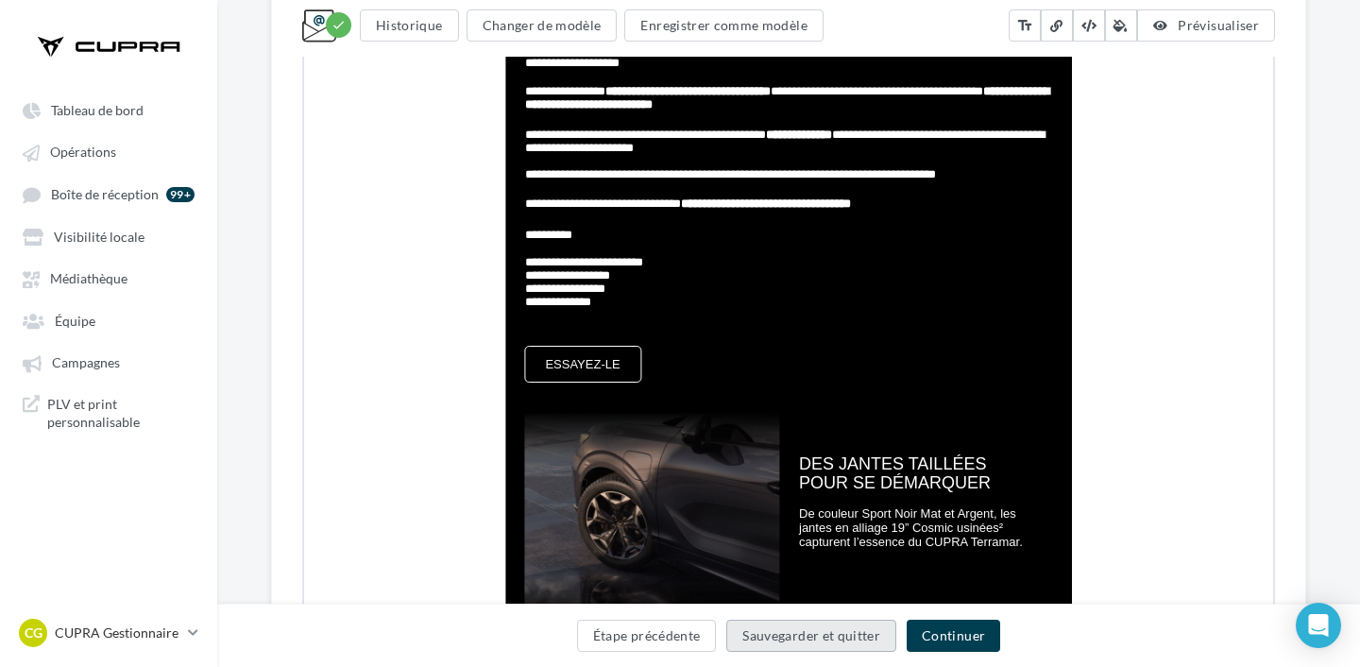
click at [804, 627] on button "Sauvegarder et quitter" at bounding box center [811, 635] width 170 height 32
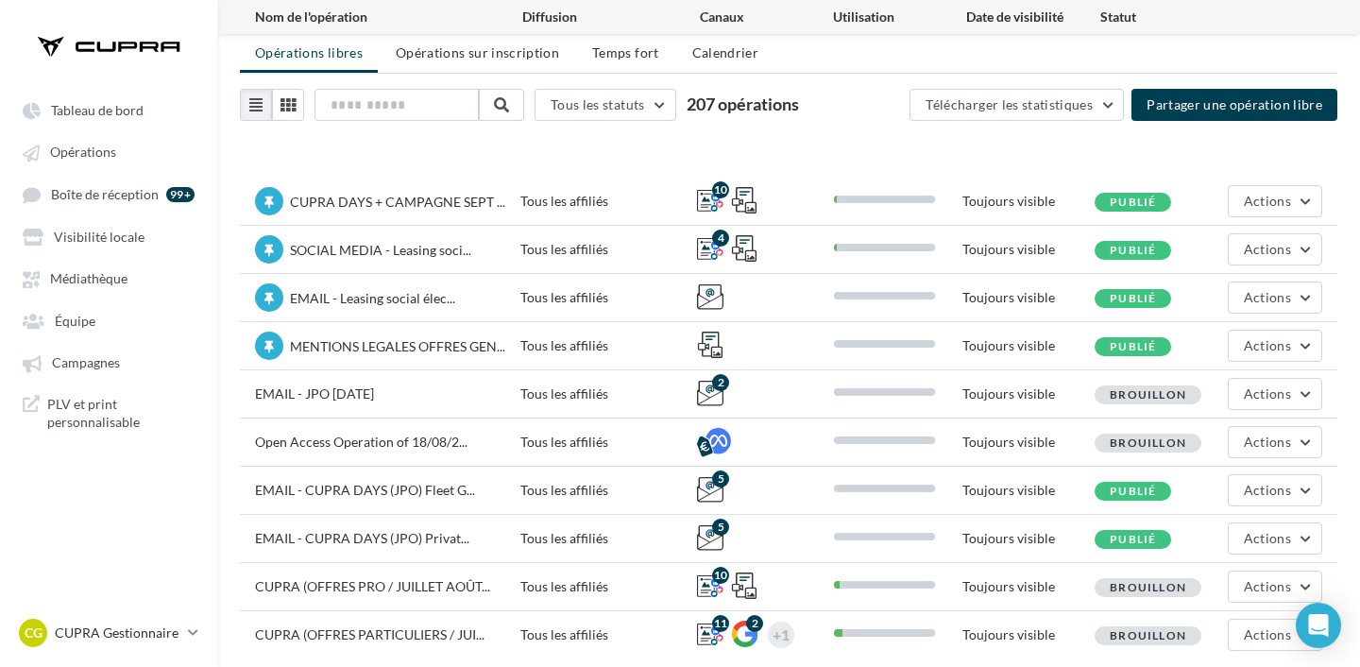
scroll to position [126, 0]
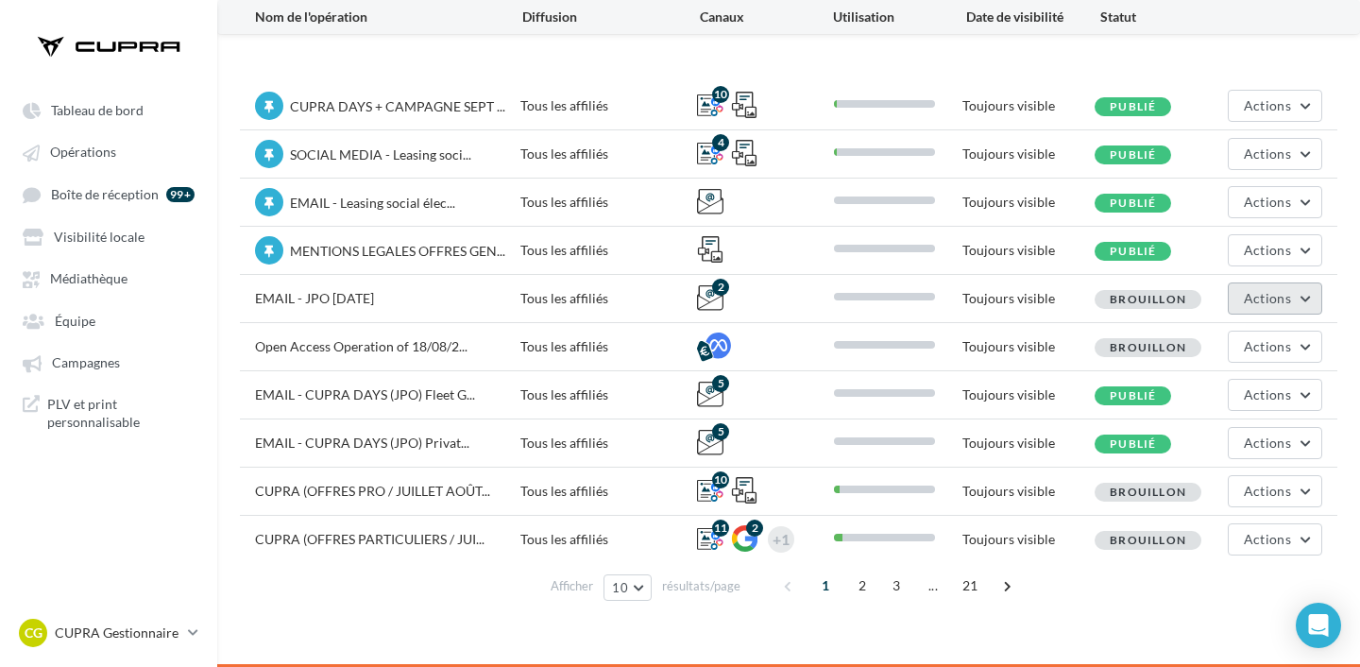
click at [1255, 302] on span "Actions" at bounding box center [1266, 298] width 47 height 16
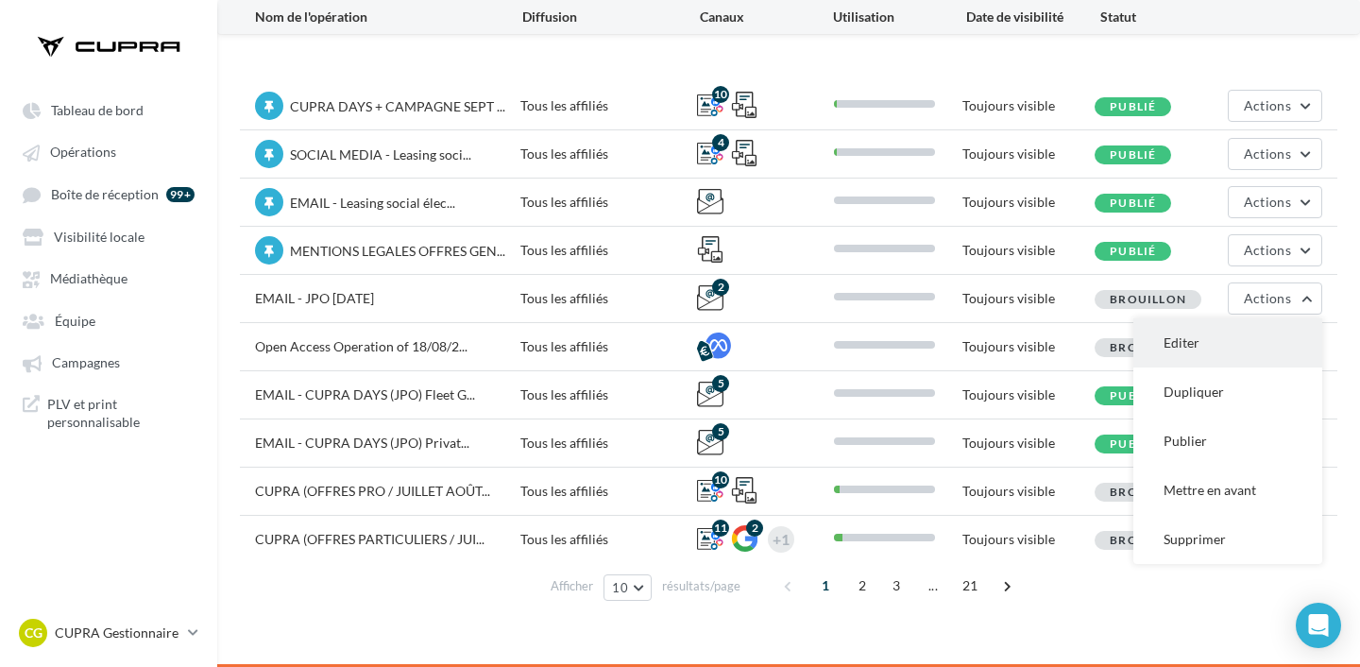
click at [1224, 336] on button "Editer" at bounding box center [1227, 342] width 189 height 49
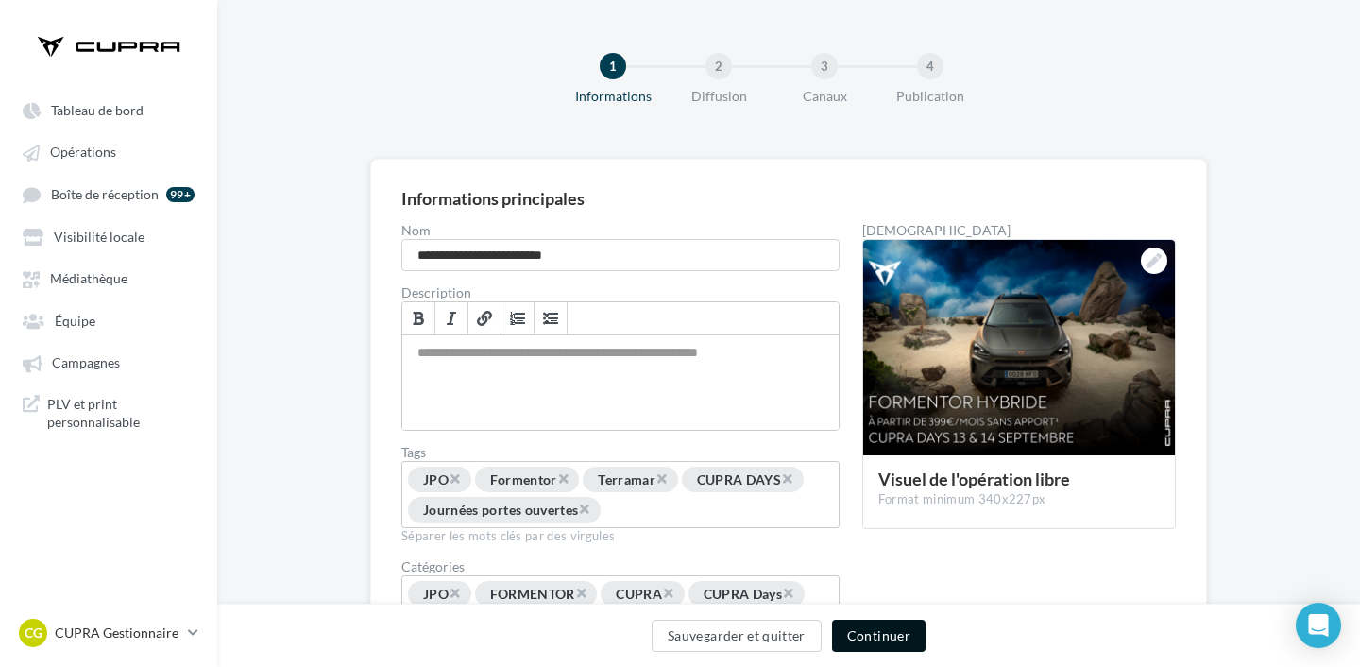
click at [858, 629] on button "Continuer" at bounding box center [878, 635] width 93 height 32
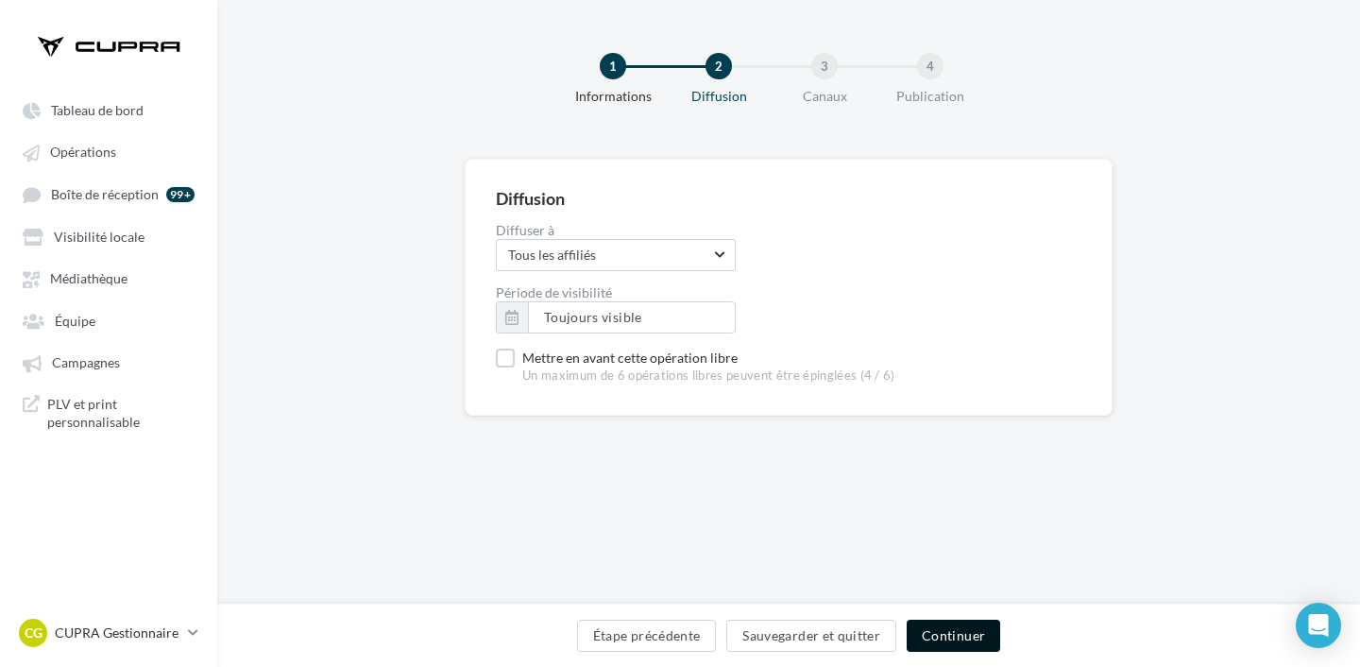
click at [964, 636] on button "Continuer" at bounding box center [952, 635] width 93 height 32
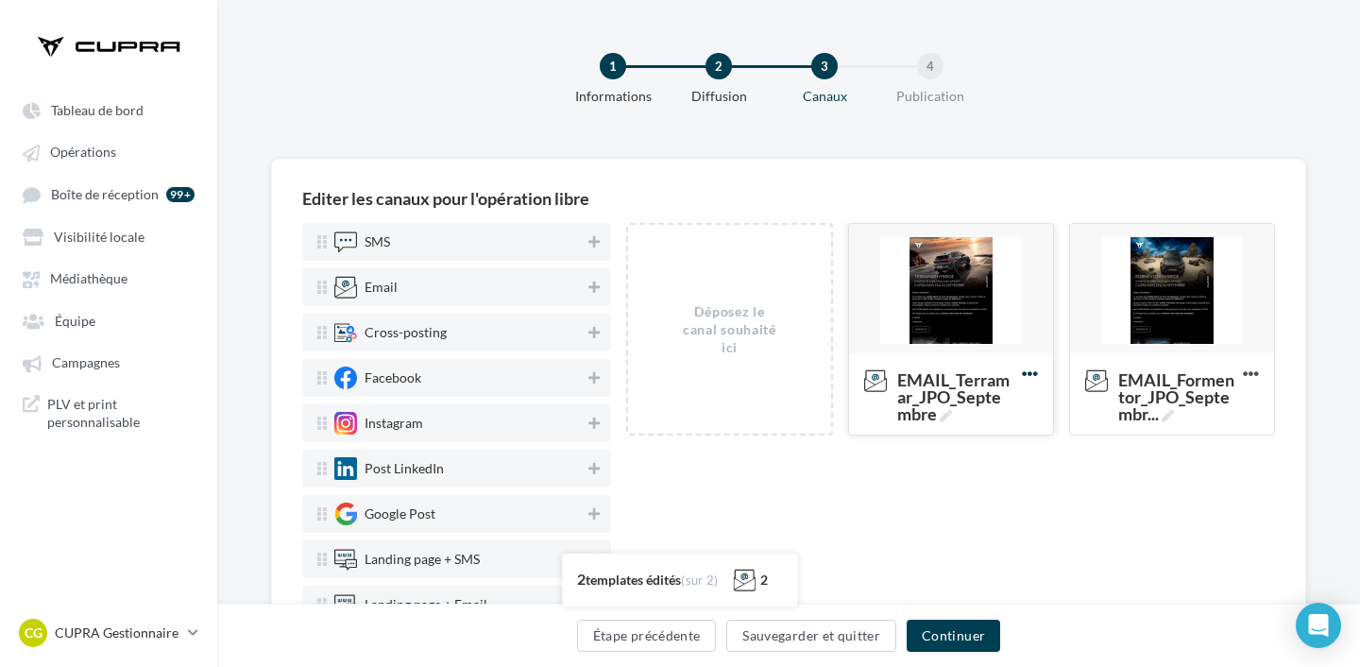
click at [1026, 375] on icon at bounding box center [1029, 373] width 46 height 46
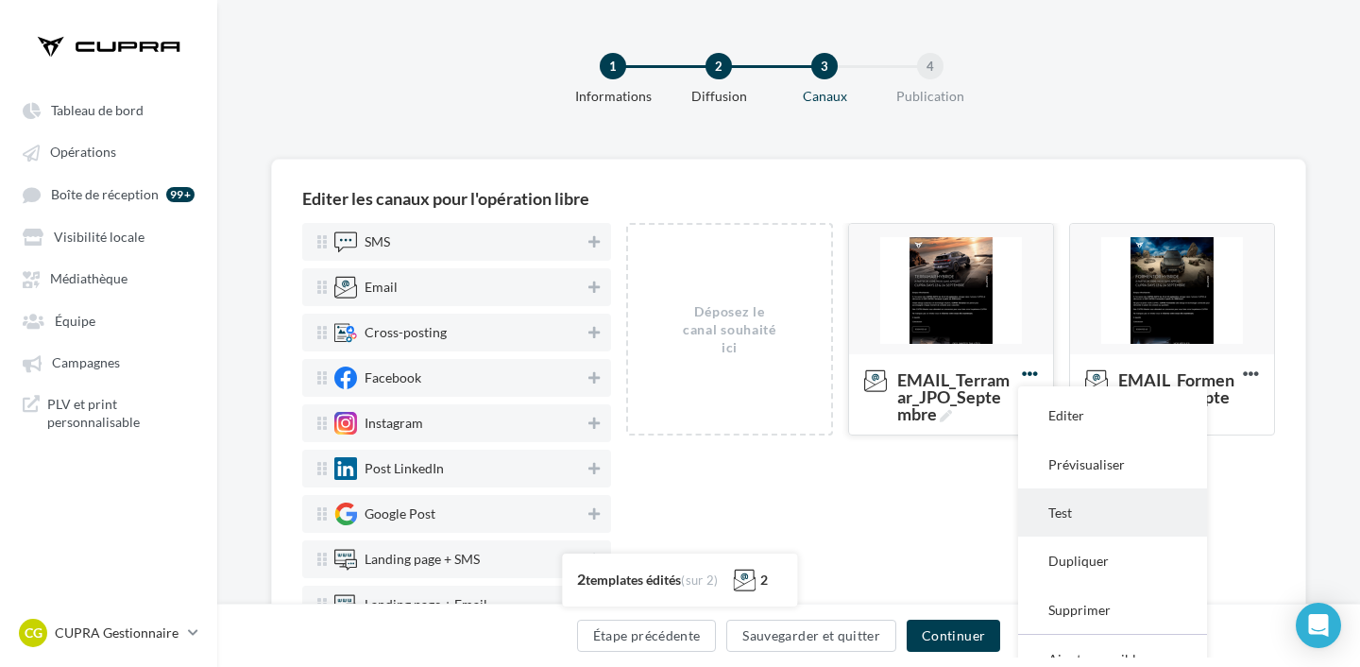
click at [1052, 514] on button "Test" at bounding box center [1112, 512] width 189 height 48
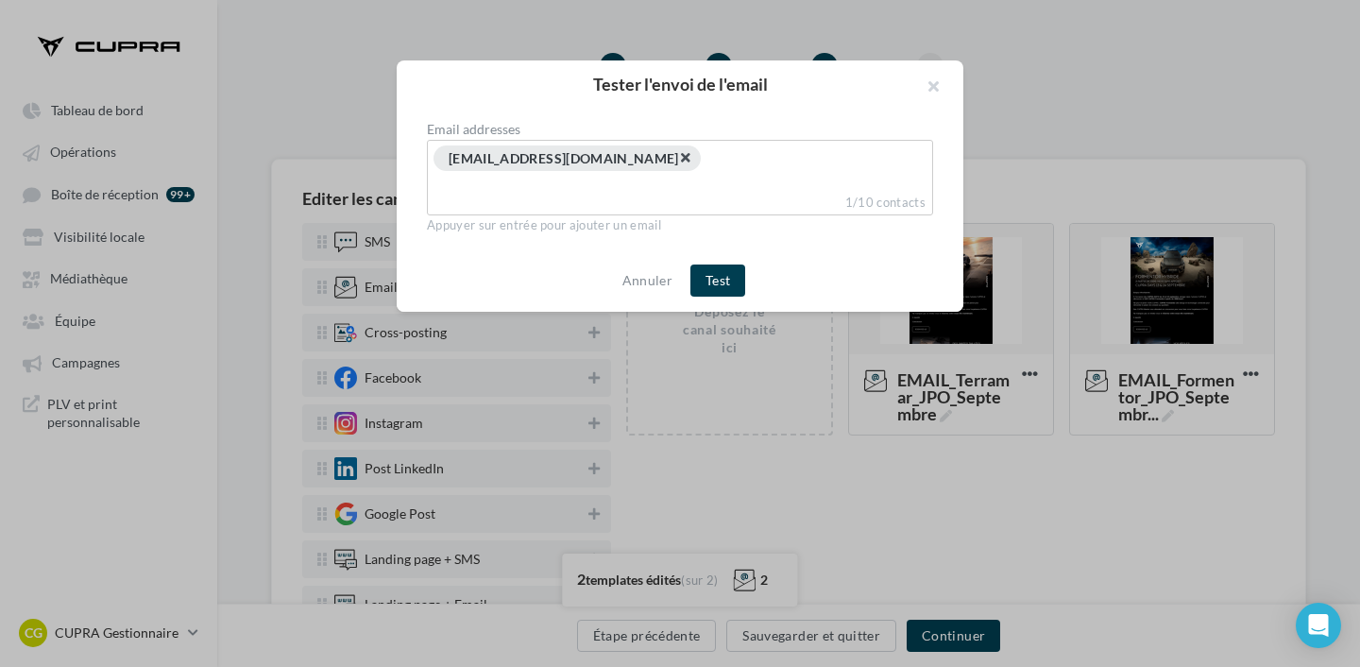
click at [679, 157] on span "×" at bounding box center [684, 157] width 11 height 18
click at [563, 157] on input "Select box" at bounding box center [679, 155] width 497 height 22
type input "**********"
click at [711, 275] on button "Test" at bounding box center [717, 283] width 55 height 32
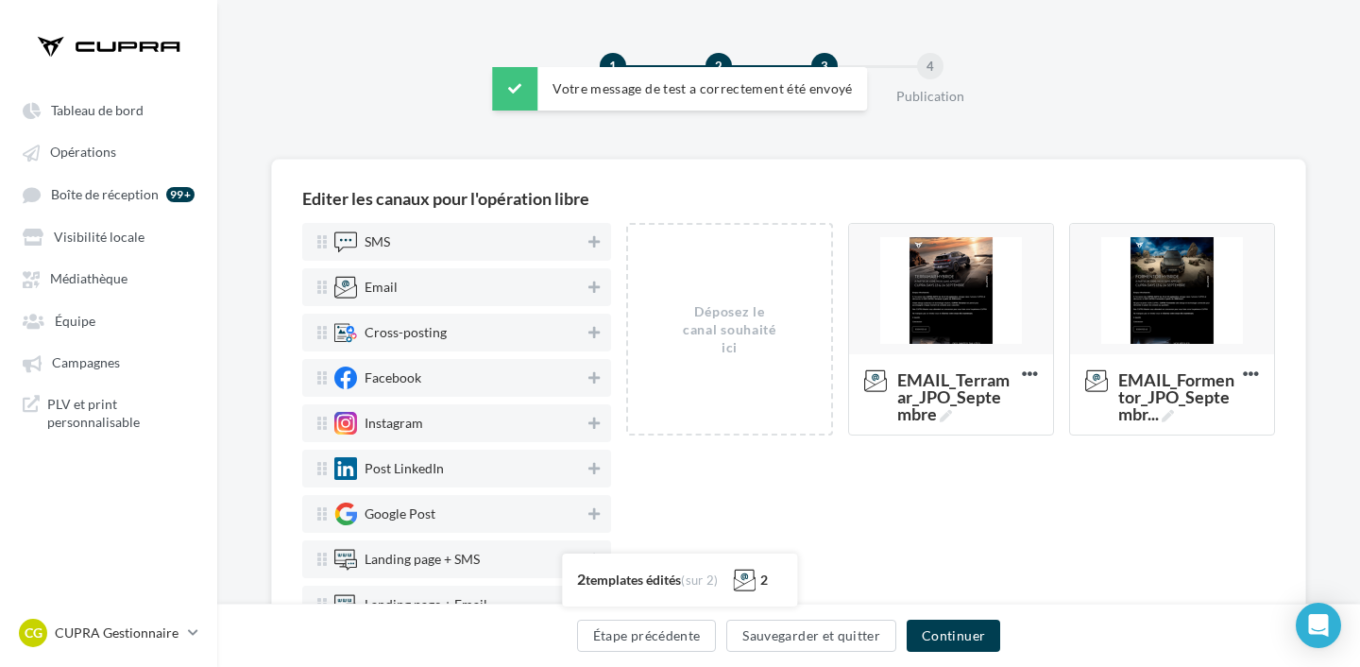
click at [1249, 375] on div "Tester l'envoi de l'email Email addresses × [PERSON_NAME][EMAIL_ADDRESS][DOMAIN…" at bounding box center [680, 333] width 1360 height 667
click at [1255, 375] on icon at bounding box center [1250, 373] width 46 height 46
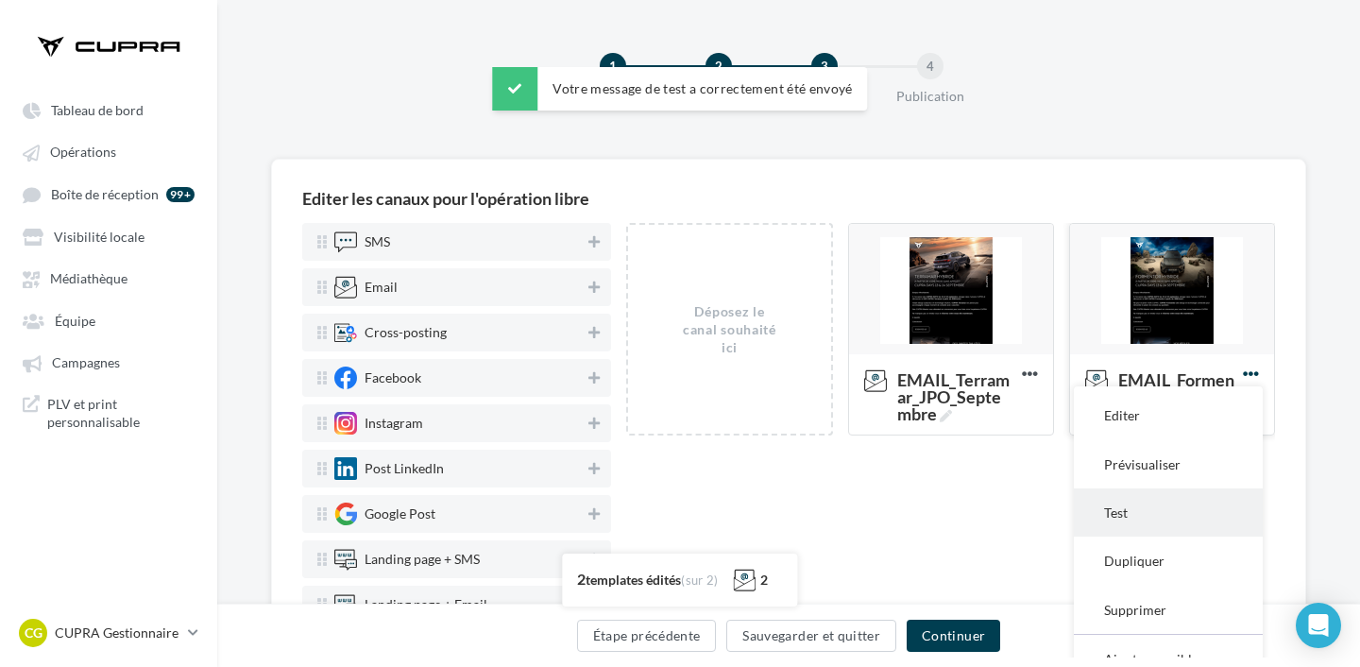
click at [1182, 503] on button "Test" at bounding box center [1168, 512] width 189 height 48
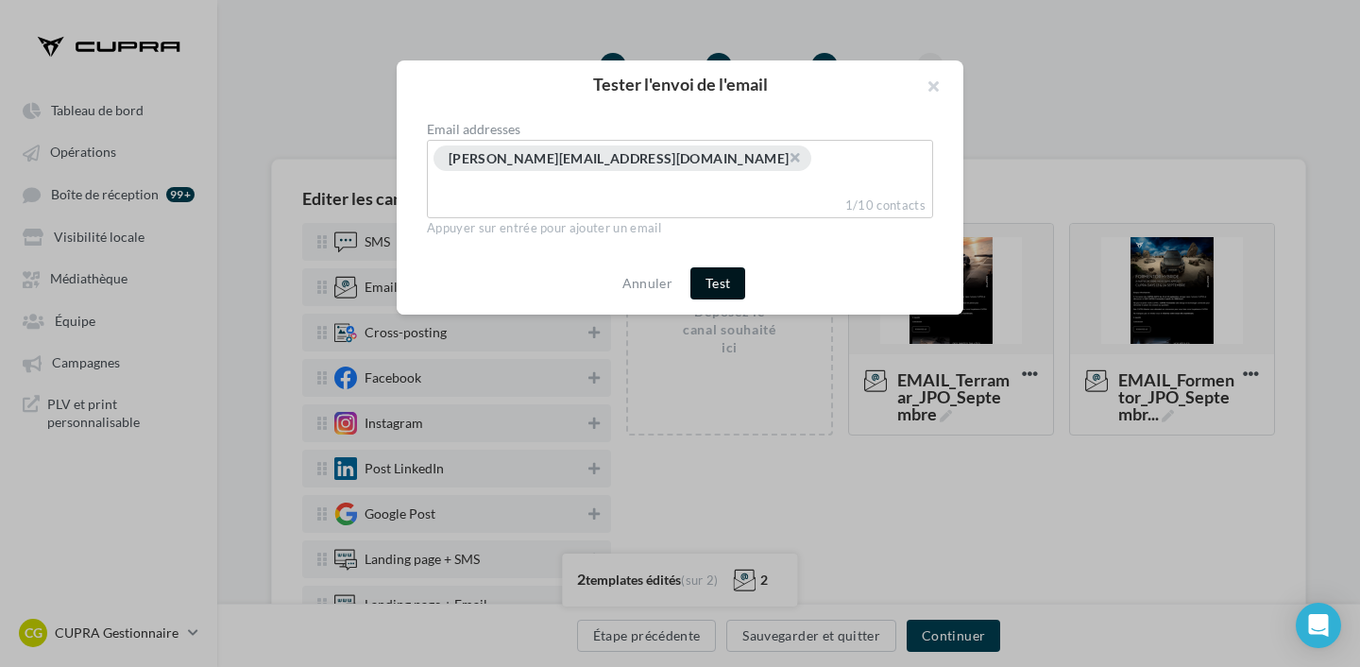
click at [711, 284] on button "Test" at bounding box center [717, 283] width 55 height 32
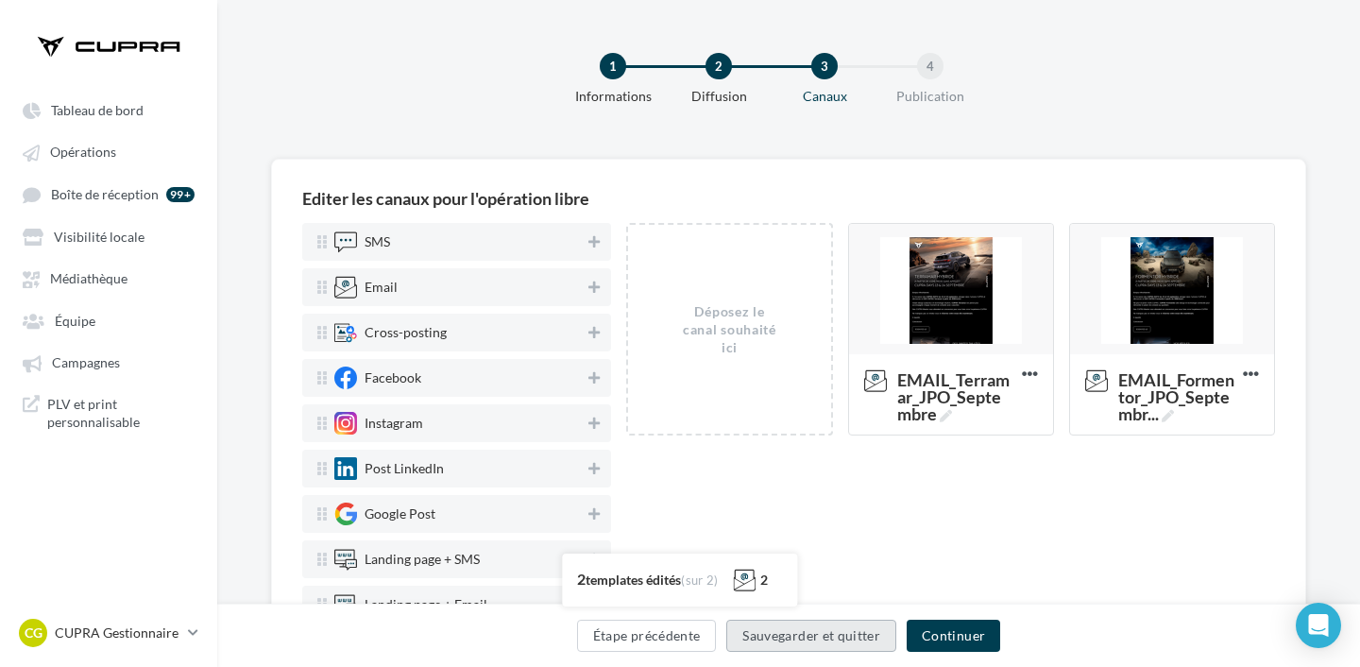
click at [823, 631] on button "Sauvegarder et quitter" at bounding box center [811, 635] width 170 height 32
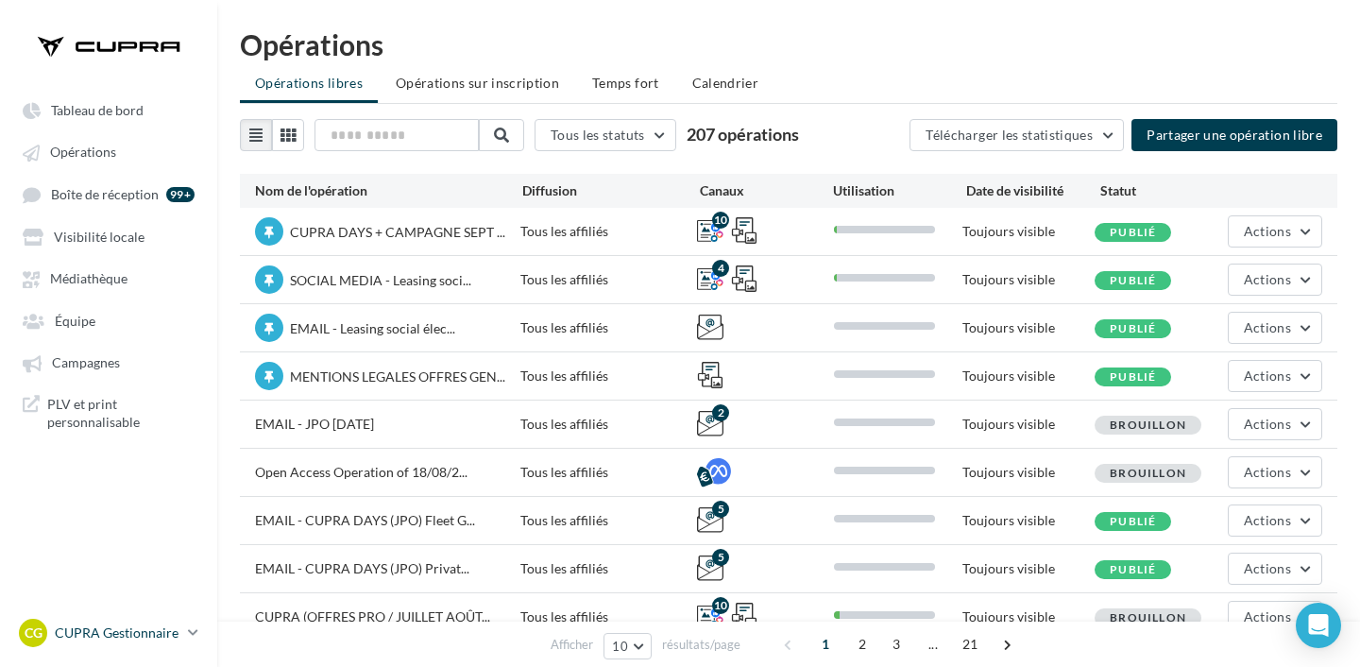
click at [92, 633] on p "CUPRA Gestionnaire" at bounding box center [118, 632] width 126 height 19
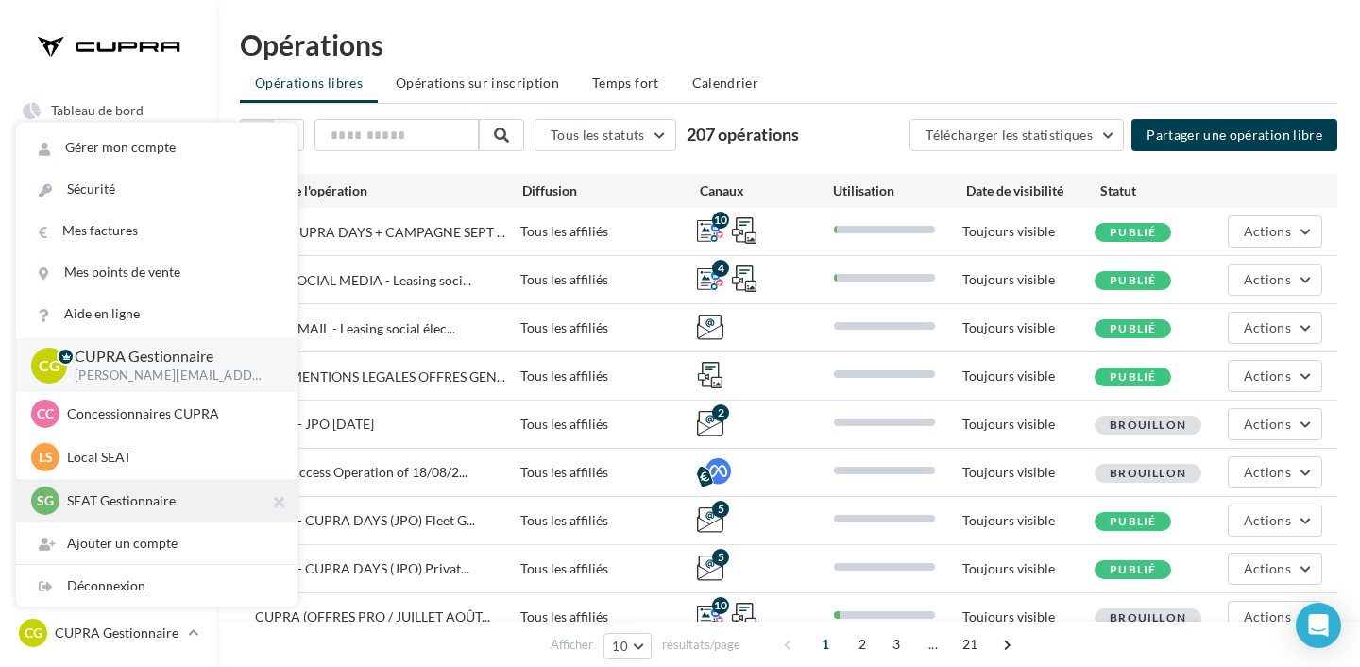
click at [114, 513] on div "SG SEAT Gestionnaire [PERSON_NAME][EMAIL_ADDRESS][DOMAIN_NAME]_SEAT" at bounding box center [156, 500] width 251 height 28
click at [148, 505] on p "SEAT Gestionnaire" at bounding box center [171, 500] width 208 height 19
